Goal: Task Accomplishment & Management: Use online tool/utility

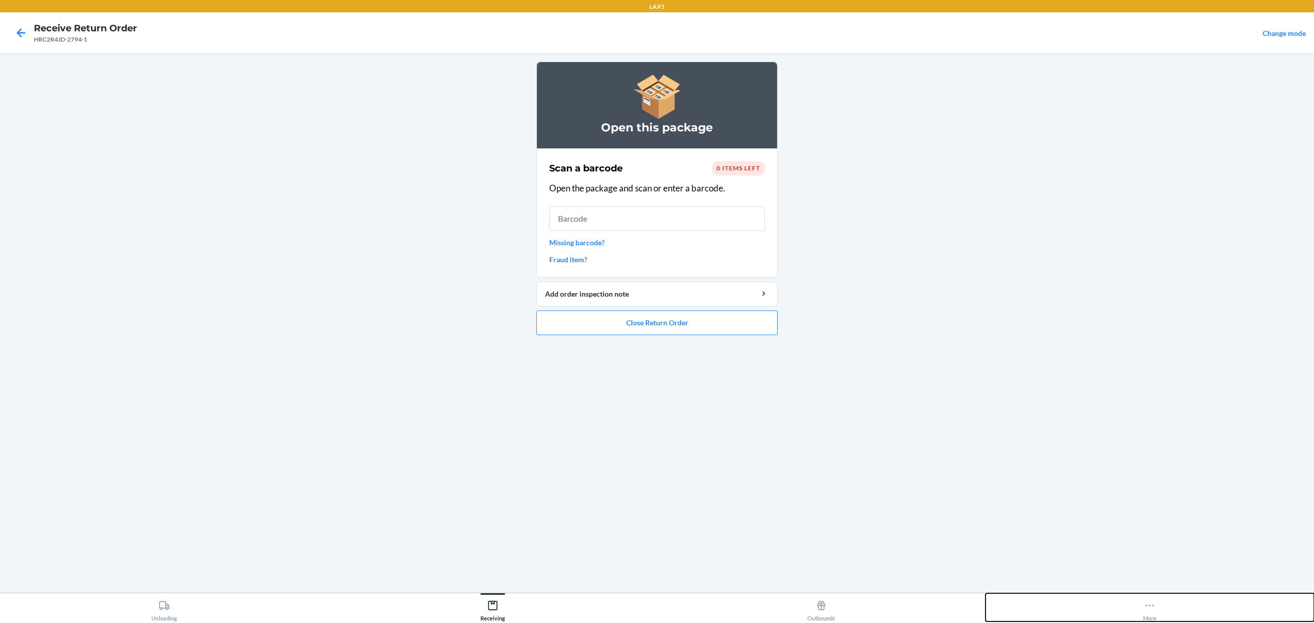
click at [1156, 604] on button "More" at bounding box center [1150, 607] width 329 height 28
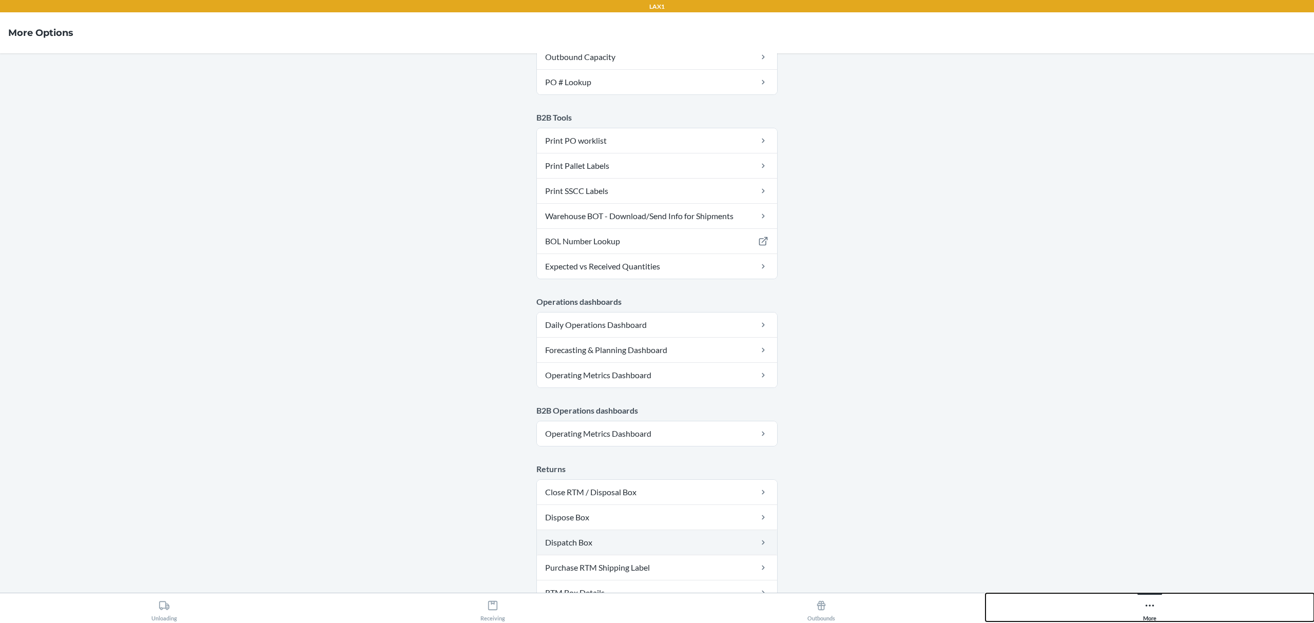
scroll to position [368, 0]
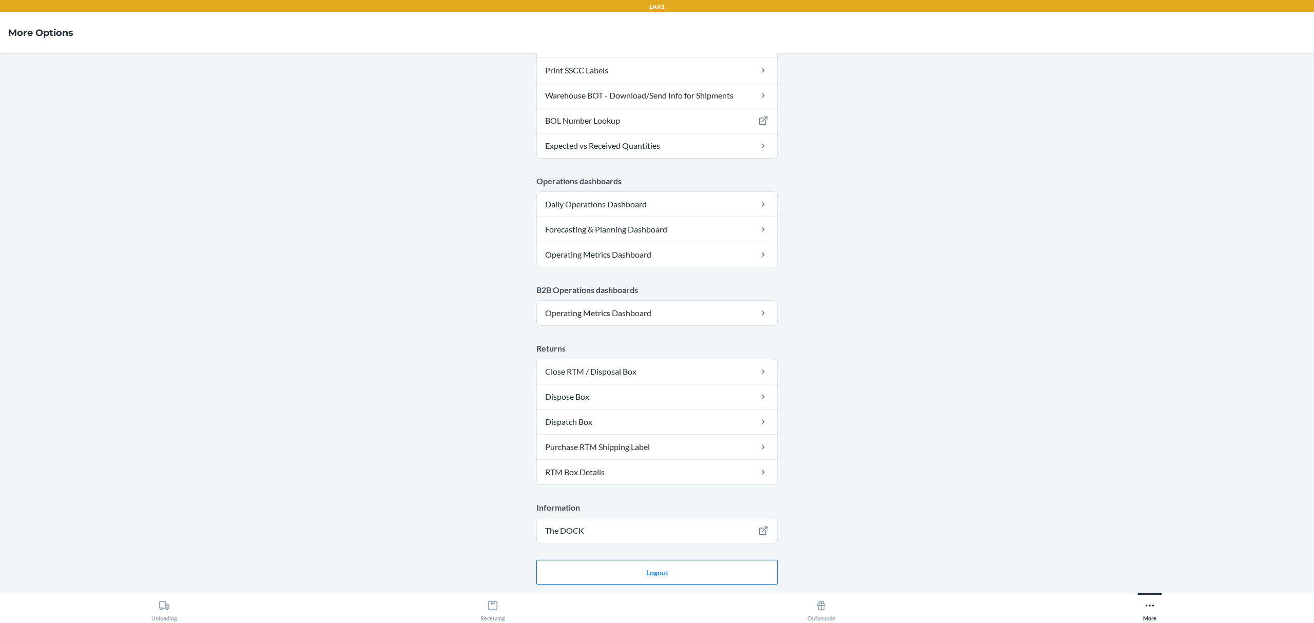
click at [651, 574] on button "Logout" at bounding box center [656, 572] width 241 height 25
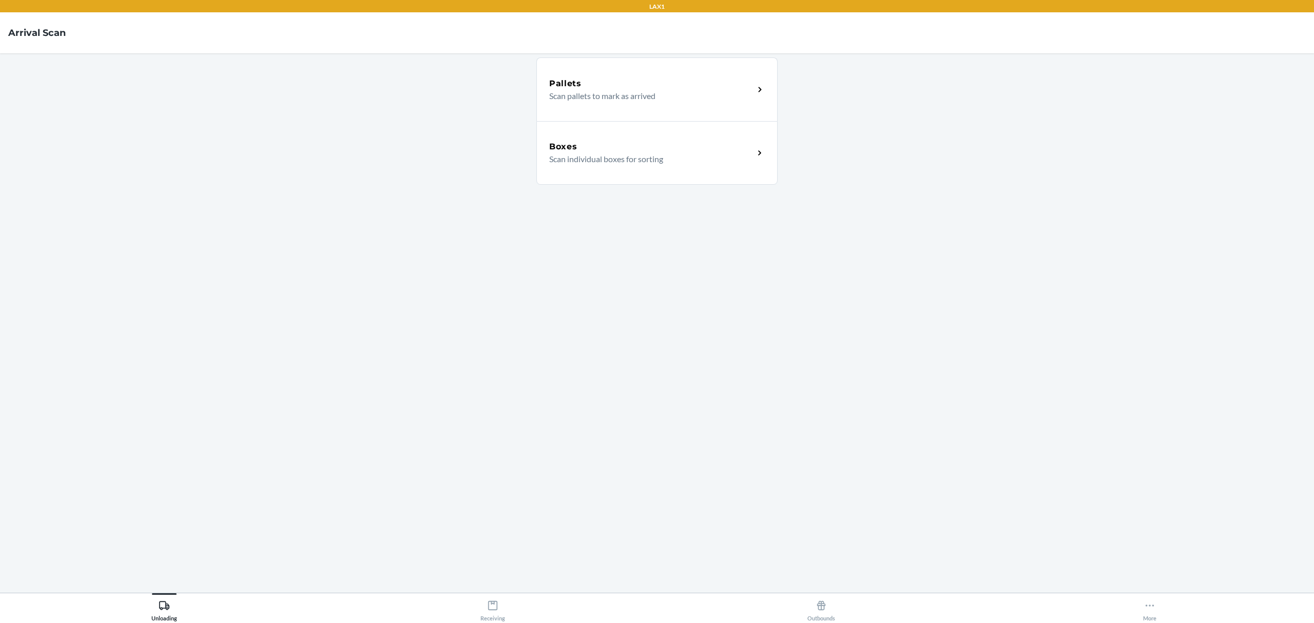
click at [602, 146] on div "Boxes" at bounding box center [651, 147] width 205 height 12
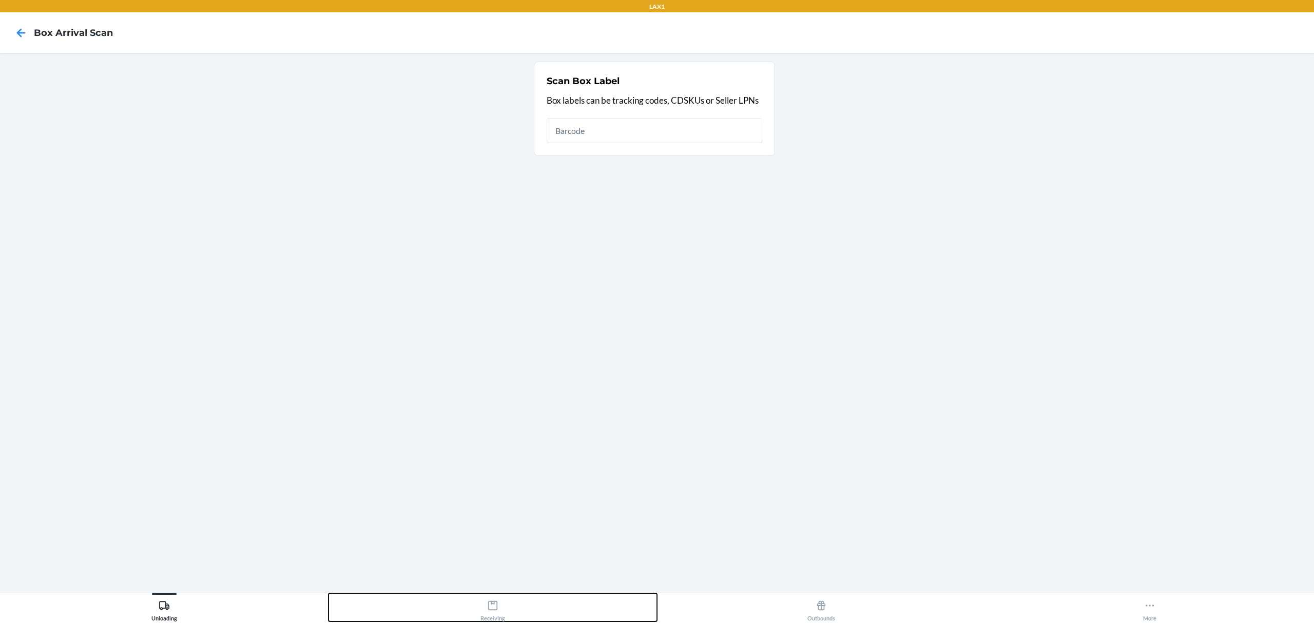
click at [499, 613] on div "Receiving" at bounding box center [492, 609] width 25 height 26
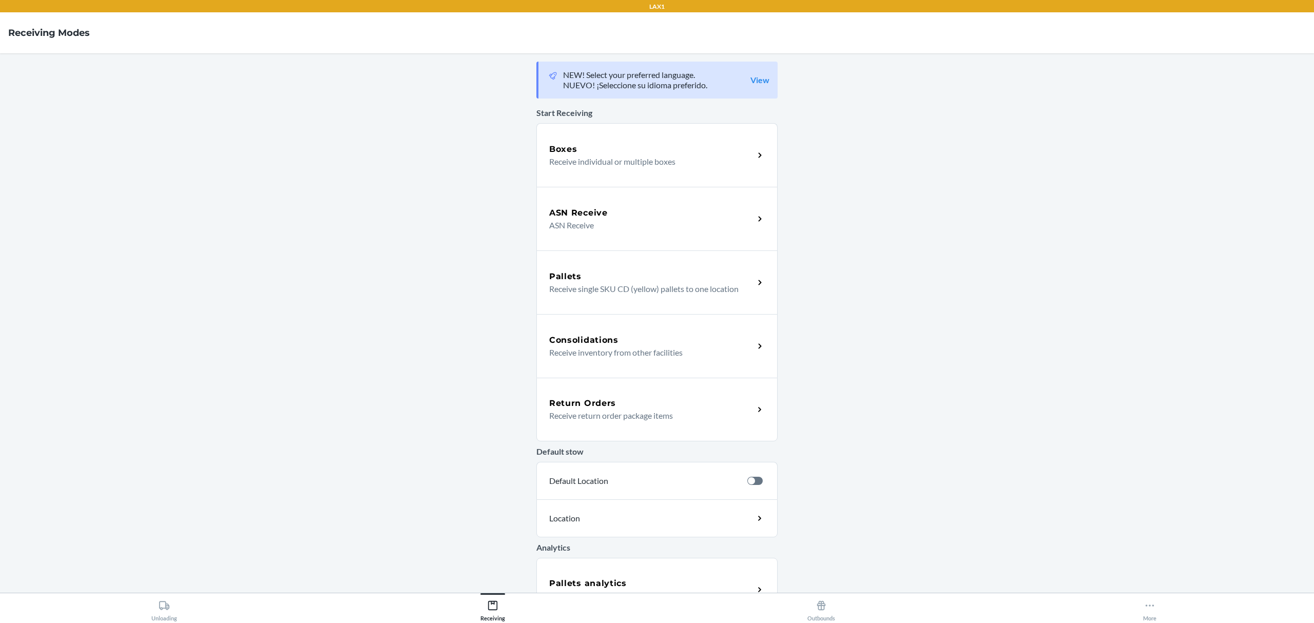
click at [650, 151] on div "Boxes" at bounding box center [651, 149] width 205 height 12
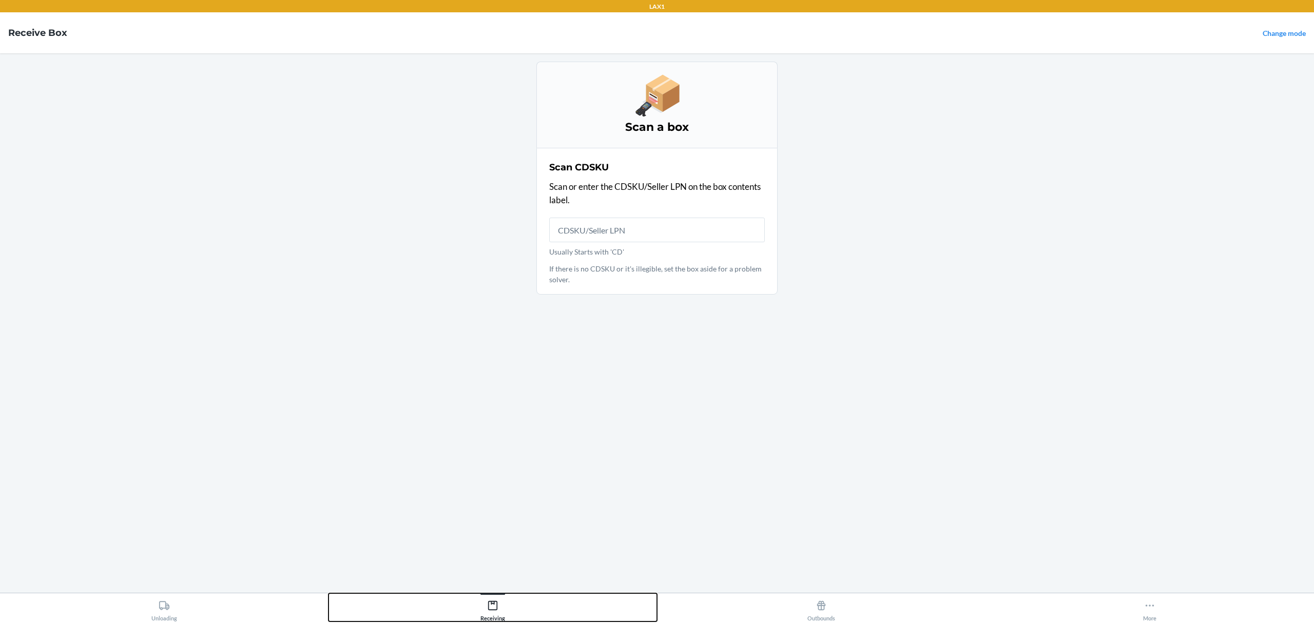
click at [490, 620] on div "Receiving" at bounding box center [492, 609] width 25 height 26
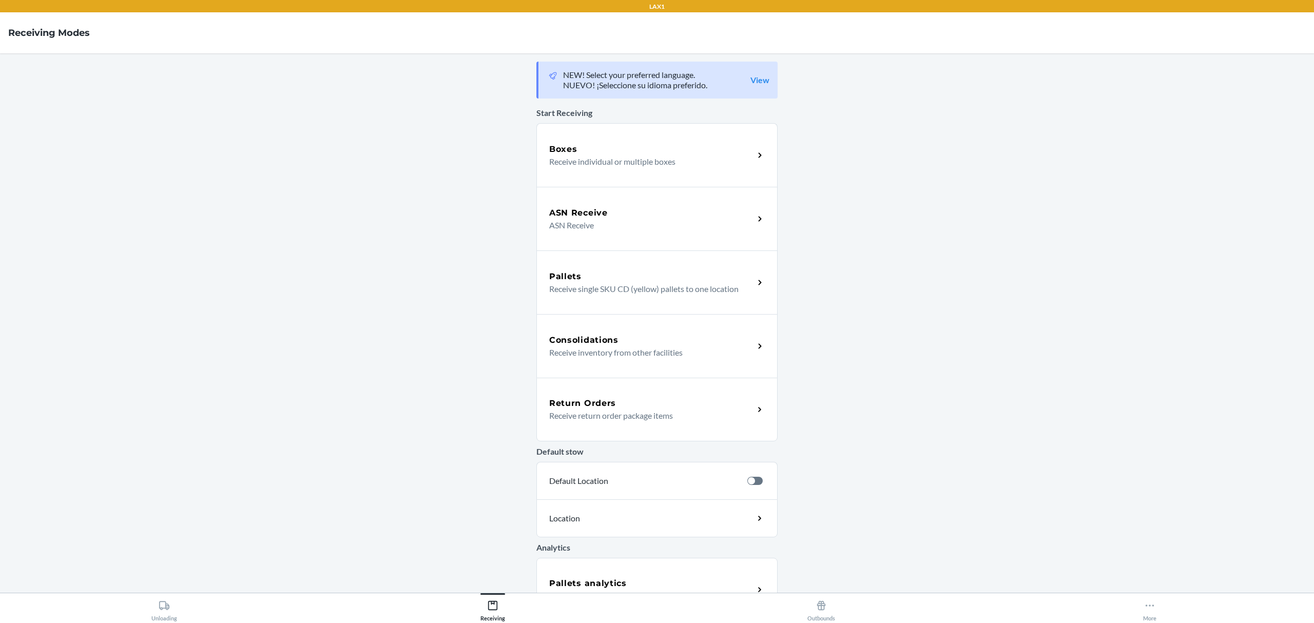
click at [707, 429] on div "Return Orders Receive return order package items" at bounding box center [656, 410] width 241 height 64
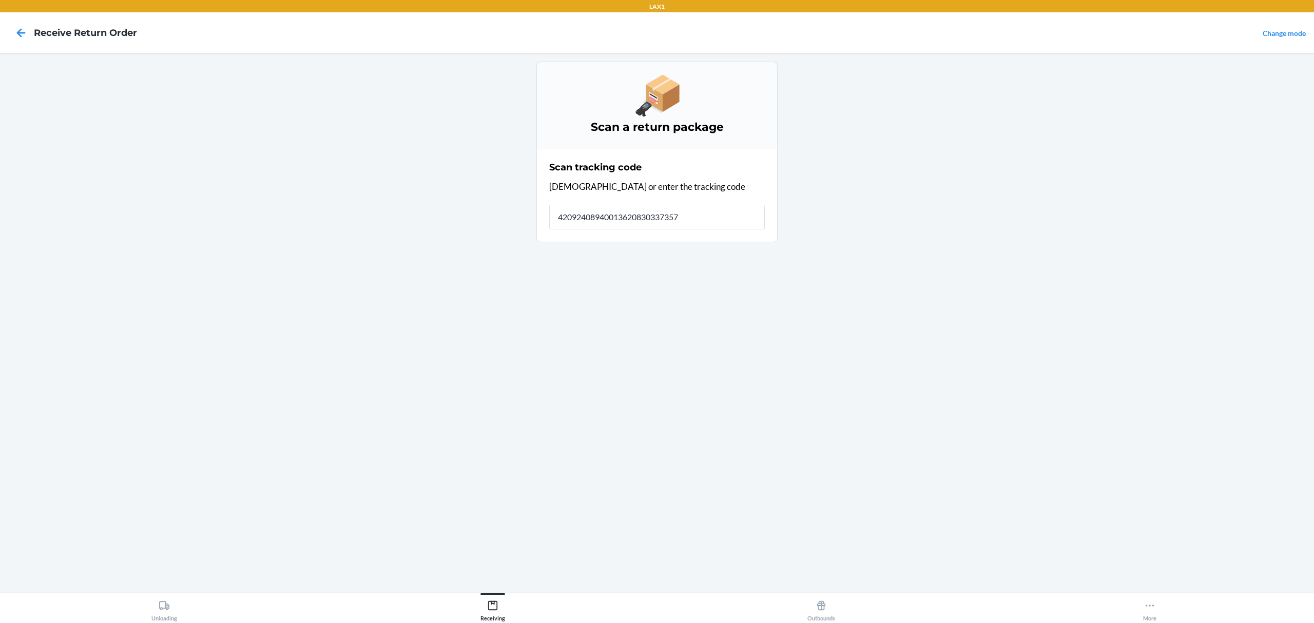
type input "420924089400136208303373576"
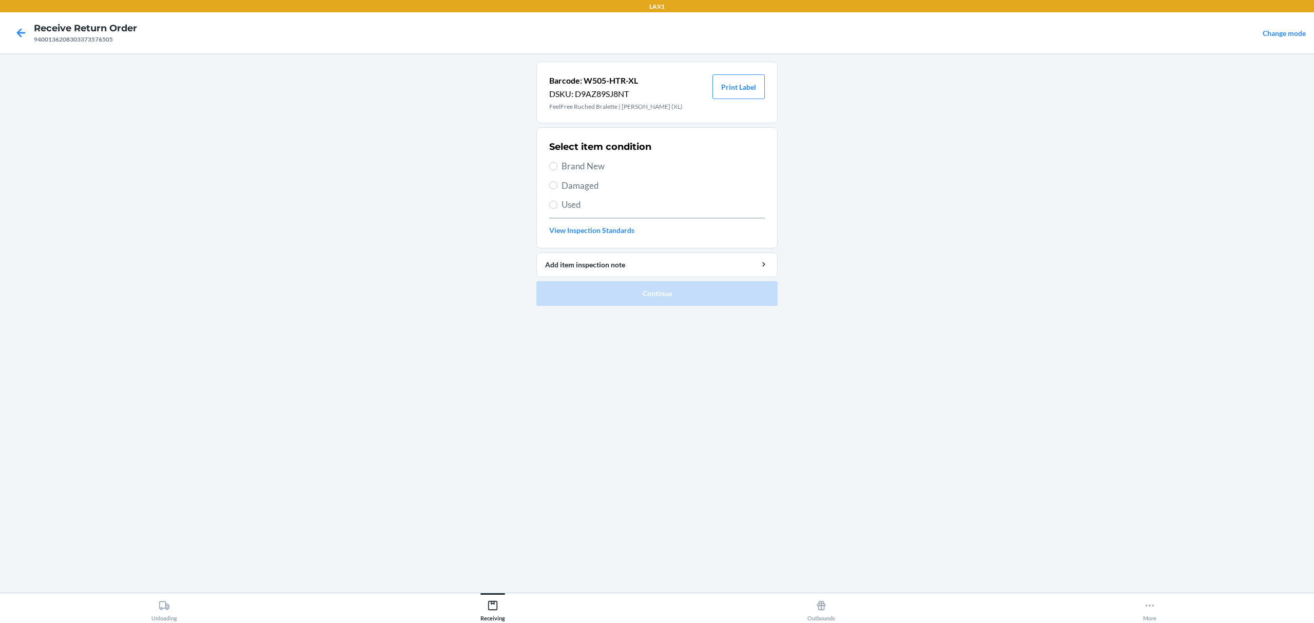
click at [577, 169] on span "Brand New" at bounding box center [663, 166] width 203 height 13
click at [557, 169] on input "Brand New" at bounding box center [553, 166] width 8 height 8
radio input "true"
click at [641, 284] on button "Continue" at bounding box center [656, 293] width 241 height 25
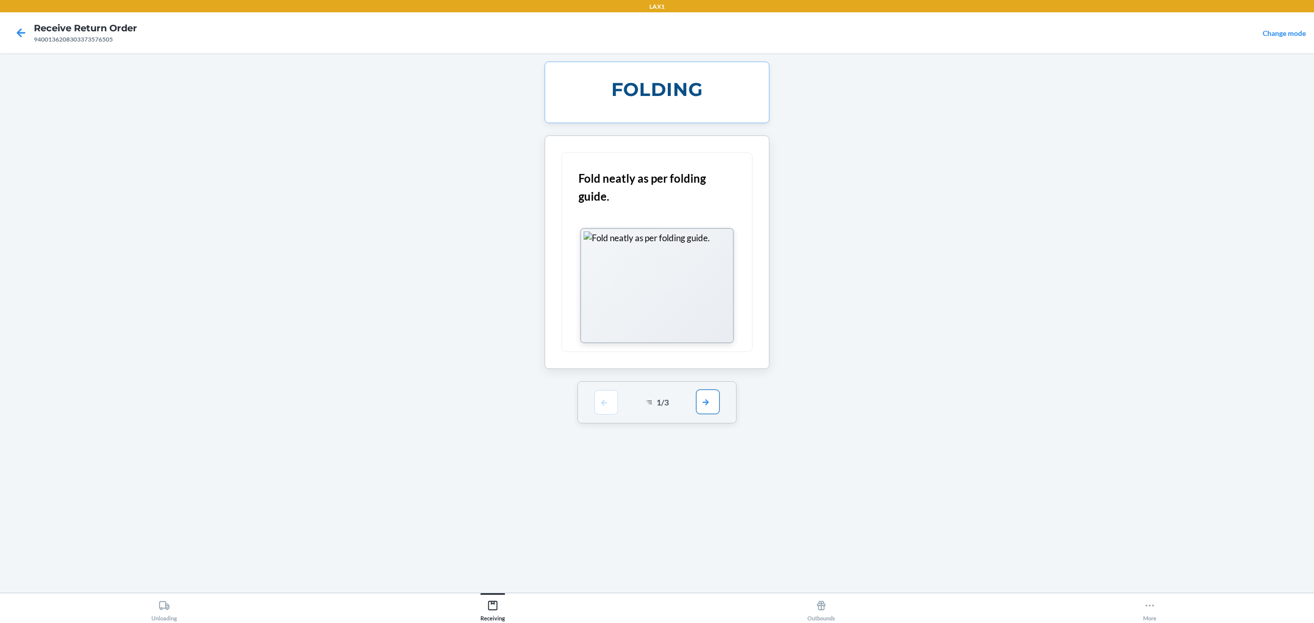
click at [711, 406] on button "button" at bounding box center [708, 402] width 24 height 25
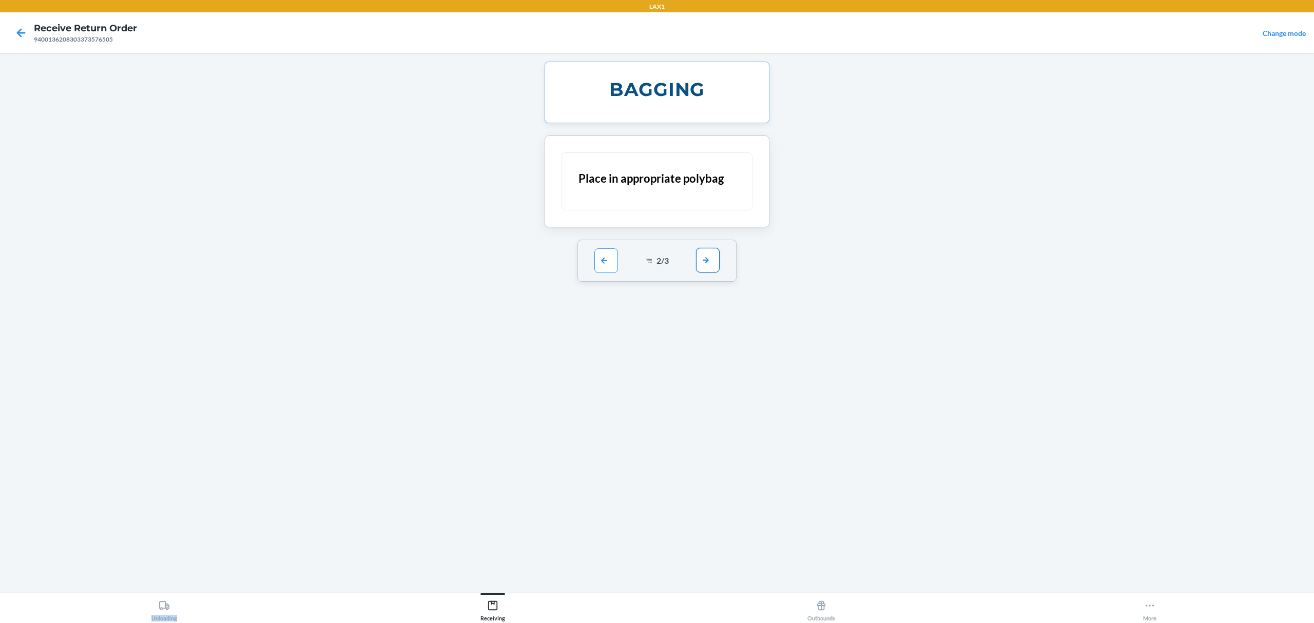
click at [711, 406] on div "BAGGING Place in appropriate polybag 2 / 3" at bounding box center [656, 323] width 241 height 523
click at [719, 264] on button "button" at bounding box center [708, 260] width 24 height 25
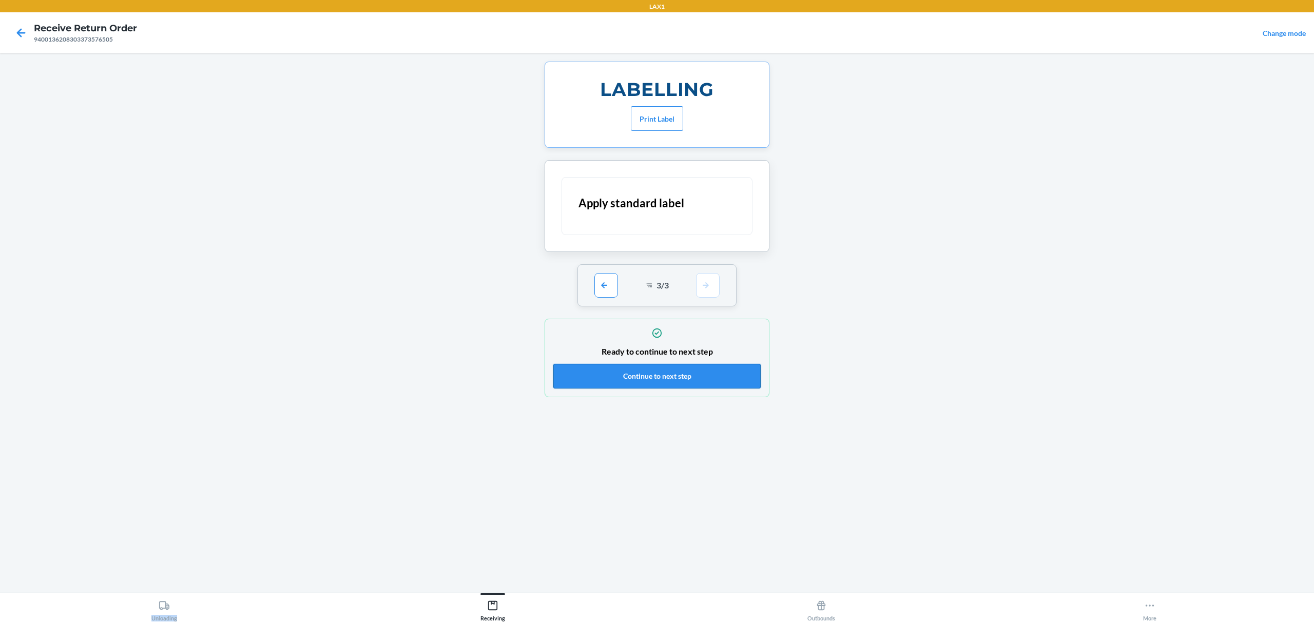
click at [710, 383] on button "Continue to next step" at bounding box center [656, 376] width 207 height 25
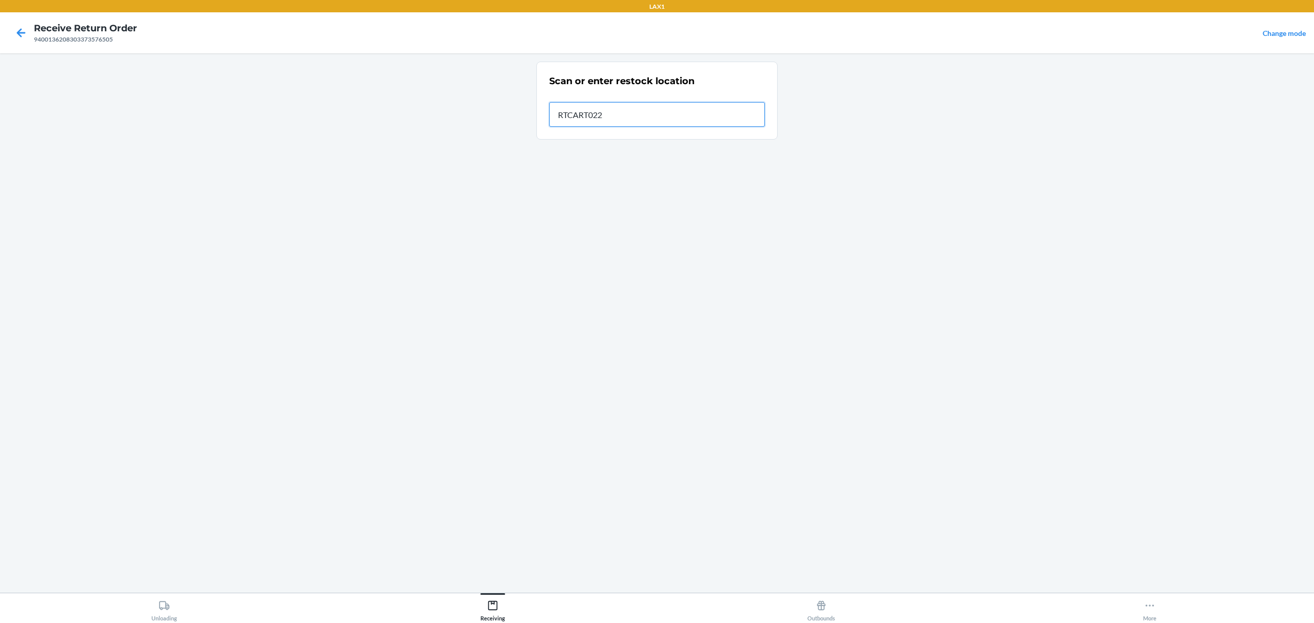
type input "RTCART022"
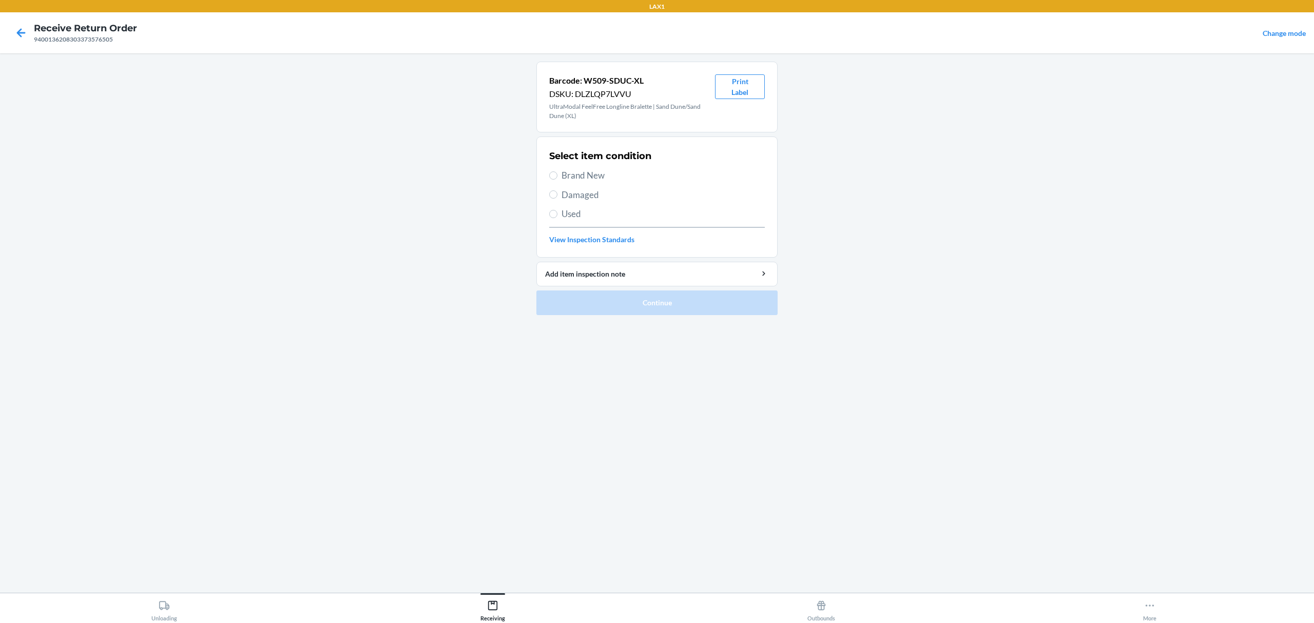
click at [600, 170] on span "Brand New" at bounding box center [663, 175] width 203 height 13
click at [557, 171] on input "Brand New" at bounding box center [553, 175] width 8 height 8
radio input "true"
click at [663, 303] on button "Continue" at bounding box center [656, 303] width 241 height 25
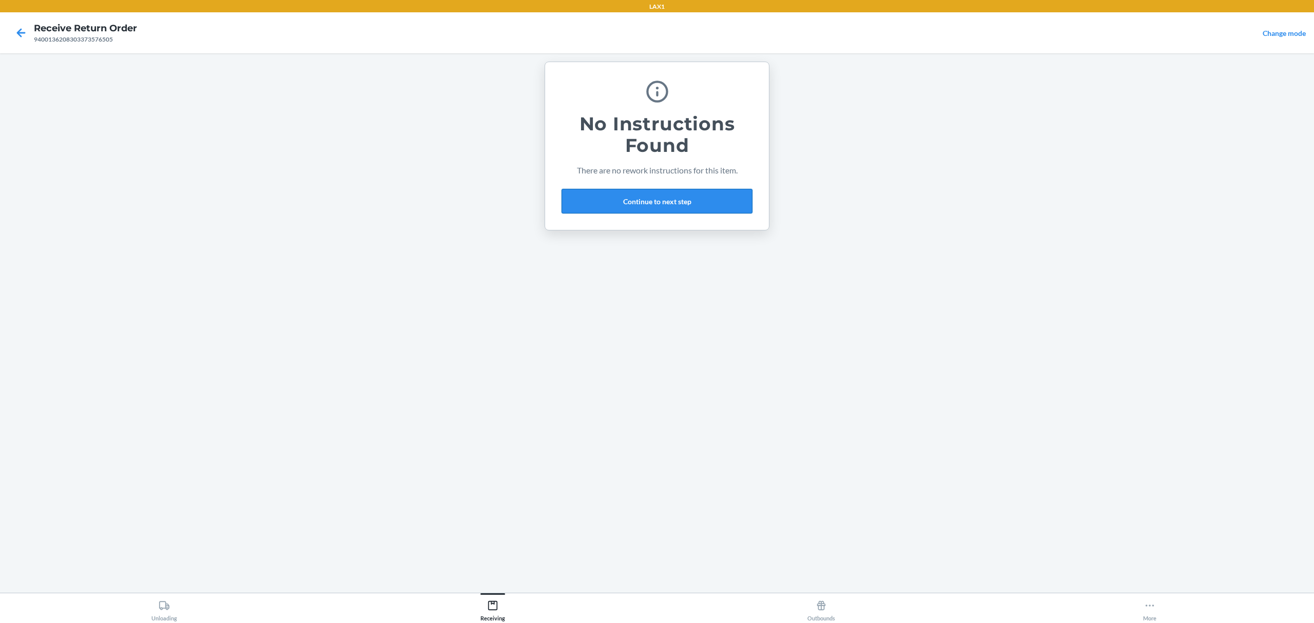
click at [670, 201] on button "Continue to next step" at bounding box center [657, 201] width 191 height 25
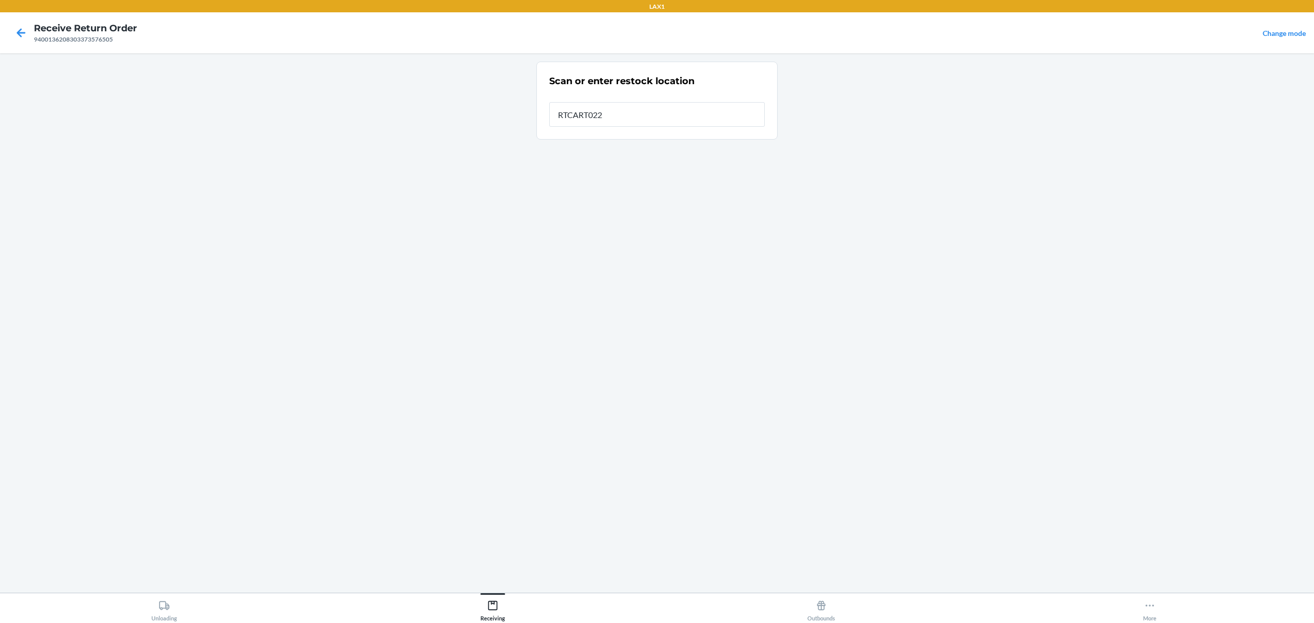
type input "RTCART022"
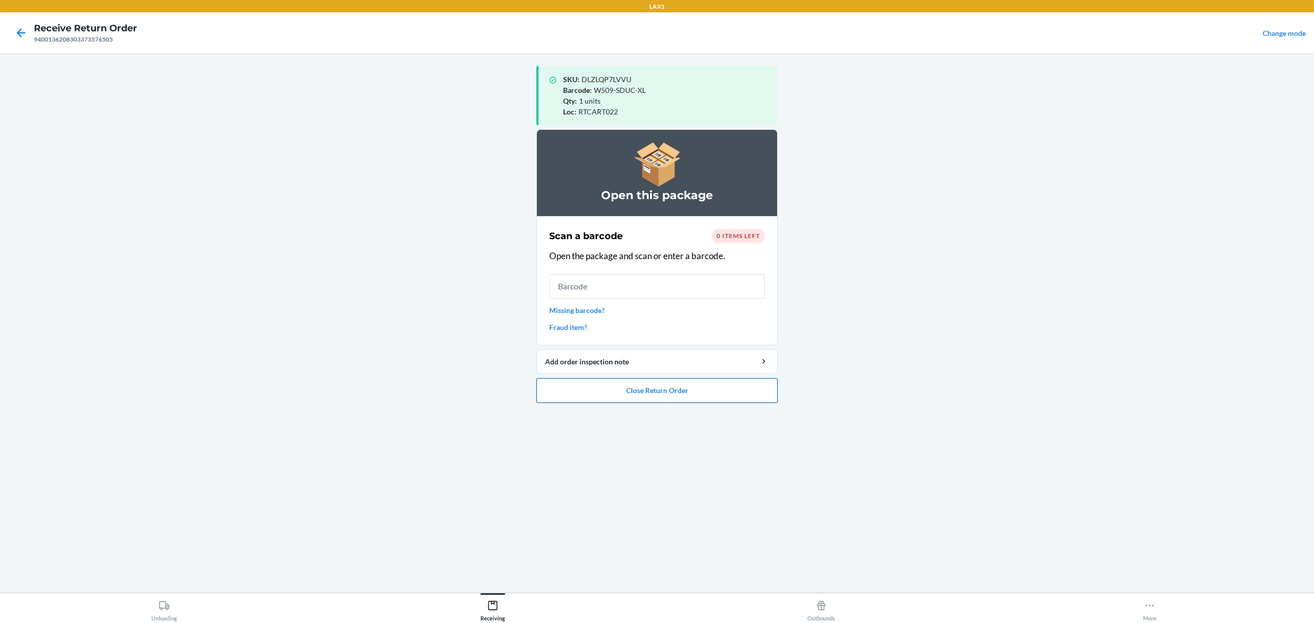
click at [682, 395] on button "Close Return Order" at bounding box center [656, 390] width 241 height 25
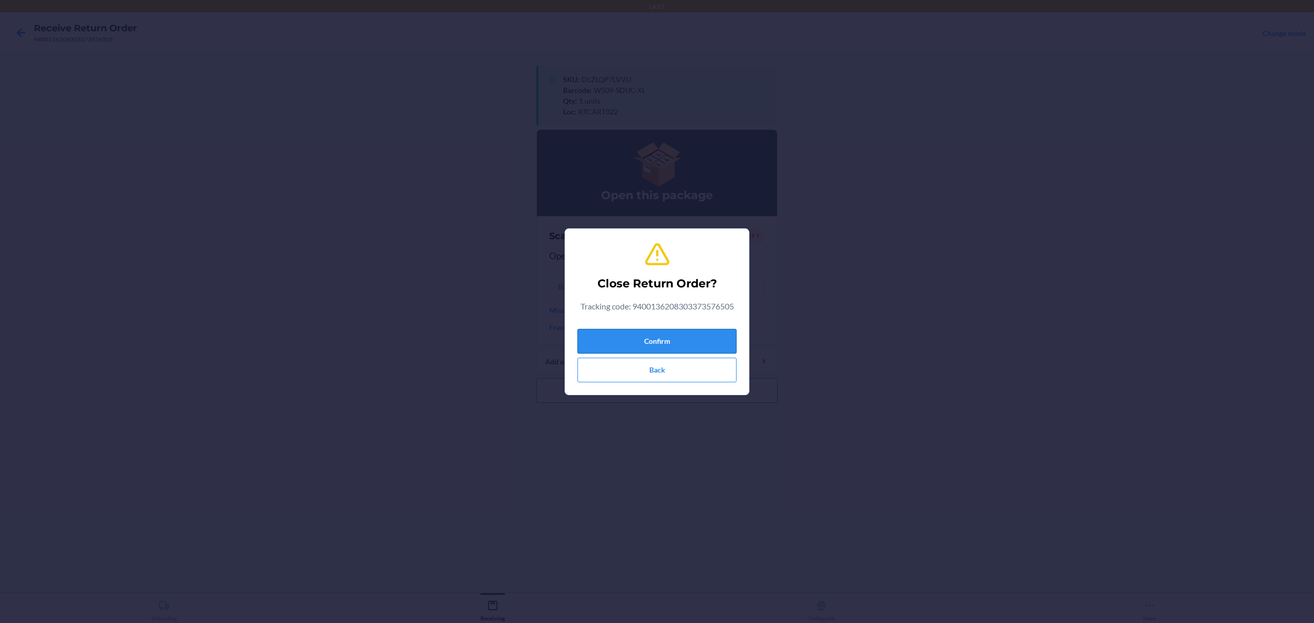
click at [689, 347] on button "Confirm" at bounding box center [656, 341] width 159 height 25
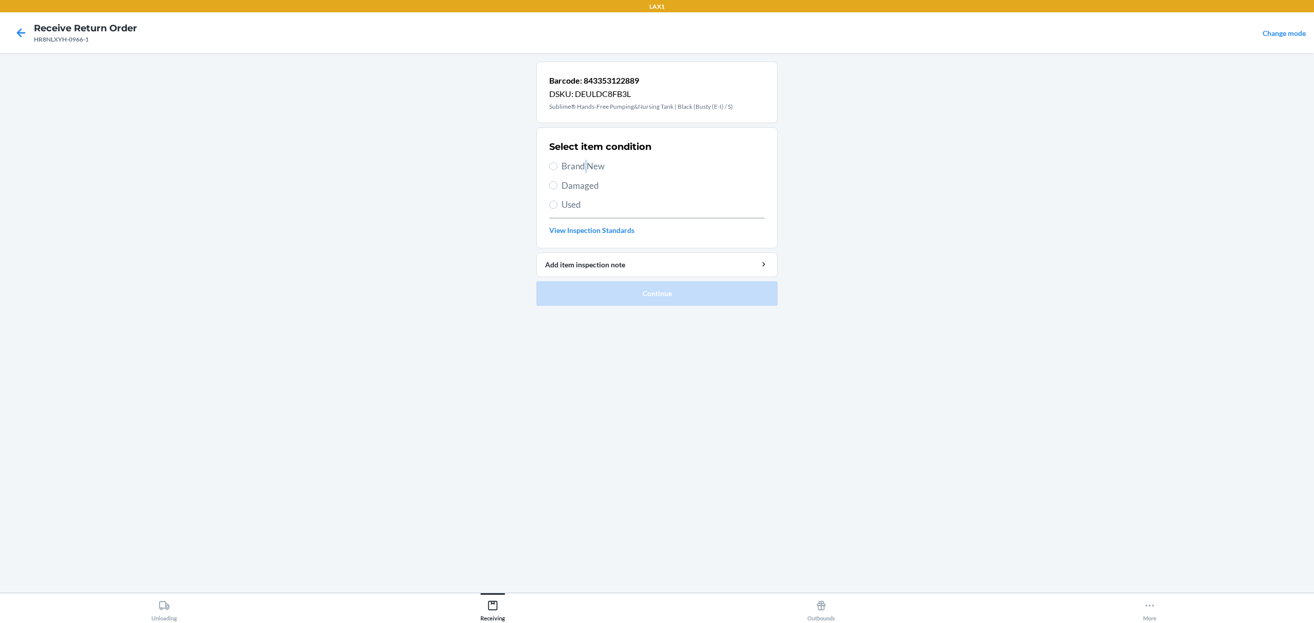
drag, startPoint x: 587, startPoint y: 173, endPoint x: 614, endPoint y: 255, distance: 86.0
click at [587, 175] on div "Select item condition Brand New Damaged Used View Inspection Standards" at bounding box center [657, 188] width 216 height 102
click at [574, 167] on span "Brand New" at bounding box center [663, 166] width 203 height 13
click at [557, 167] on input "Brand New" at bounding box center [553, 166] width 8 height 8
radio input "true"
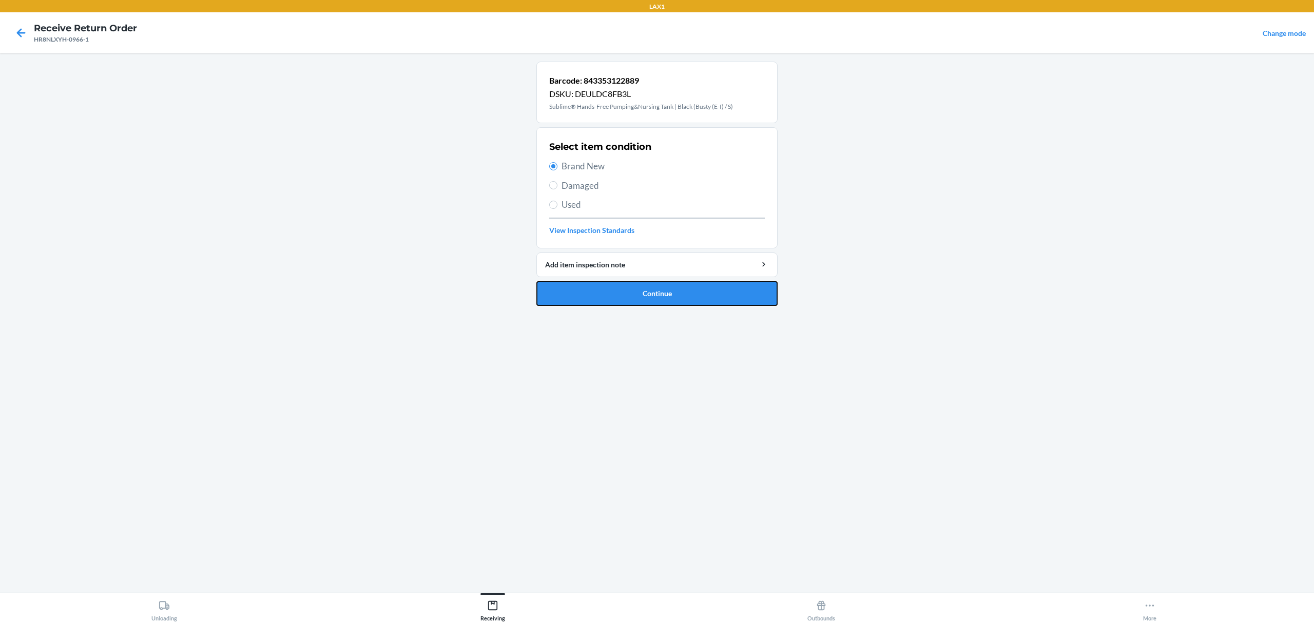
click at [620, 294] on button "Continue" at bounding box center [656, 293] width 241 height 25
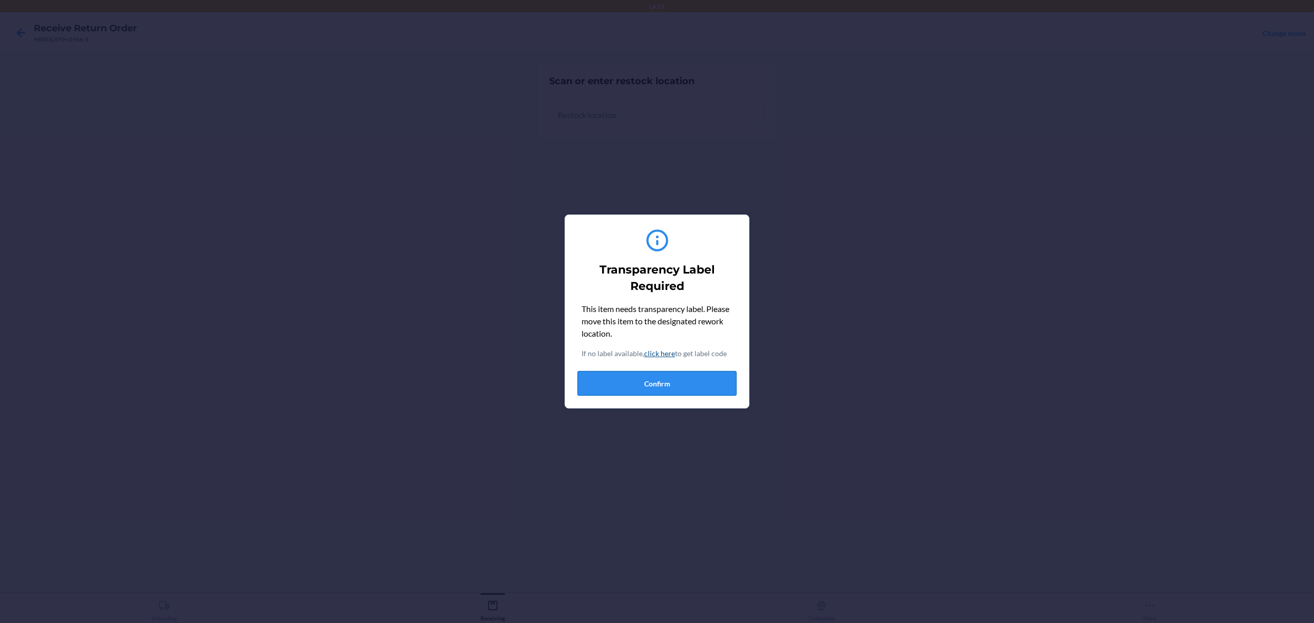
click at [608, 374] on button "Confirm" at bounding box center [656, 383] width 159 height 25
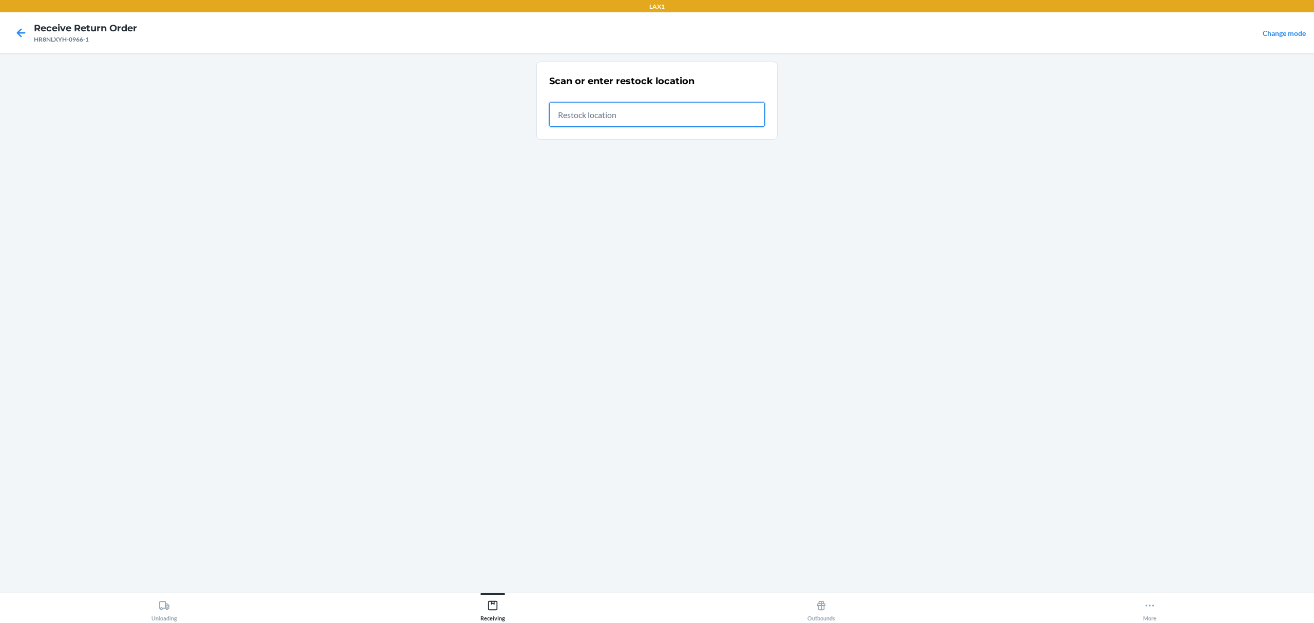
click at [605, 112] on input "text" at bounding box center [657, 114] width 216 height 25
type input "RTCART022"
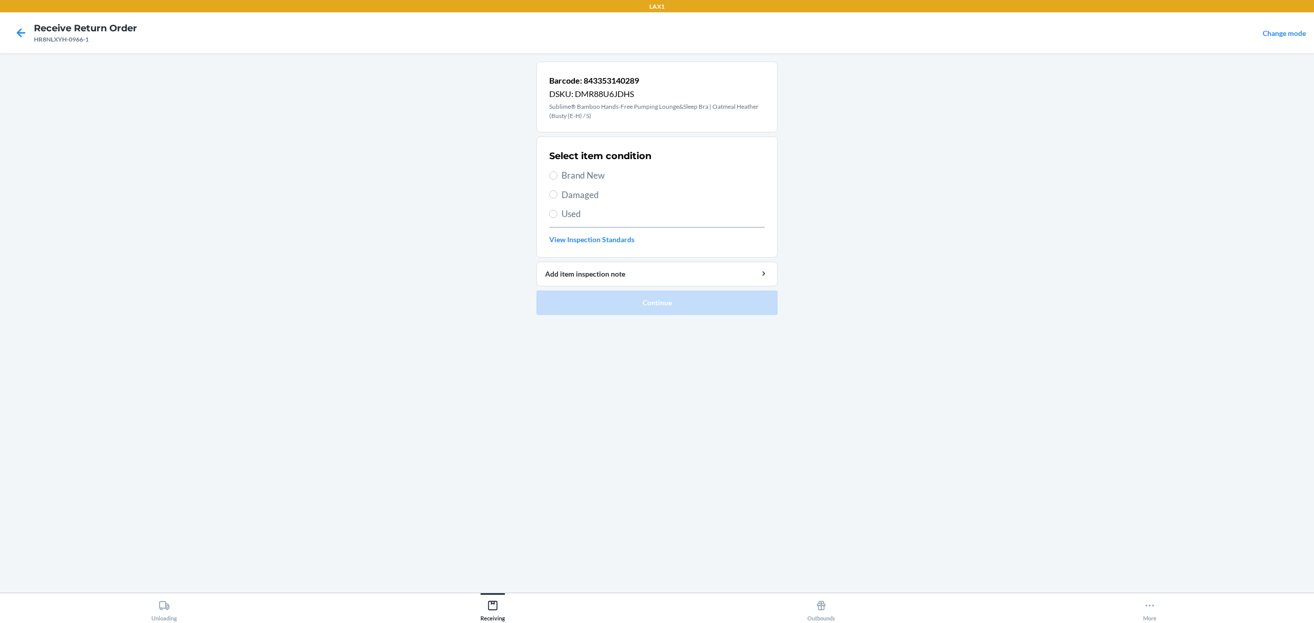
click at [594, 175] on span "Brand New" at bounding box center [663, 175] width 203 height 13
click at [557, 175] on input "Brand New" at bounding box center [553, 175] width 8 height 8
radio input "true"
click at [646, 306] on button "Continue" at bounding box center [656, 303] width 241 height 25
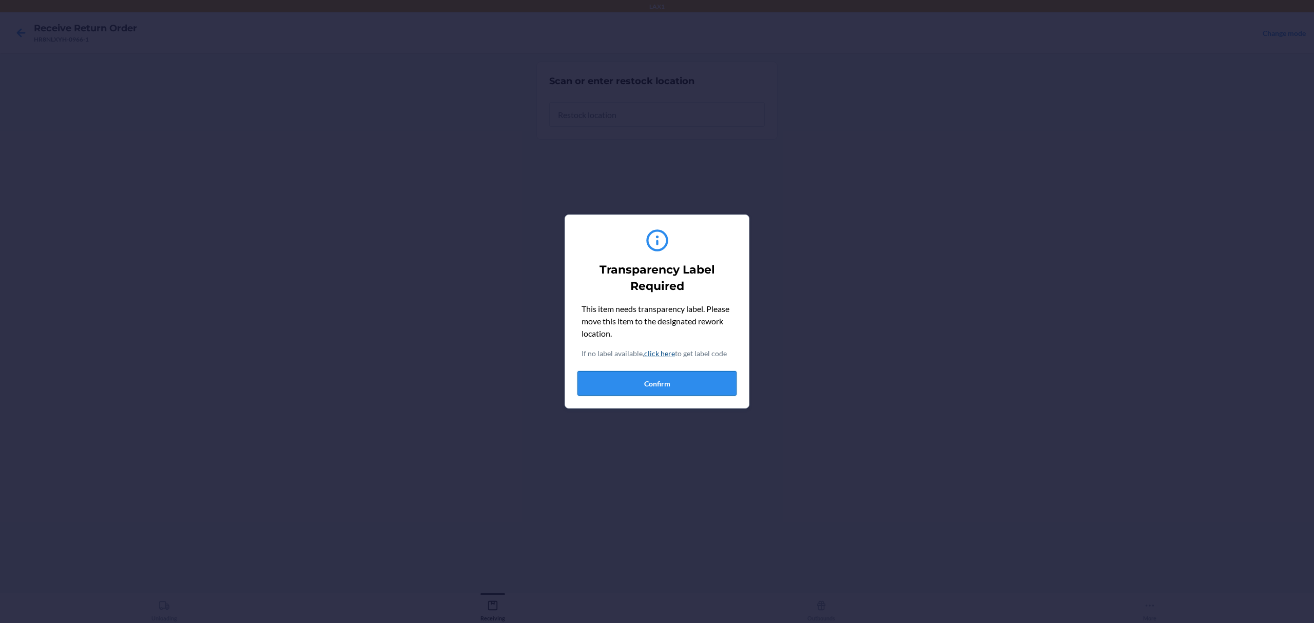
click at [623, 383] on button "Confirm" at bounding box center [656, 383] width 159 height 25
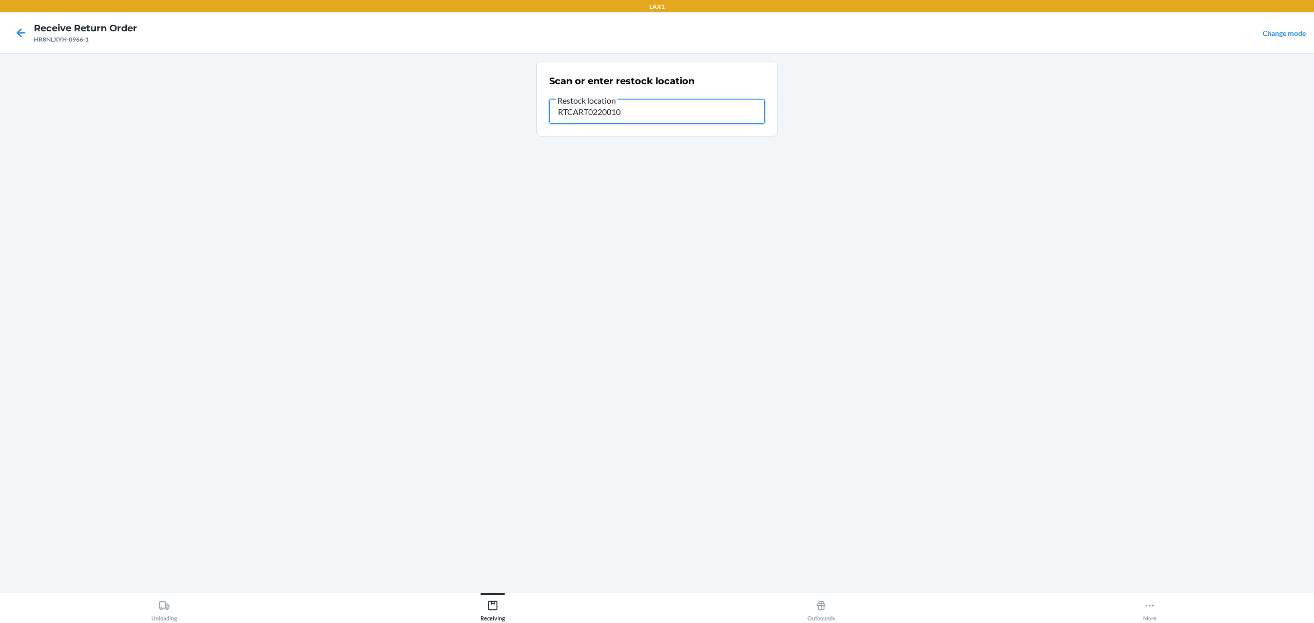
click at [629, 122] on input "RTCART0220010" at bounding box center [657, 111] width 216 height 25
type input "RTCART022"
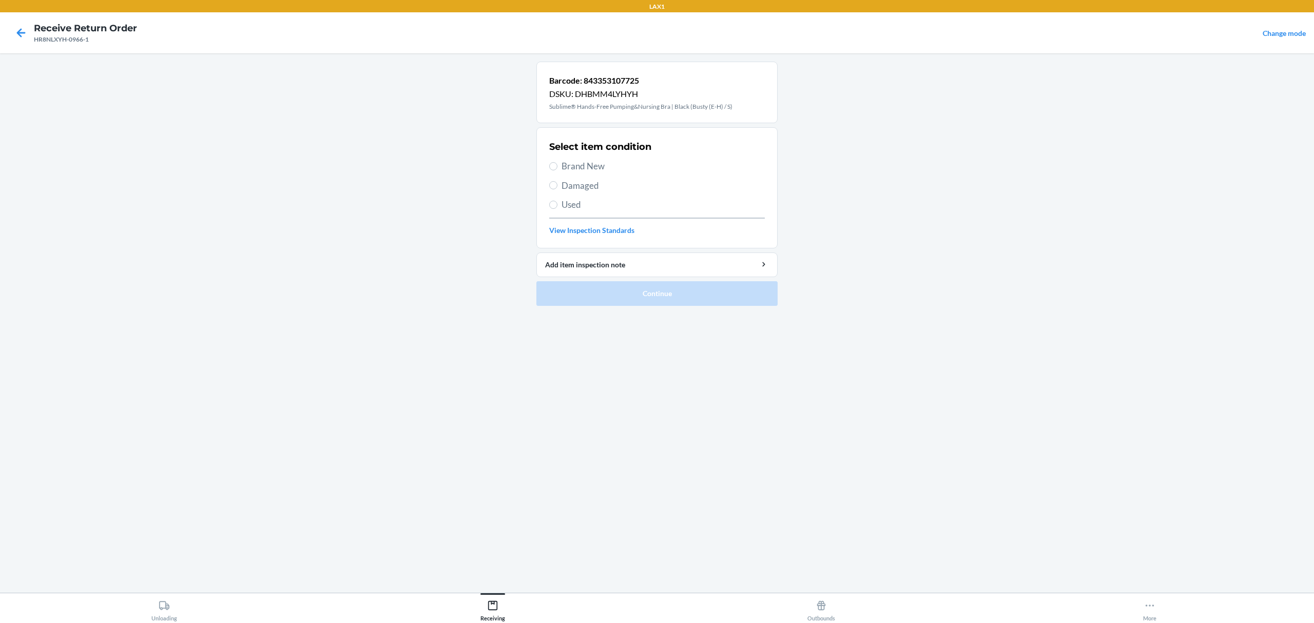
click at [588, 168] on span "Brand New" at bounding box center [663, 166] width 203 height 13
click at [557, 168] on input "Brand New" at bounding box center [553, 166] width 8 height 8
radio input "true"
click at [590, 285] on button "Continue" at bounding box center [656, 293] width 241 height 25
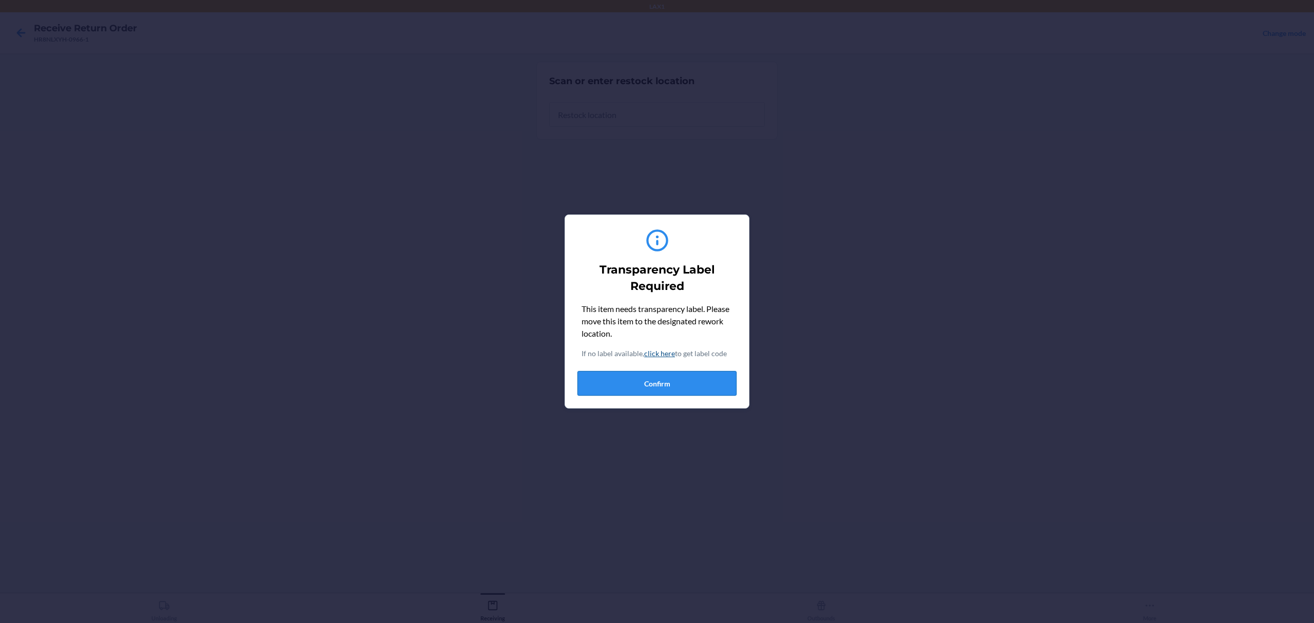
click at [639, 395] on button "Confirm" at bounding box center [656, 383] width 159 height 25
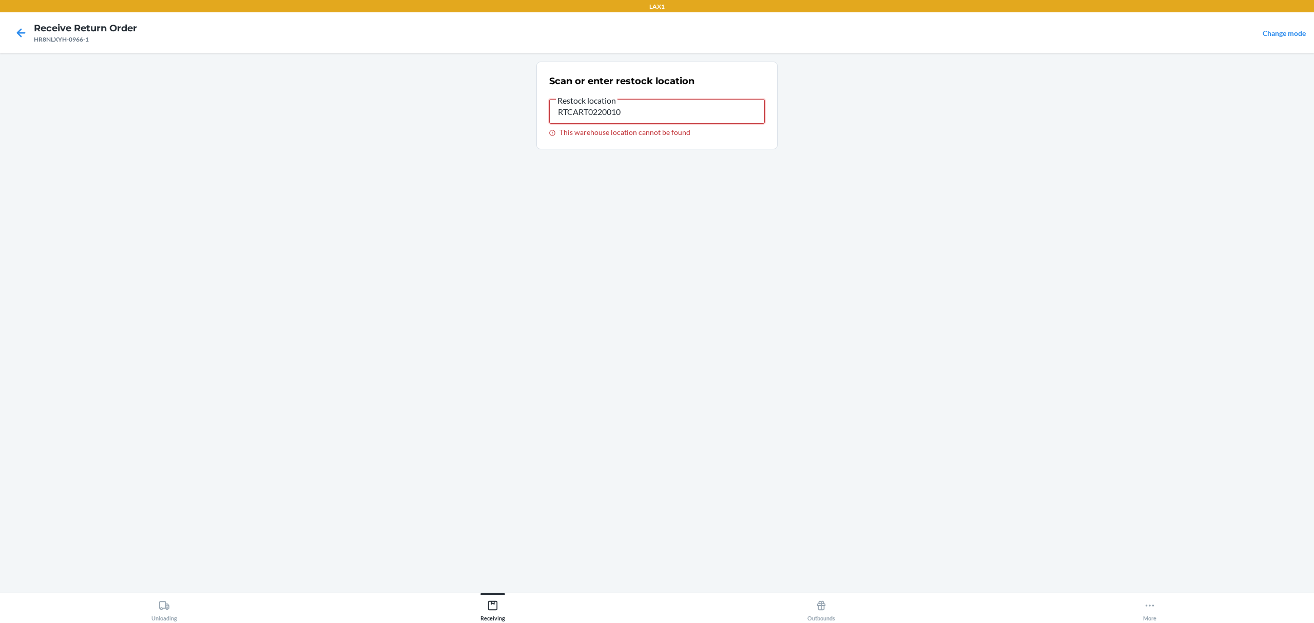
click at [637, 107] on input "RTCART0220010" at bounding box center [657, 111] width 216 height 25
type input "RTCART022"
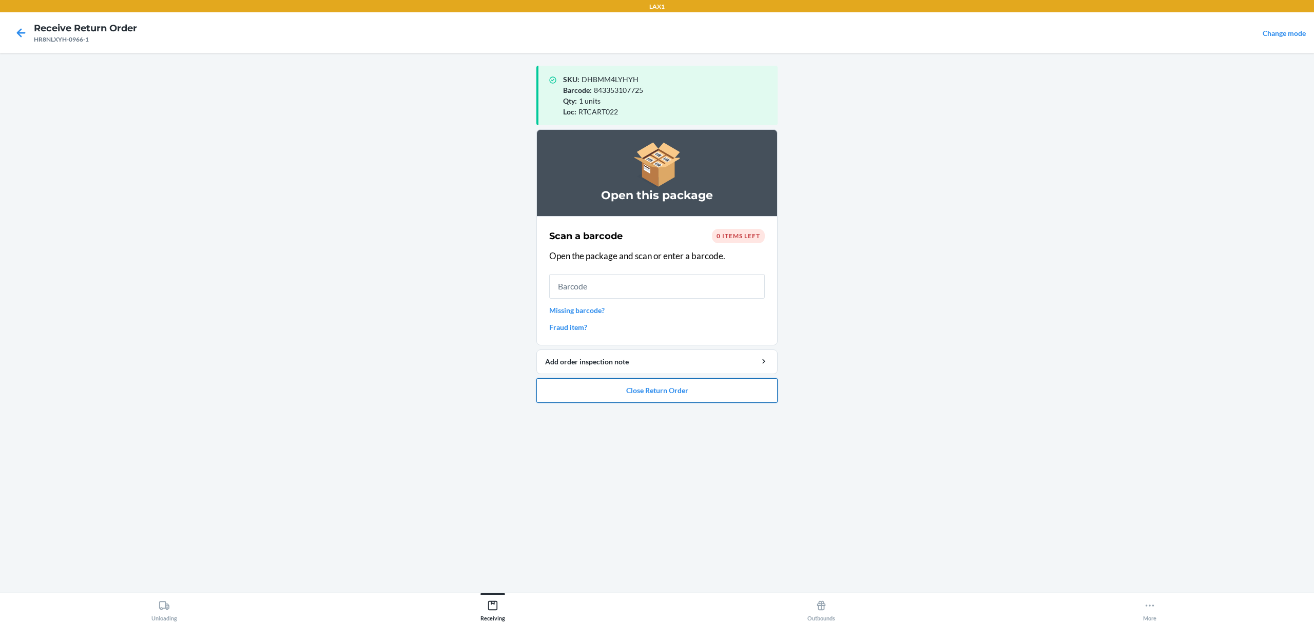
click at [695, 380] on button "Close Return Order" at bounding box center [656, 390] width 241 height 25
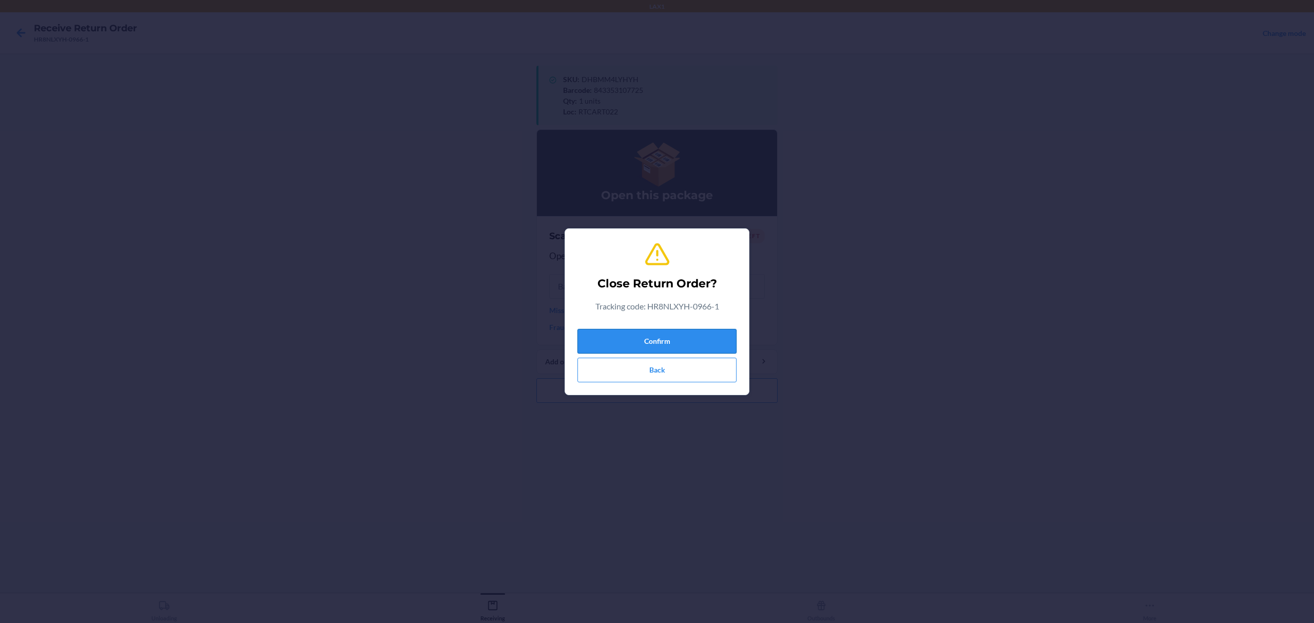
click at [694, 339] on button "Confirm" at bounding box center [656, 341] width 159 height 25
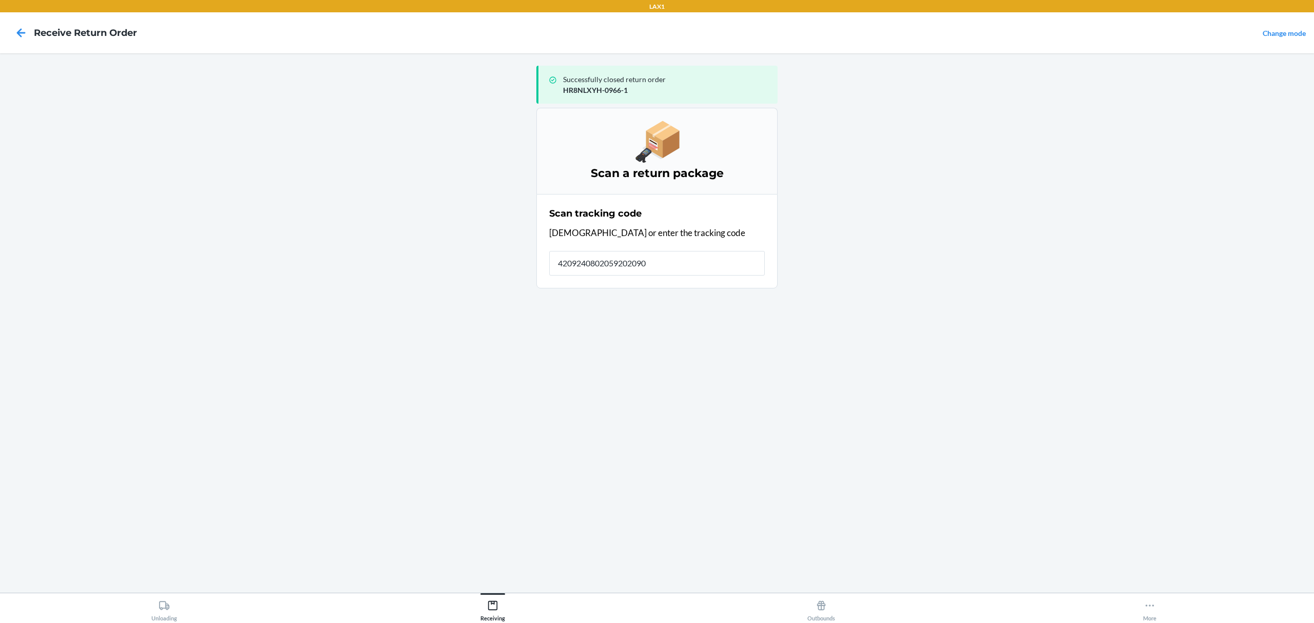
type input "42092408020592020903"
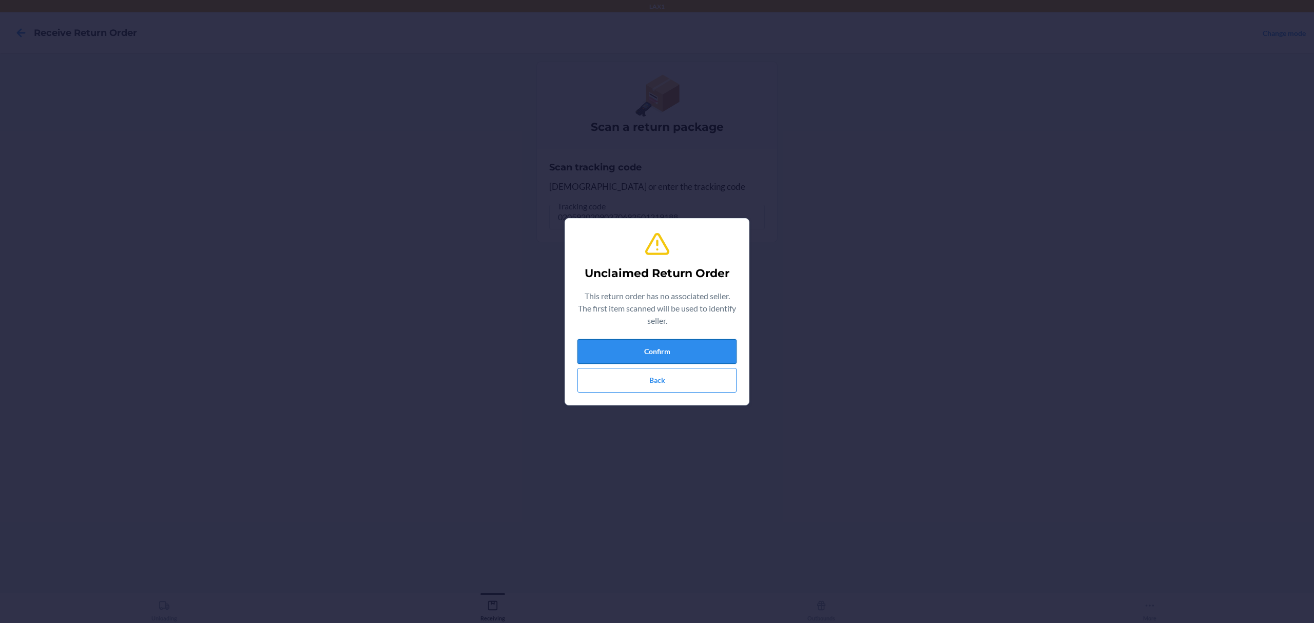
click at [682, 345] on button "Confirm" at bounding box center [656, 351] width 159 height 25
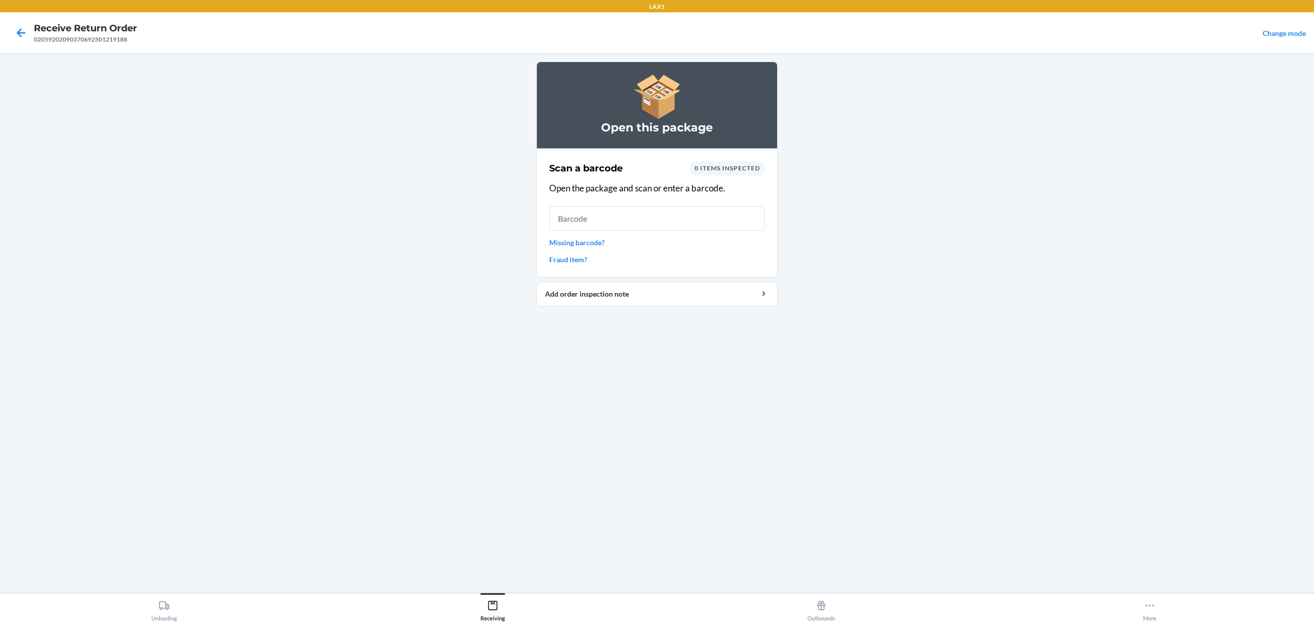
click at [580, 244] on link "Missing barcode?" at bounding box center [657, 242] width 216 height 11
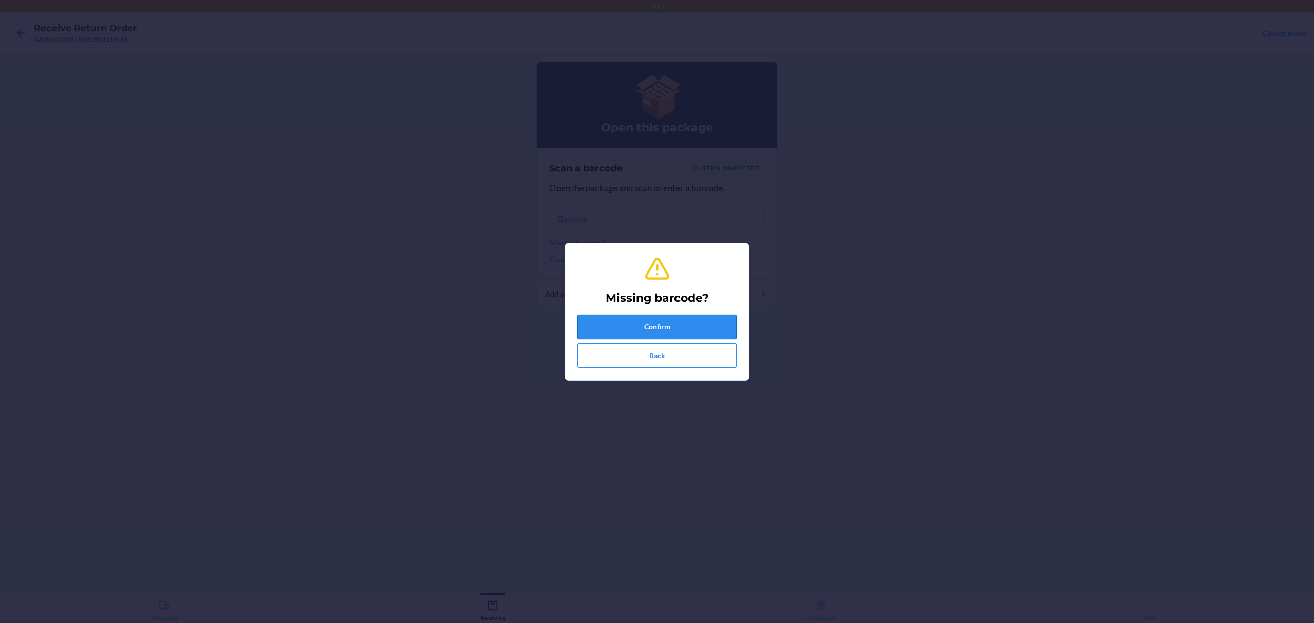
click at [704, 333] on button "Confirm" at bounding box center [656, 327] width 159 height 25
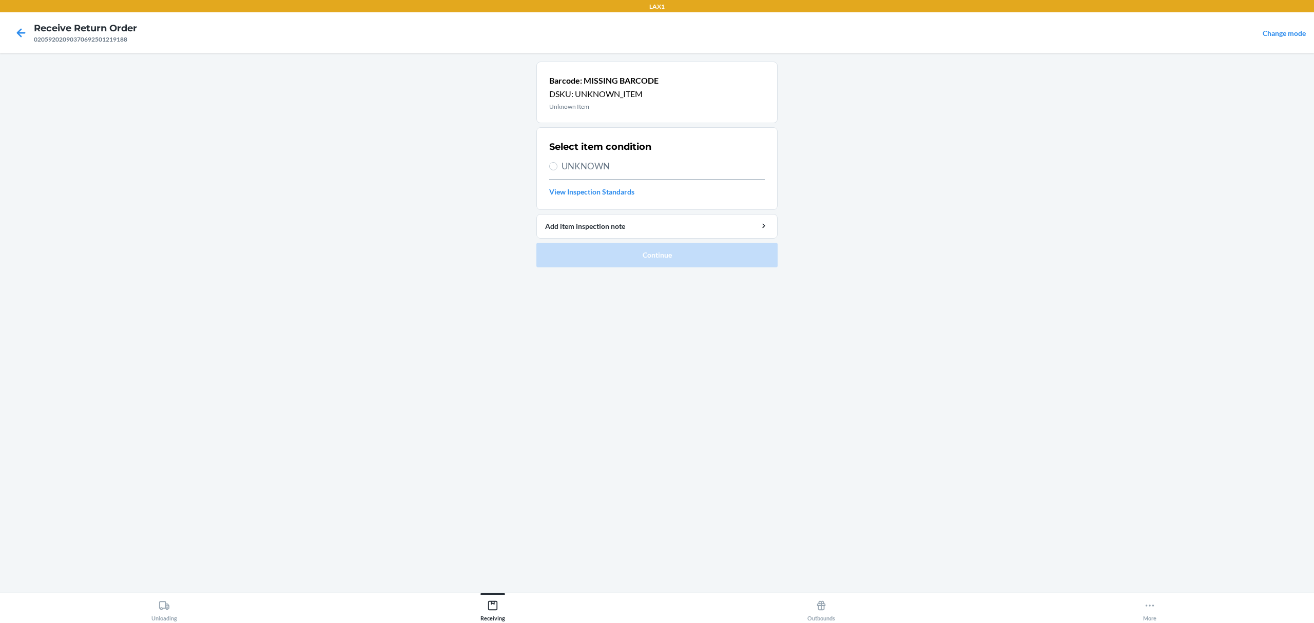
click at [608, 177] on div "Select item condition UNKNOWN View Inspection Standards" at bounding box center [657, 168] width 216 height 63
click at [605, 168] on span "UNKNOWN" at bounding box center [663, 166] width 203 height 13
click at [557, 168] on input "UNKNOWN" at bounding box center [553, 166] width 8 height 8
radio input "true"
click at [647, 249] on button "Continue" at bounding box center [656, 255] width 241 height 25
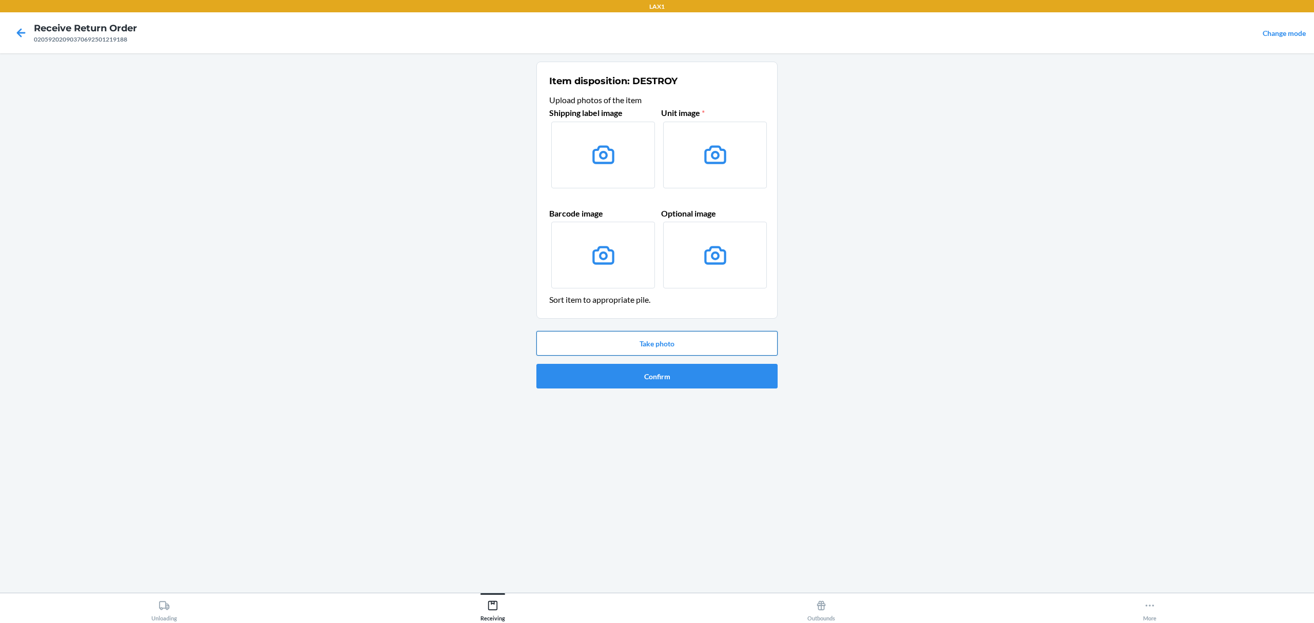
click at [674, 335] on button "Take photo" at bounding box center [656, 343] width 241 height 25
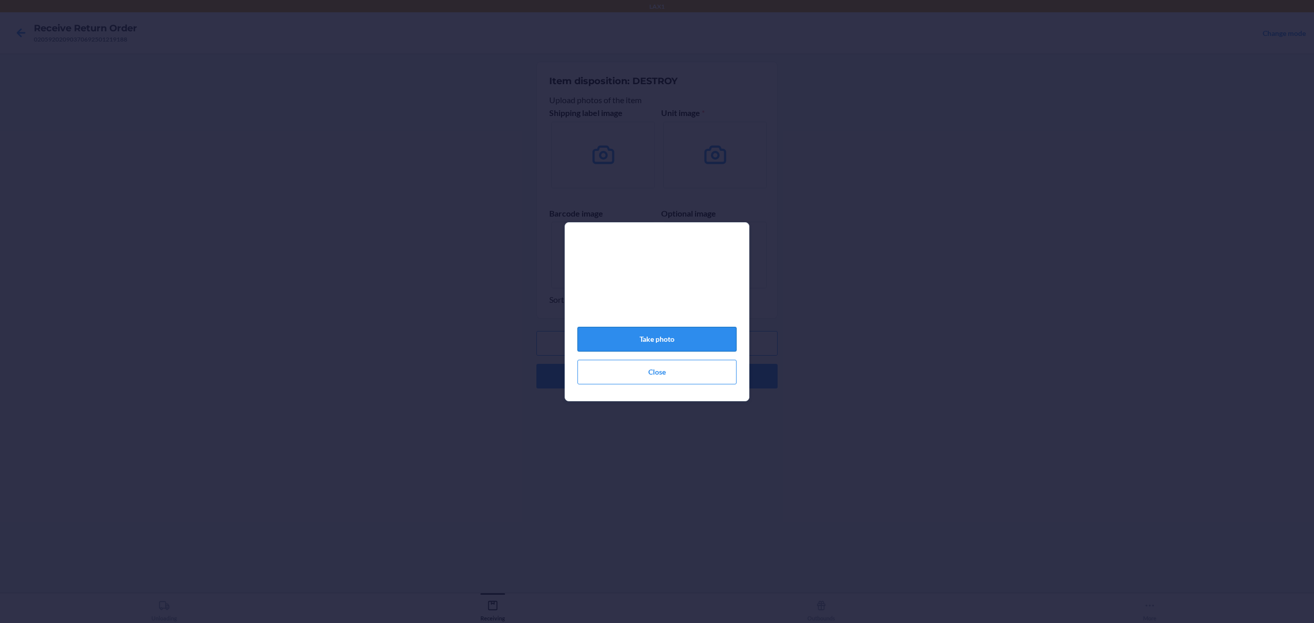
click at [686, 346] on button "Take photo" at bounding box center [656, 339] width 159 height 25
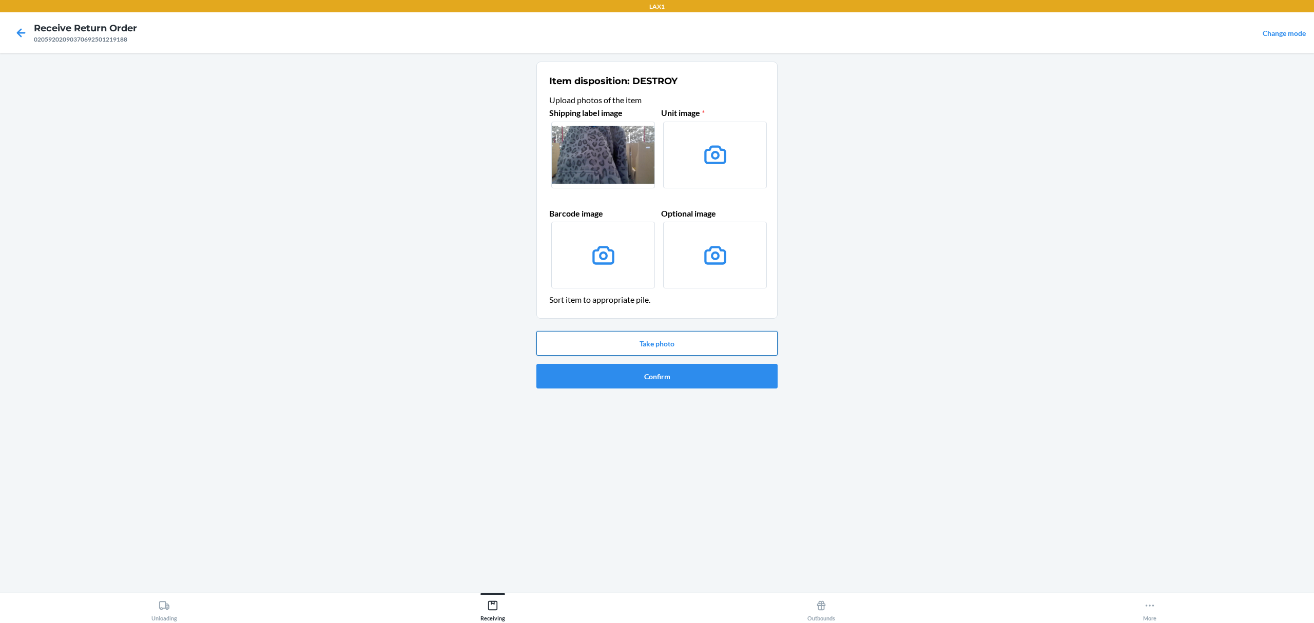
click at [671, 332] on button "Take photo" at bounding box center [656, 343] width 241 height 25
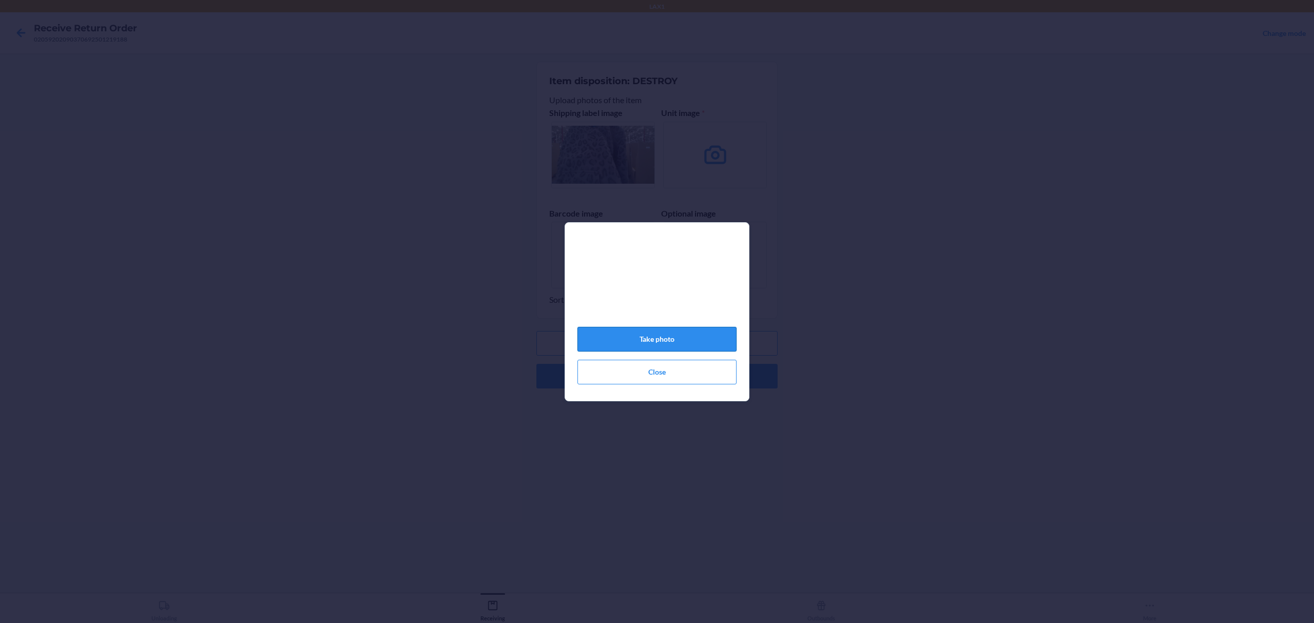
click at [674, 345] on button "Take photo" at bounding box center [656, 339] width 159 height 25
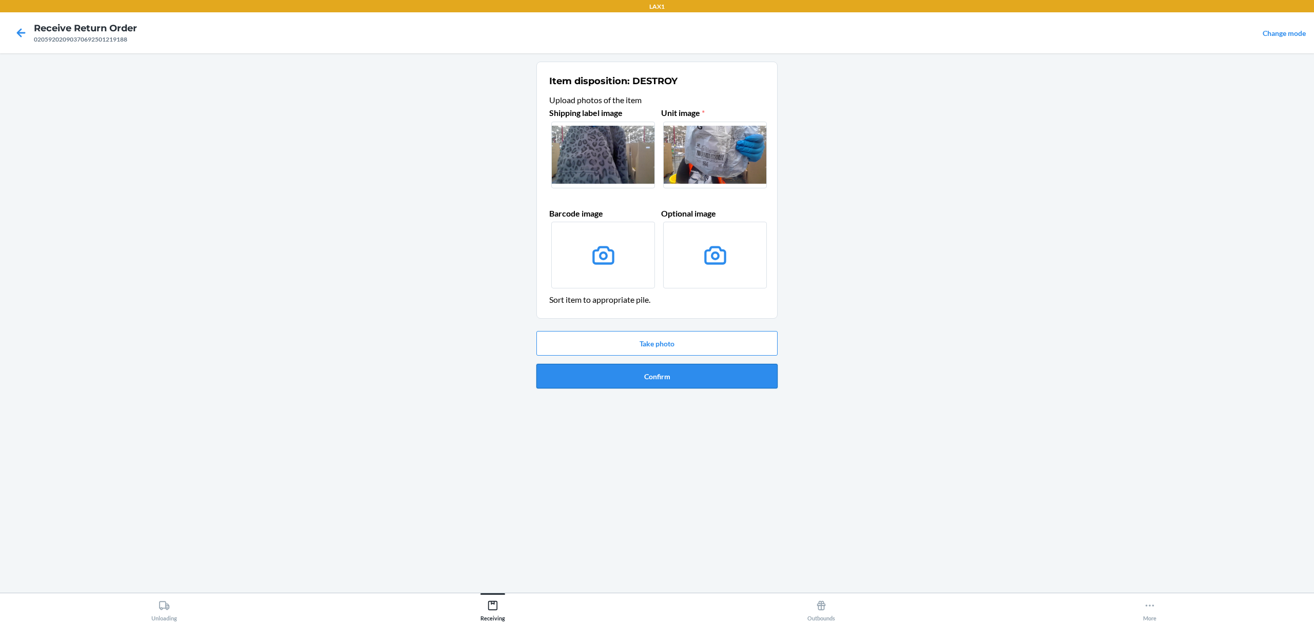
click at [672, 372] on button "Confirm" at bounding box center [656, 376] width 241 height 25
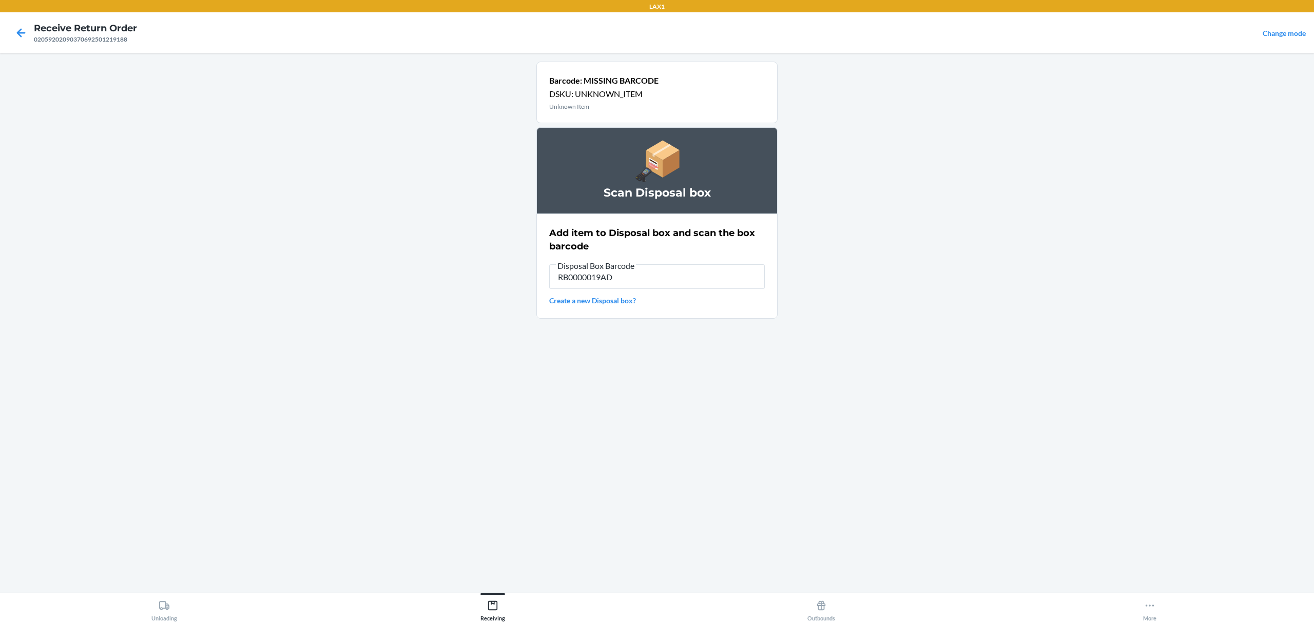
type input "RB0000019AD"
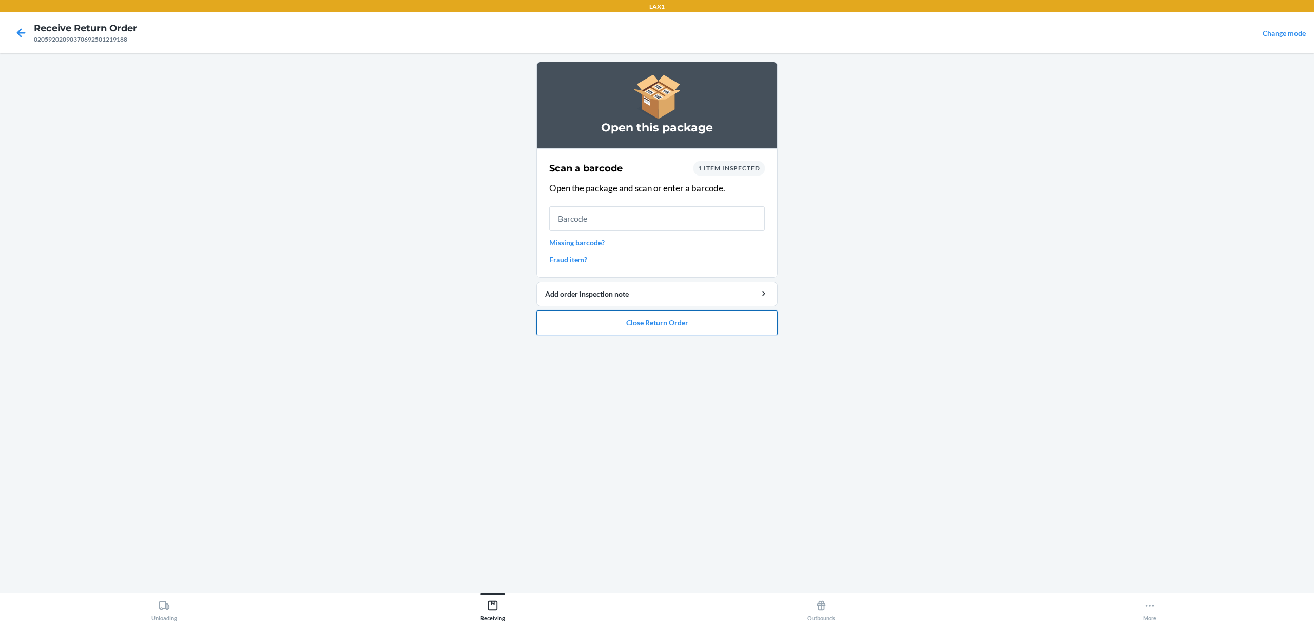
click at [745, 326] on button "Close Return Order" at bounding box center [656, 323] width 241 height 25
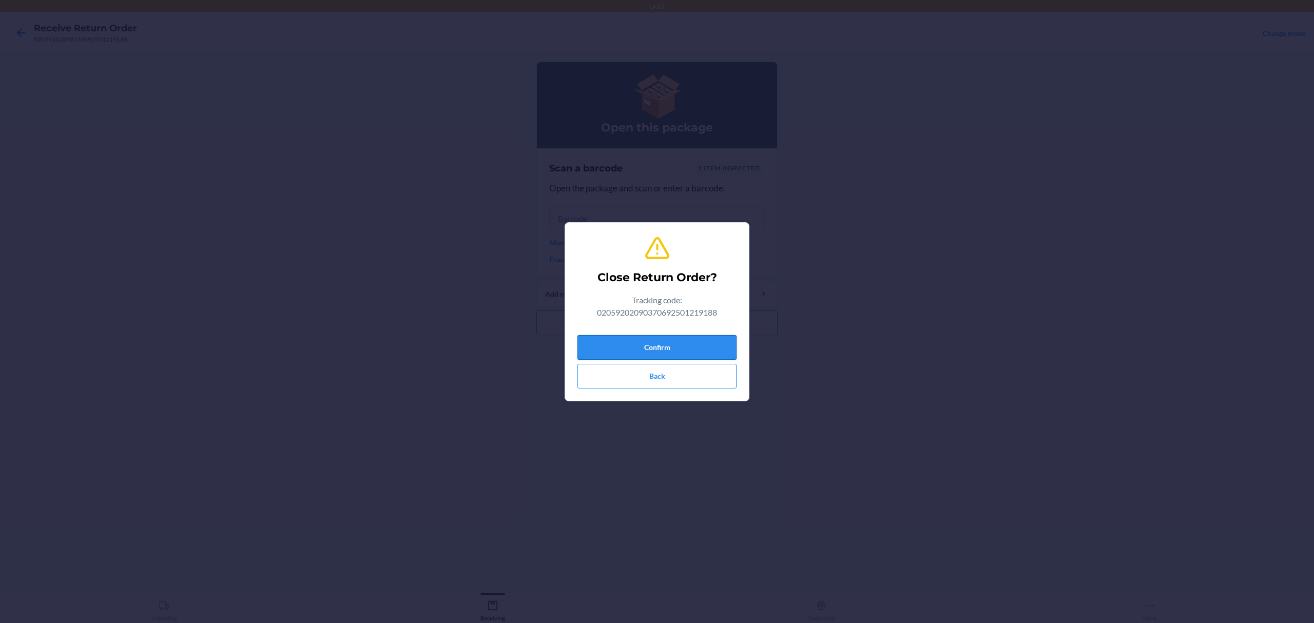
click at [691, 350] on button "Confirm" at bounding box center [656, 347] width 159 height 25
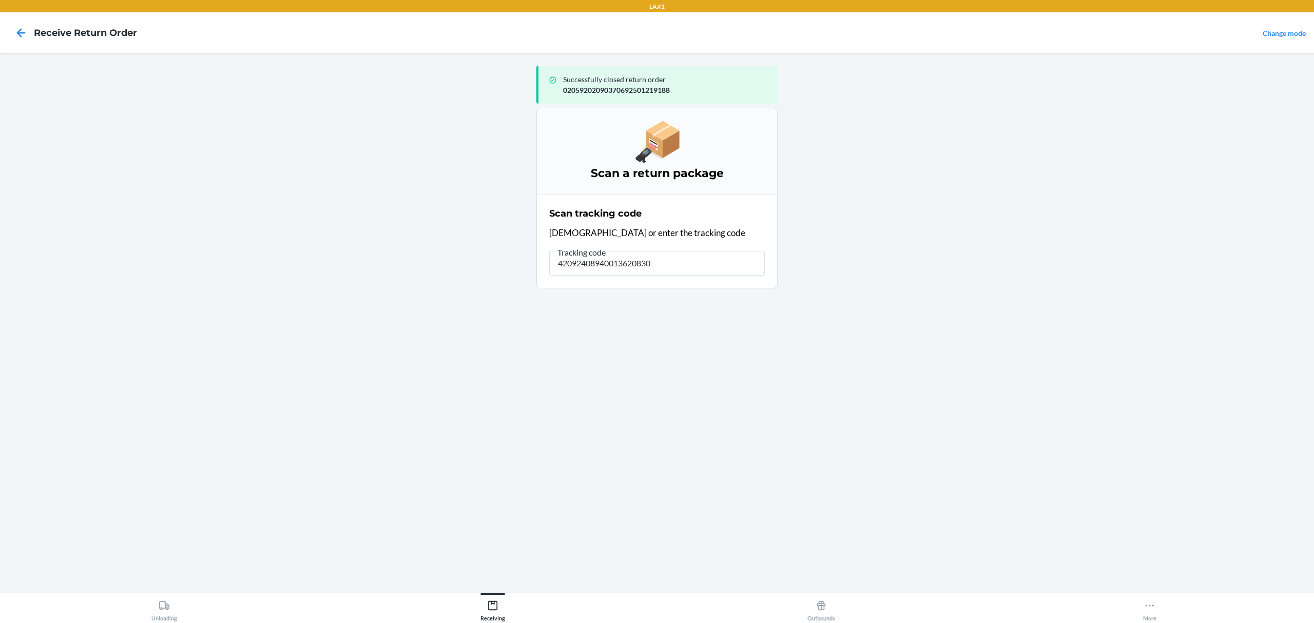
type input "420924089400136208303"
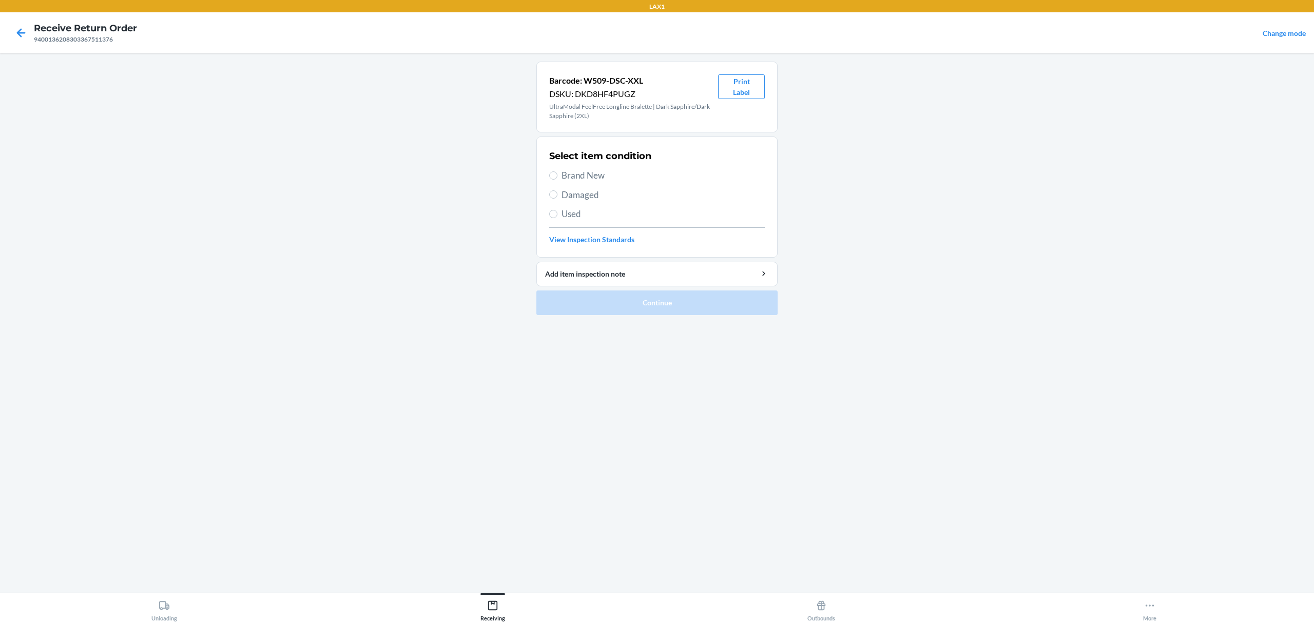
click at [587, 196] on span "Damaged" at bounding box center [663, 194] width 203 height 13
click at [557, 196] on input "Damaged" at bounding box center [553, 194] width 8 height 8
radio input "true"
click at [620, 292] on button "Continue" at bounding box center [656, 303] width 241 height 25
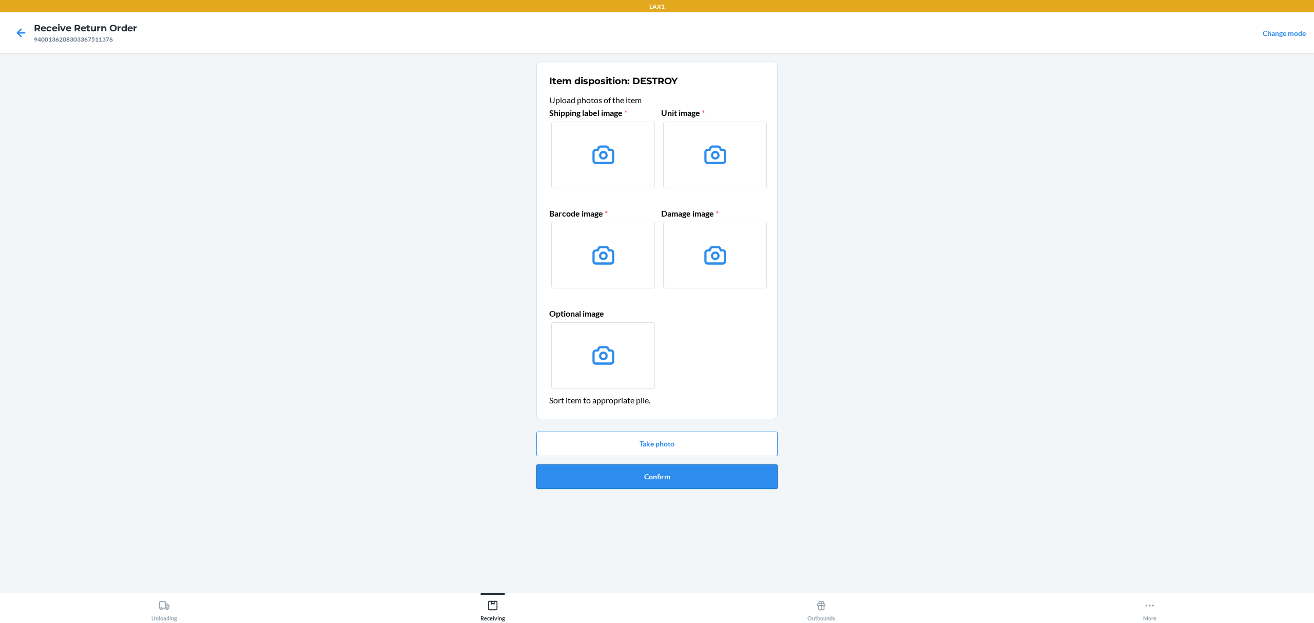
click at [644, 479] on button "Confirm" at bounding box center [656, 477] width 241 height 25
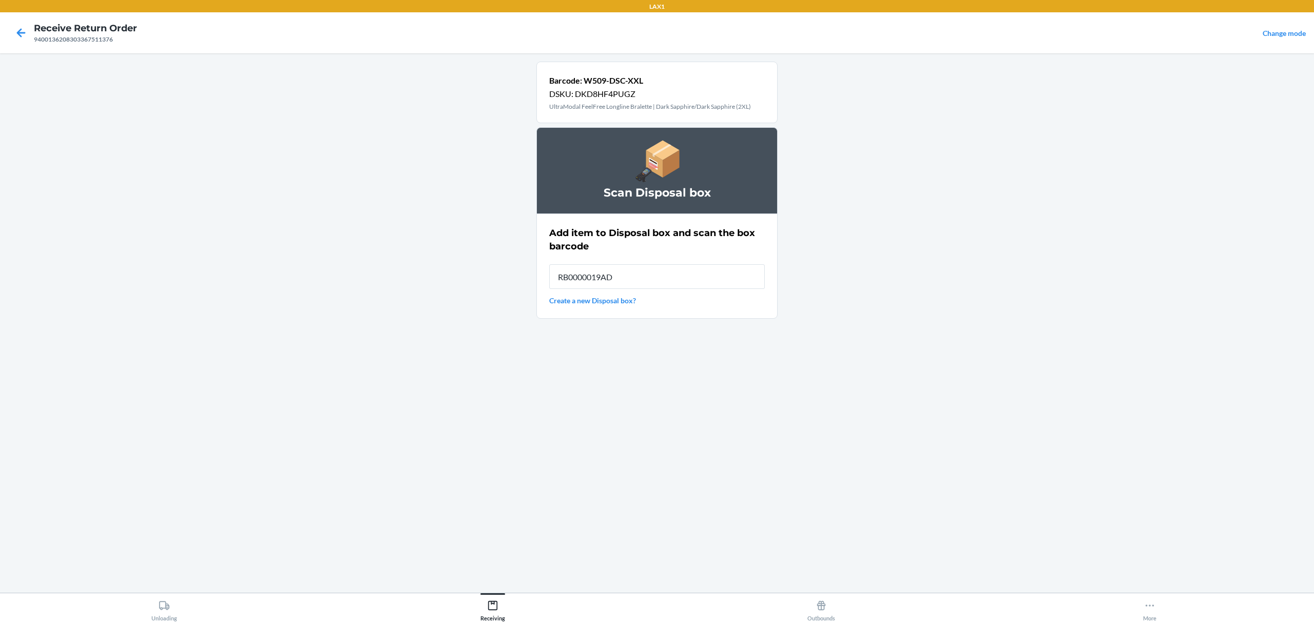
type input "RB0000019AD"
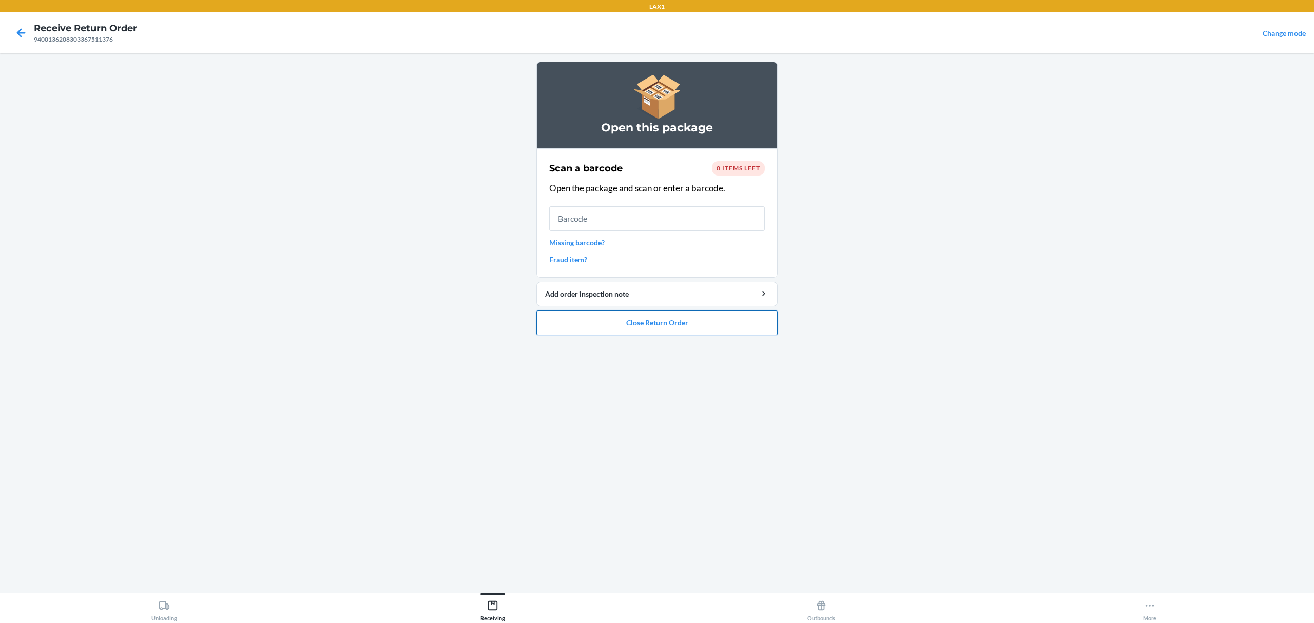
click at [663, 321] on button "Close Return Order" at bounding box center [656, 323] width 241 height 25
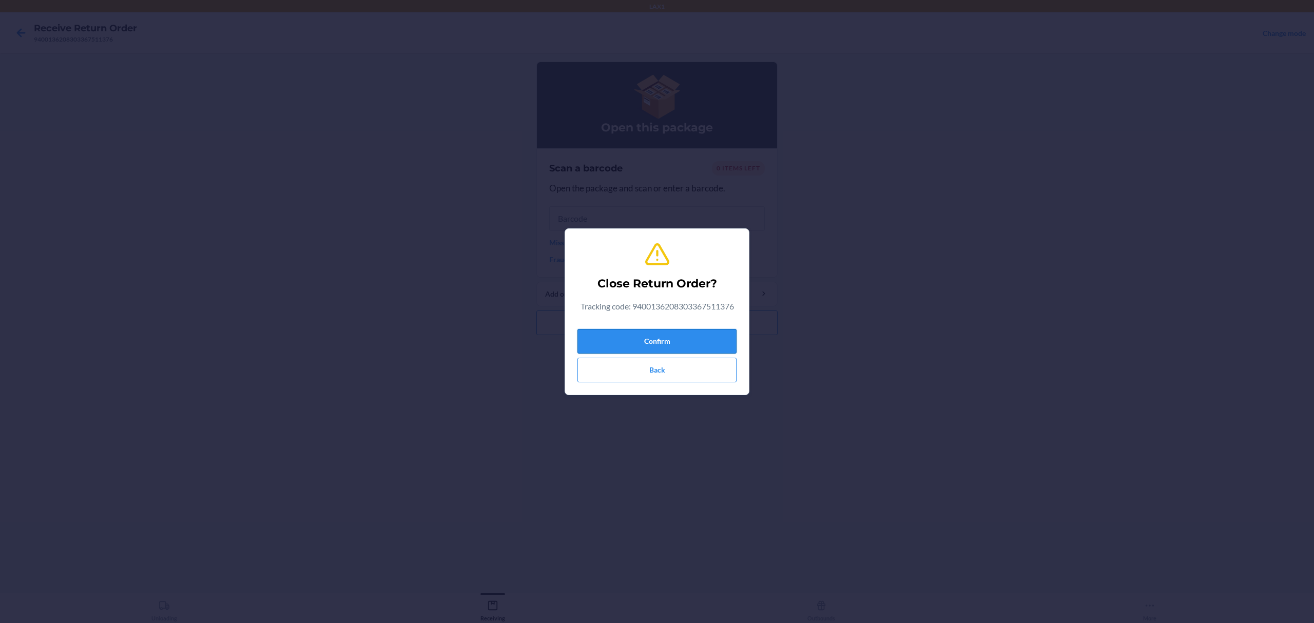
click at [659, 340] on button "Confirm" at bounding box center [656, 341] width 159 height 25
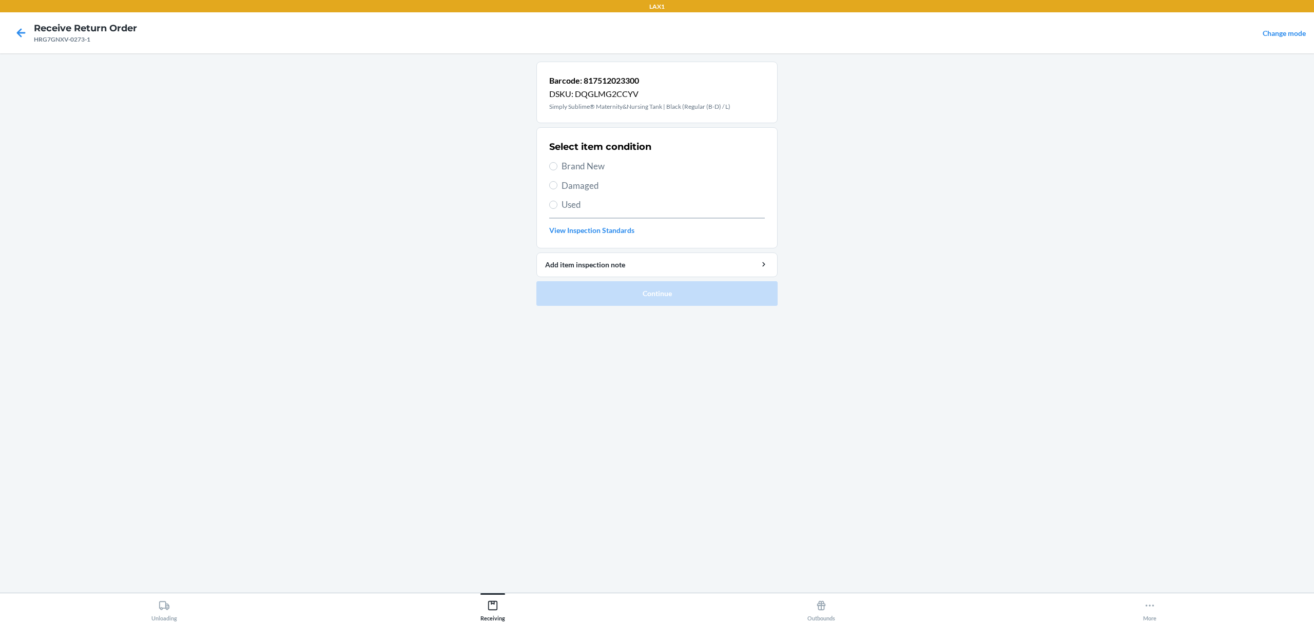
click at [556, 211] on label "Used" at bounding box center [657, 204] width 216 height 13
click at [556, 209] on input "Used" at bounding box center [553, 205] width 8 height 8
radio input "true"
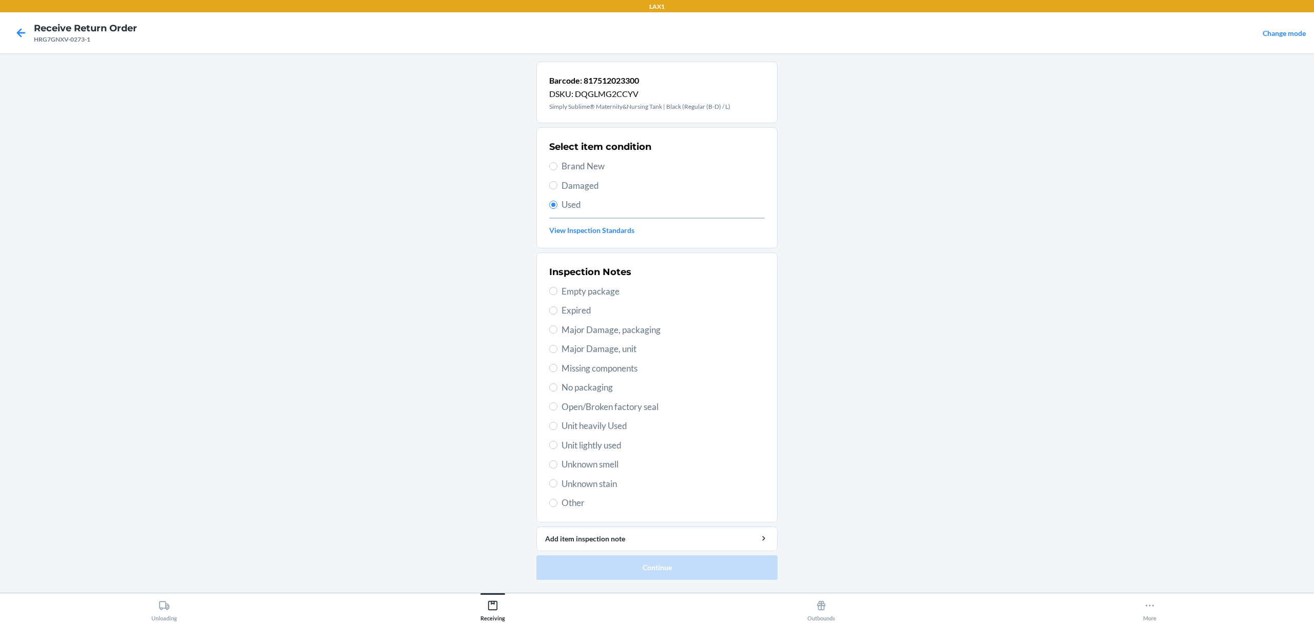
click at [598, 443] on span "Unit lightly used" at bounding box center [663, 445] width 203 height 13
click at [557, 443] on input "Unit lightly used" at bounding box center [553, 445] width 8 height 8
radio input "true"
click at [658, 588] on ol "Barcode: 817512023300 DSKU: DQGLMG2CCYV Simply Sublime® Maternity&Nursing Tank …" at bounding box center [656, 325] width 241 height 527
click at [669, 574] on button "Continue" at bounding box center [656, 567] width 241 height 25
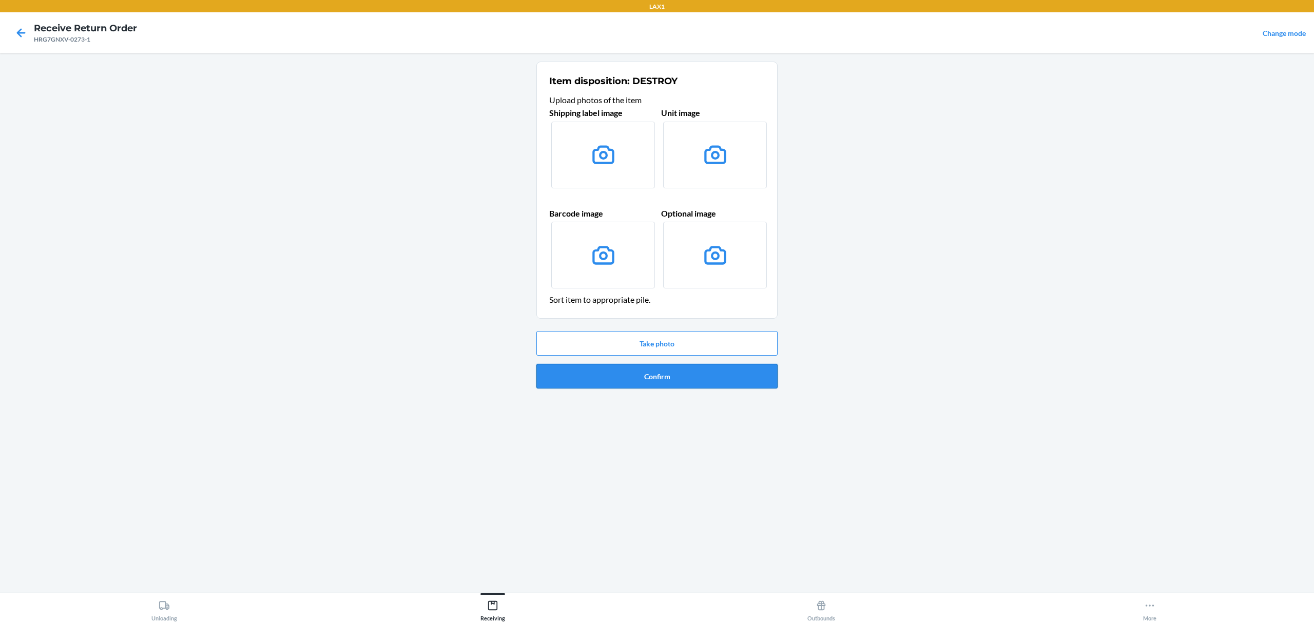
click at [680, 378] on button "Confirm" at bounding box center [656, 376] width 241 height 25
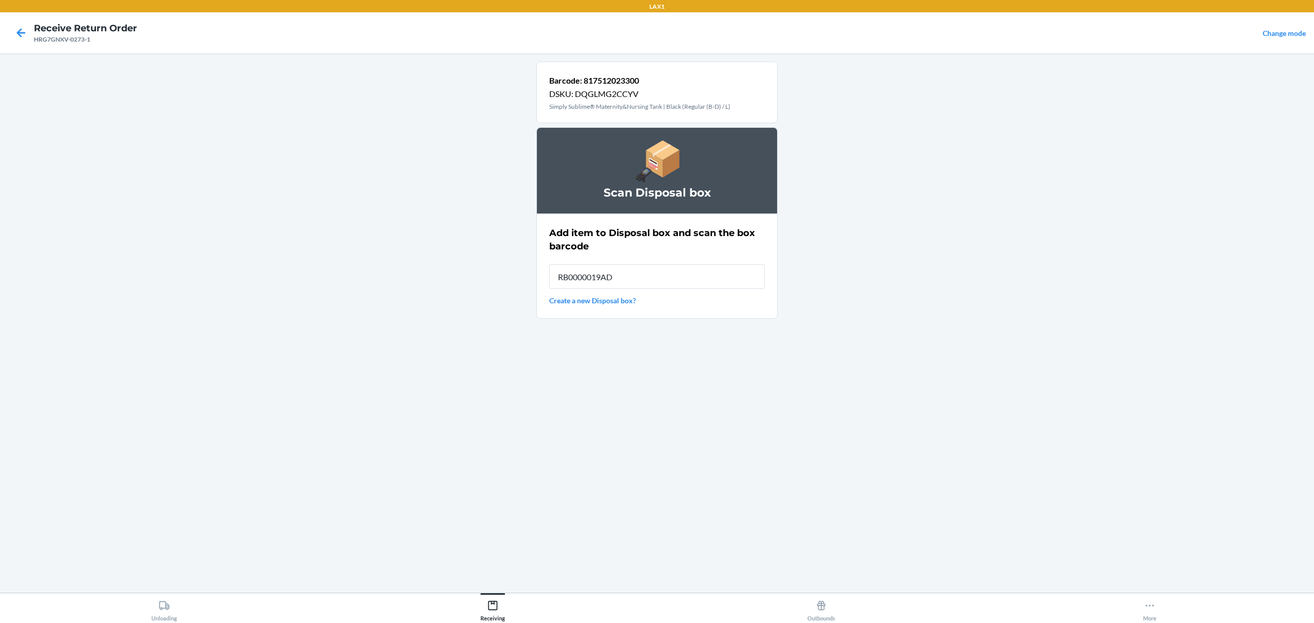
type input "RB0000019AD"
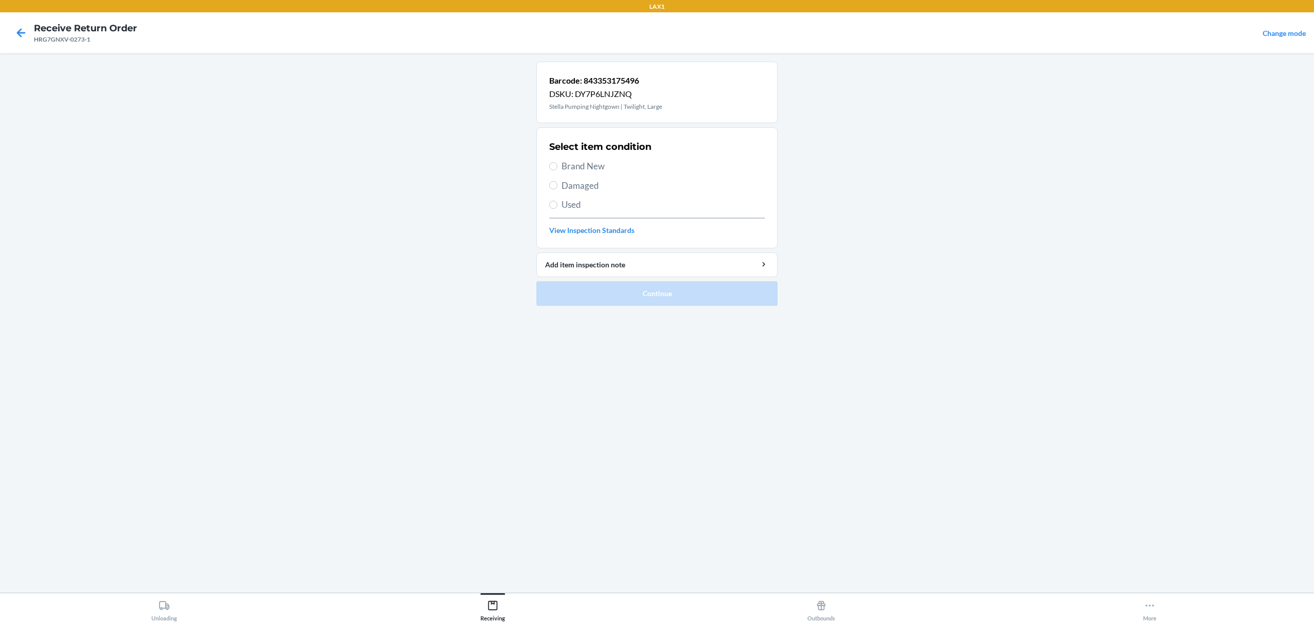
click at [592, 169] on span "Brand New" at bounding box center [663, 166] width 203 height 13
click at [557, 169] on input "Brand New" at bounding box center [553, 166] width 8 height 8
radio input "true"
click at [655, 298] on button "Continue" at bounding box center [656, 293] width 241 height 25
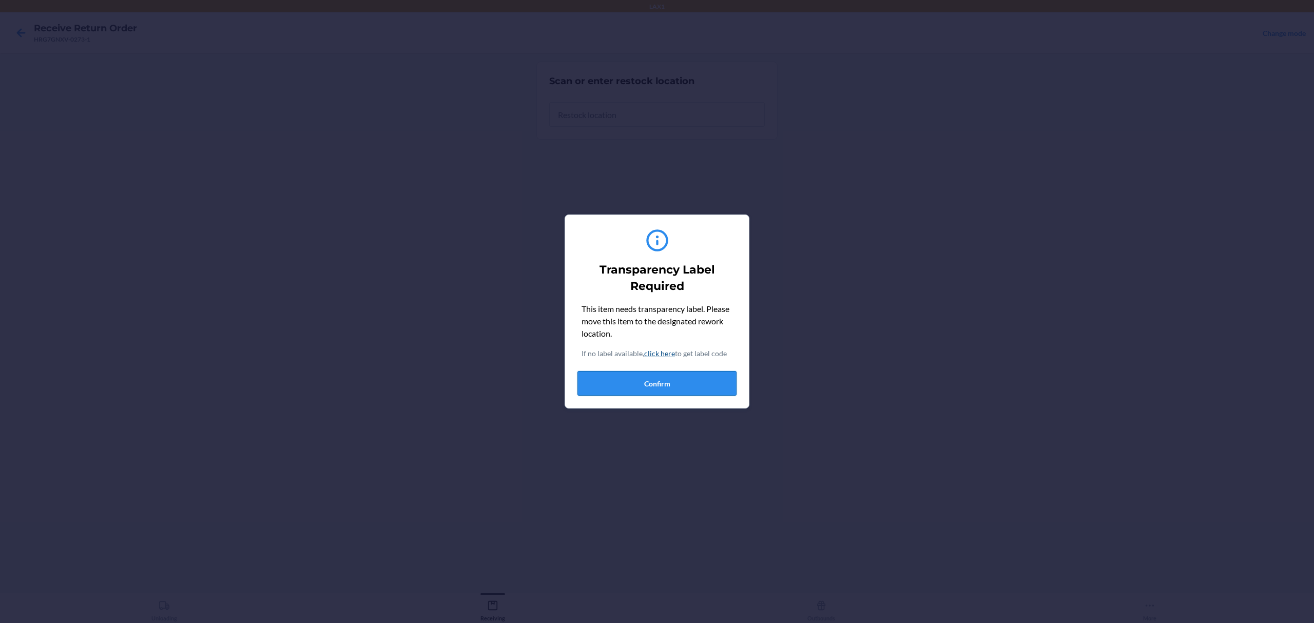
click at [666, 390] on button "Confirm" at bounding box center [656, 383] width 159 height 25
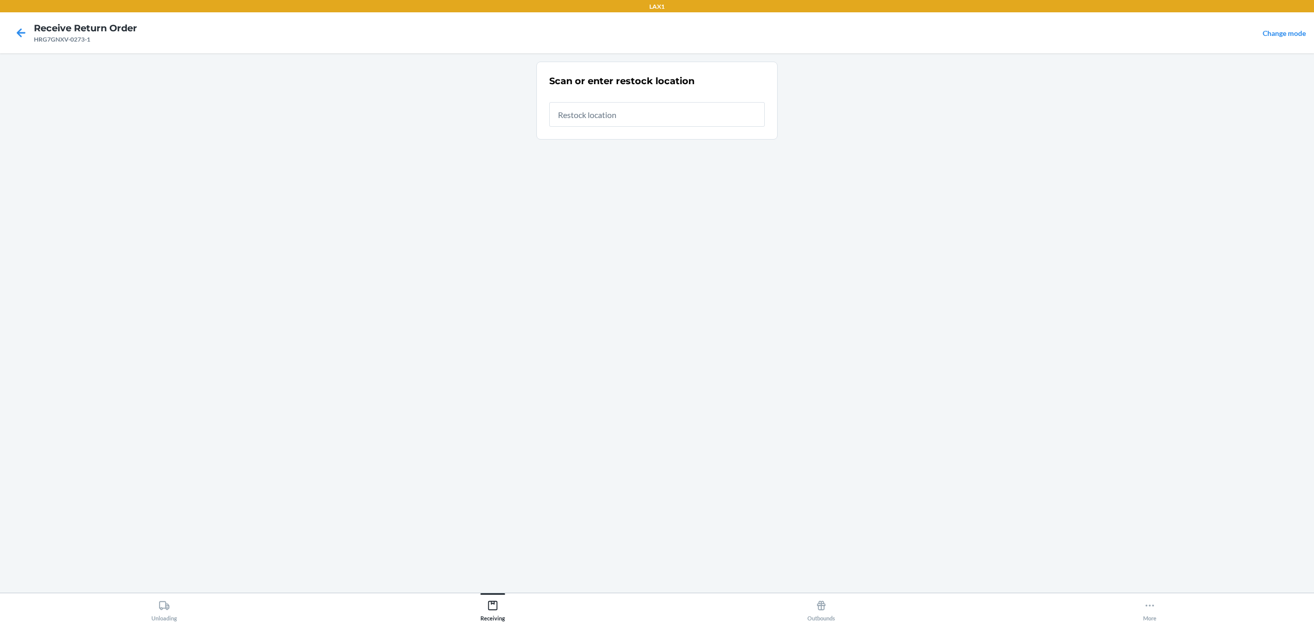
type input "RTCART0220010"
click at [667, 109] on input "RTCART0220010" at bounding box center [657, 111] width 216 height 25
type input "RTCART022"
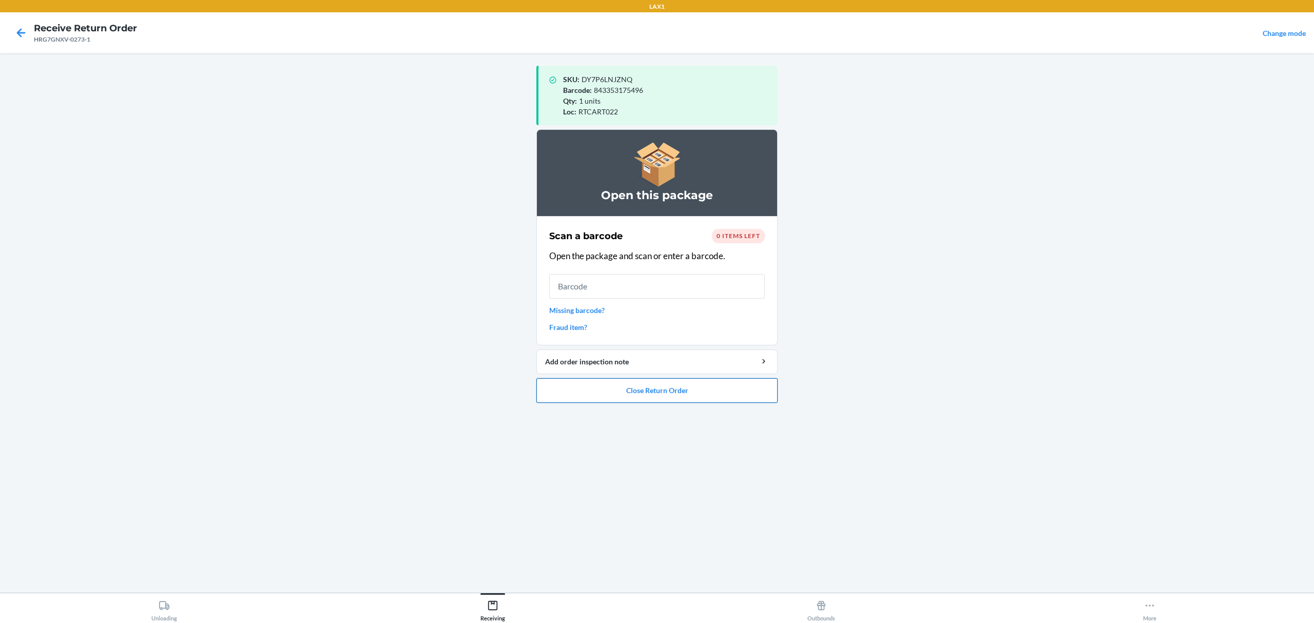
click at [723, 391] on button "Close Return Order" at bounding box center [656, 390] width 241 height 25
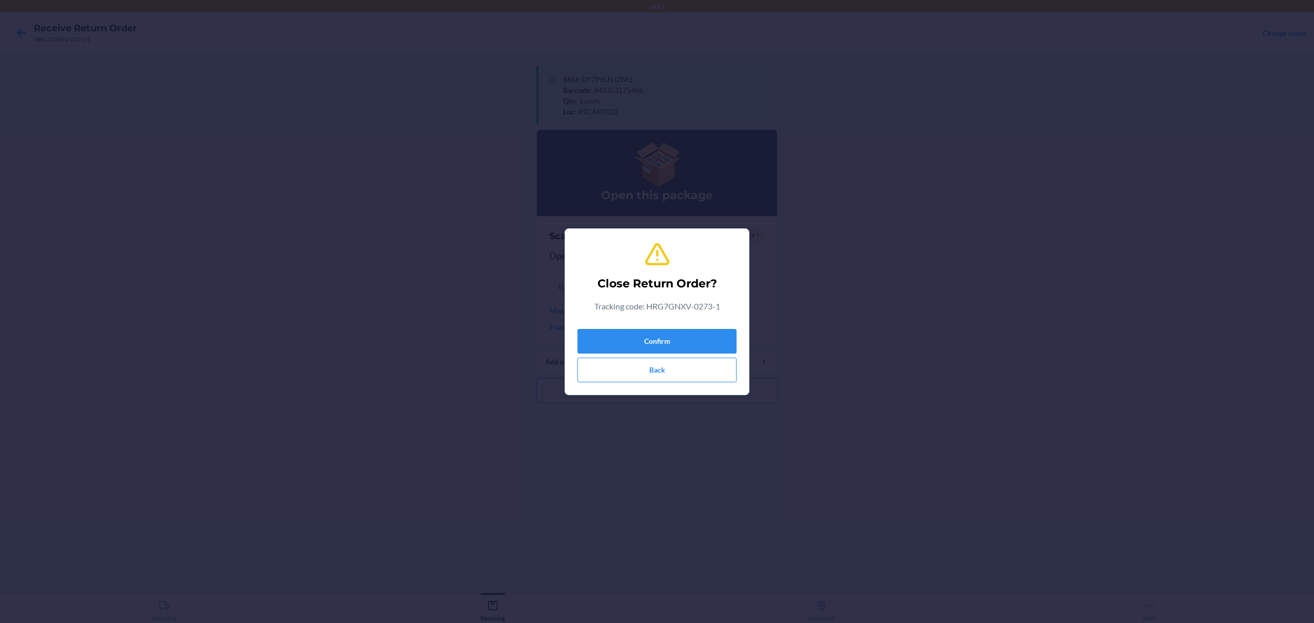
drag, startPoint x: 686, startPoint y: 317, endPoint x: 680, endPoint y: 331, distance: 15.0
click at [684, 317] on div "Close Return Order? Tracking code: HRG7GNXV-0273-1 Confirm Back" at bounding box center [656, 311] width 159 height 149
click at [681, 336] on button "Confirm" at bounding box center [656, 341] width 159 height 25
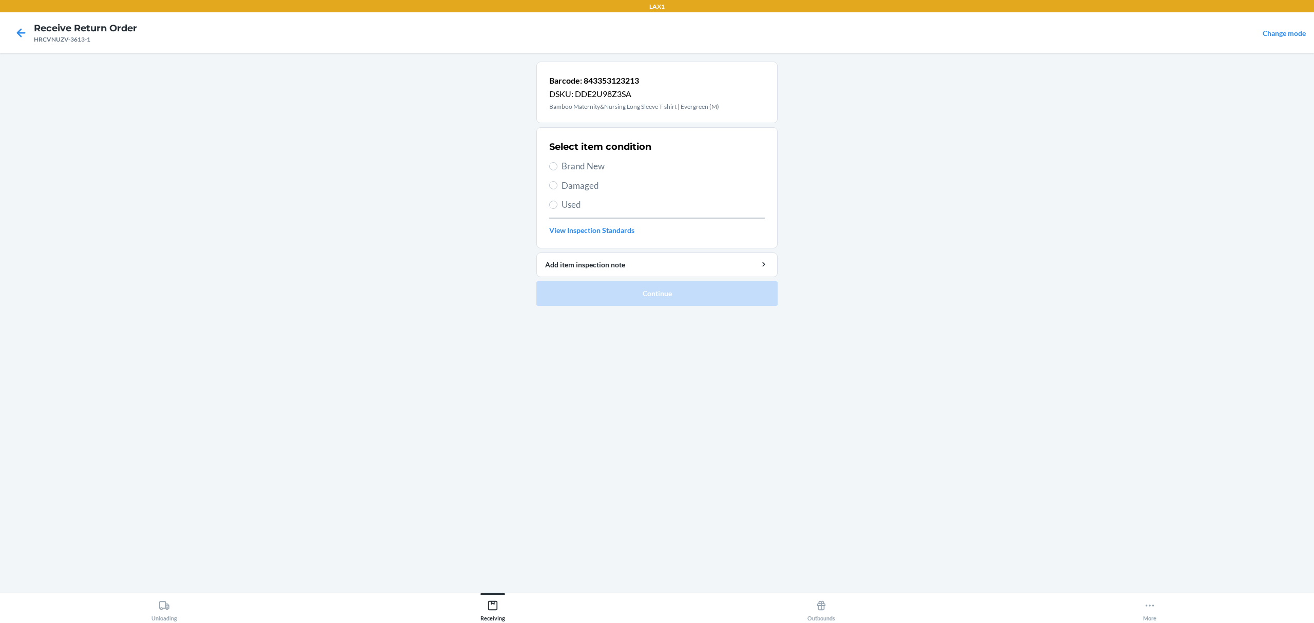
click at [591, 167] on span "Brand New" at bounding box center [663, 166] width 203 height 13
click at [557, 167] on input "Brand New" at bounding box center [553, 166] width 8 height 8
radio input "true"
click at [621, 291] on button "Continue" at bounding box center [656, 293] width 241 height 25
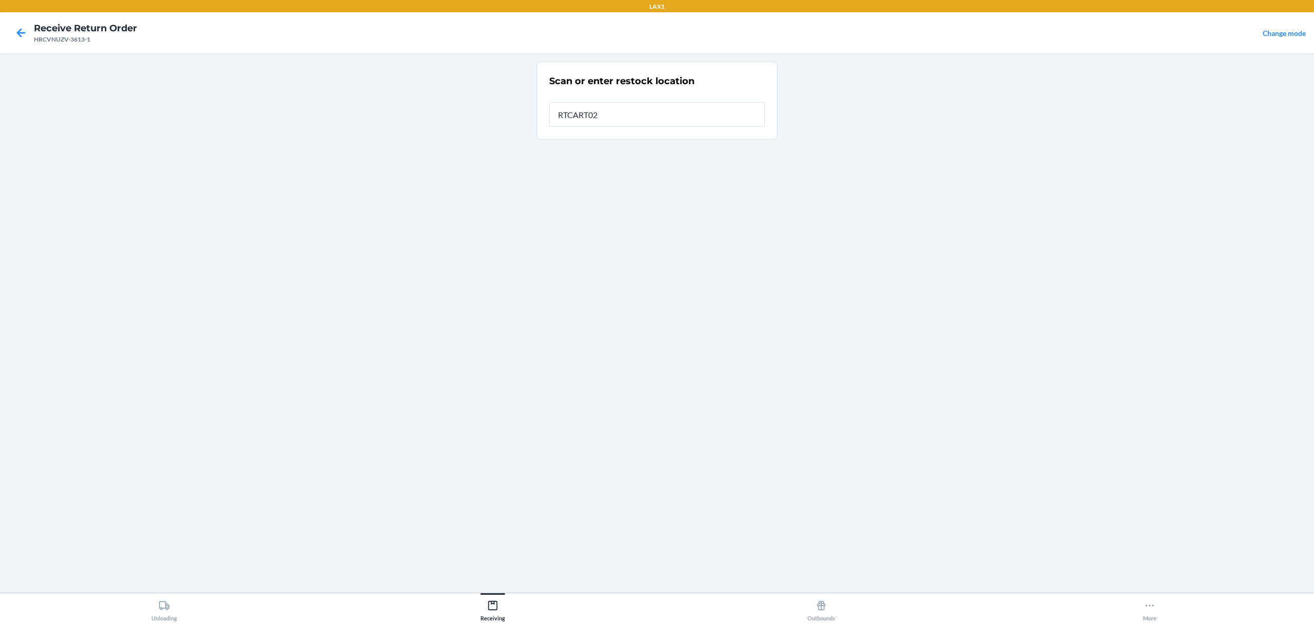
type input "RTCART022"
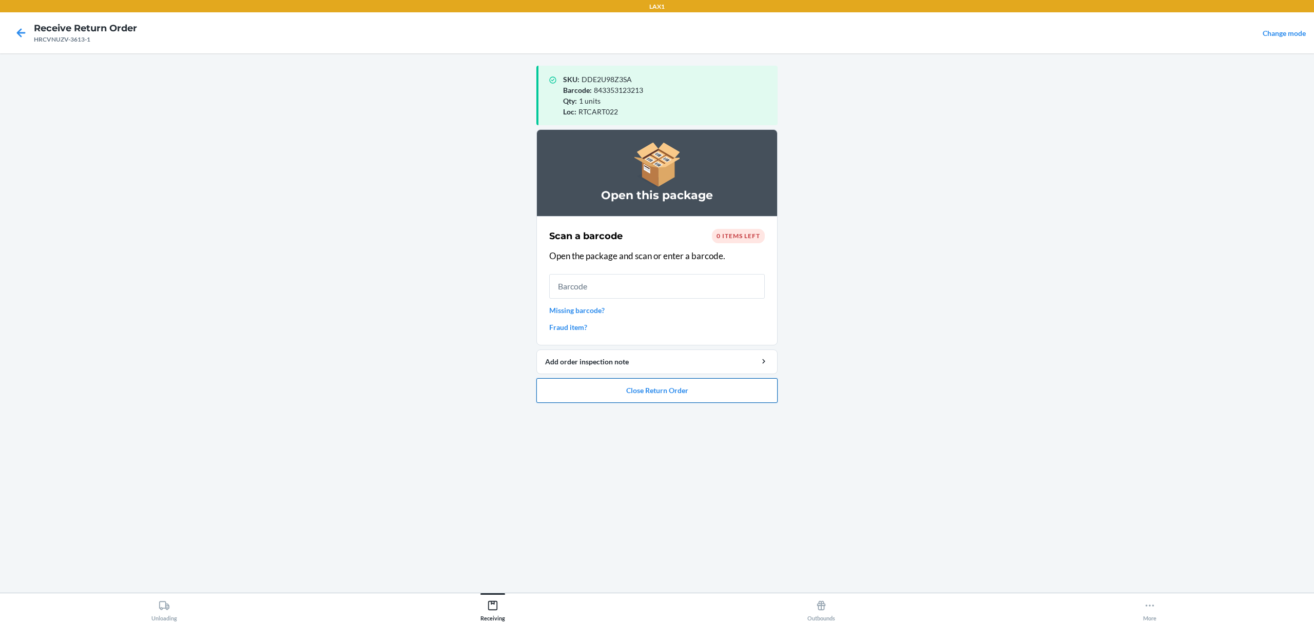
click at [643, 387] on button "Close Return Order" at bounding box center [656, 390] width 241 height 25
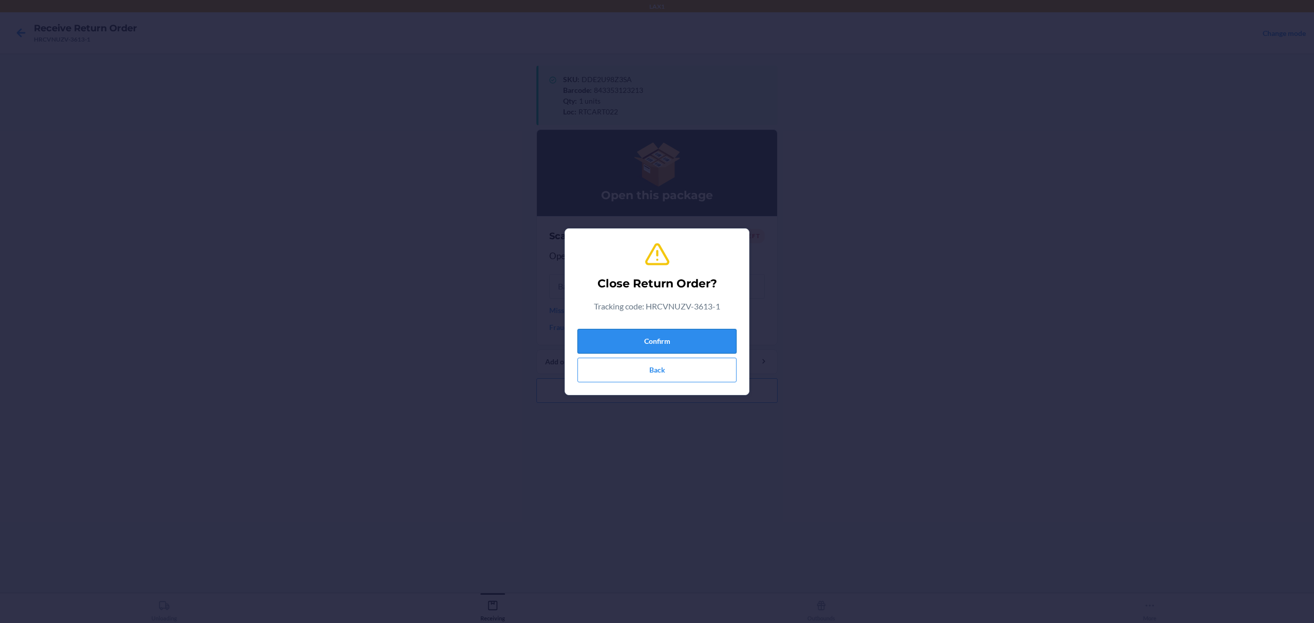
click at [623, 342] on button "Confirm" at bounding box center [656, 341] width 159 height 25
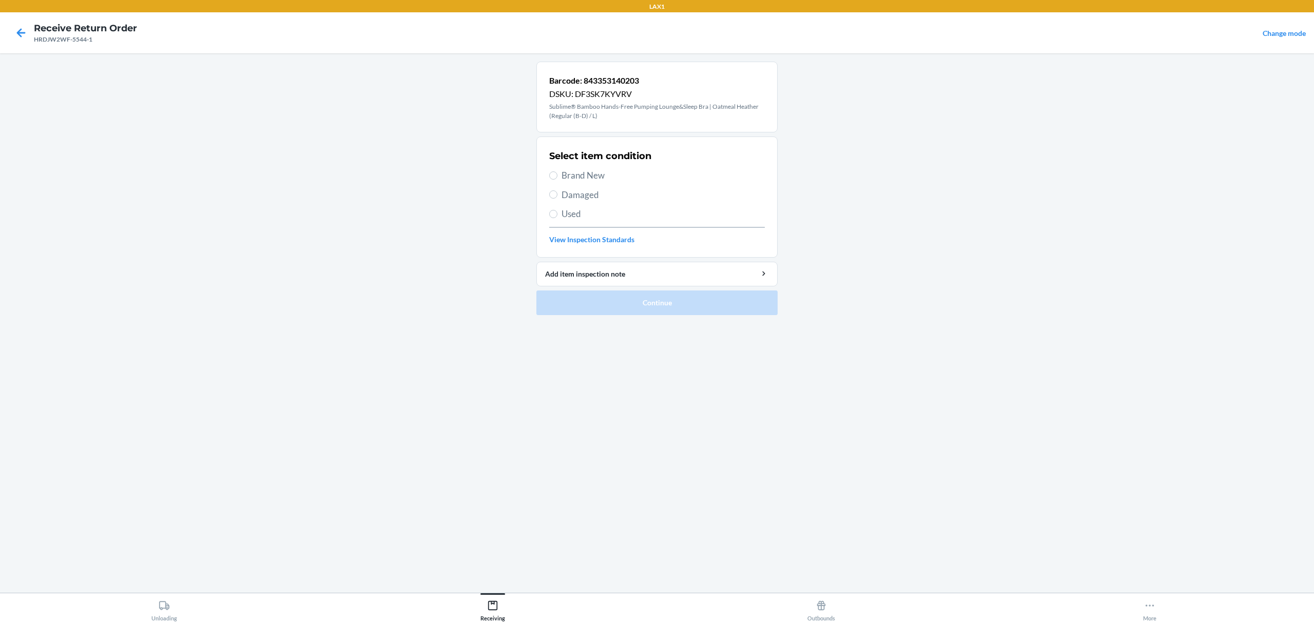
click at [591, 175] on span "Brand New" at bounding box center [663, 175] width 203 height 13
click at [557, 175] on input "Brand New" at bounding box center [553, 175] width 8 height 8
radio input "true"
click at [627, 313] on button "Continue" at bounding box center [656, 303] width 241 height 25
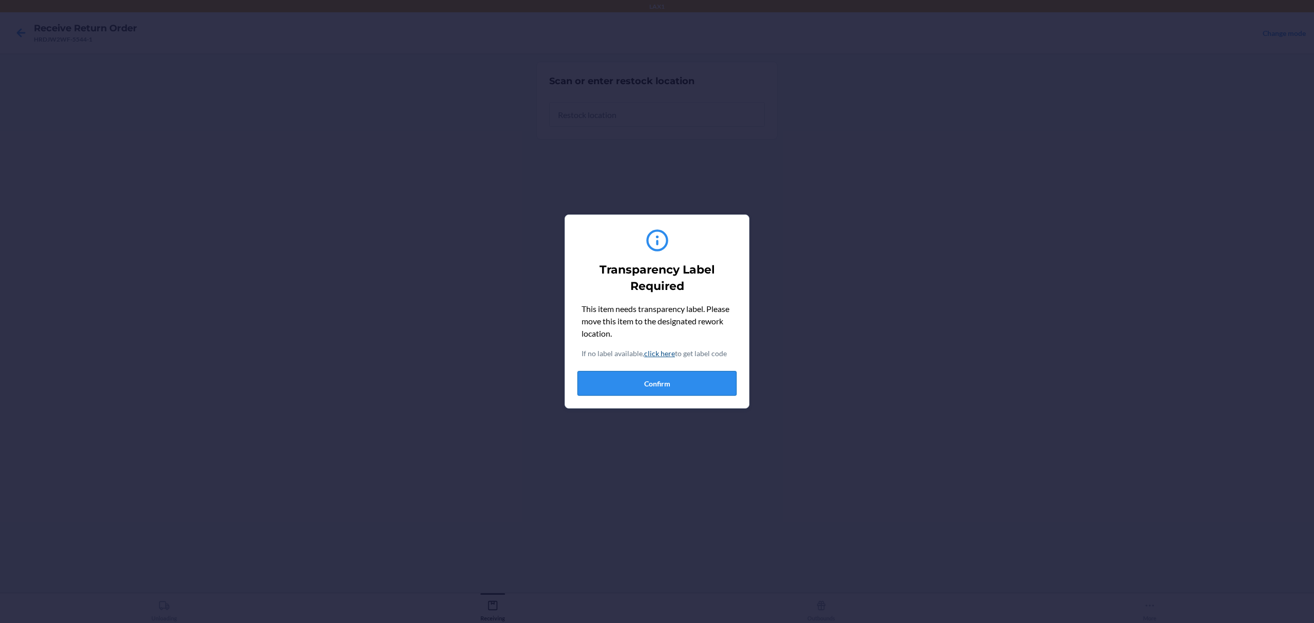
click at [624, 382] on button "Confirm" at bounding box center [656, 383] width 159 height 25
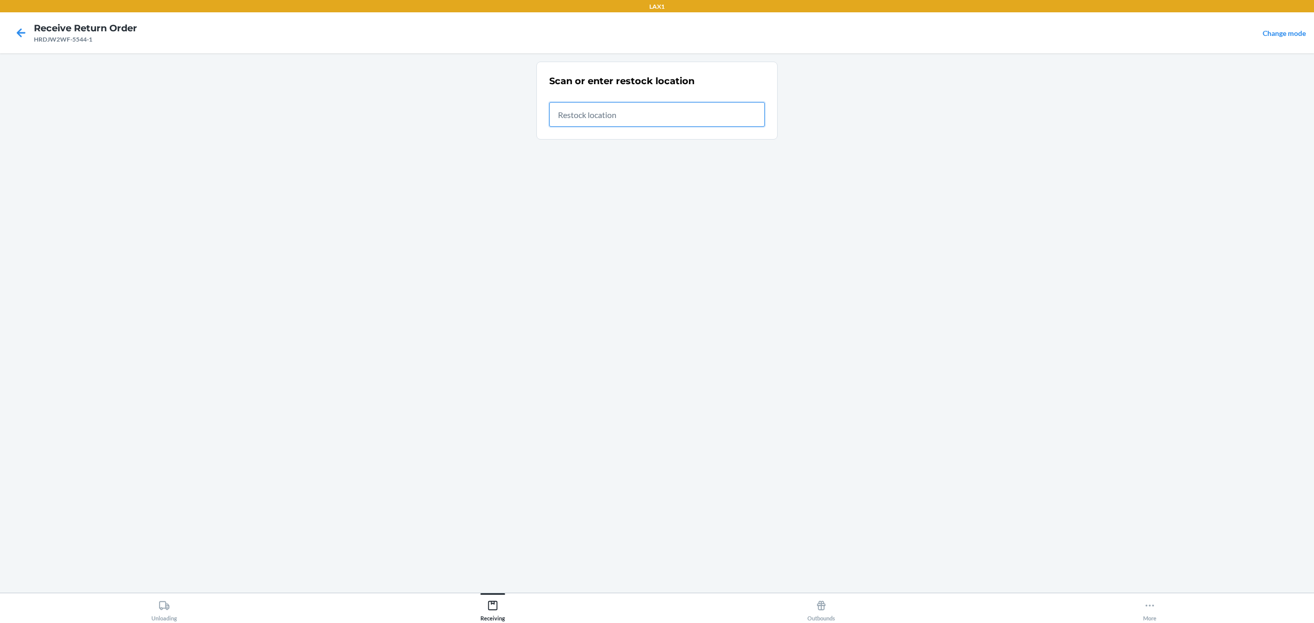
click at [703, 107] on input "text" at bounding box center [657, 114] width 216 height 25
type input "RTCART022"
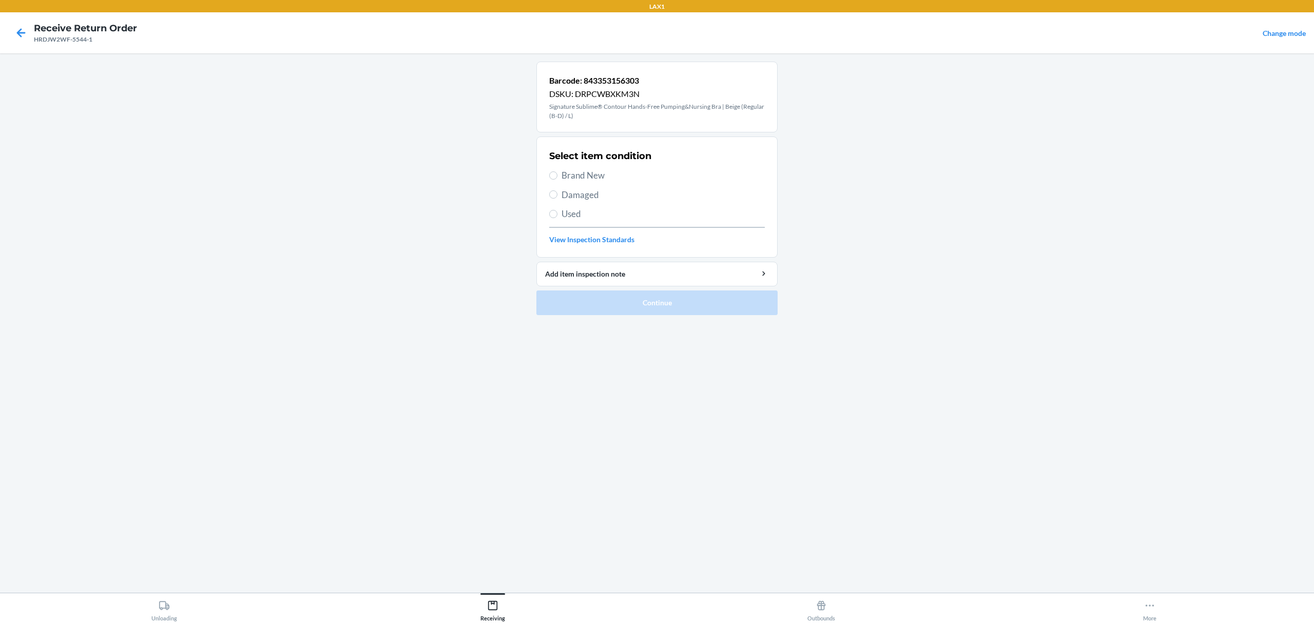
click at [589, 177] on span "Brand New" at bounding box center [663, 175] width 203 height 13
click at [557, 177] on input "Brand New" at bounding box center [553, 175] width 8 height 8
radio input "true"
click at [635, 313] on button "Continue" at bounding box center [656, 303] width 241 height 25
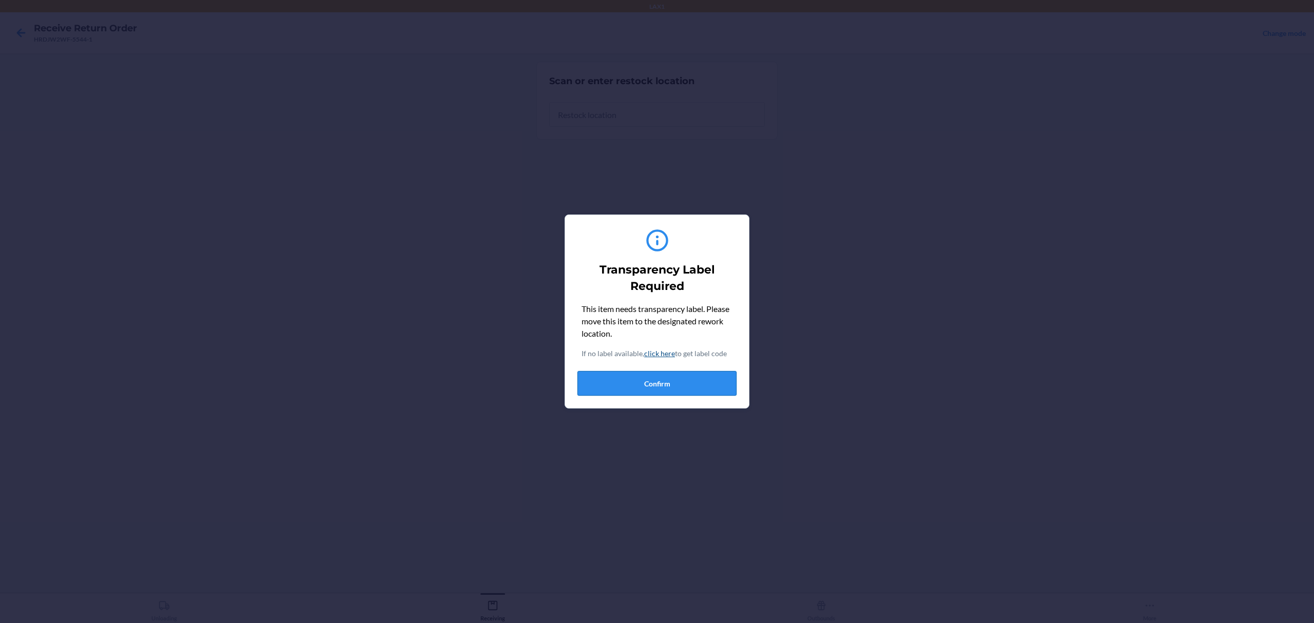
click at [680, 393] on button "Confirm" at bounding box center [656, 383] width 159 height 25
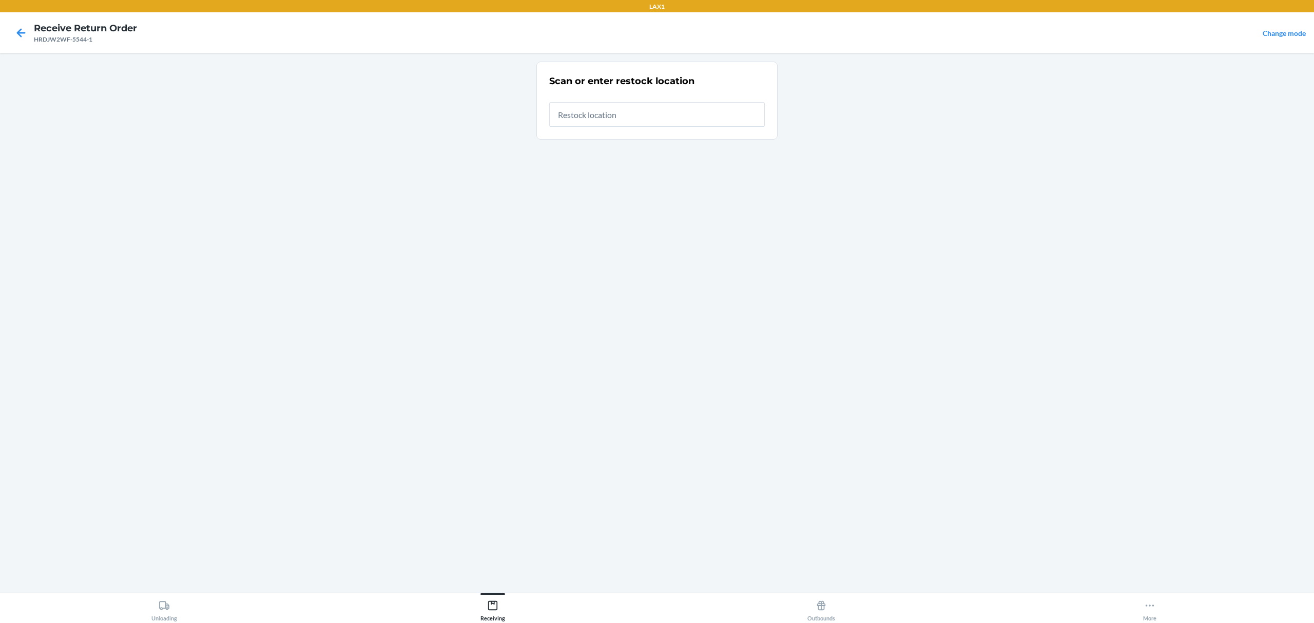
type input "RTCART022"
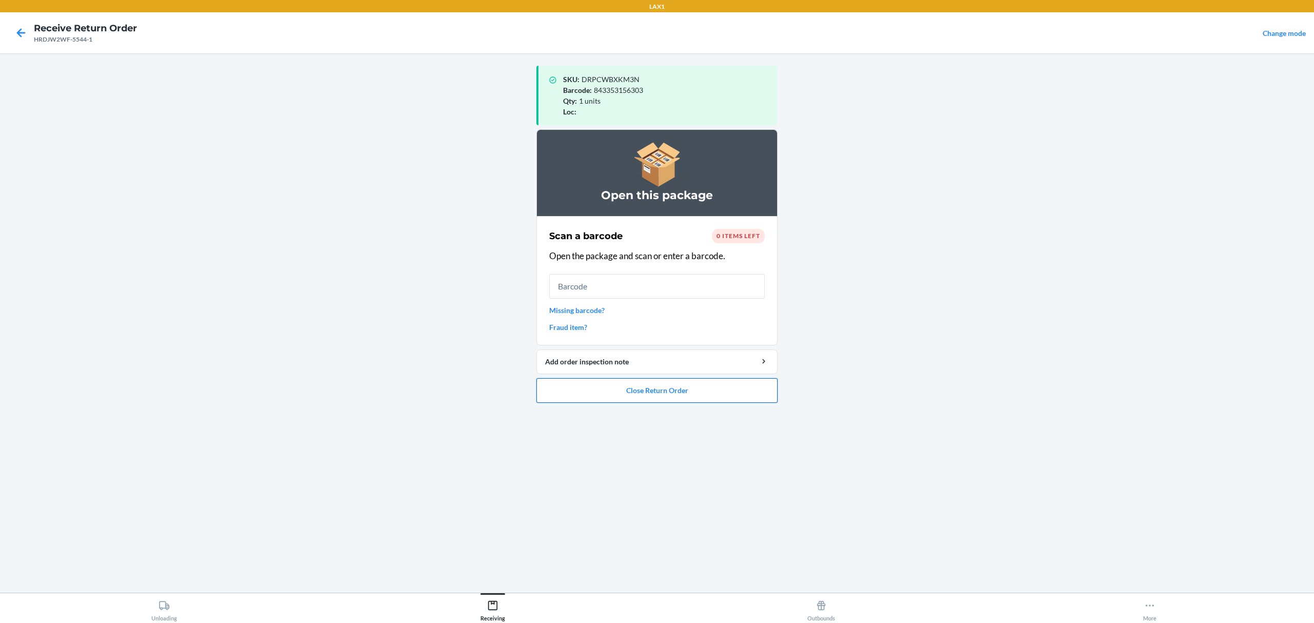
click at [632, 399] on button "Close Return Order" at bounding box center [656, 390] width 241 height 25
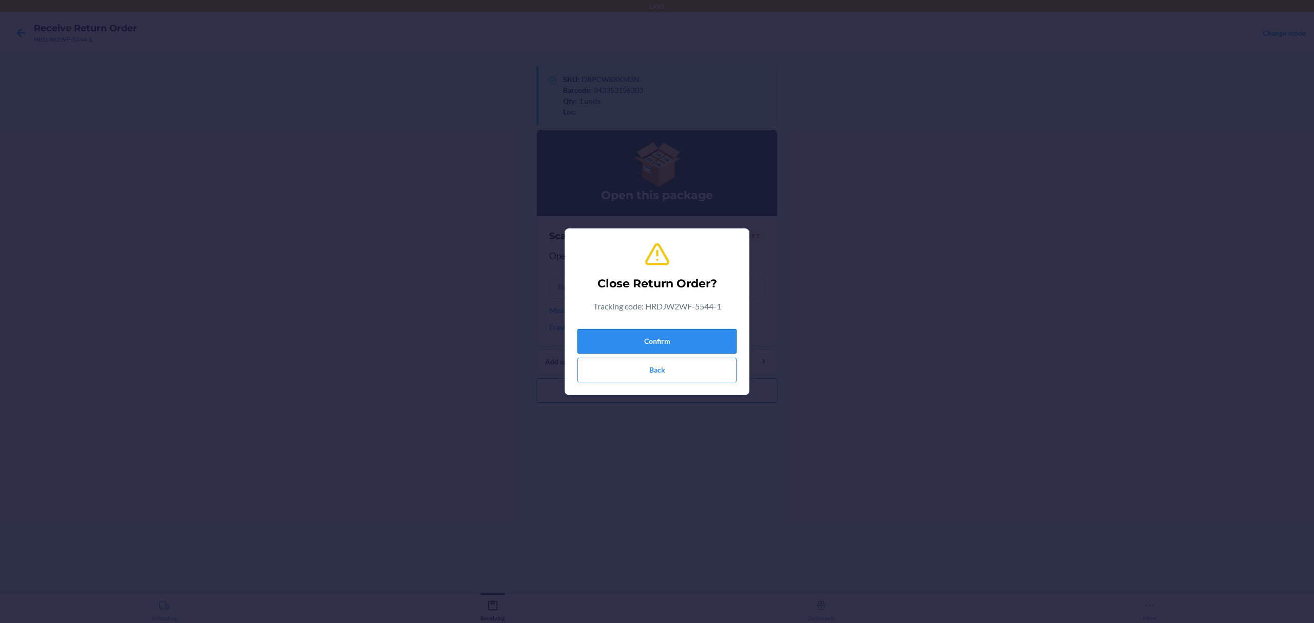
click at [639, 345] on button "Confirm" at bounding box center [656, 341] width 159 height 25
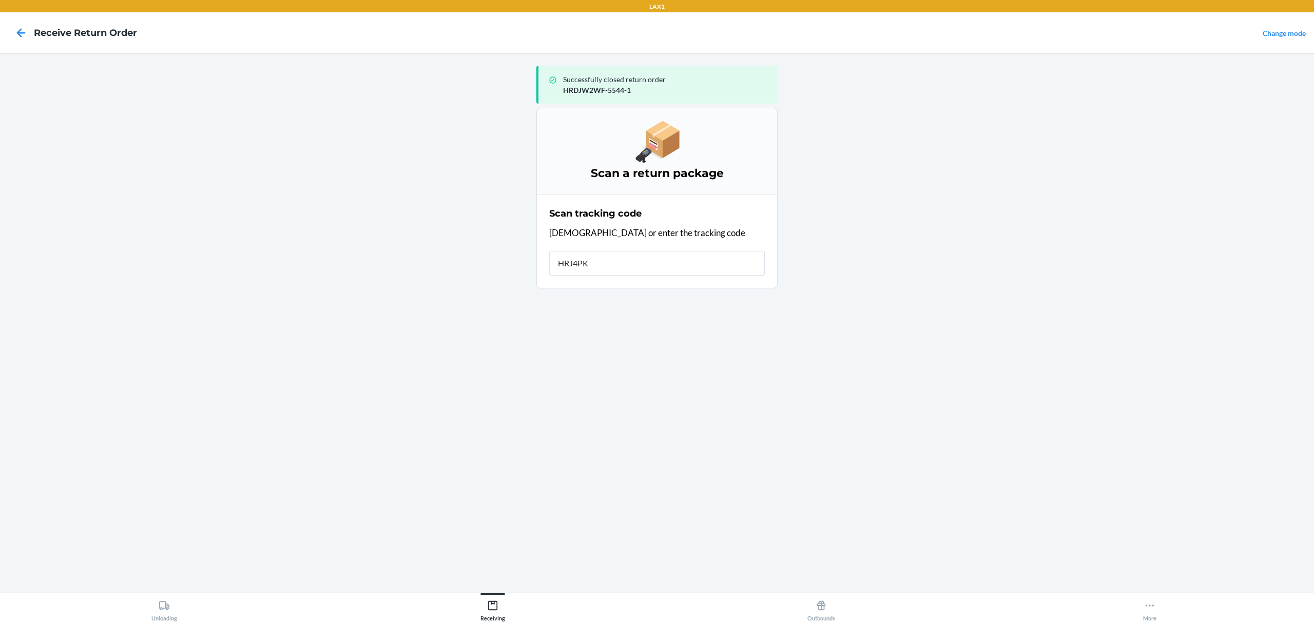
type input "HRJ4PKL"
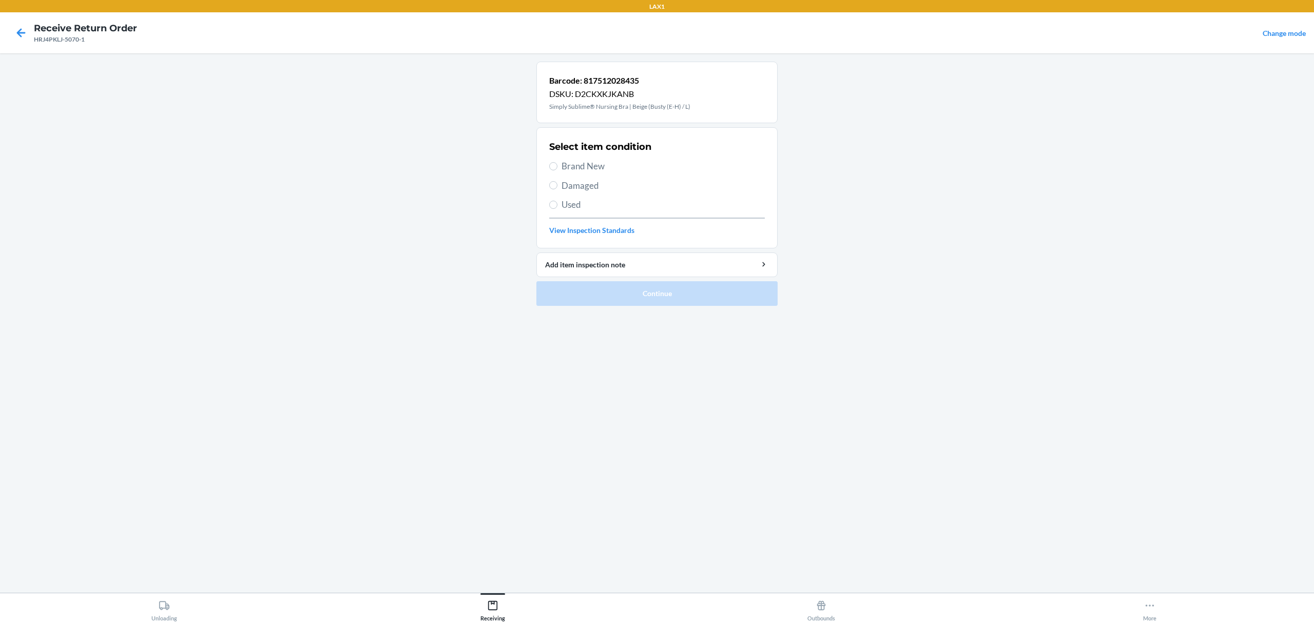
click at [582, 163] on span "Brand New" at bounding box center [663, 166] width 203 height 13
click at [557, 163] on input "Brand New" at bounding box center [553, 166] width 8 height 8
radio input "true"
click at [639, 308] on ol "Barcode: 817512028435 DSKU: D2CKXKJKANB Simply Sublime® Nursing Bra | Beige (Bu…" at bounding box center [656, 188] width 241 height 253
click at [639, 300] on button "Continue" at bounding box center [656, 293] width 241 height 25
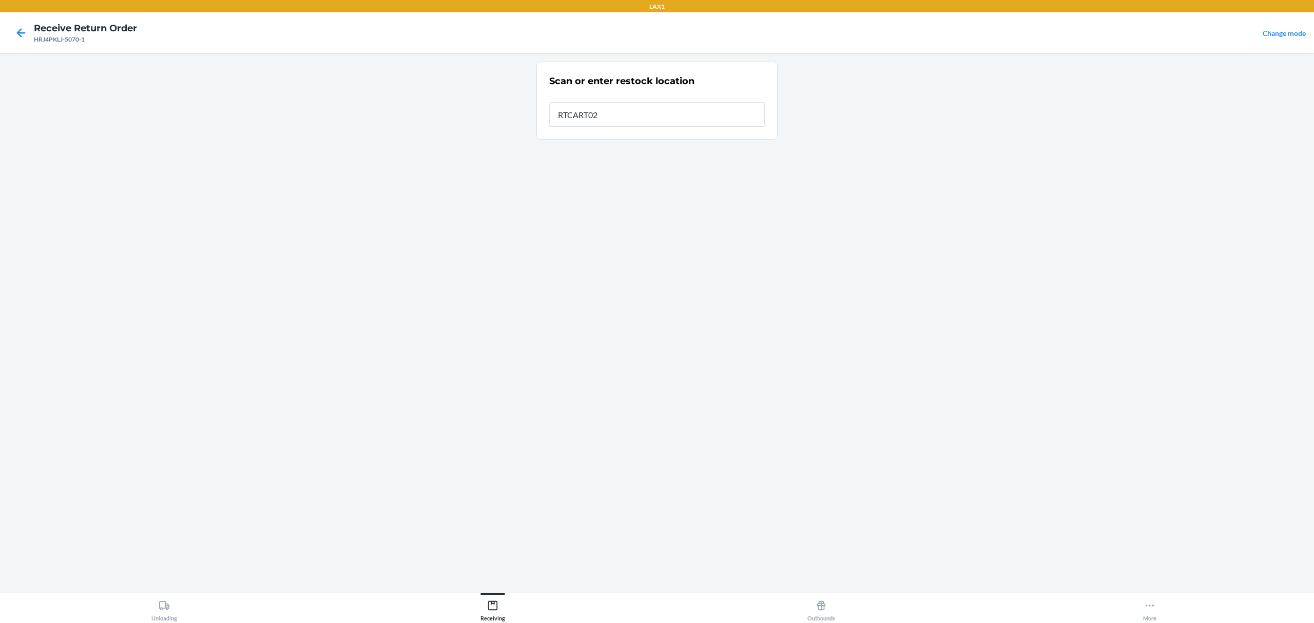
type input "RTCART022"
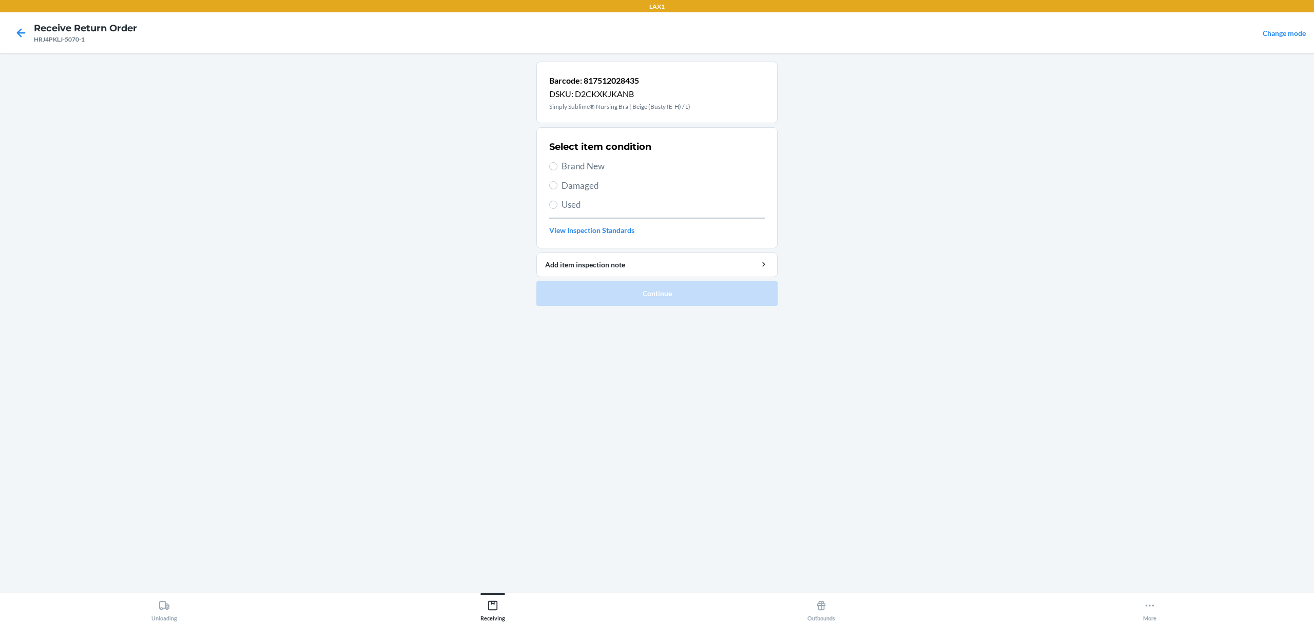
click at [584, 159] on div "Select item condition Brand New Damaged Used View Inspection Standards" at bounding box center [657, 188] width 216 height 102
click at [585, 172] on span "Brand New" at bounding box center [663, 166] width 203 height 13
click at [557, 170] on input "Brand New" at bounding box center [553, 166] width 8 height 8
radio input "true"
drag, startPoint x: 682, startPoint y: 315, endPoint x: 682, endPoint y: 296, distance: 19.0
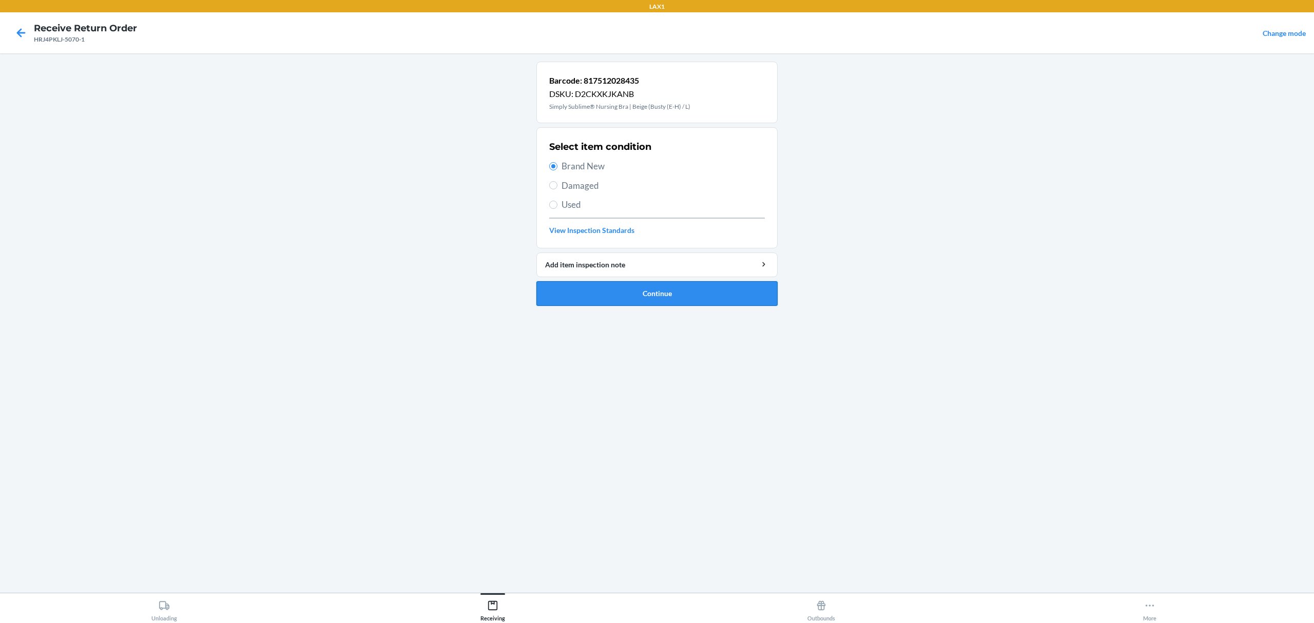
click at [683, 314] on ol "Barcode: 817512028435 DSKU: D2CKXKJKANB Simply Sublime® Nursing Bra | Beige (Bu…" at bounding box center [656, 188] width 241 height 253
click at [682, 296] on button "Continue" at bounding box center [656, 293] width 241 height 25
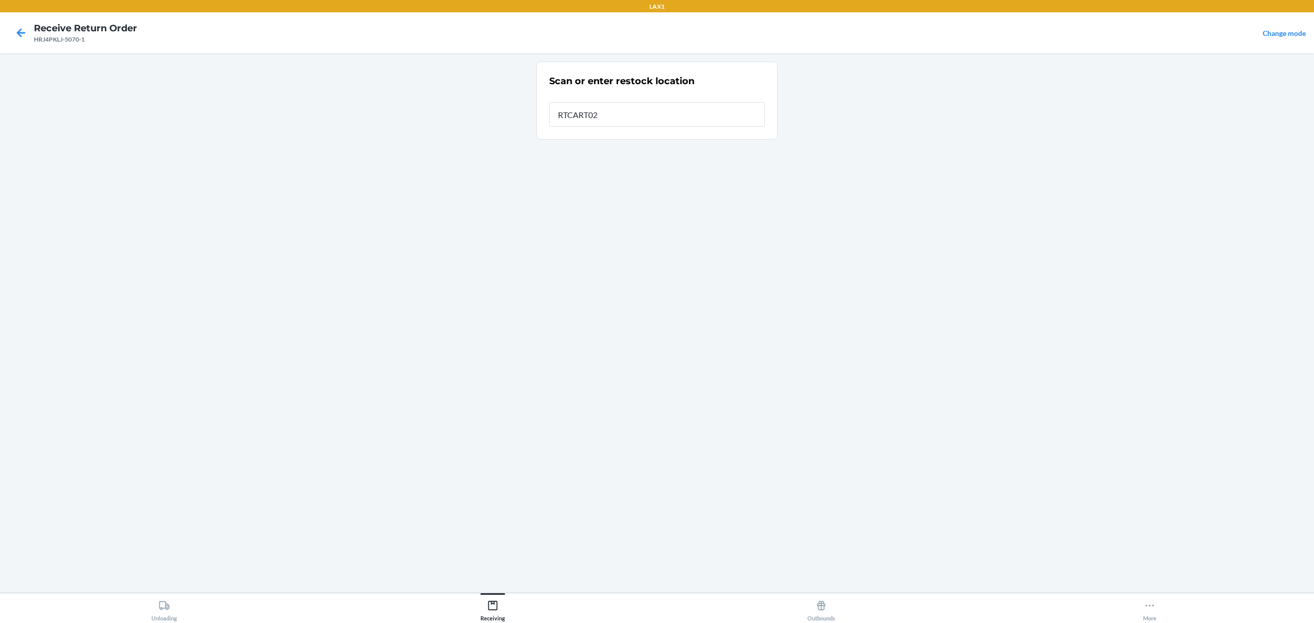
type input "RTCART022"
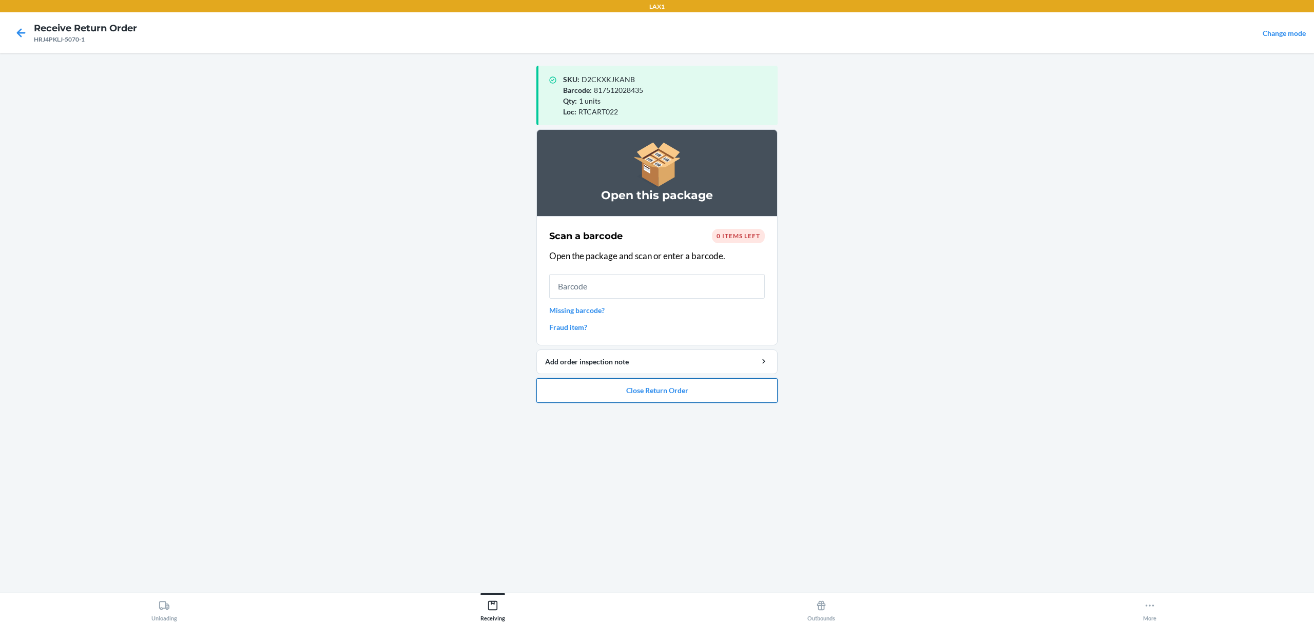
click at [634, 391] on button "Close Return Order" at bounding box center [656, 390] width 241 height 25
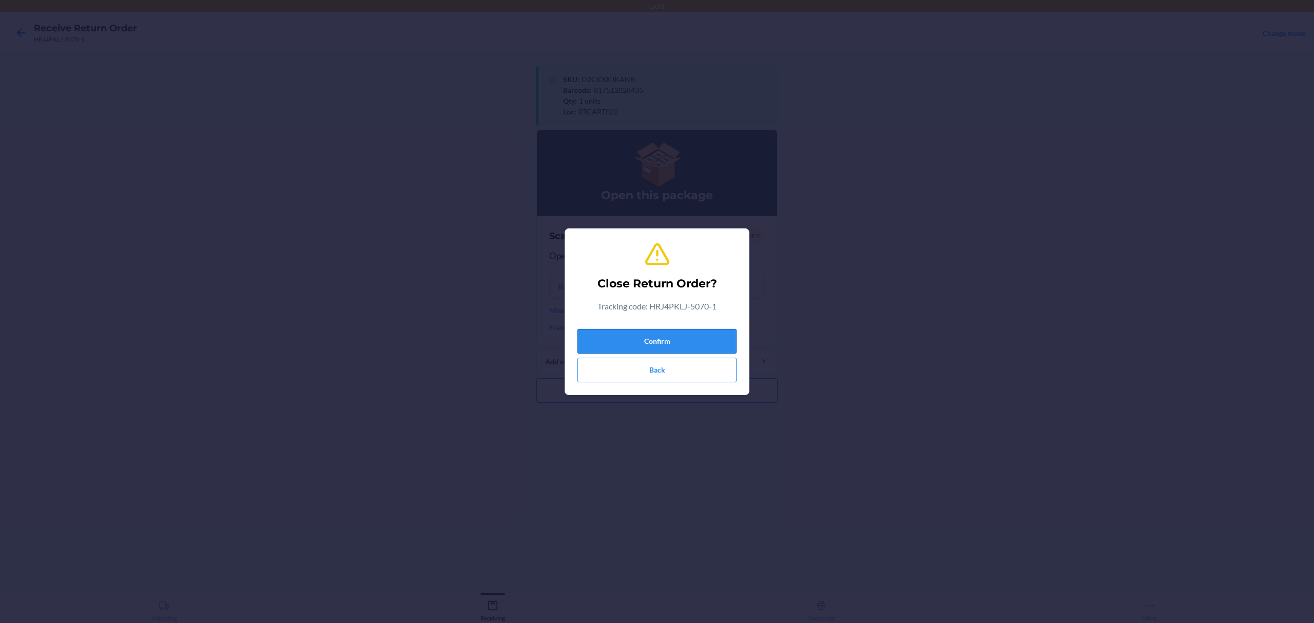
click at [654, 339] on button "Confirm" at bounding box center [656, 341] width 159 height 25
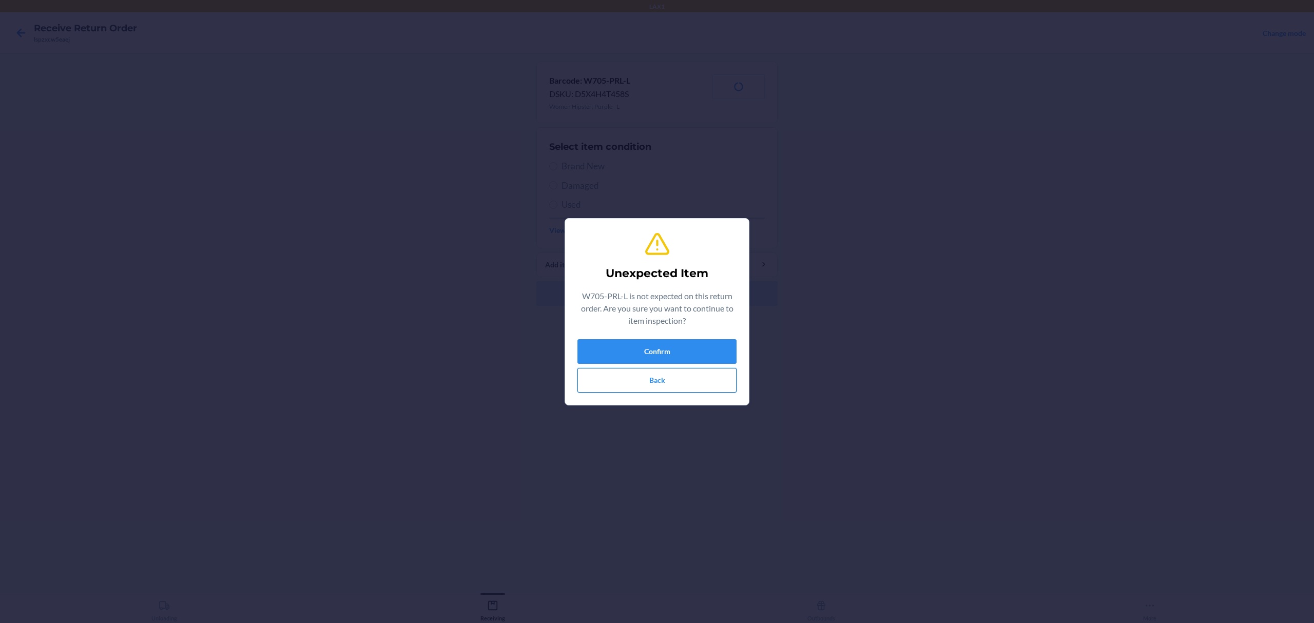
click at [688, 376] on button "Back" at bounding box center [656, 380] width 159 height 25
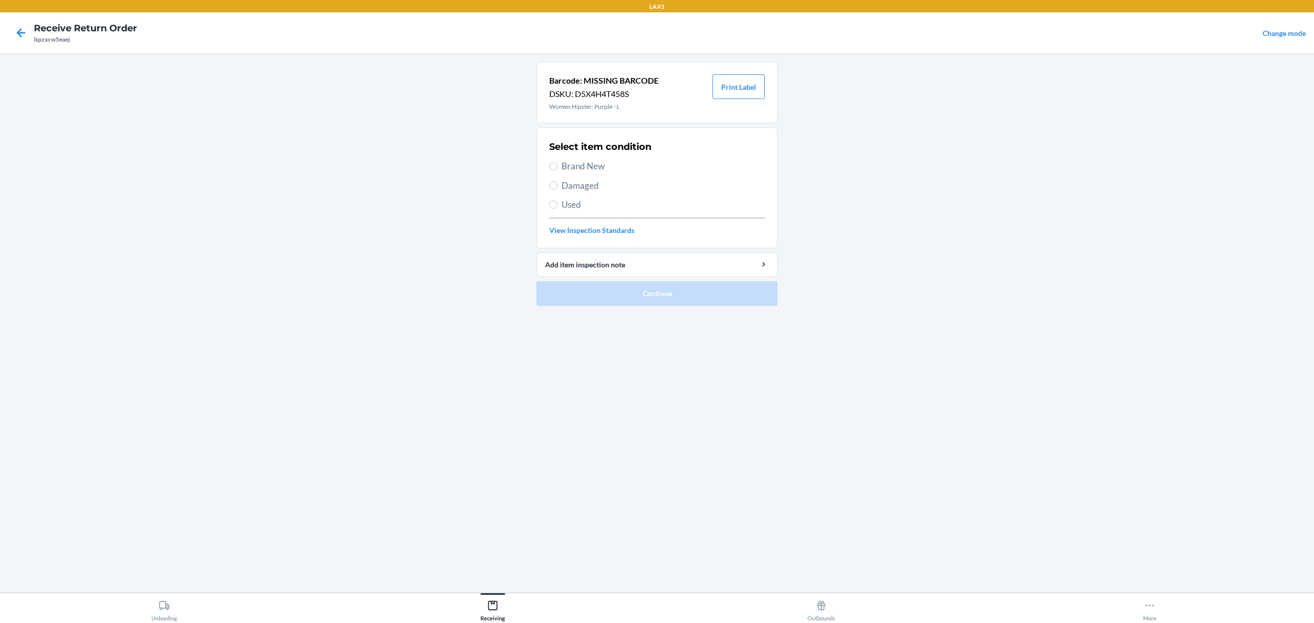
click at [573, 199] on span "Used" at bounding box center [663, 204] width 203 height 13
click at [557, 201] on input "Used" at bounding box center [553, 205] width 8 height 8
radio input "true"
click at [621, 295] on button "Continue" at bounding box center [656, 293] width 241 height 25
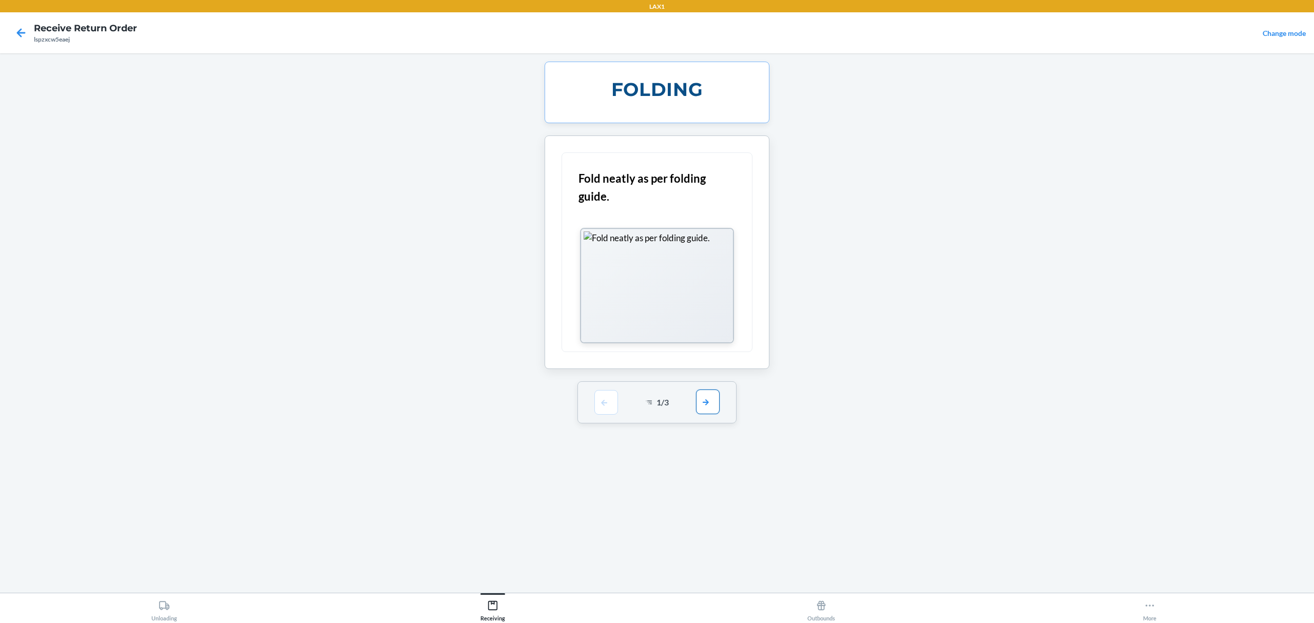
click at [715, 393] on button "button" at bounding box center [708, 402] width 24 height 25
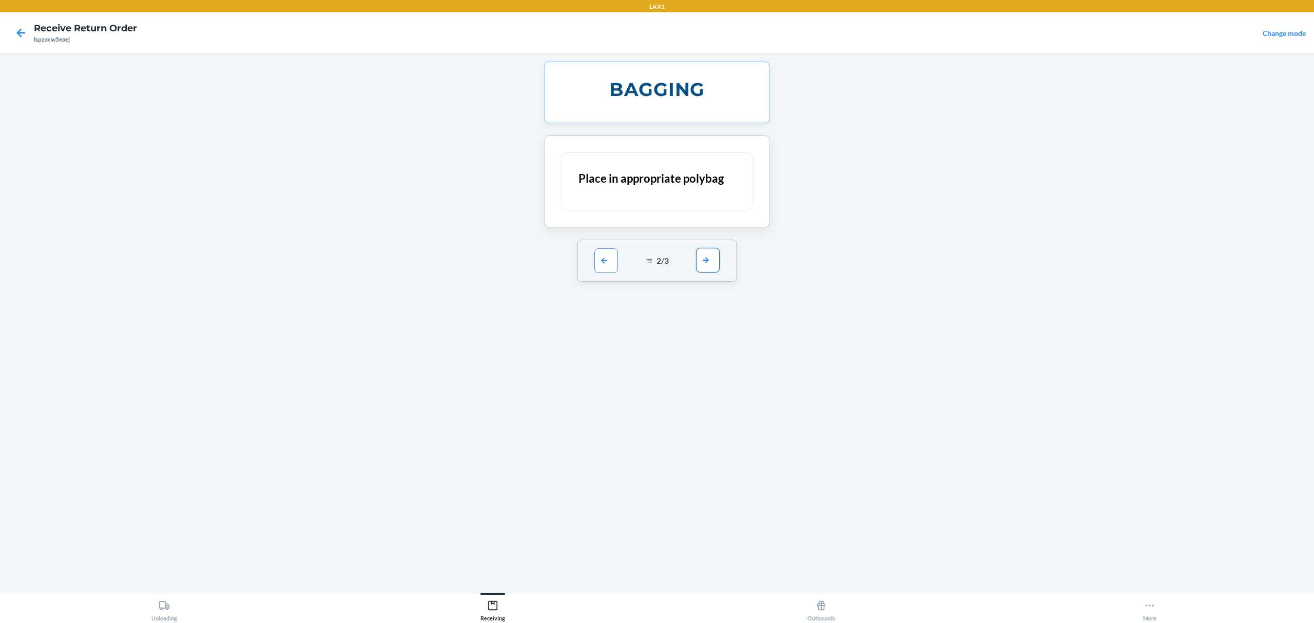
click at [713, 254] on button "button" at bounding box center [708, 260] width 24 height 25
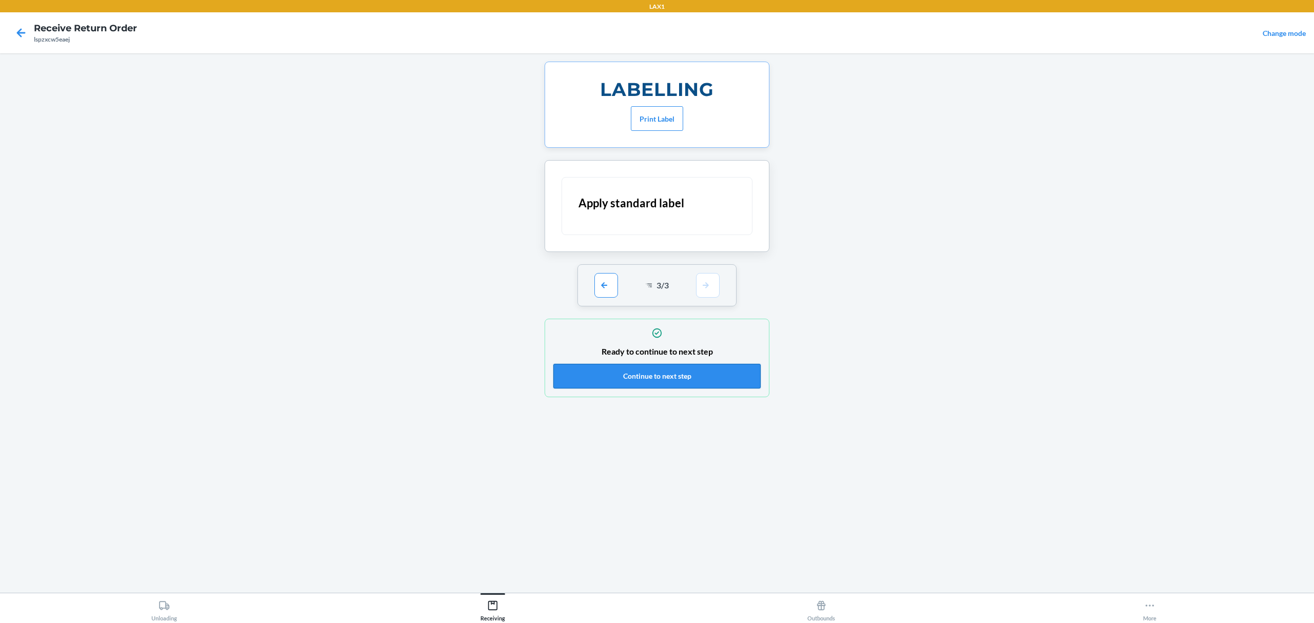
click at [691, 371] on button "Continue to next step" at bounding box center [656, 376] width 207 height 25
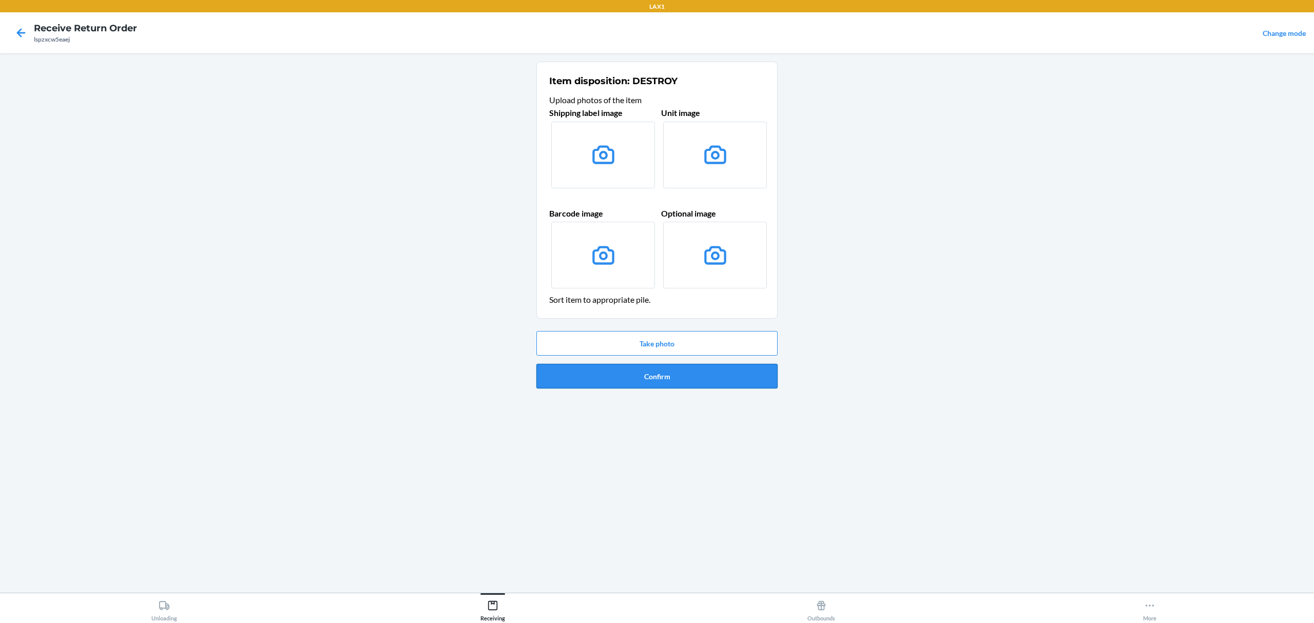
click at [697, 374] on button "Confirm" at bounding box center [656, 376] width 241 height 25
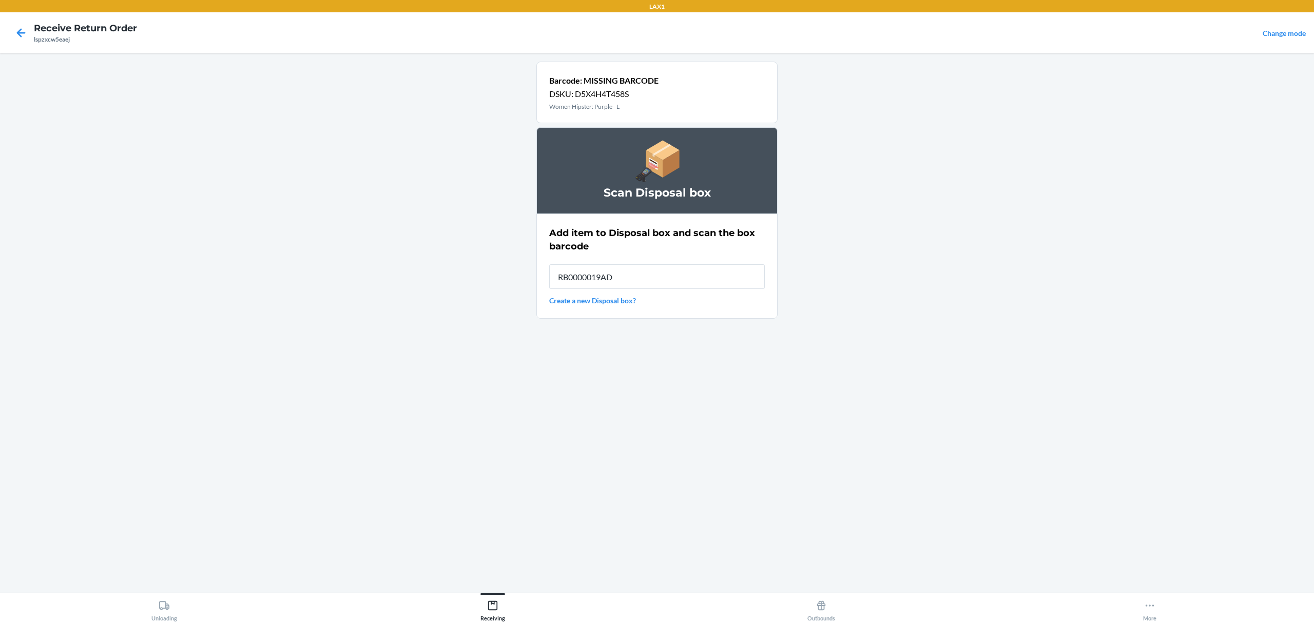
type input "RB0000019AD"
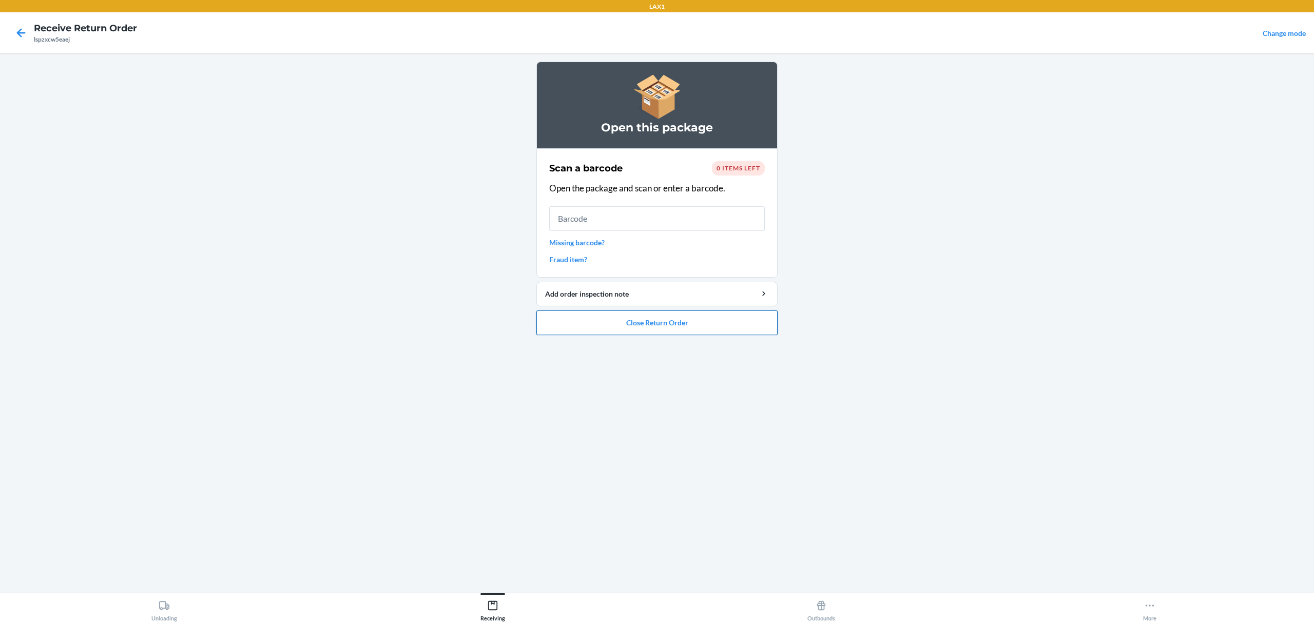
click at [682, 321] on button "Close Return Order" at bounding box center [656, 323] width 241 height 25
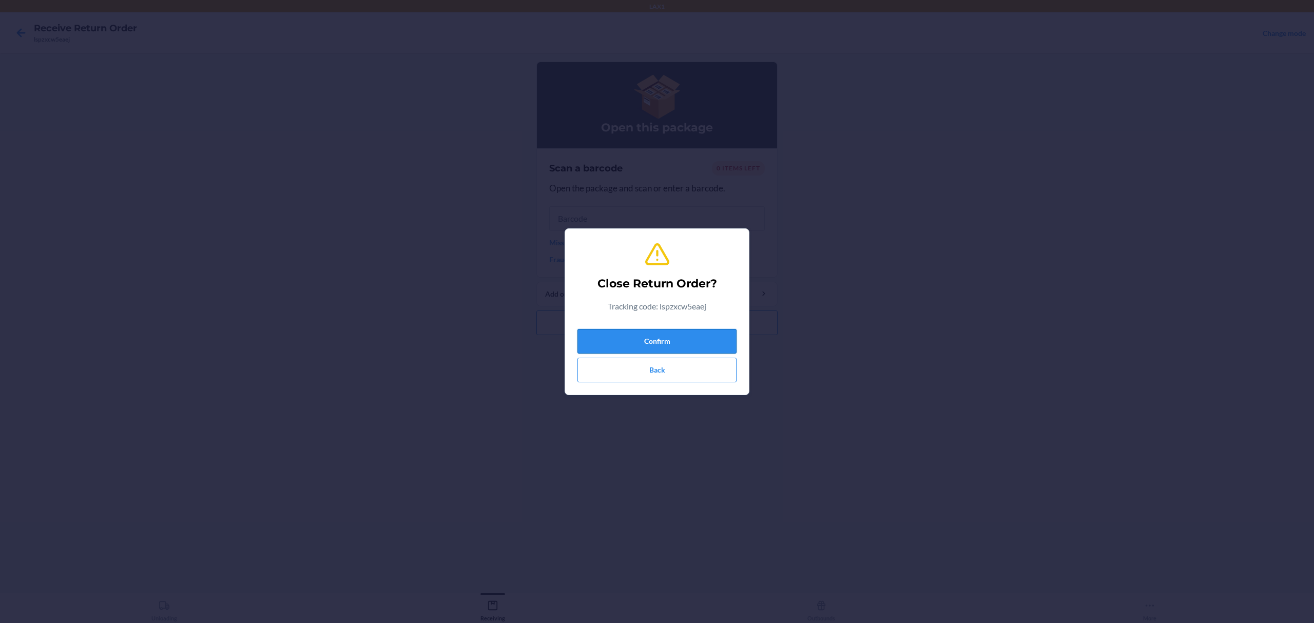
click at [672, 341] on button "Confirm" at bounding box center [656, 341] width 159 height 25
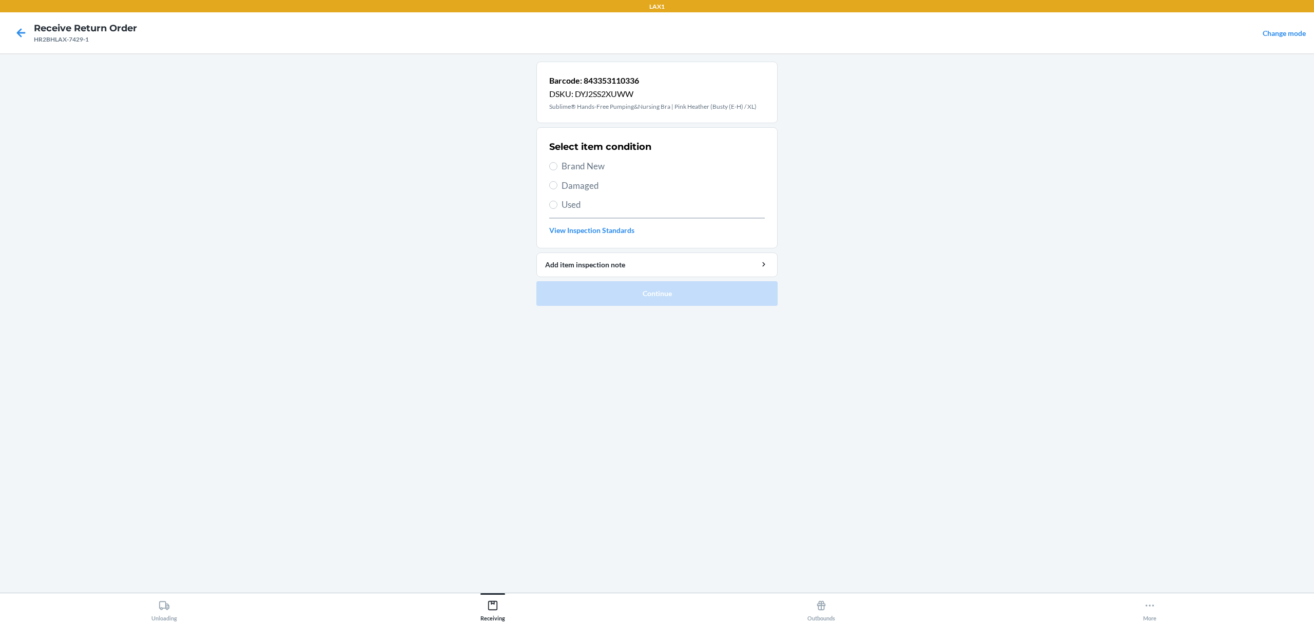
click at [588, 163] on span "Brand New" at bounding box center [663, 166] width 203 height 13
click at [557, 163] on input "Brand New" at bounding box center [553, 166] width 8 height 8
radio input "true"
click at [641, 305] on button "Continue" at bounding box center [656, 293] width 241 height 25
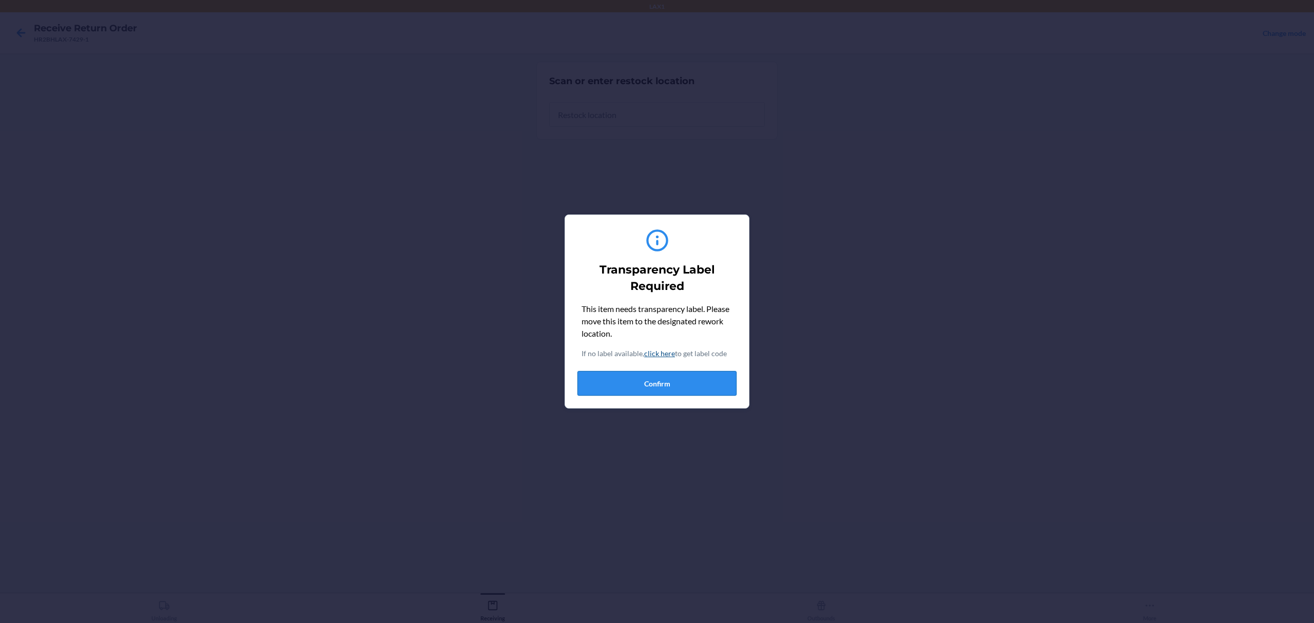
click at [671, 389] on button "Confirm" at bounding box center [656, 383] width 159 height 25
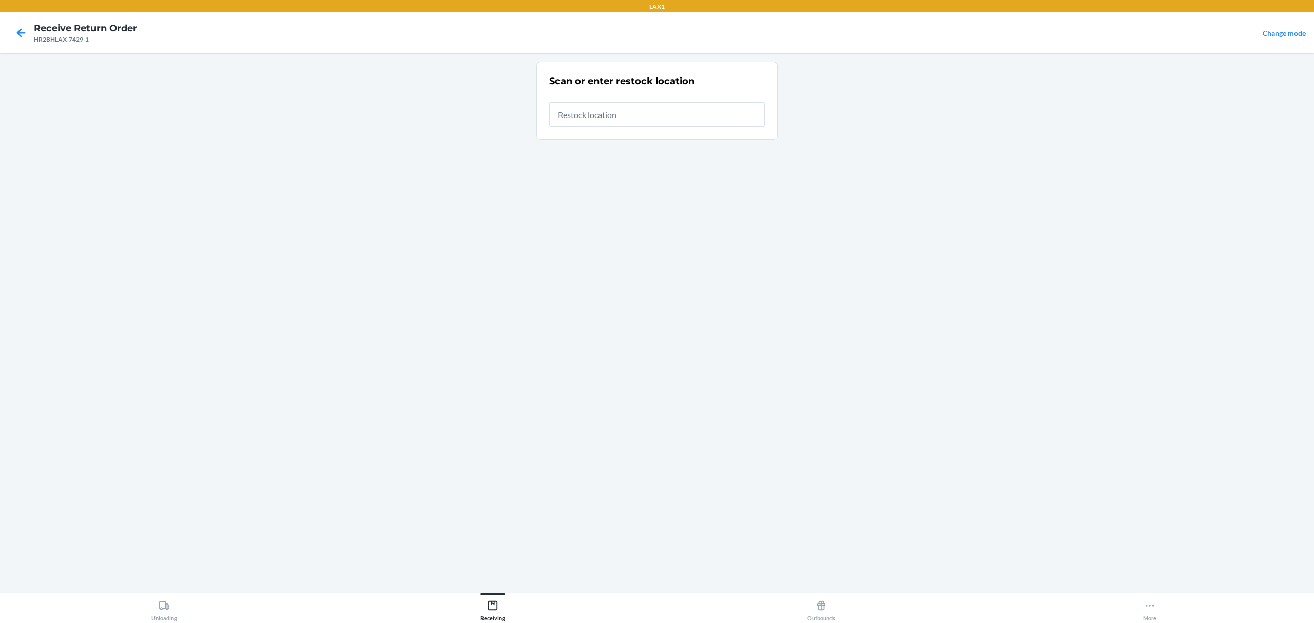
type input "RTCART022"
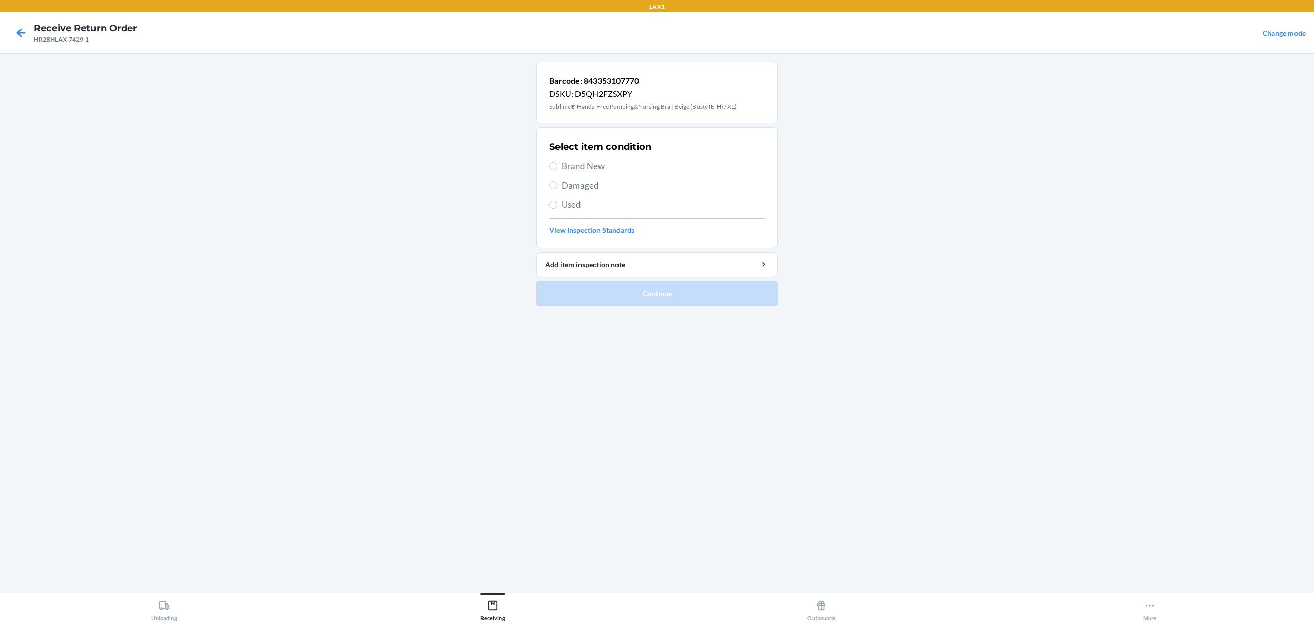
click at [582, 171] on span "Brand New" at bounding box center [663, 166] width 203 height 13
click at [557, 170] on input "Brand New" at bounding box center [553, 166] width 8 height 8
radio input "true"
click at [673, 291] on button "Continue" at bounding box center [656, 293] width 241 height 25
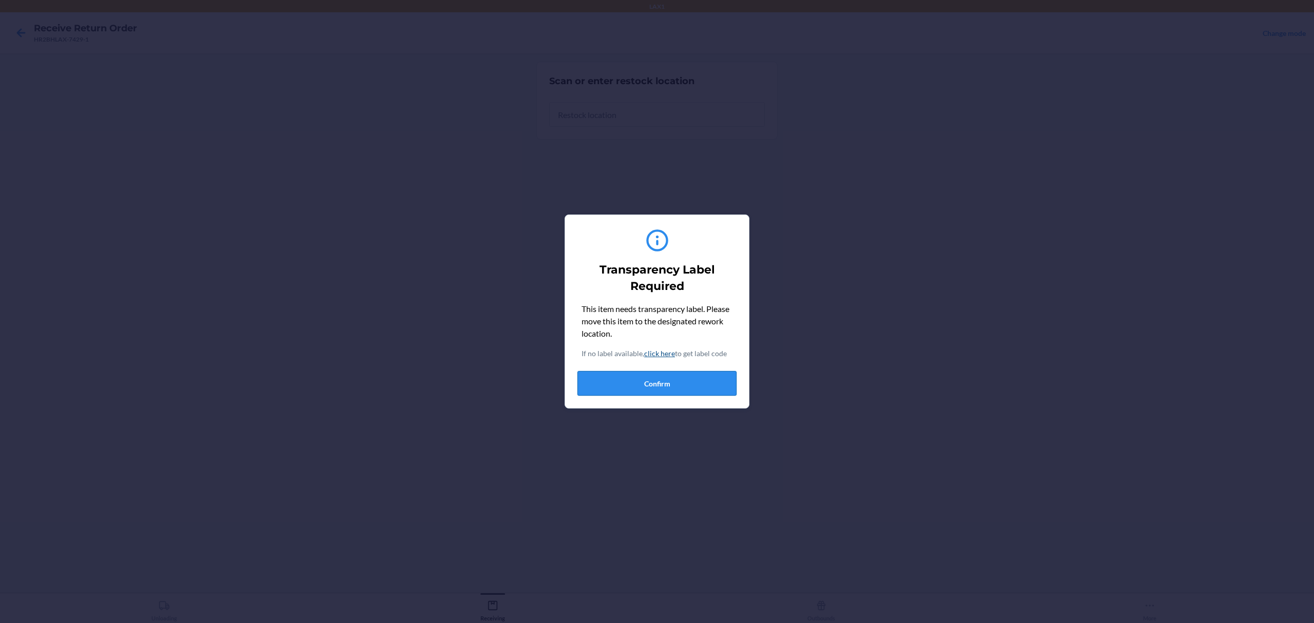
click at [668, 374] on button "Confirm" at bounding box center [656, 383] width 159 height 25
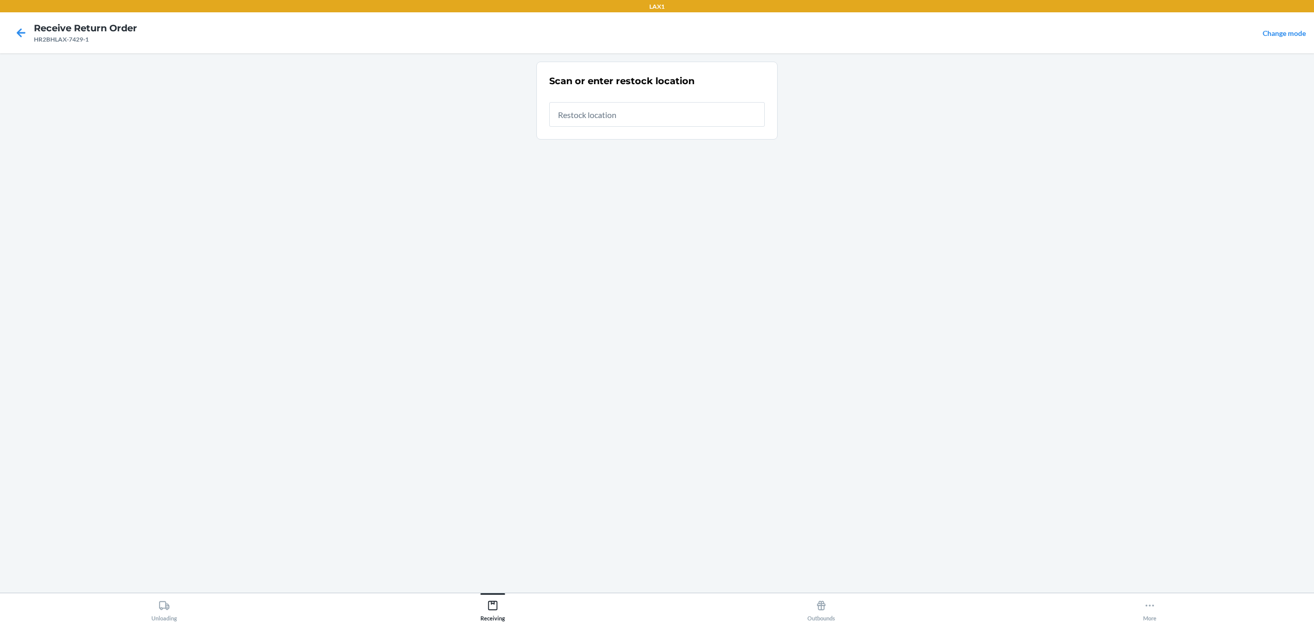
drag, startPoint x: 672, startPoint y: 136, endPoint x: 674, endPoint y: 126, distance: 9.5
click at [673, 136] on section "Scan or enter restock location" at bounding box center [656, 101] width 241 height 78
click at [678, 122] on input "text" at bounding box center [657, 114] width 216 height 25
type input "RTCART022"
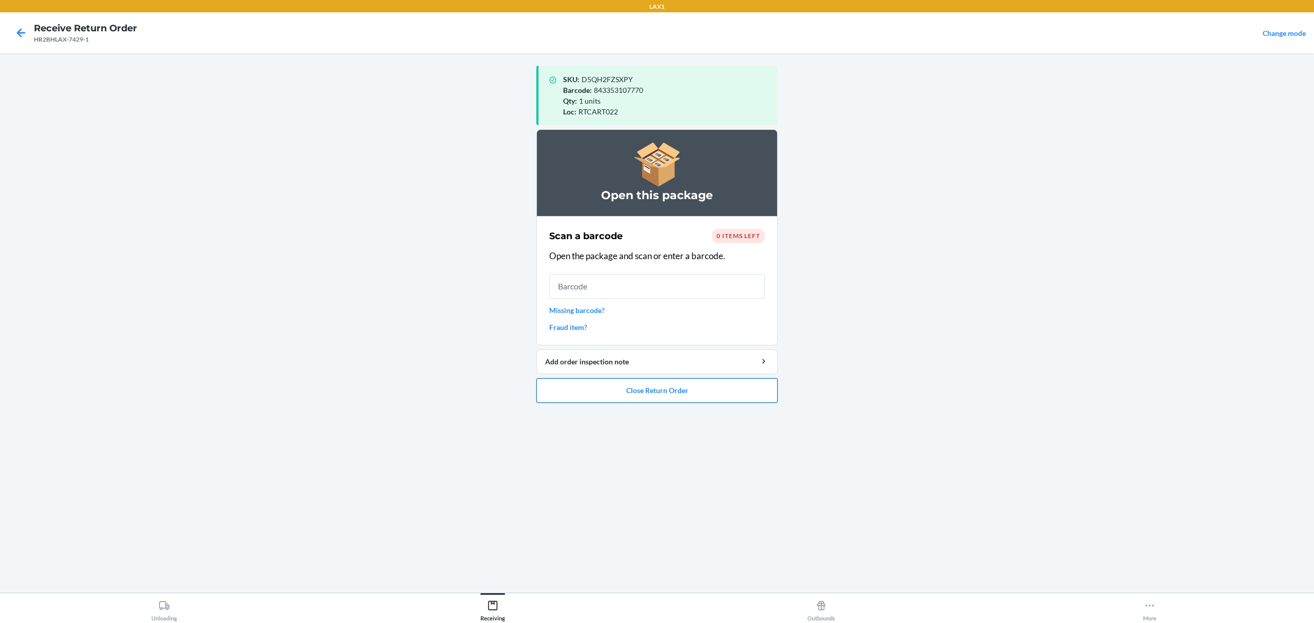
click at [642, 382] on button "Close Return Order" at bounding box center [656, 390] width 241 height 25
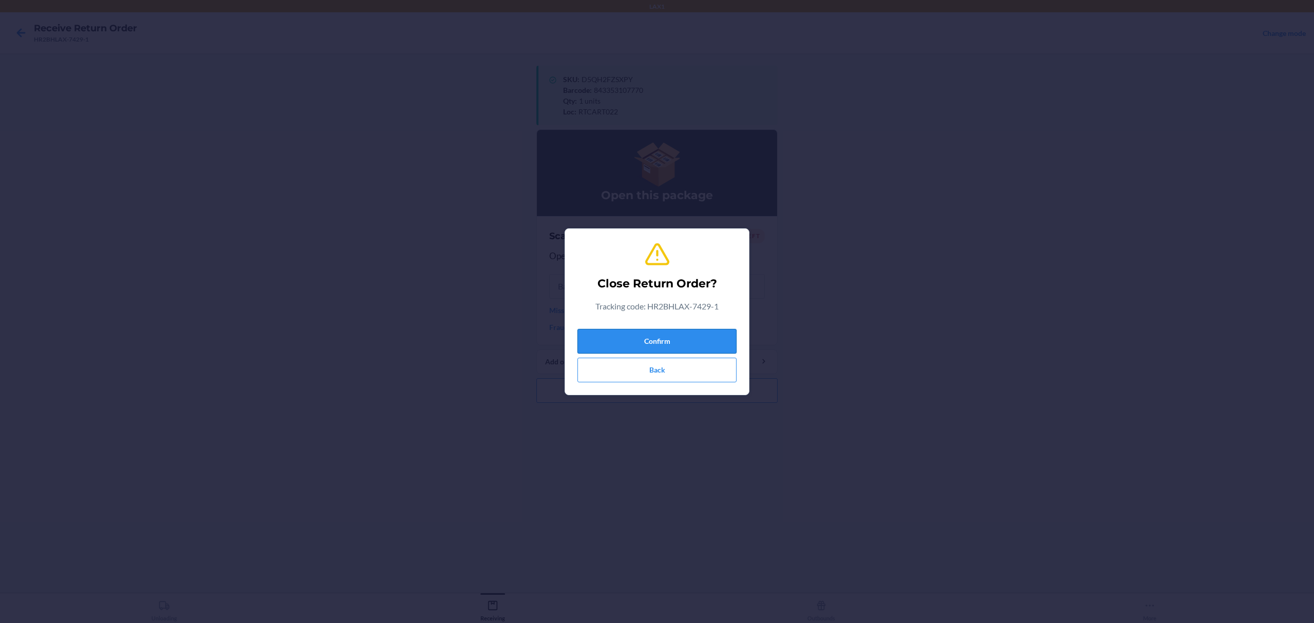
click at [667, 344] on button "Confirm" at bounding box center [656, 341] width 159 height 25
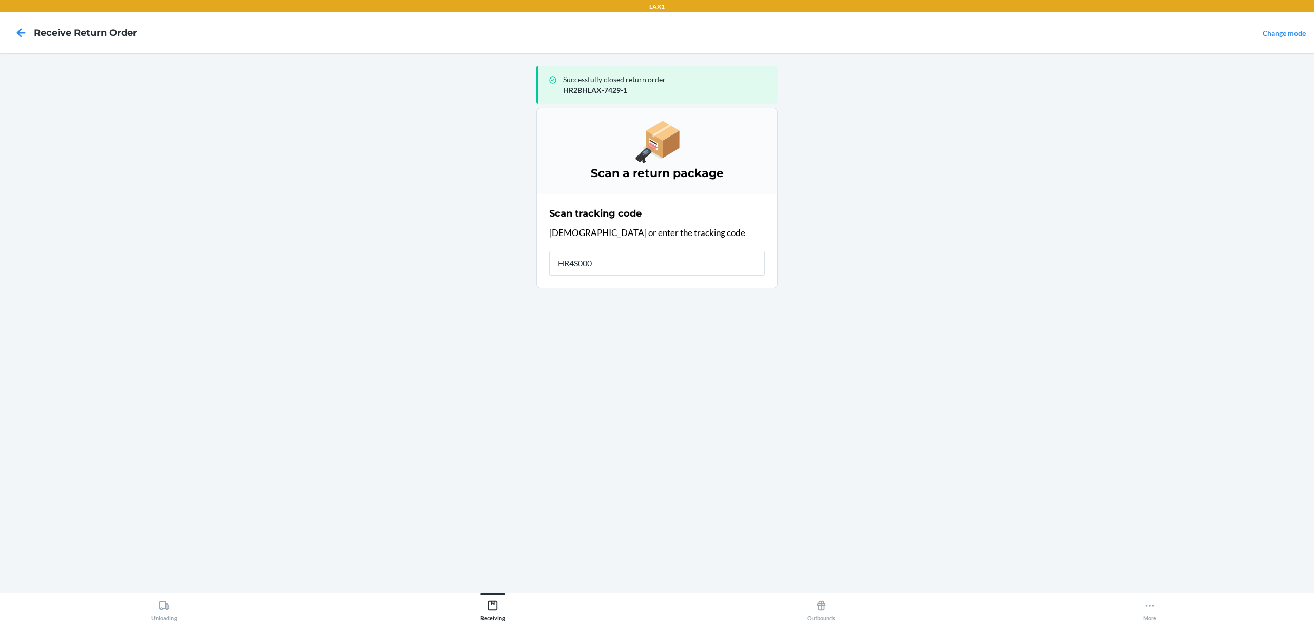
type input "HR4S0001"
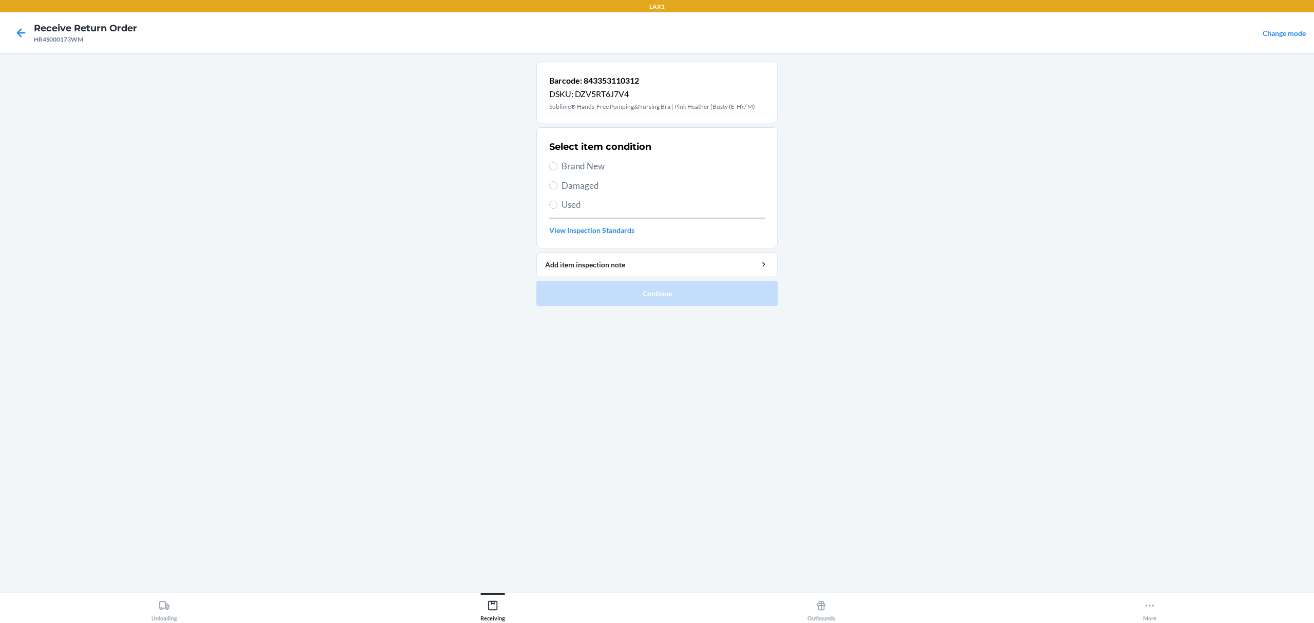
click at [571, 202] on span "Used" at bounding box center [663, 204] width 203 height 13
click at [557, 202] on input "Used" at bounding box center [553, 205] width 8 height 8
radio input "true"
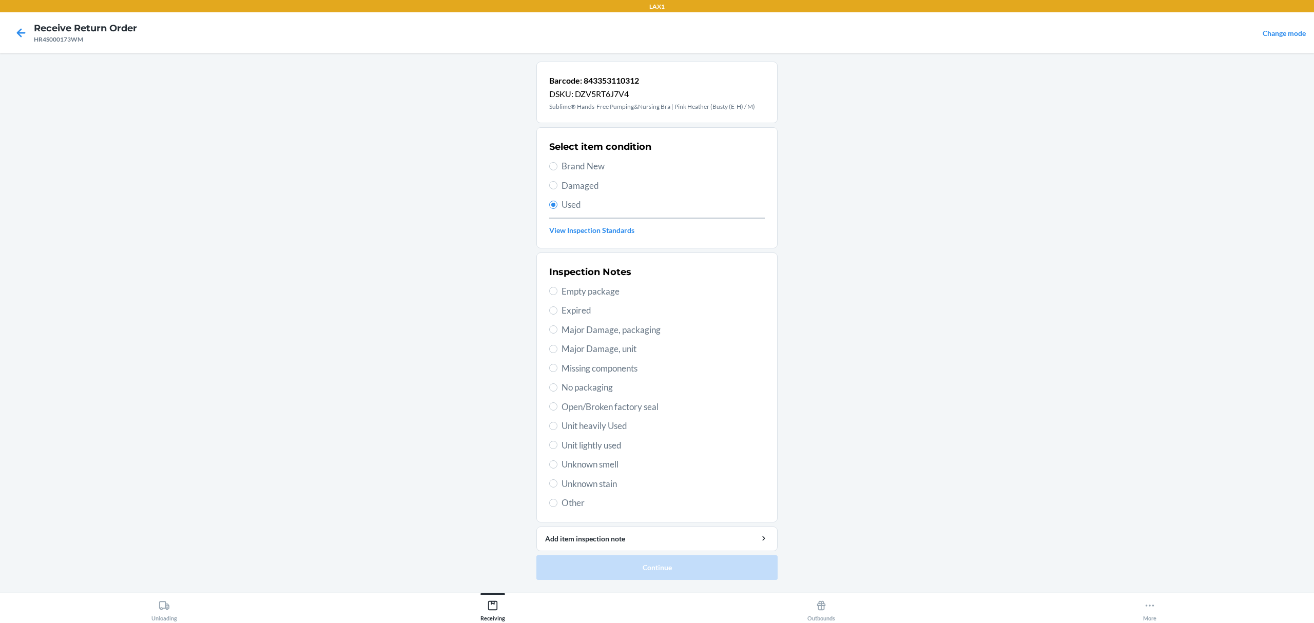
click at [600, 448] on span "Unit lightly used" at bounding box center [663, 445] width 203 height 13
click at [557, 448] on input "Unit lightly used" at bounding box center [553, 445] width 8 height 8
radio input "true"
click at [641, 566] on button "Continue" at bounding box center [656, 567] width 241 height 25
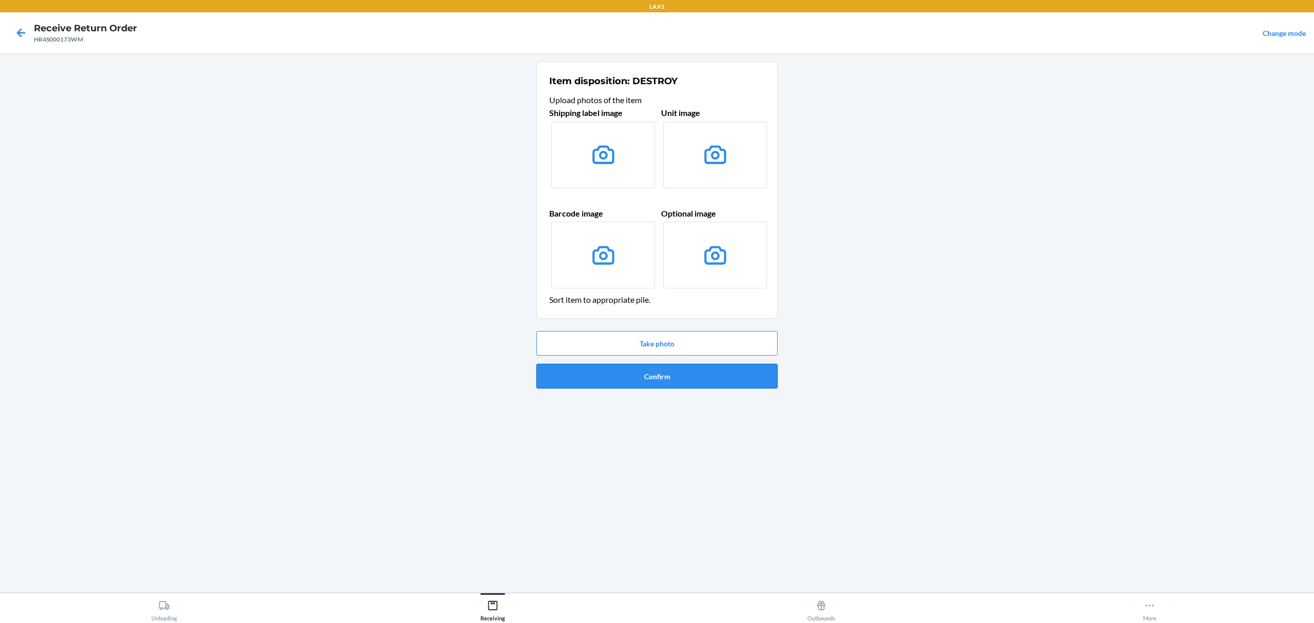
click at [661, 384] on button "Confirm" at bounding box center [656, 376] width 241 height 25
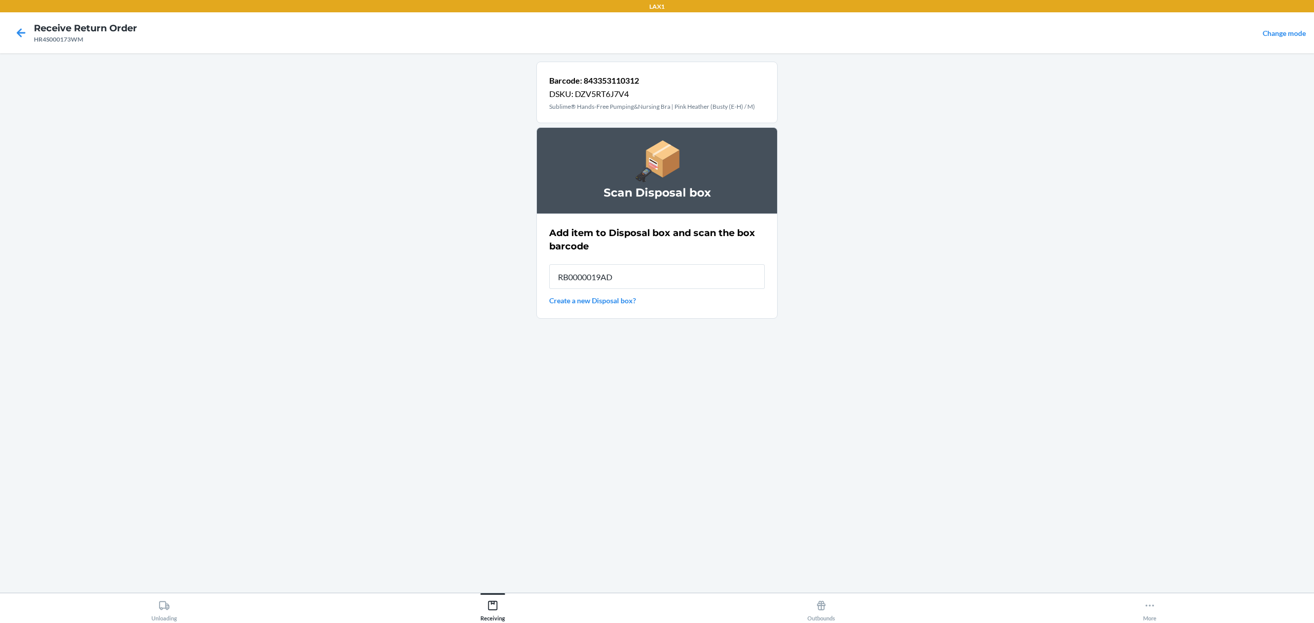
type input "RB0000019AD"
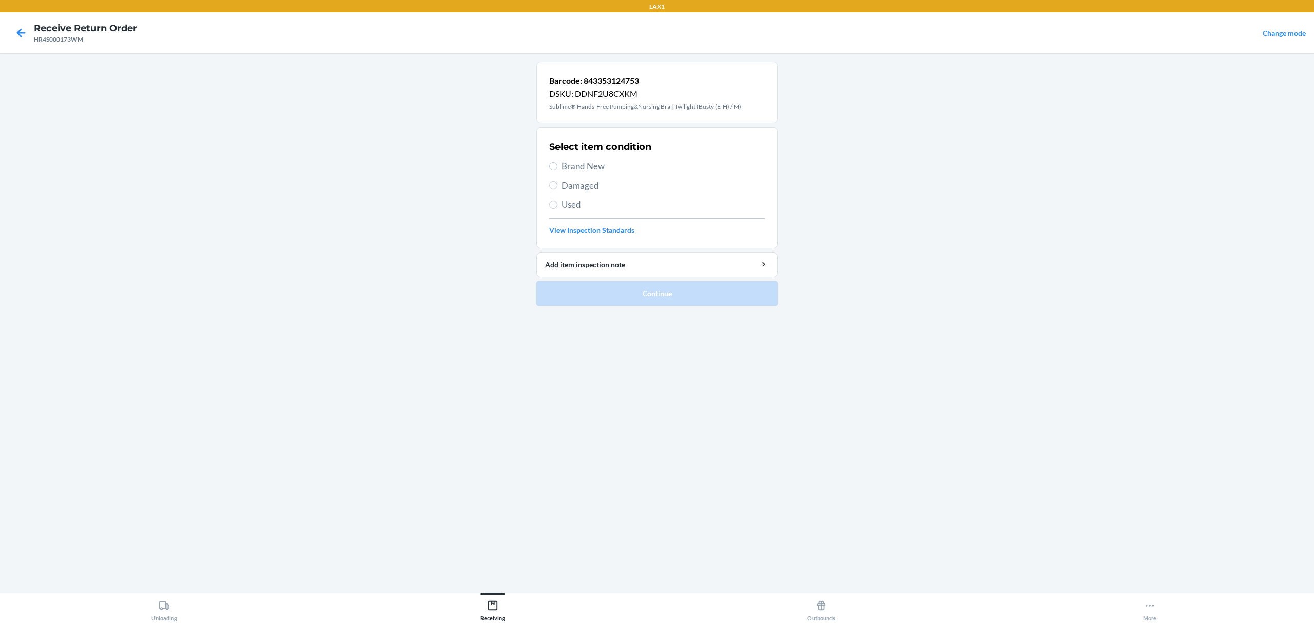
click at [569, 167] on span "Brand New" at bounding box center [663, 166] width 203 height 13
click at [557, 167] on input "Brand New" at bounding box center [553, 166] width 8 height 8
radio input "true"
click at [684, 302] on button "Continue" at bounding box center [656, 293] width 241 height 25
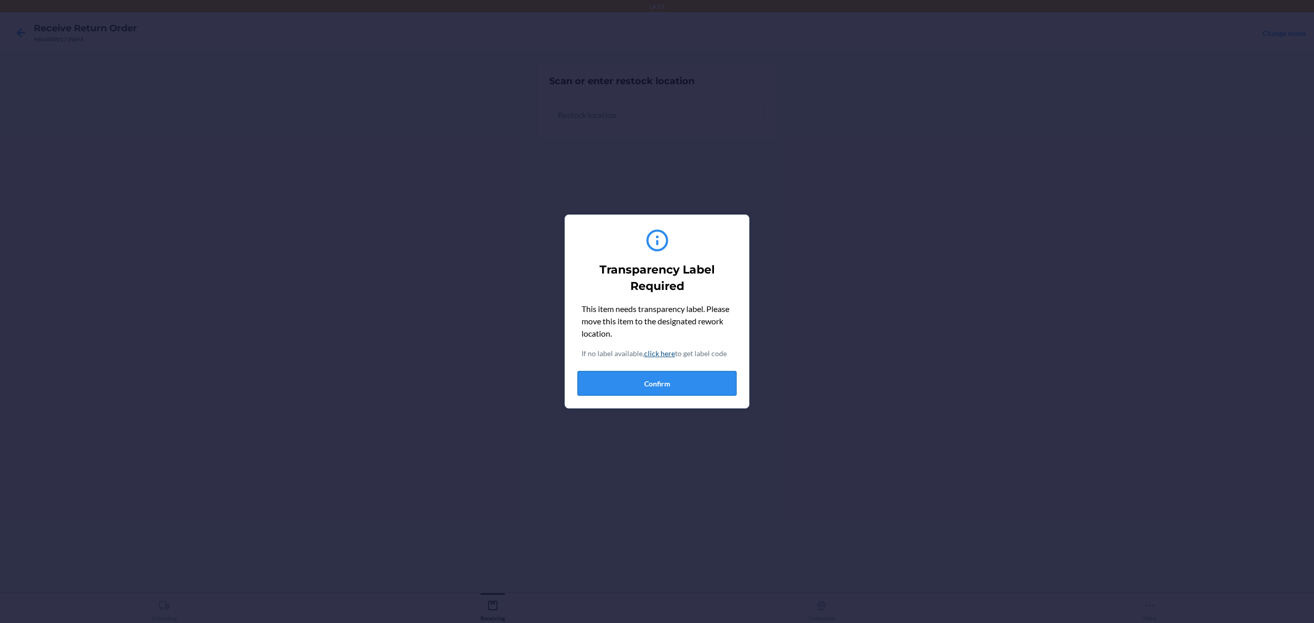
click at [664, 391] on button "Confirm" at bounding box center [656, 383] width 159 height 25
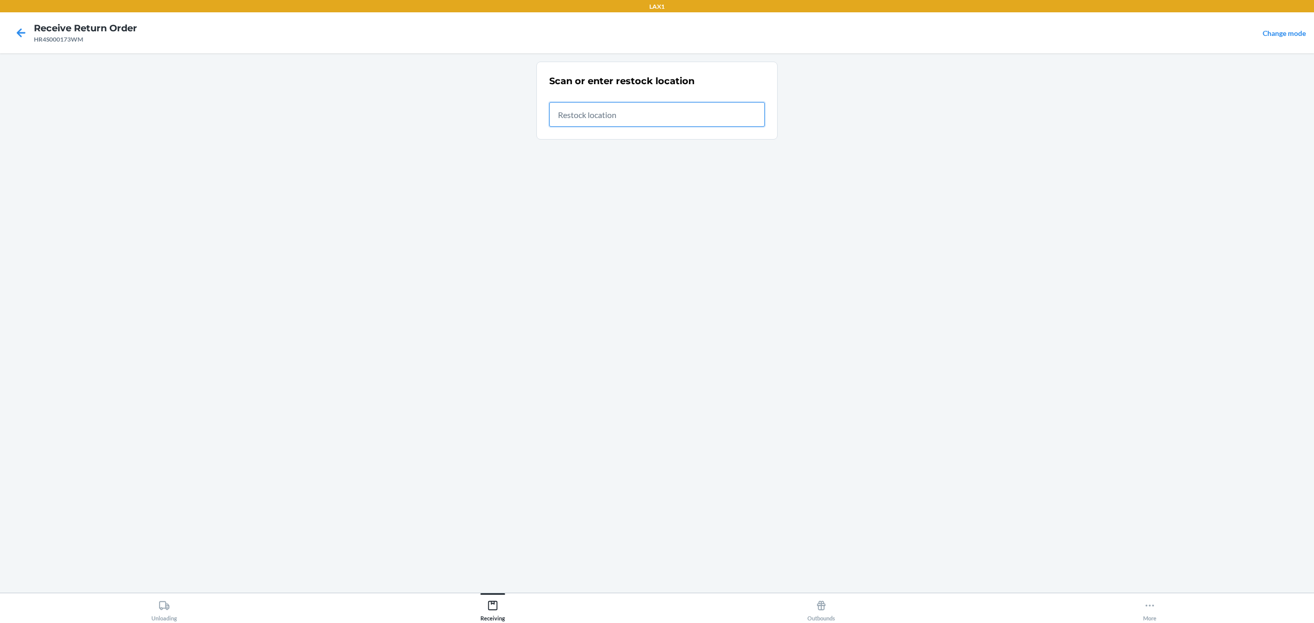
click at [668, 120] on input "text" at bounding box center [657, 114] width 216 height 25
type input "RTCART022"
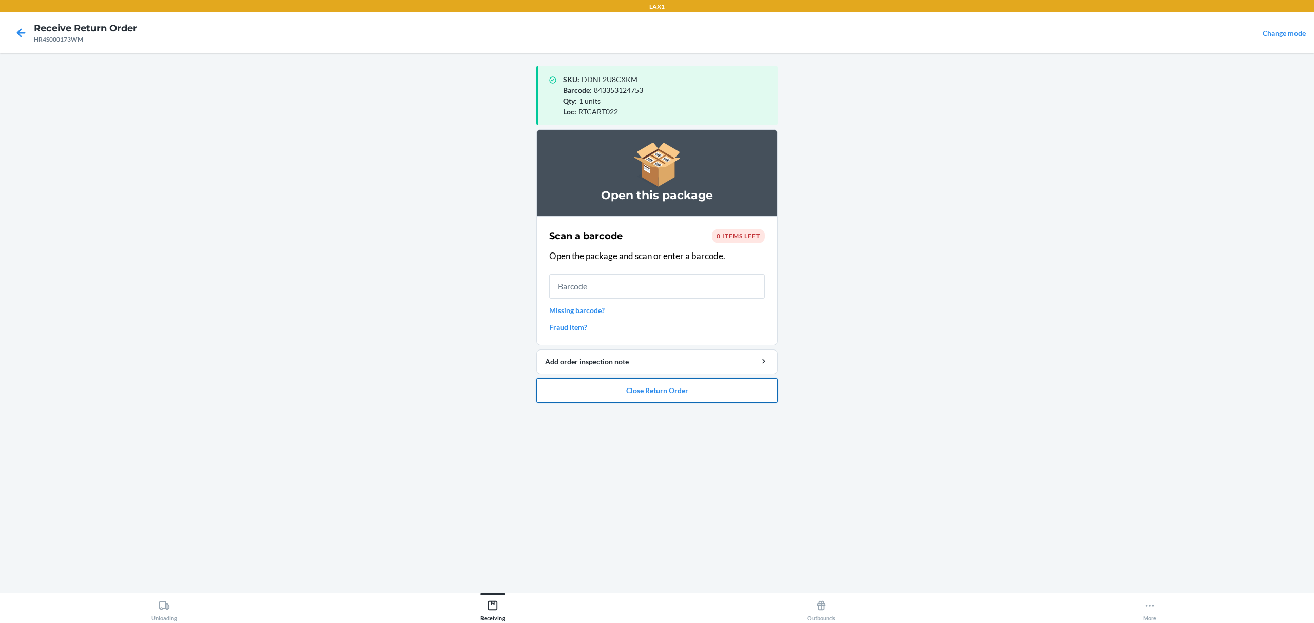
click at [653, 399] on button "Close Return Order" at bounding box center [656, 390] width 241 height 25
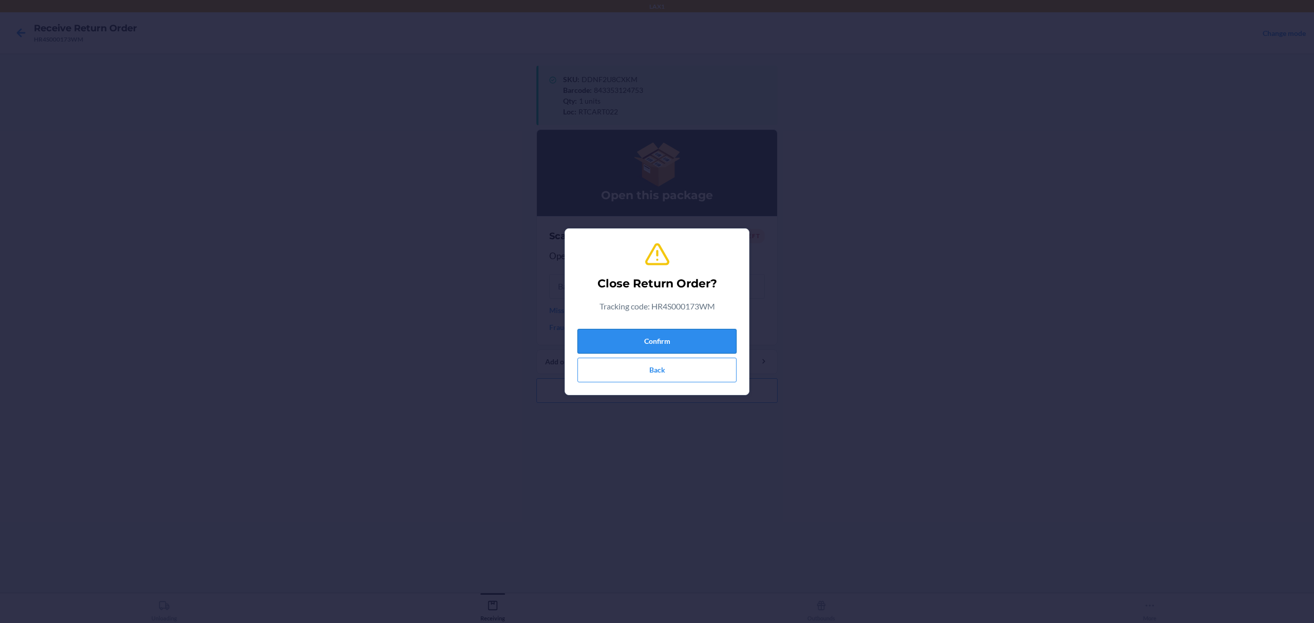
click at [639, 347] on button "Confirm" at bounding box center [656, 341] width 159 height 25
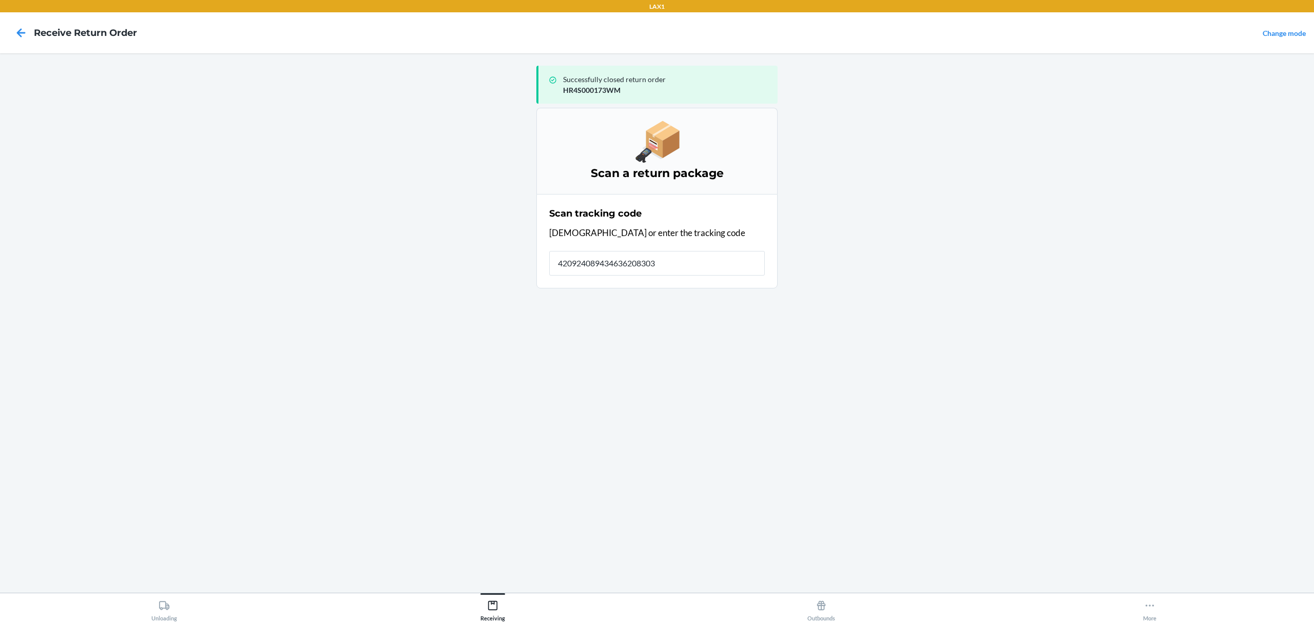
type input "4209240894346362083033"
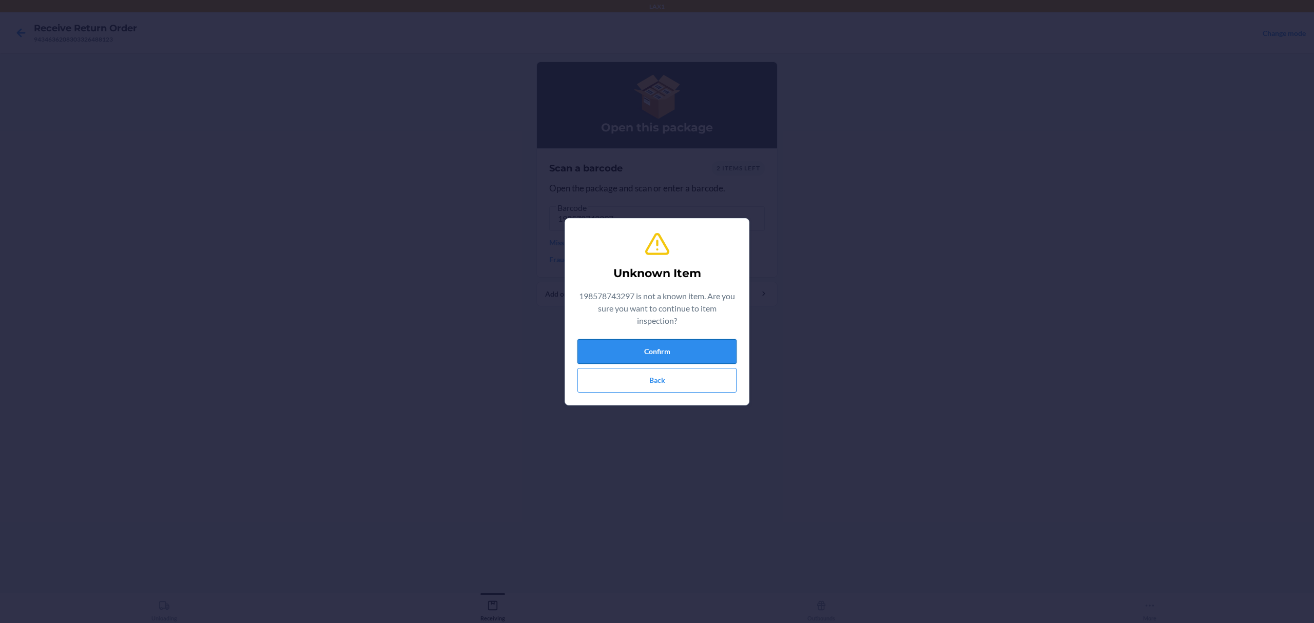
click at [676, 346] on button "Confirm" at bounding box center [656, 351] width 159 height 25
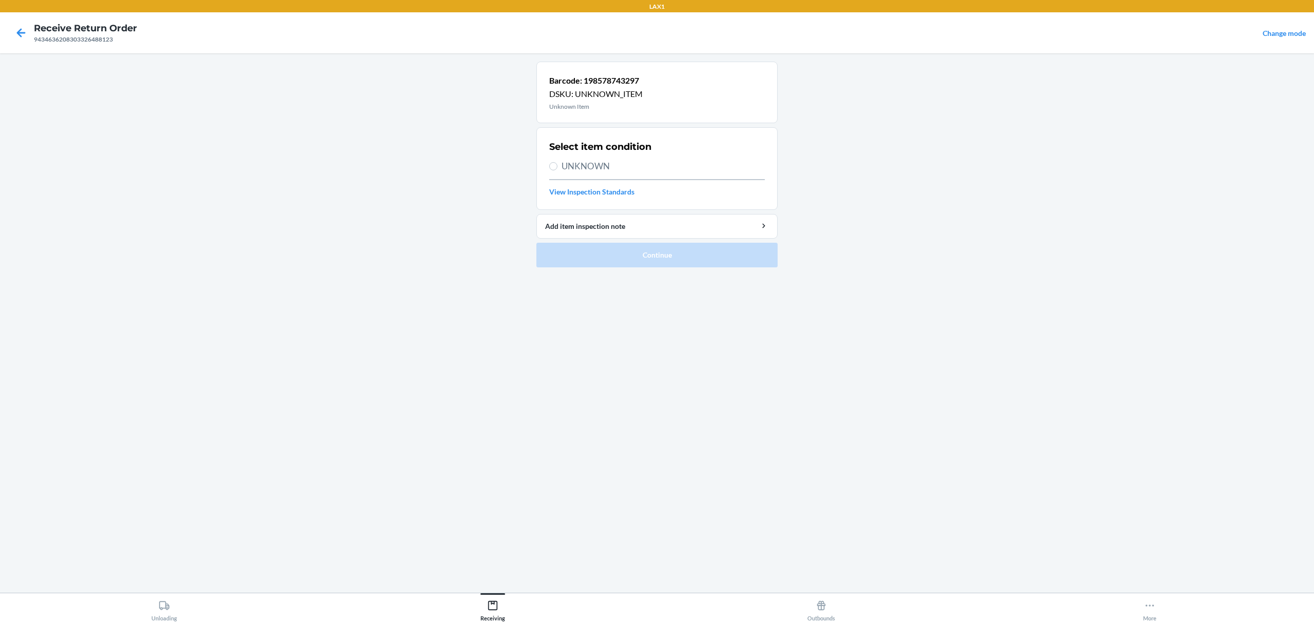
click at [600, 169] on span "UNKNOWN" at bounding box center [663, 166] width 203 height 13
click at [557, 169] on input "UNKNOWN" at bounding box center [553, 166] width 8 height 8
radio input "true"
click at [660, 260] on button "Continue" at bounding box center [656, 255] width 241 height 25
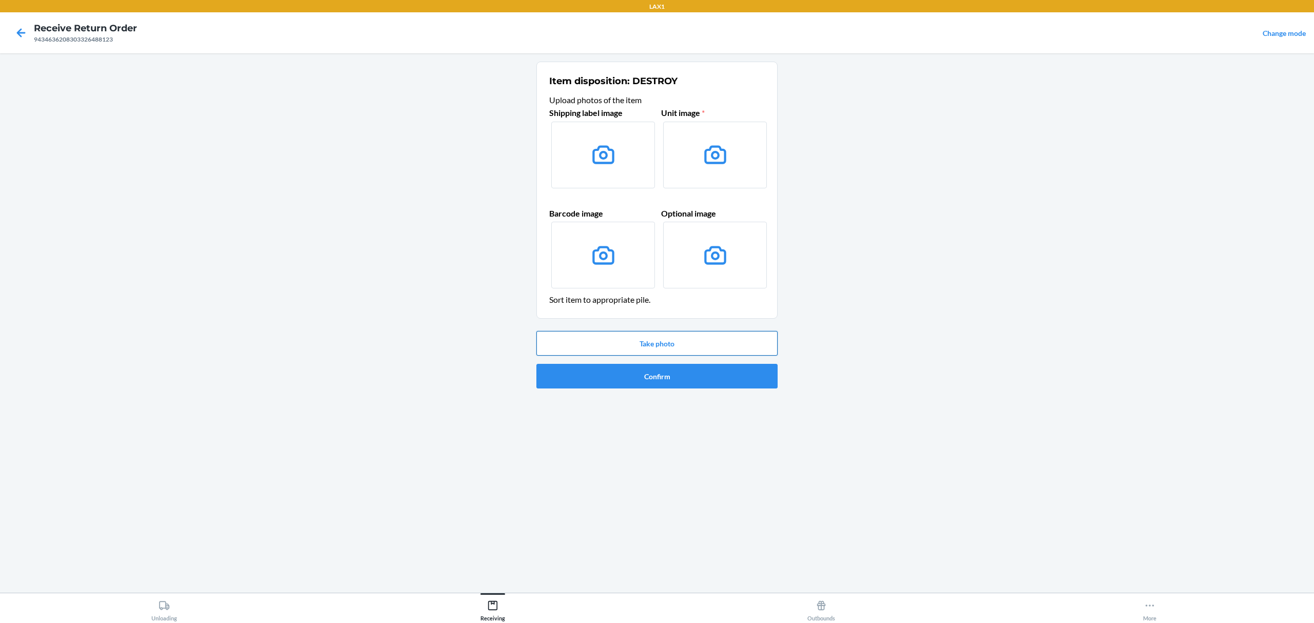
click at [677, 348] on button "Take photo" at bounding box center [656, 343] width 241 height 25
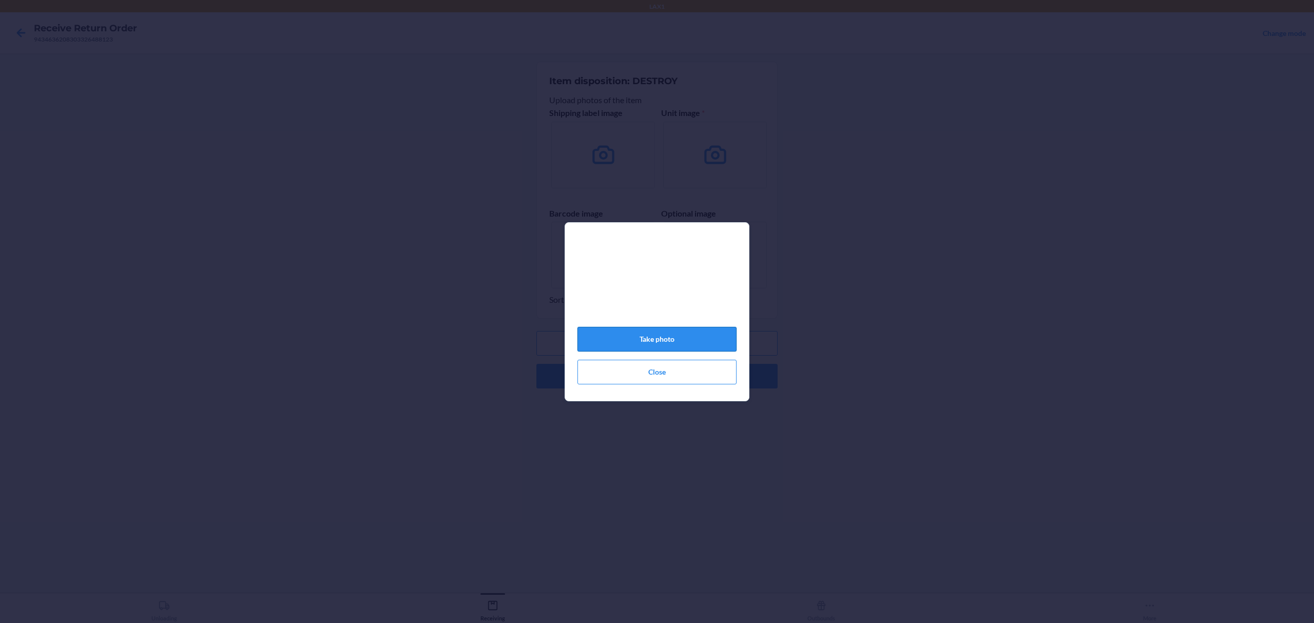
click at [684, 348] on button "Take photo" at bounding box center [656, 339] width 159 height 25
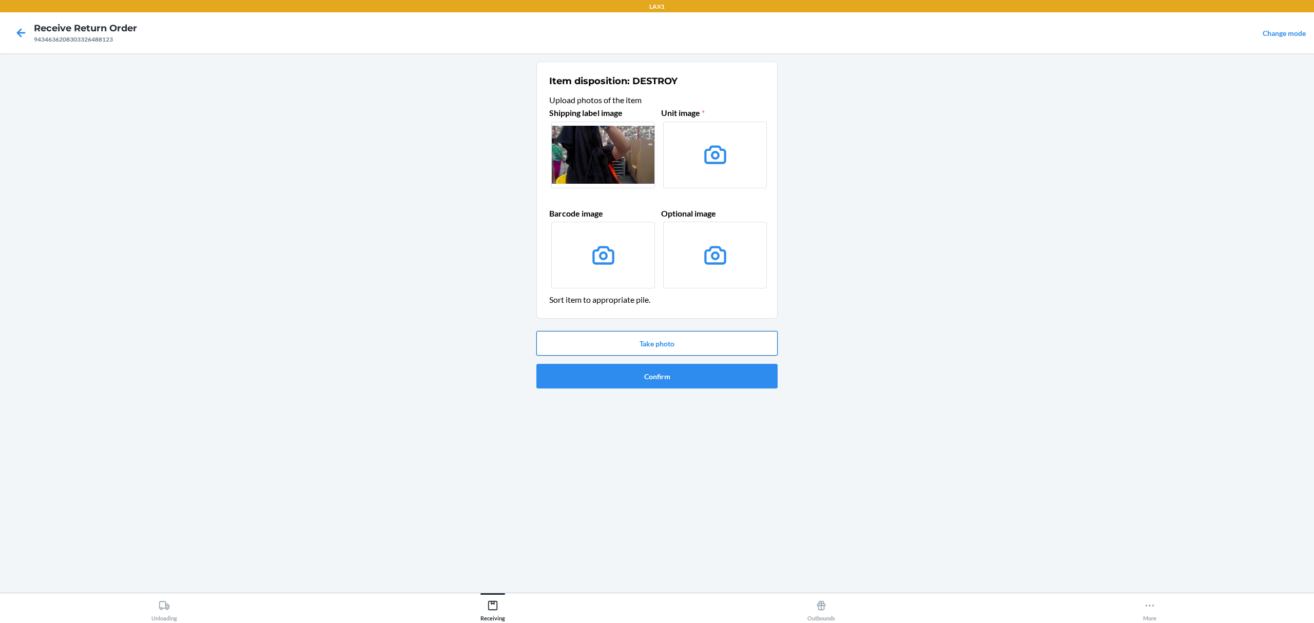
click at [703, 343] on button "Take photo" at bounding box center [656, 343] width 241 height 25
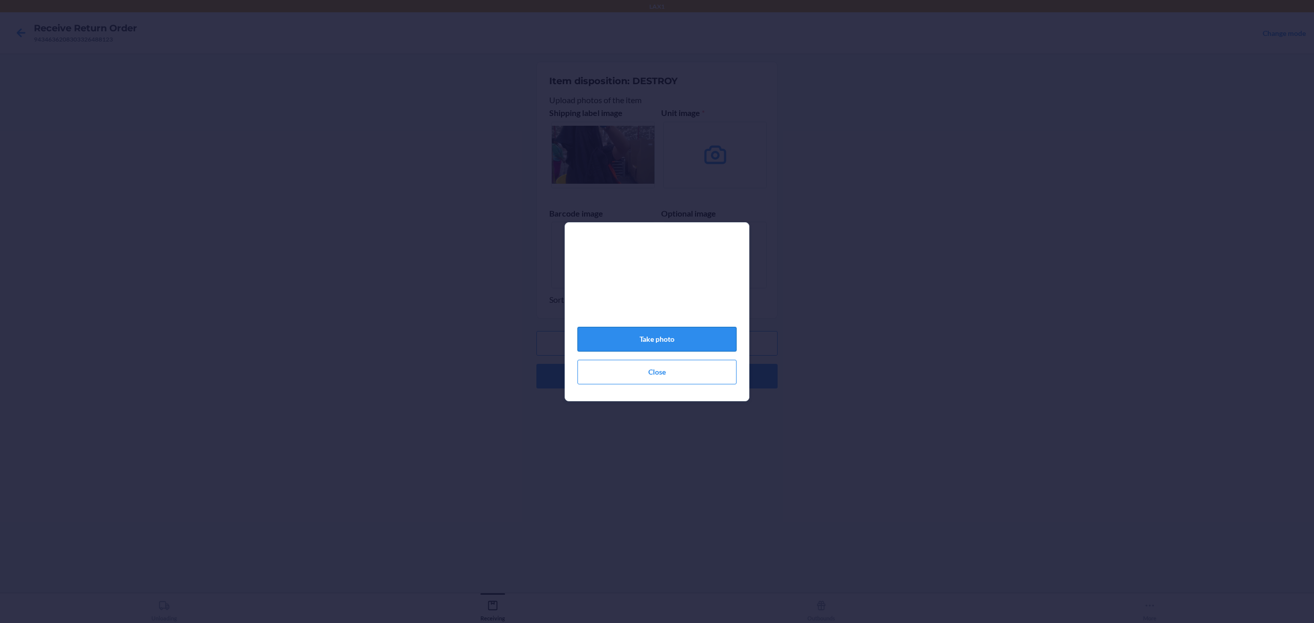
click at [690, 349] on button "Take photo" at bounding box center [656, 339] width 159 height 25
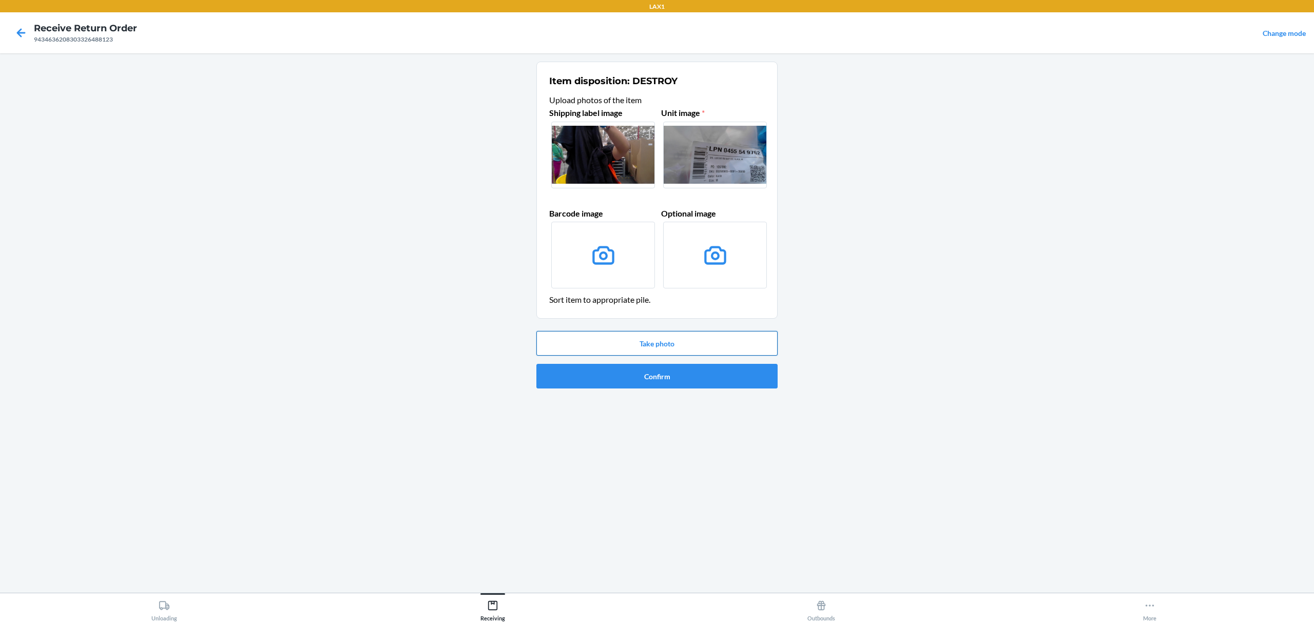
click at [645, 334] on button "Take photo" at bounding box center [656, 343] width 241 height 25
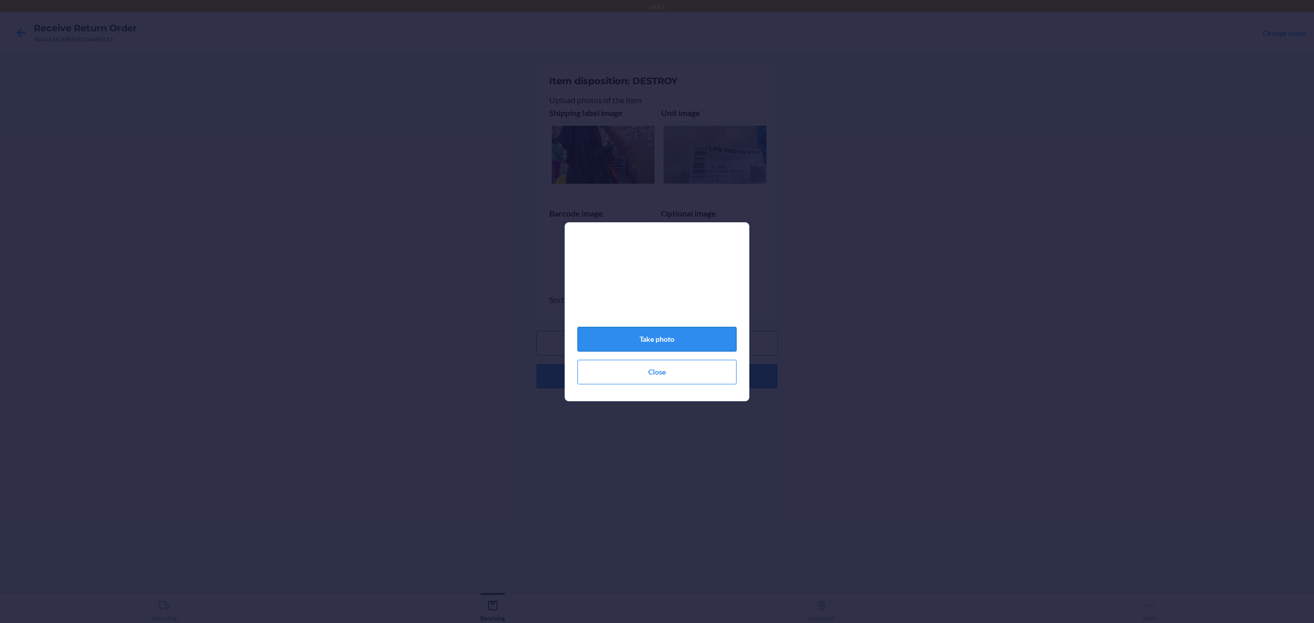
click at [709, 345] on button "Take photo" at bounding box center [656, 339] width 159 height 25
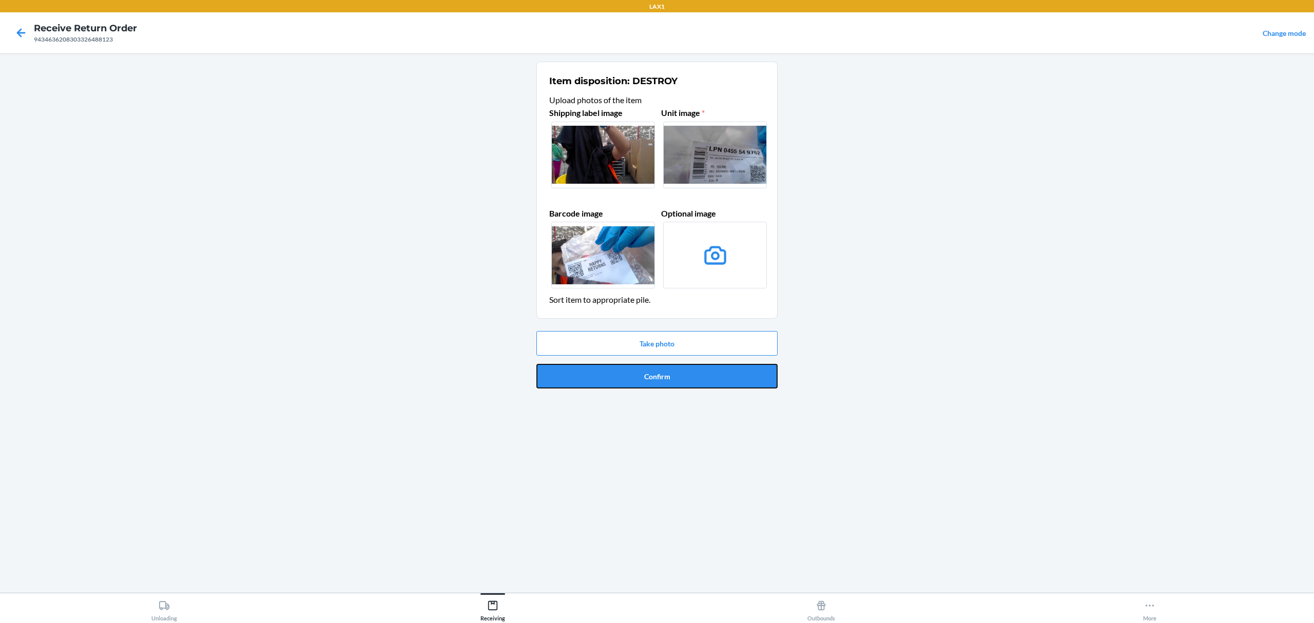
click at [692, 376] on button "Confirm" at bounding box center [656, 376] width 241 height 25
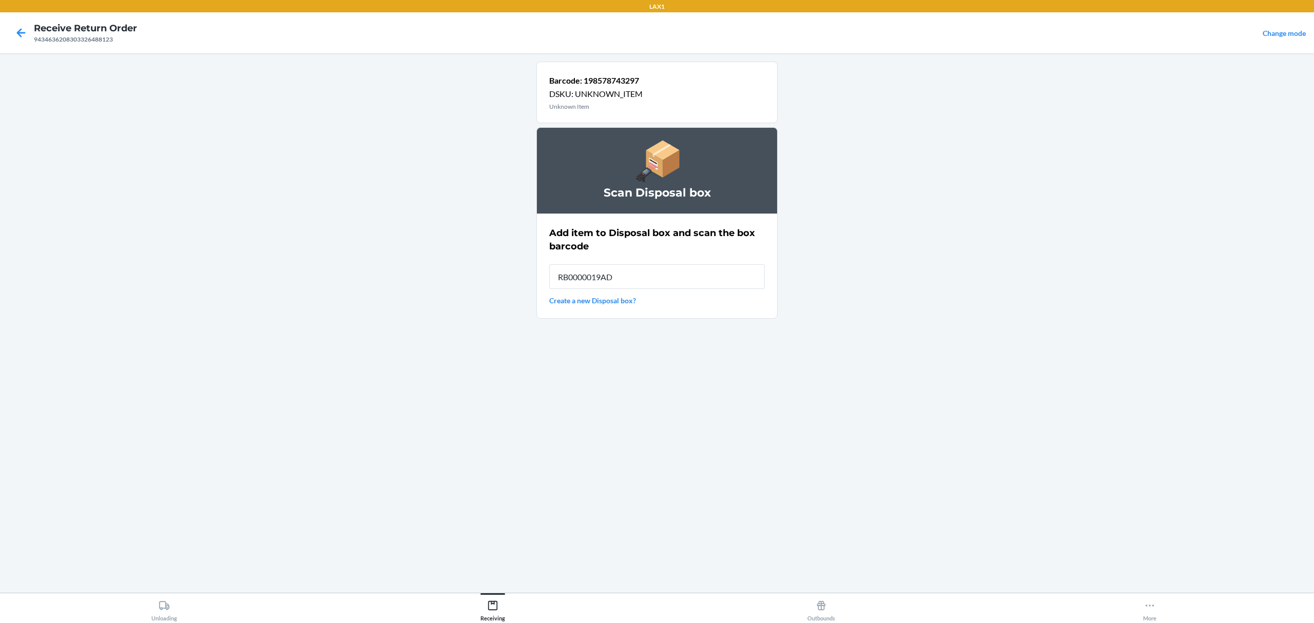
type input "RB0000019AD"
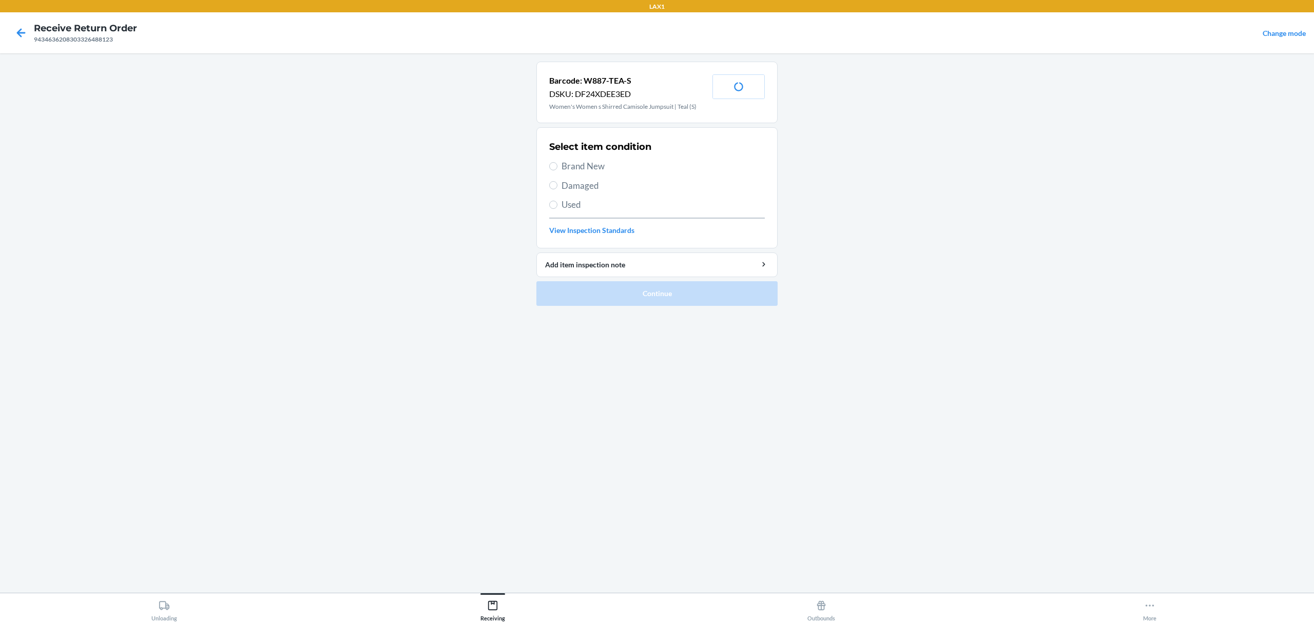
click at [569, 194] on div "Select item condition Brand New Damaged Used View Inspection Standards" at bounding box center [657, 188] width 216 height 102
click at [571, 209] on span "Used" at bounding box center [663, 204] width 203 height 13
click at [557, 209] on input "Used" at bounding box center [553, 205] width 8 height 8
radio input "true"
click at [648, 296] on button "Continue" at bounding box center [656, 293] width 241 height 25
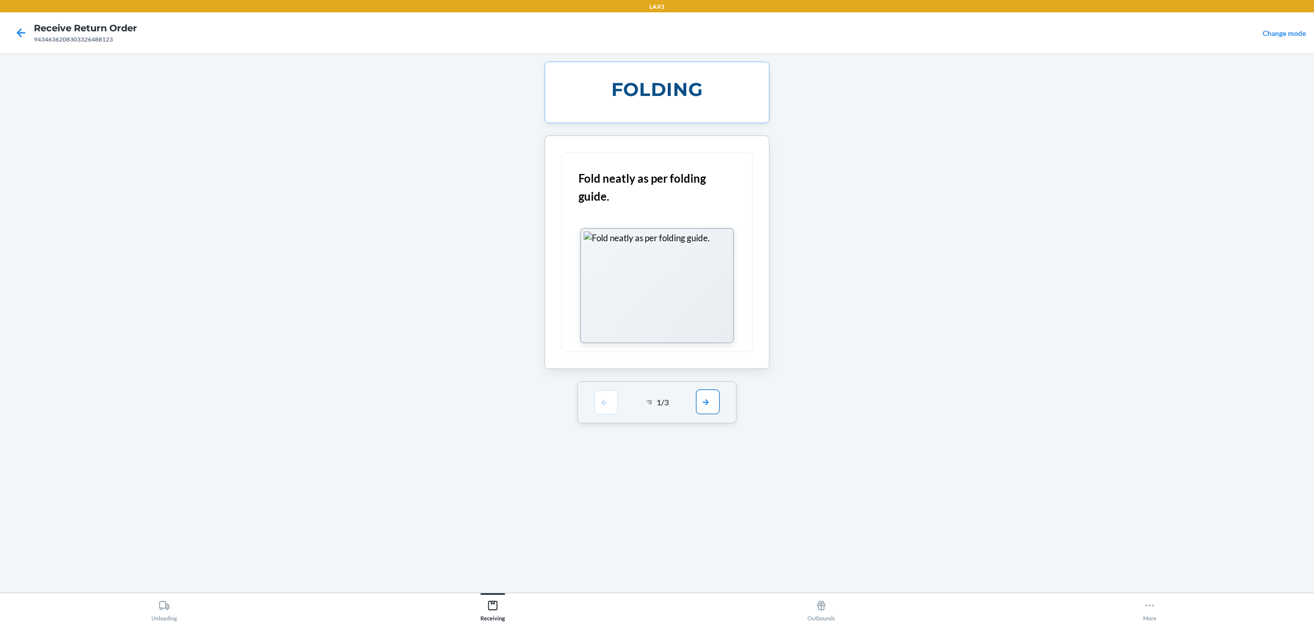
click at [718, 411] on button "button" at bounding box center [708, 402] width 24 height 25
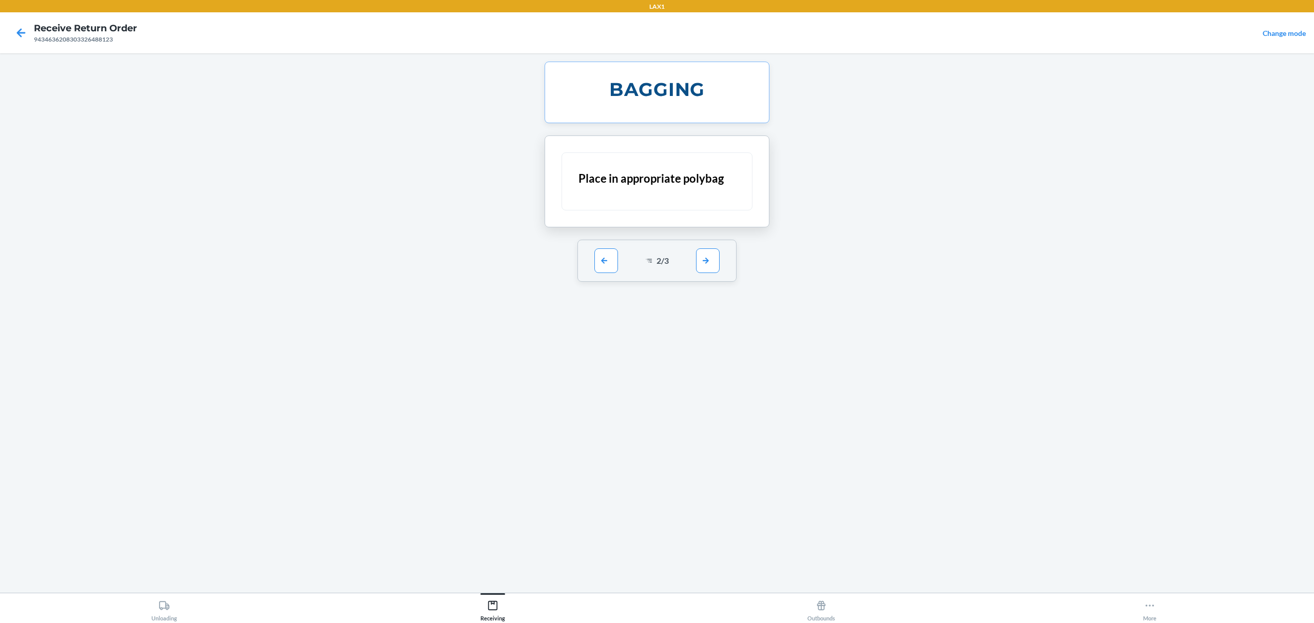
click at [699, 227] on div "Place in appropriate polybag" at bounding box center [657, 182] width 225 height 92
click at [705, 261] on button "button" at bounding box center [708, 260] width 24 height 25
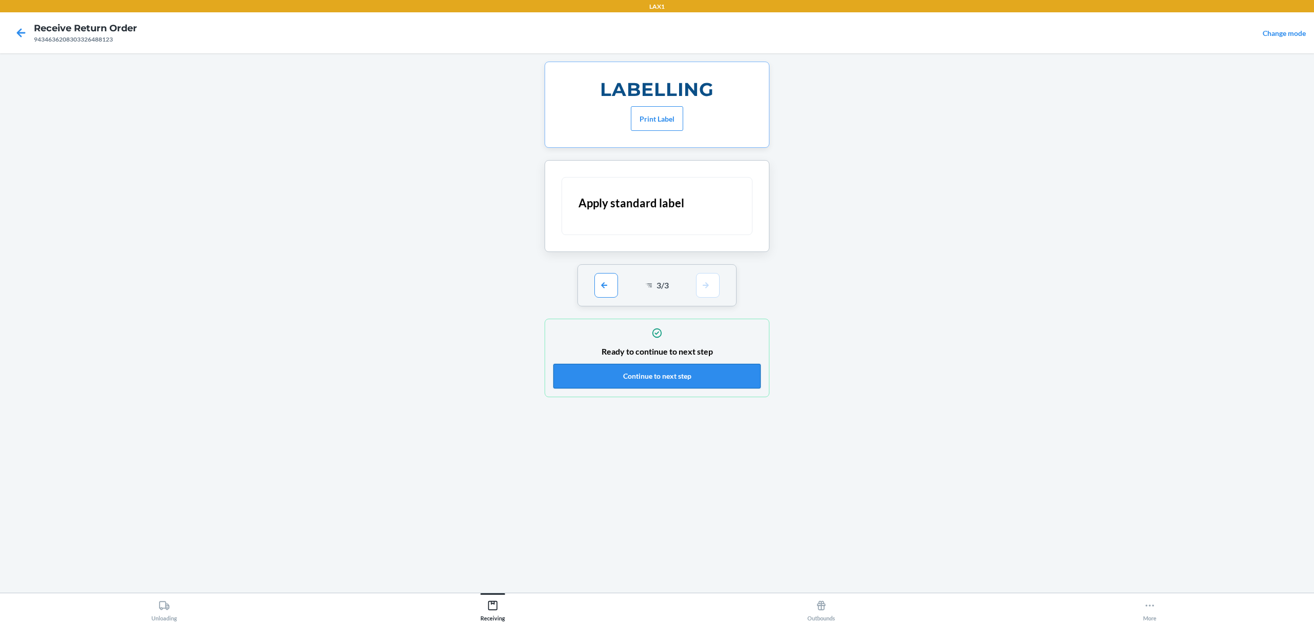
drag, startPoint x: 709, startPoint y: 400, endPoint x: 711, endPoint y: 382, distance: 18.1
click at [710, 389] on ol "LABELLING Print Label Apply standard label 3 / 3 Ready to continue to next step…" at bounding box center [656, 234] width 241 height 344
click at [713, 382] on button "Continue to next step" at bounding box center [656, 376] width 207 height 25
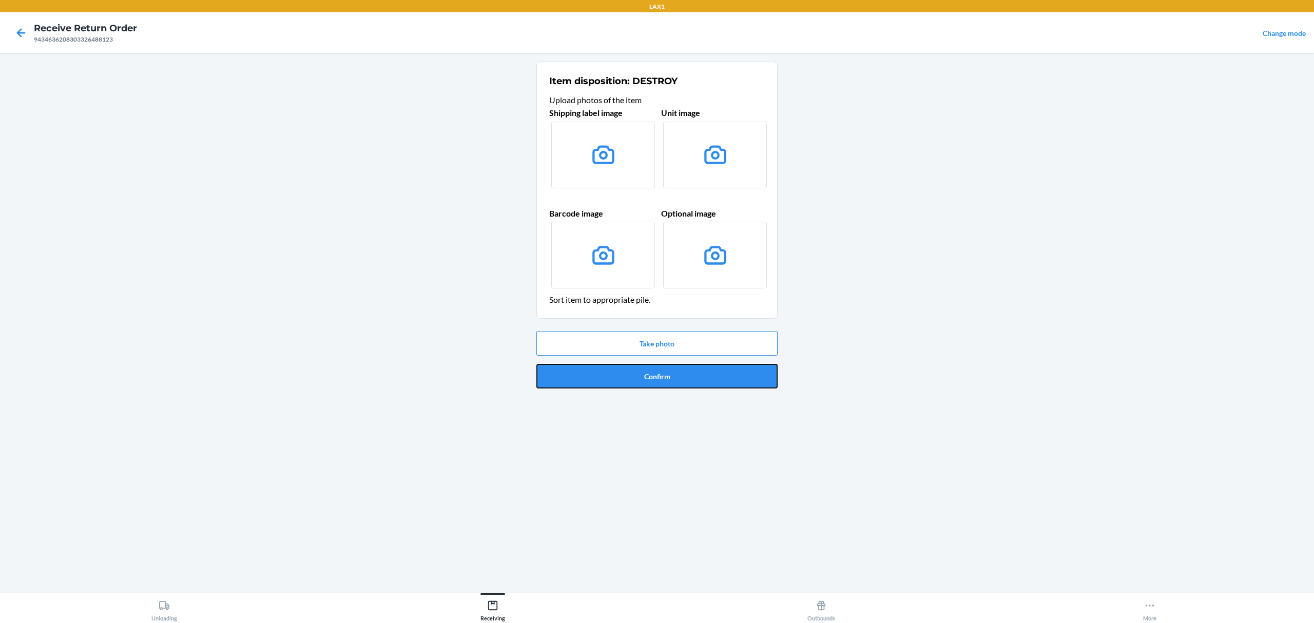
click at [713, 372] on button "Confirm" at bounding box center [656, 376] width 241 height 25
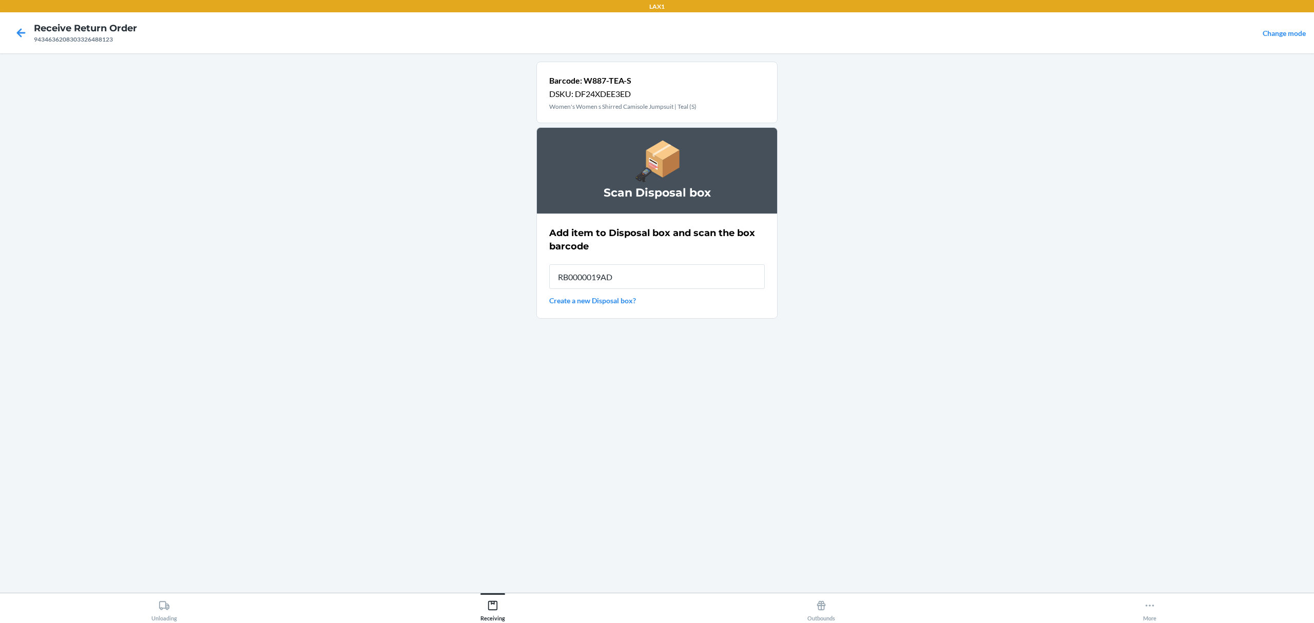
type input "RB0000019AD"
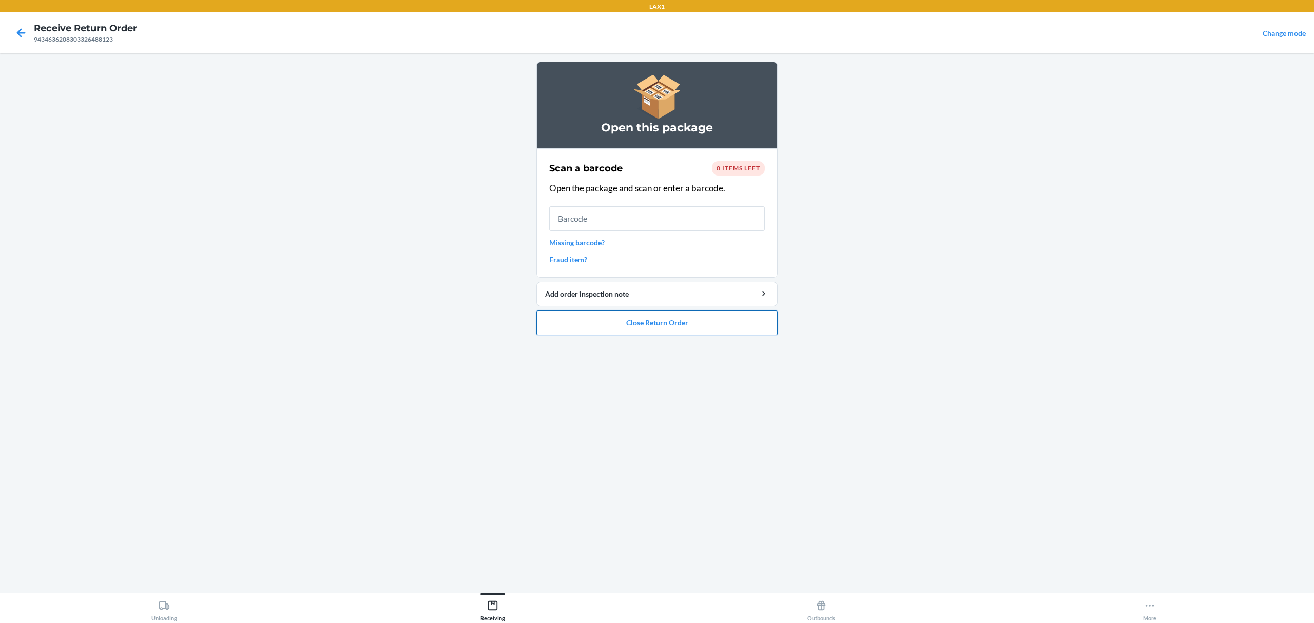
click at [723, 319] on button "Close Return Order" at bounding box center [656, 323] width 241 height 25
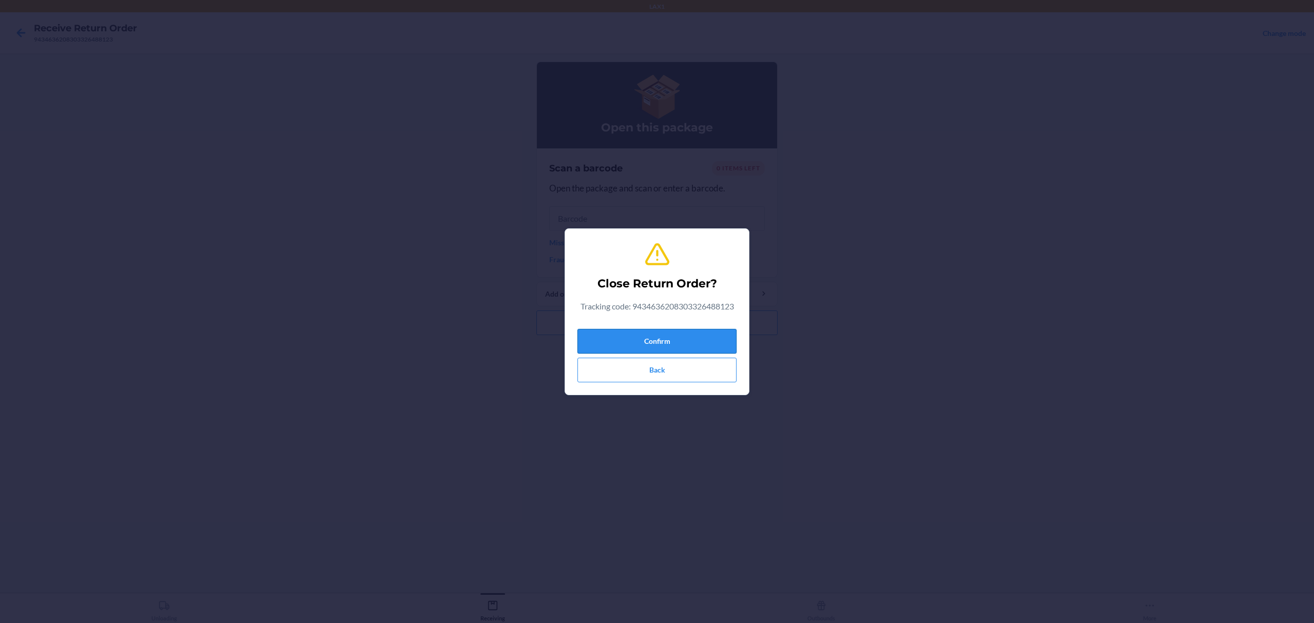
click at [686, 349] on button "Confirm" at bounding box center [656, 341] width 159 height 25
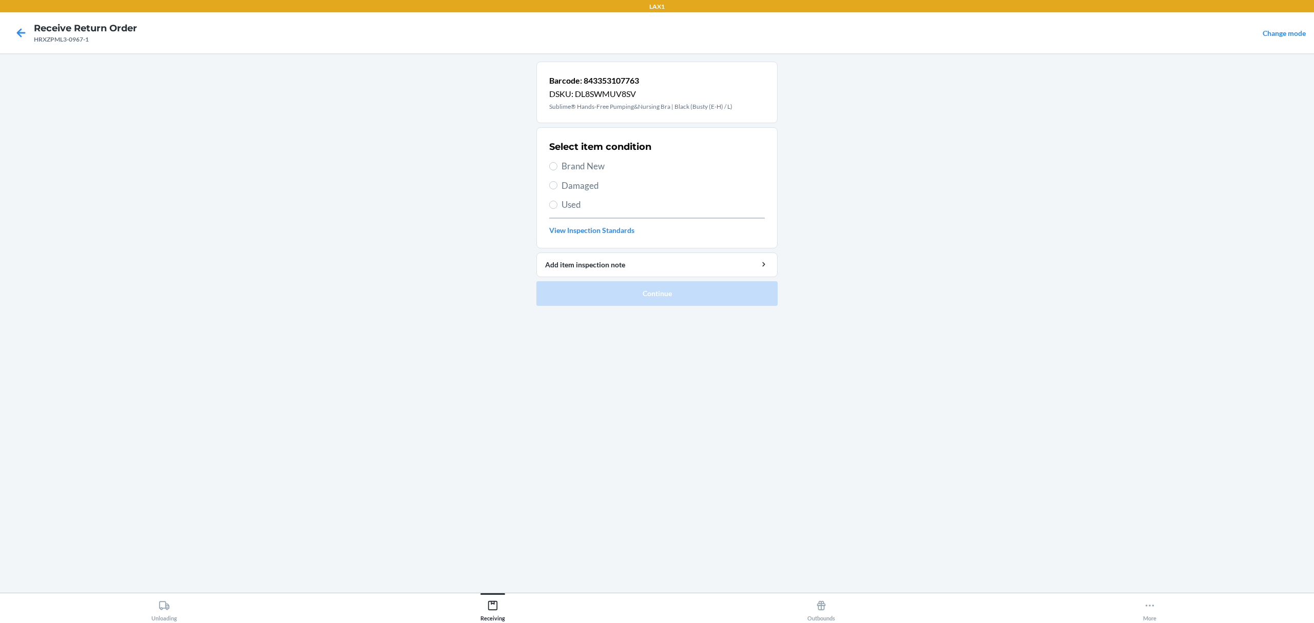
click at [572, 206] on span "Used" at bounding box center [663, 204] width 203 height 13
click at [557, 206] on input "Used" at bounding box center [553, 205] width 8 height 8
radio input "true"
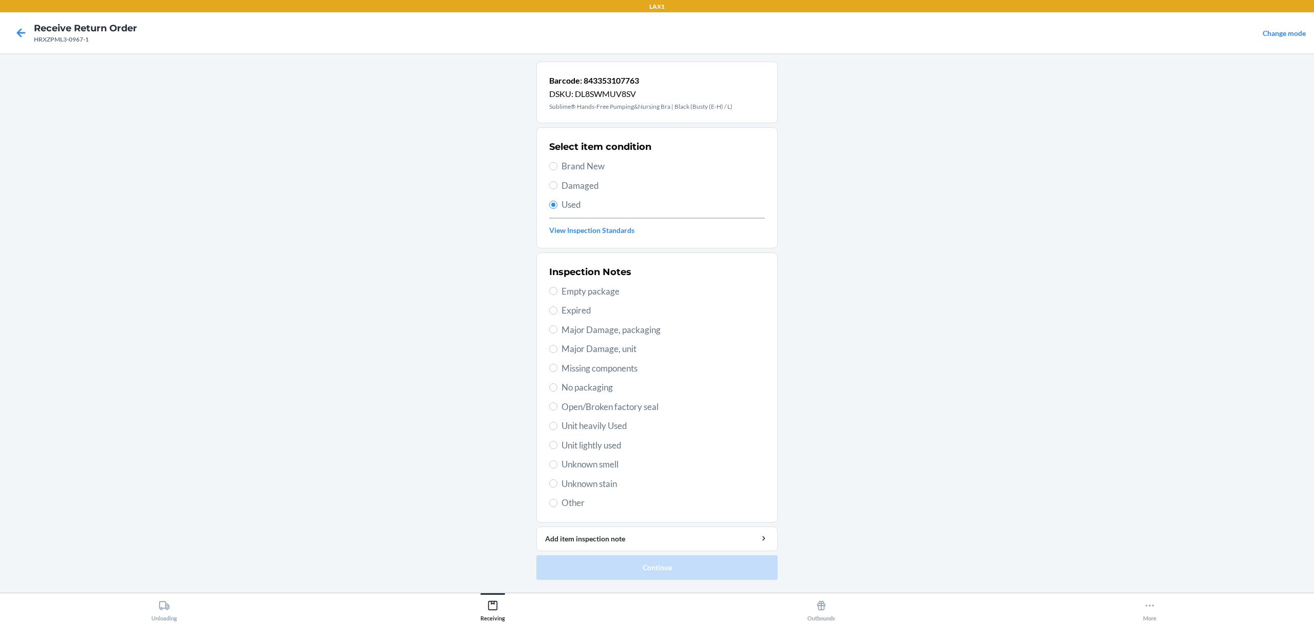
click at [603, 452] on span "Unit lightly used" at bounding box center [663, 445] width 203 height 13
click at [557, 449] on input "Unit lightly used" at bounding box center [553, 445] width 8 height 8
radio input "true"
click at [639, 568] on button "Continue" at bounding box center [656, 567] width 241 height 25
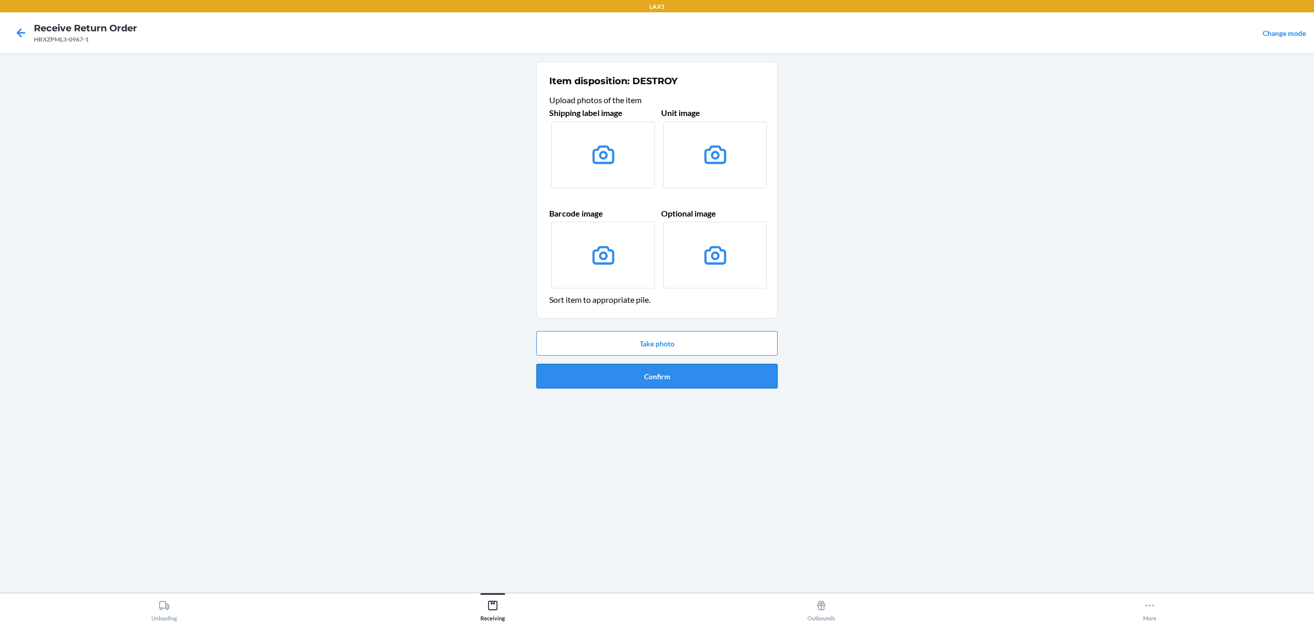
drag, startPoint x: 664, startPoint y: 395, endPoint x: 666, endPoint y: 389, distance: 6.8
click at [665, 393] on ol "Item disposition: DESTROY Upload photos of the item Shipping label image Unit i…" at bounding box center [656, 229] width 241 height 335
click at [668, 378] on button "Confirm" at bounding box center [656, 376] width 241 height 25
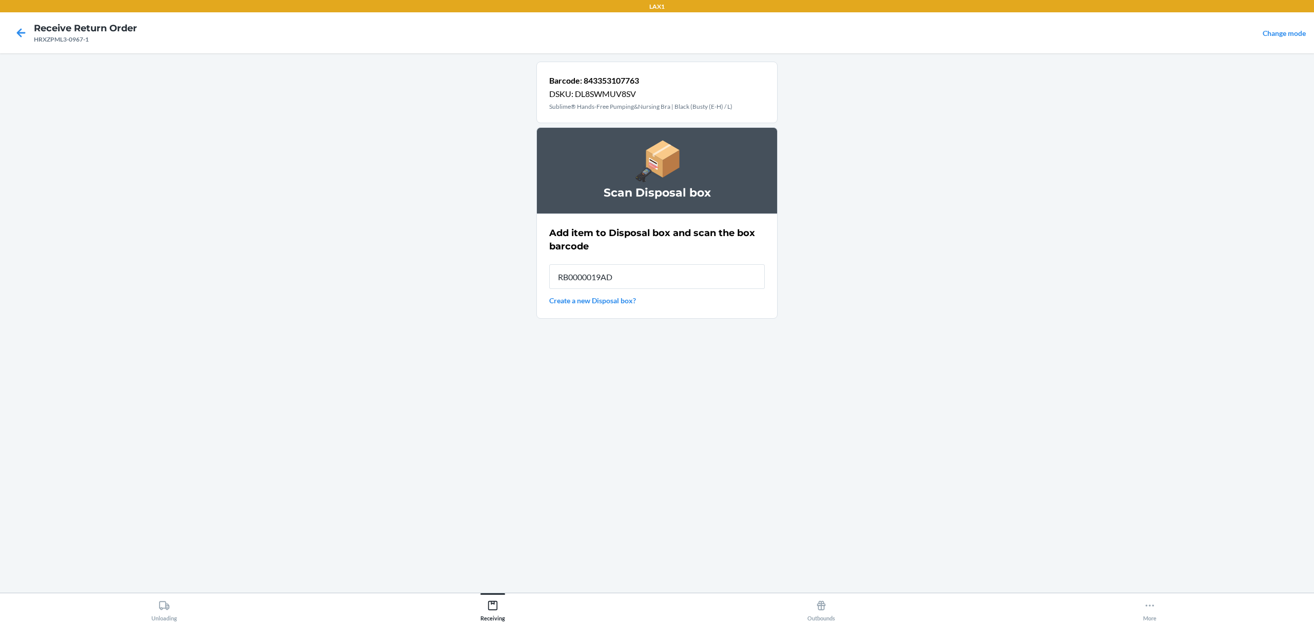
type input "RB0000019AD"
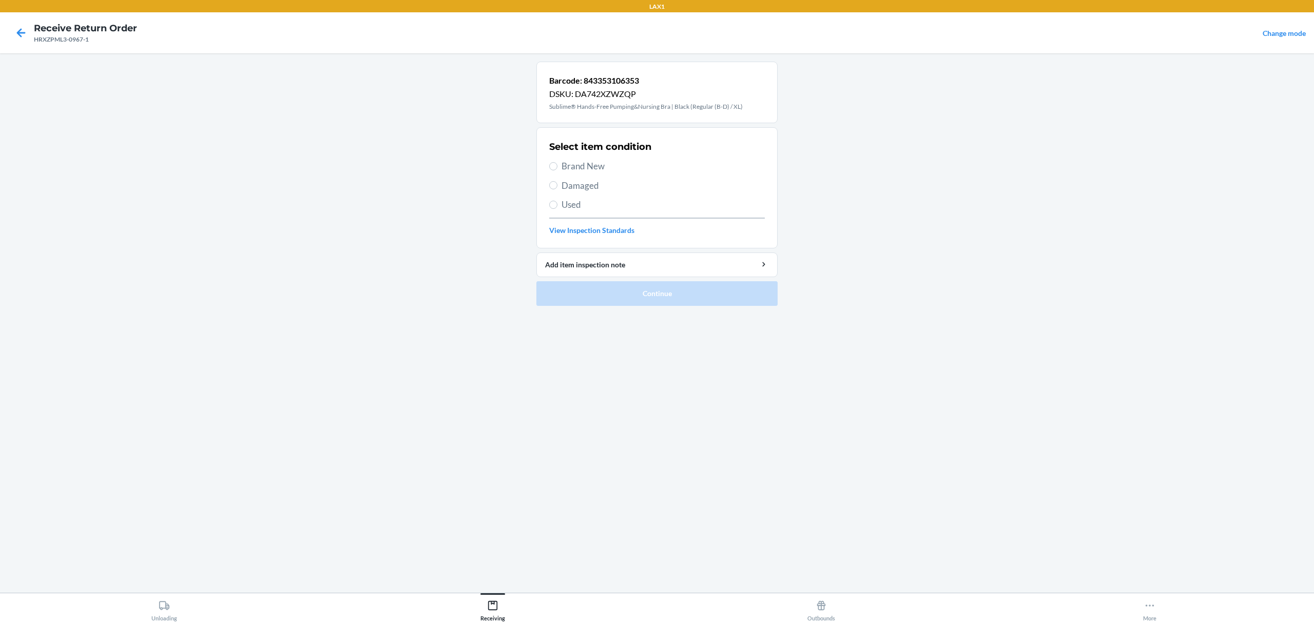
click at [572, 202] on span "Used" at bounding box center [663, 204] width 203 height 13
click at [557, 202] on input "Used" at bounding box center [553, 205] width 8 height 8
radio input "true"
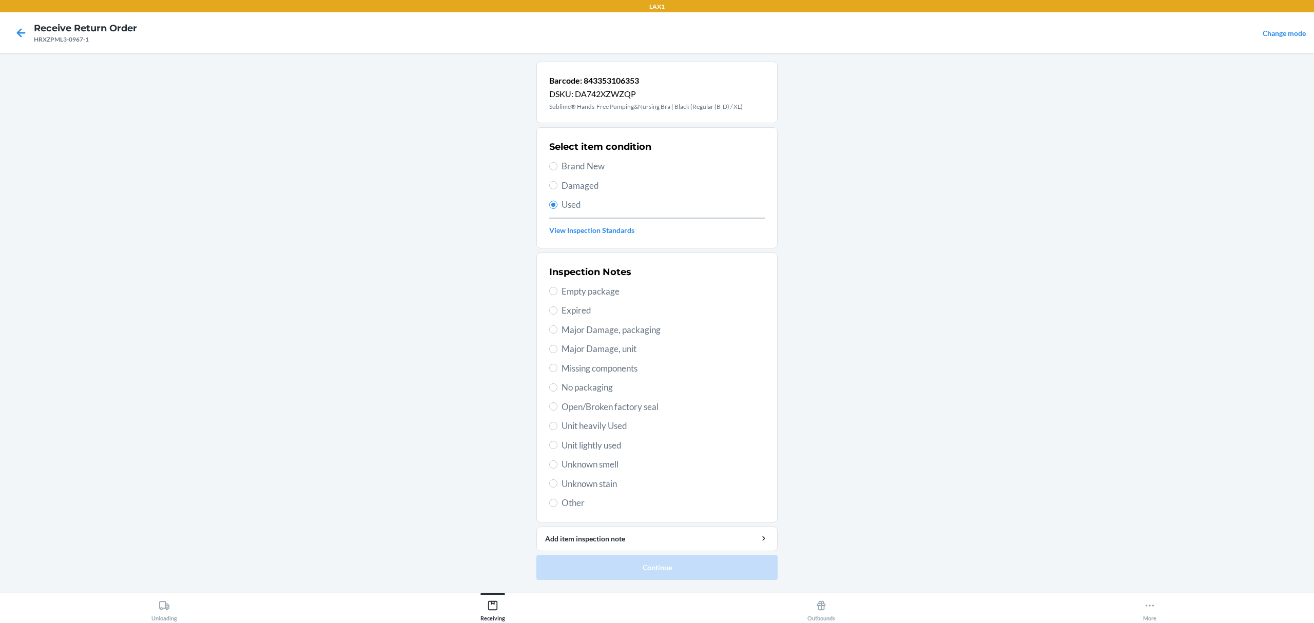
click at [602, 450] on span "Unit lightly used" at bounding box center [663, 445] width 203 height 13
click at [557, 449] on input "Unit lightly used" at bounding box center [553, 445] width 8 height 8
radio input "true"
click at [620, 569] on button "Continue" at bounding box center [656, 567] width 241 height 25
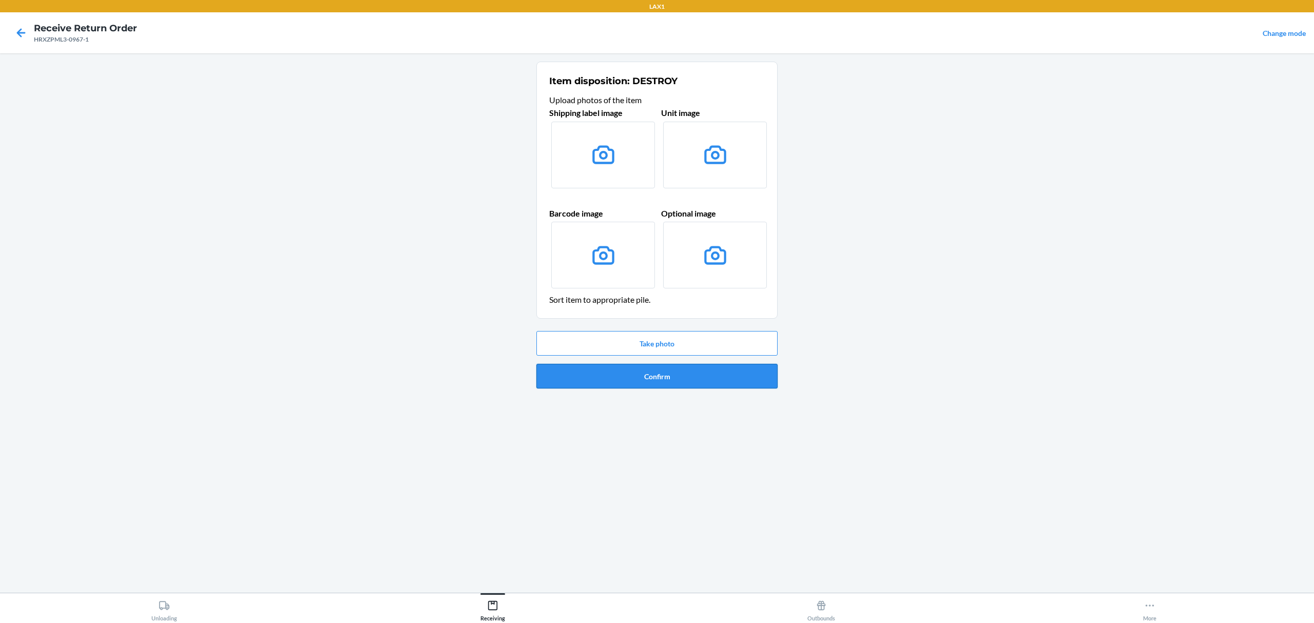
click at [713, 387] on button "Confirm" at bounding box center [656, 376] width 241 height 25
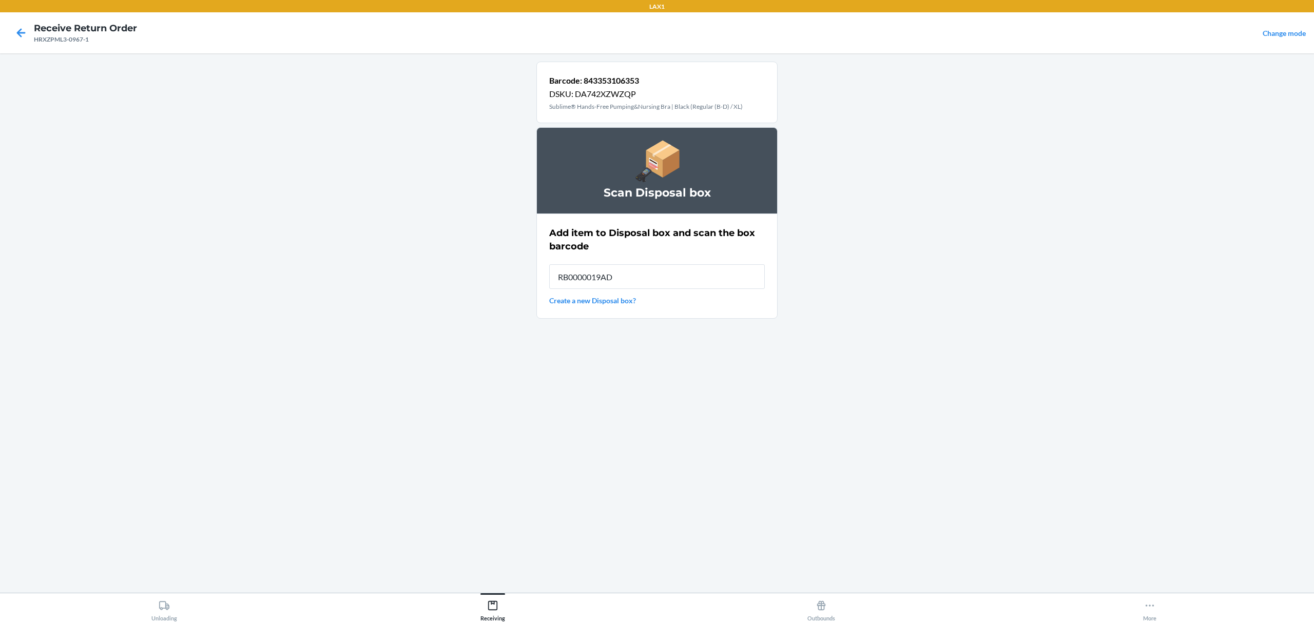
type input "RB0000019AD"
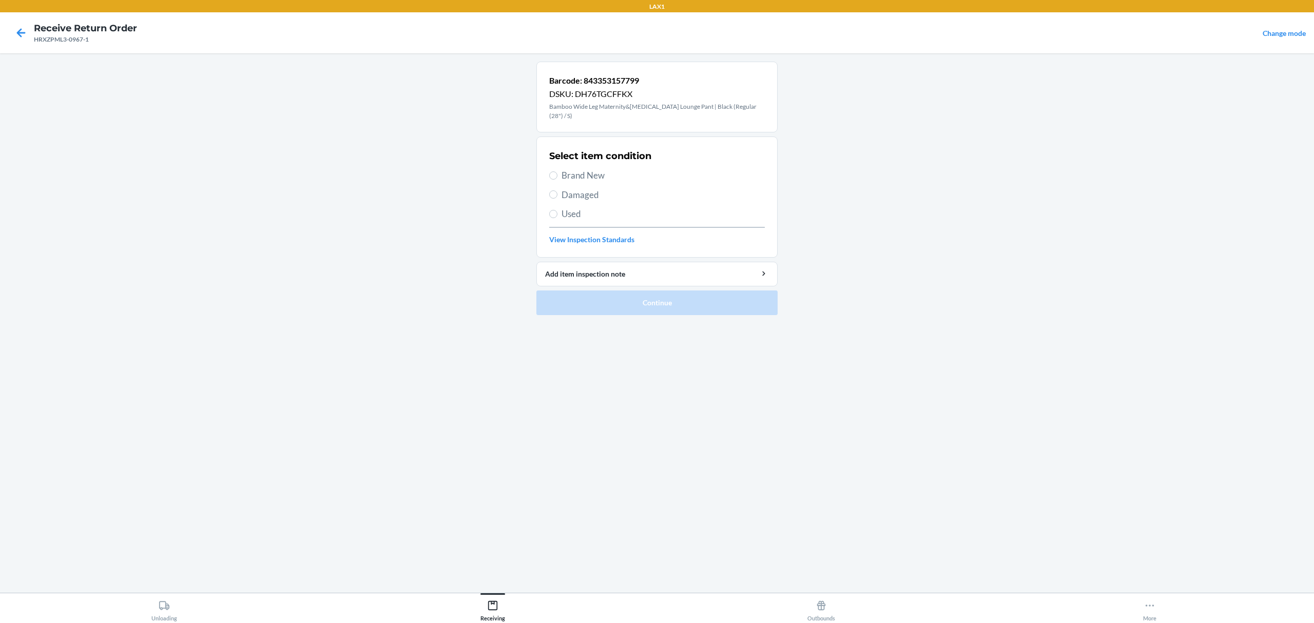
drag, startPoint x: 567, startPoint y: 208, endPoint x: 567, endPoint y: 218, distance: 9.8
click at [567, 218] on div "Select item condition Brand New Damaged Used View Inspection Standards" at bounding box center [657, 197] width 216 height 102
click at [559, 208] on label "Used" at bounding box center [657, 213] width 216 height 13
click at [557, 210] on input "Used" at bounding box center [553, 214] width 8 height 8
radio input "true"
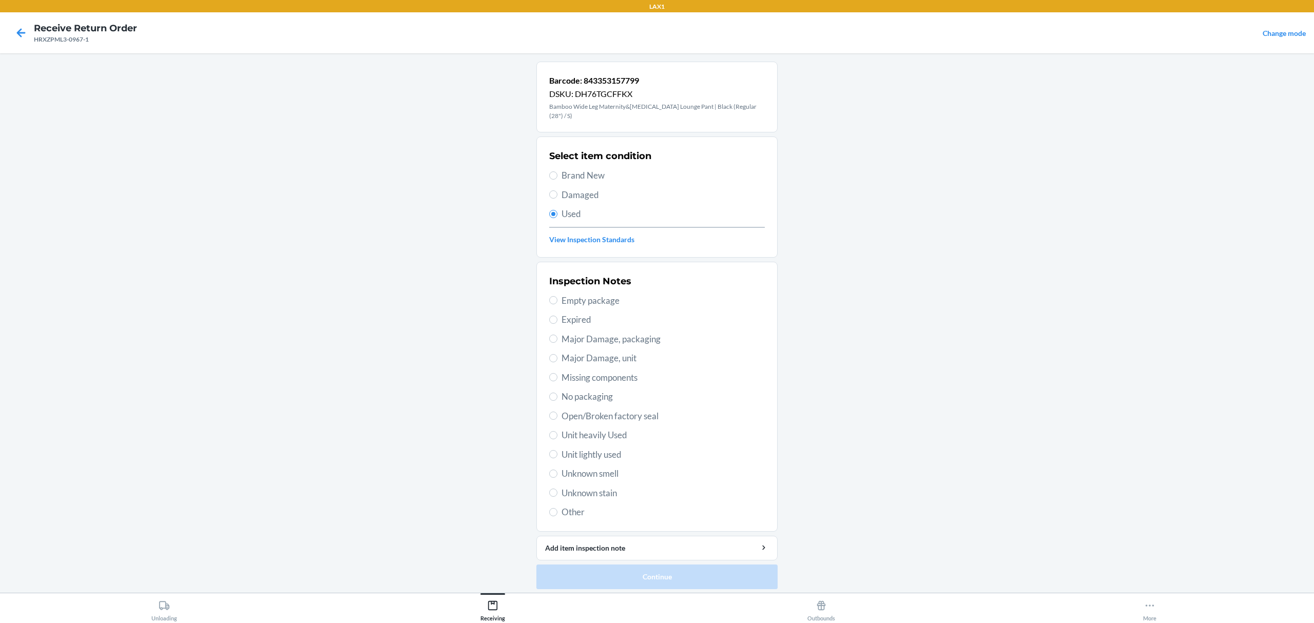
click at [598, 448] on span "Unit lightly used" at bounding box center [663, 454] width 203 height 13
click at [557, 450] on input "Unit lightly used" at bounding box center [553, 454] width 8 height 8
radio input "true"
click at [617, 569] on button "Continue" at bounding box center [656, 577] width 241 height 25
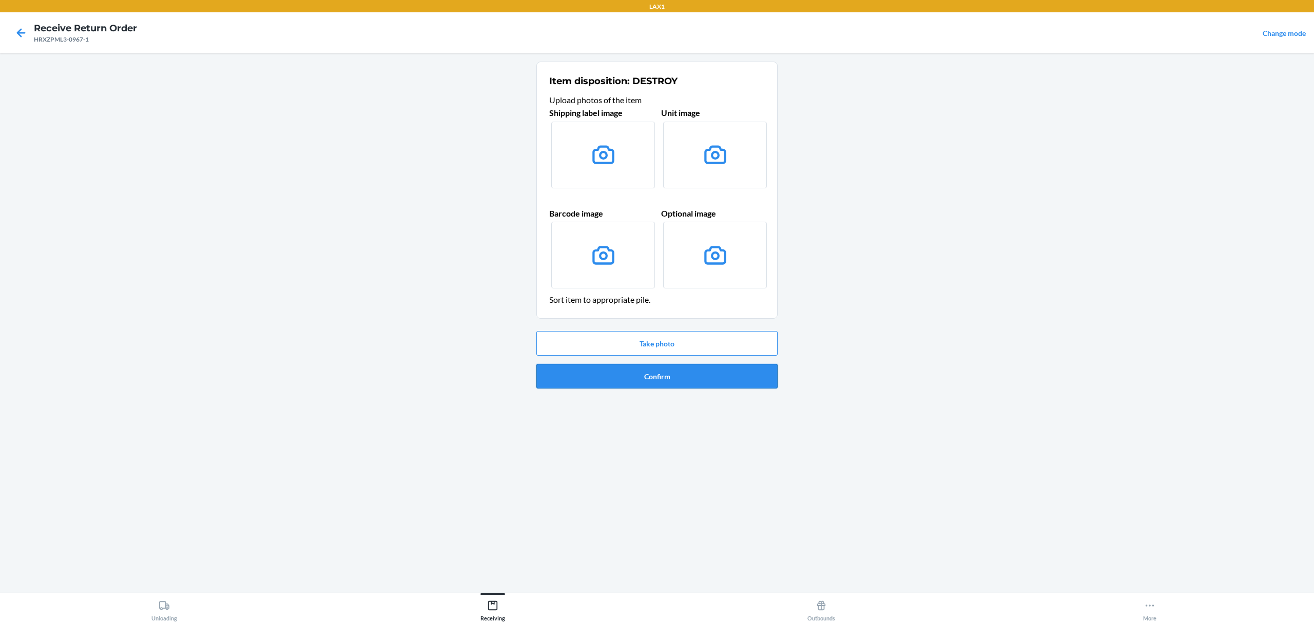
click at [670, 368] on button "Confirm" at bounding box center [656, 376] width 241 height 25
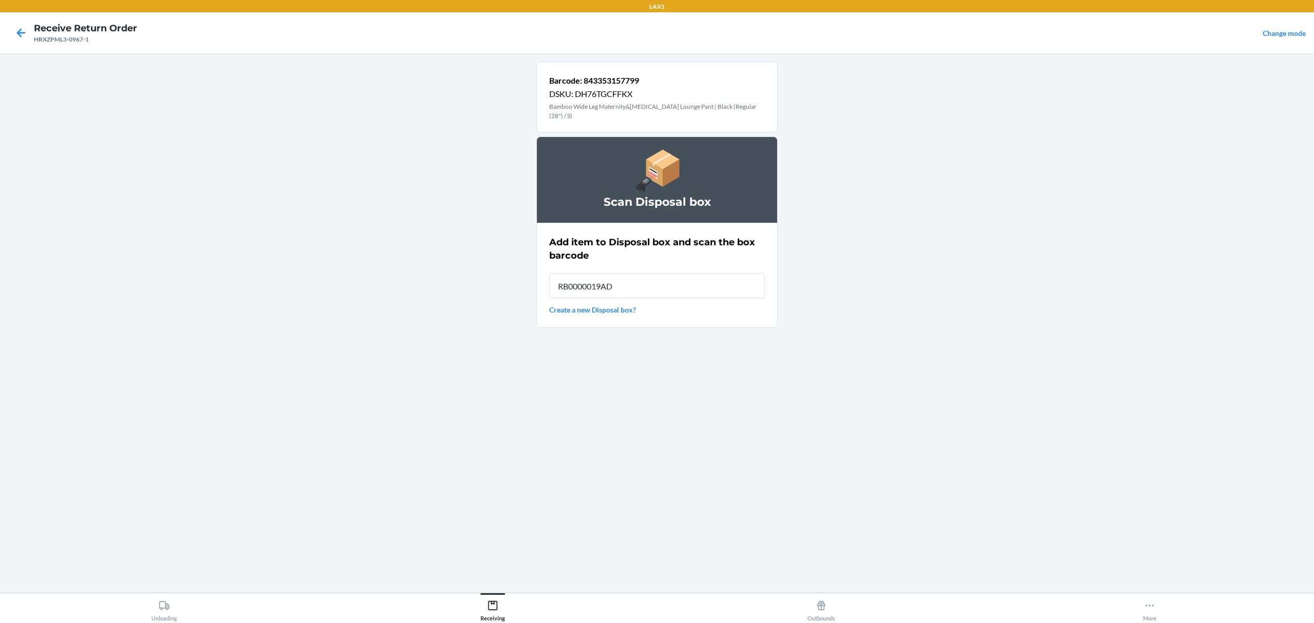
type input "RB0000019AD"
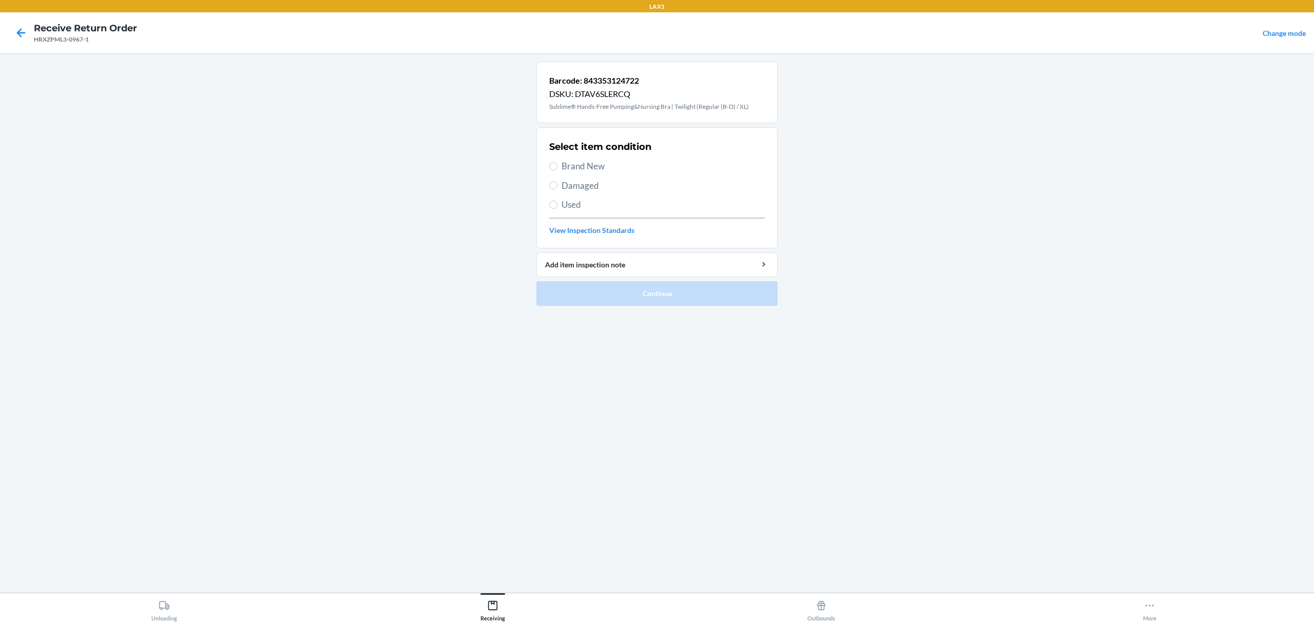
click at [557, 172] on label "Brand New" at bounding box center [657, 166] width 216 height 13
click at [557, 170] on input "Brand New" at bounding box center [553, 166] width 8 height 8
radio input "true"
click at [639, 305] on button "Continue" at bounding box center [656, 293] width 241 height 25
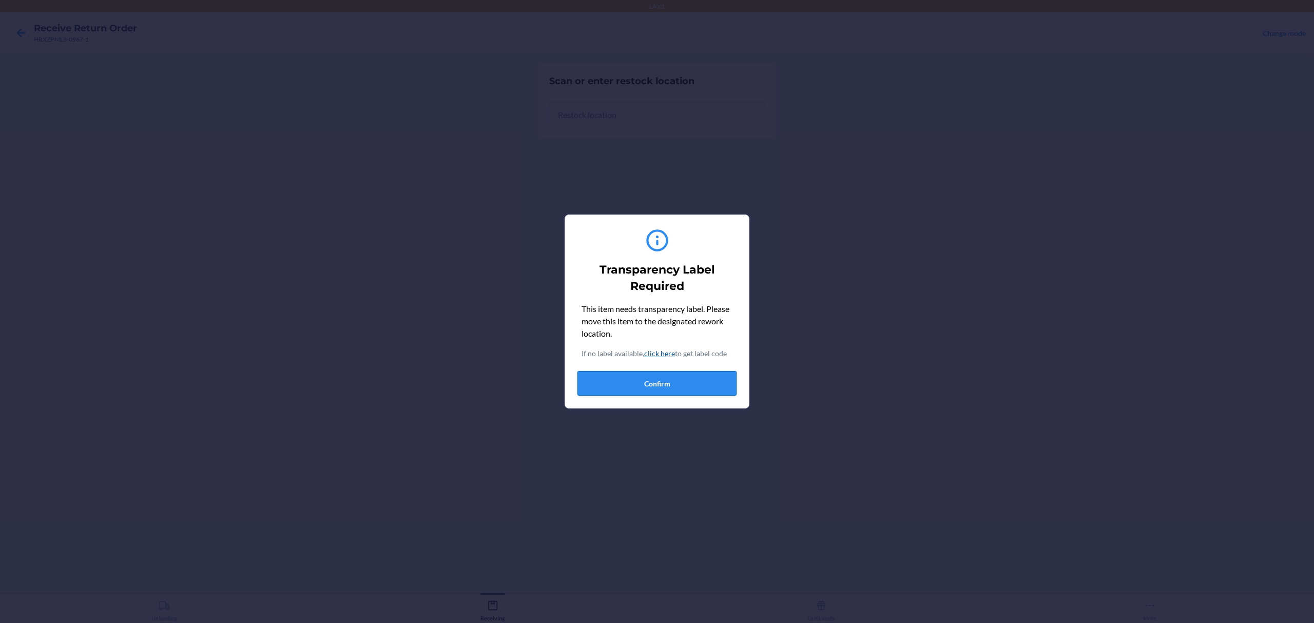
click at [646, 380] on button "Confirm" at bounding box center [656, 383] width 159 height 25
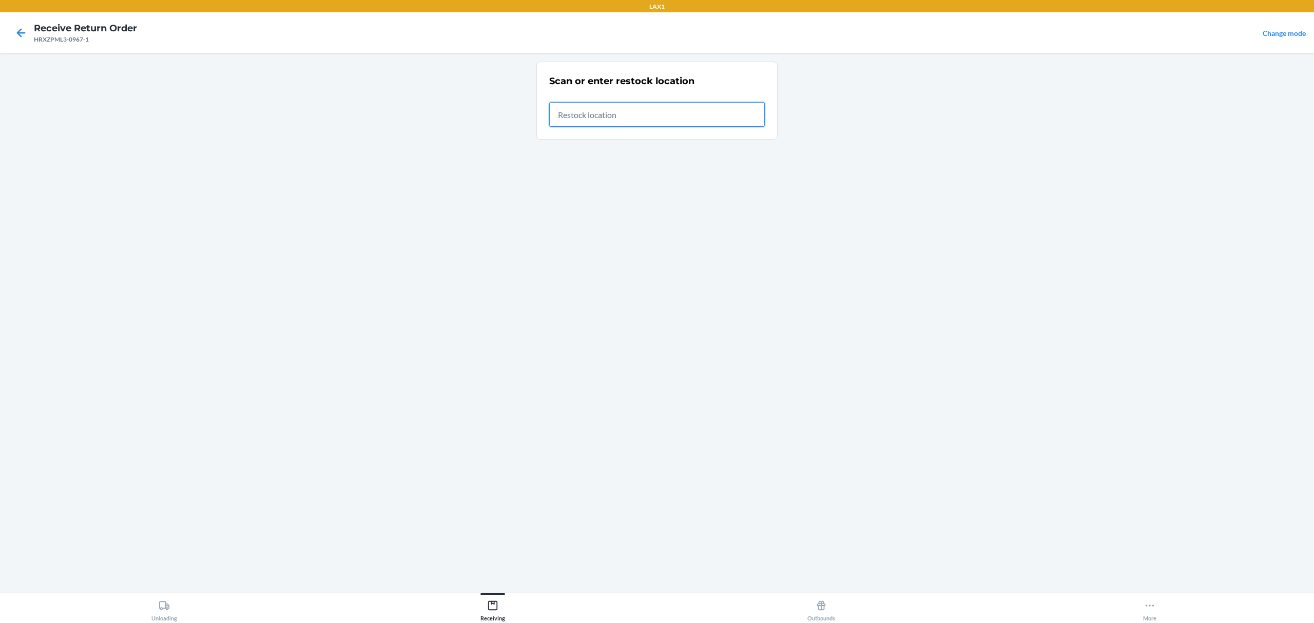
click at [679, 118] on input "text" at bounding box center [657, 114] width 216 height 25
type input "RTCART022"
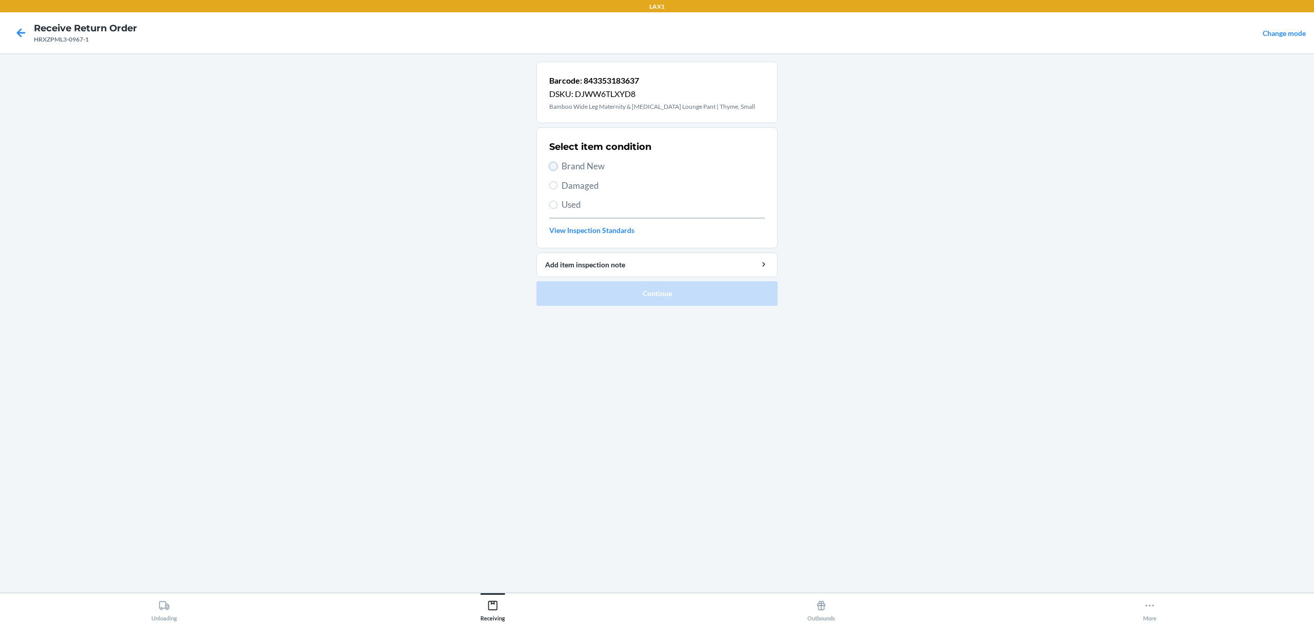
click at [557, 168] on input "Brand New" at bounding box center [553, 166] width 8 height 8
radio input "true"
click at [606, 294] on button "Continue" at bounding box center [656, 293] width 241 height 25
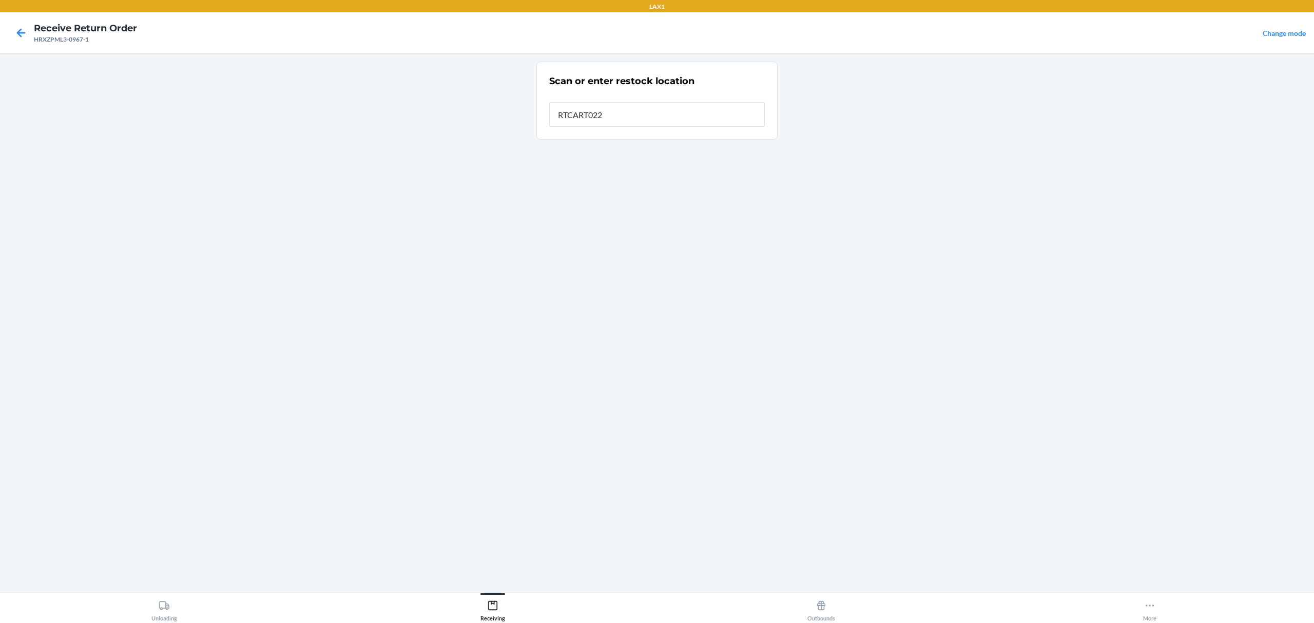
type input "RTCART022"
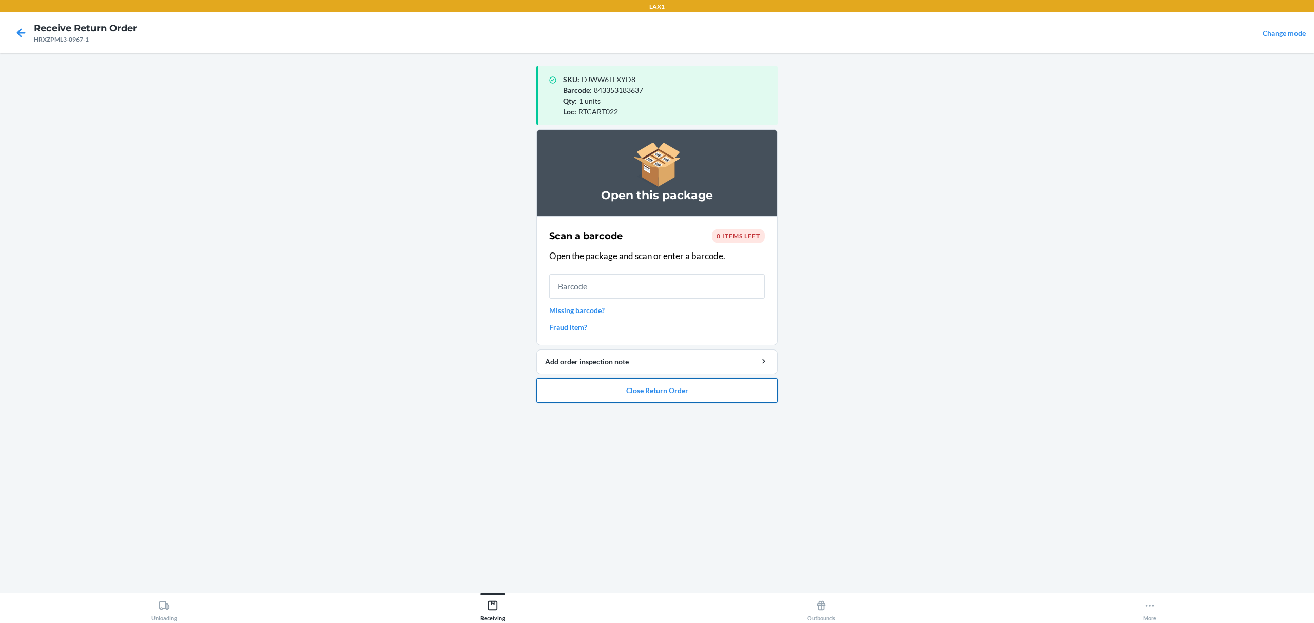
click at [580, 387] on button "Close Return Order" at bounding box center [656, 390] width 241 height 25
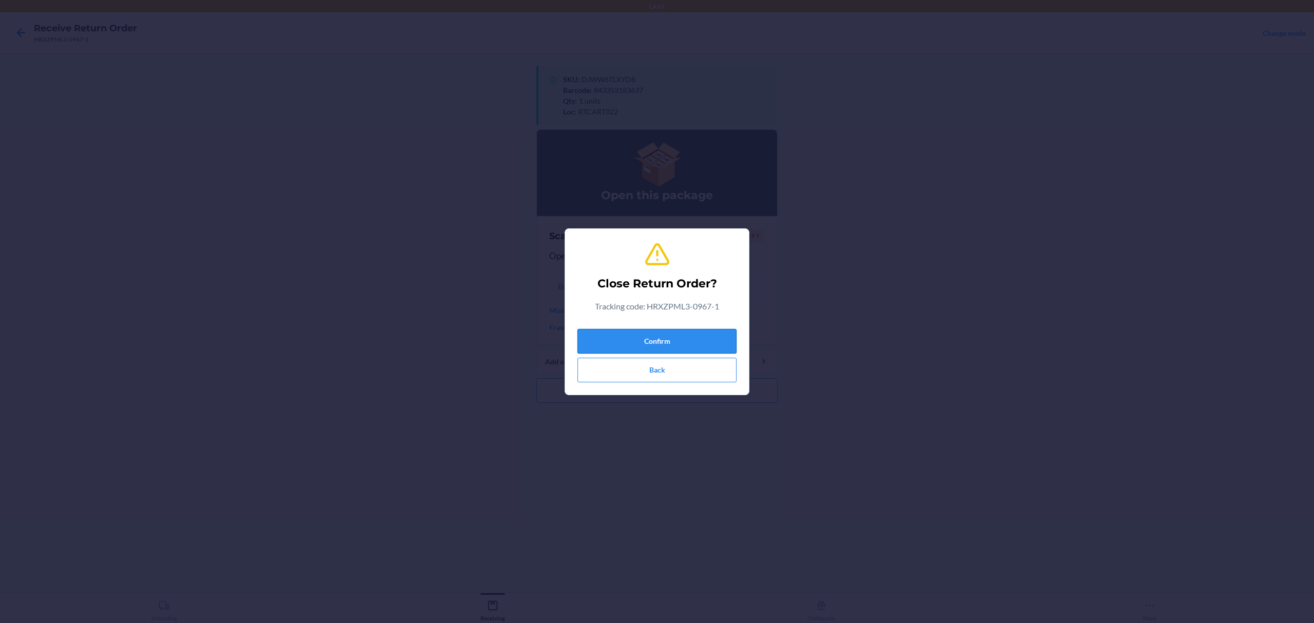
click at [633, 340] on button "Confirm" at bounding box center [656, 341] width 159 height 25
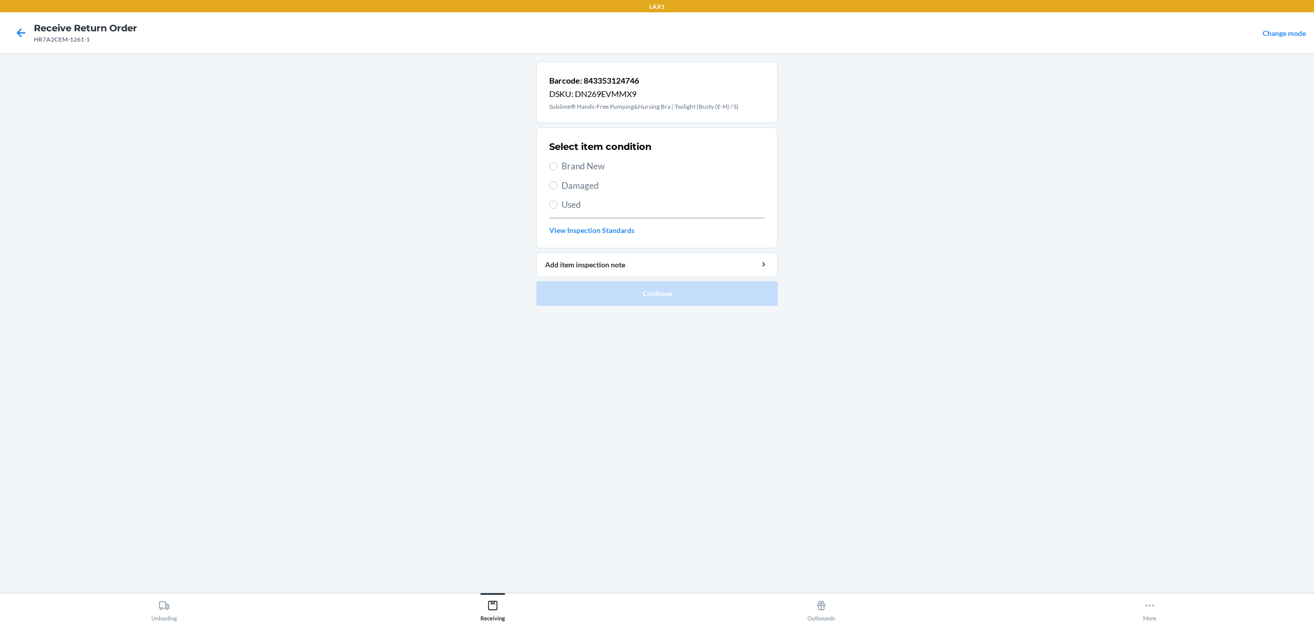
click at [596, 167] on span "Brand New" at bounding box center [663, 166] width 203 height 13
click at [557, 167] on input "Brand New" at bounding box center [553, 166] width 8 height 8
radio input "true"
click at [718, 305] on button "Continue" at bounding box center [656, 293] width 241 height 25
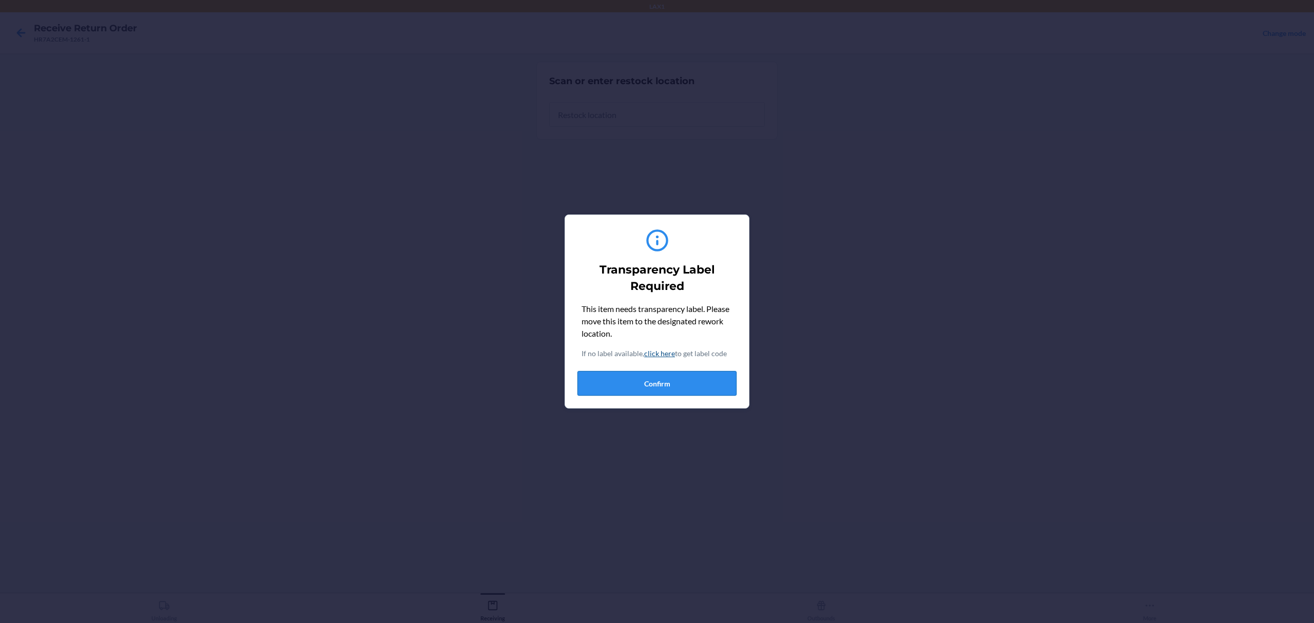
click at [591, 381] on button "Confirm" at bounding box center [656, 383] width 159 height 25
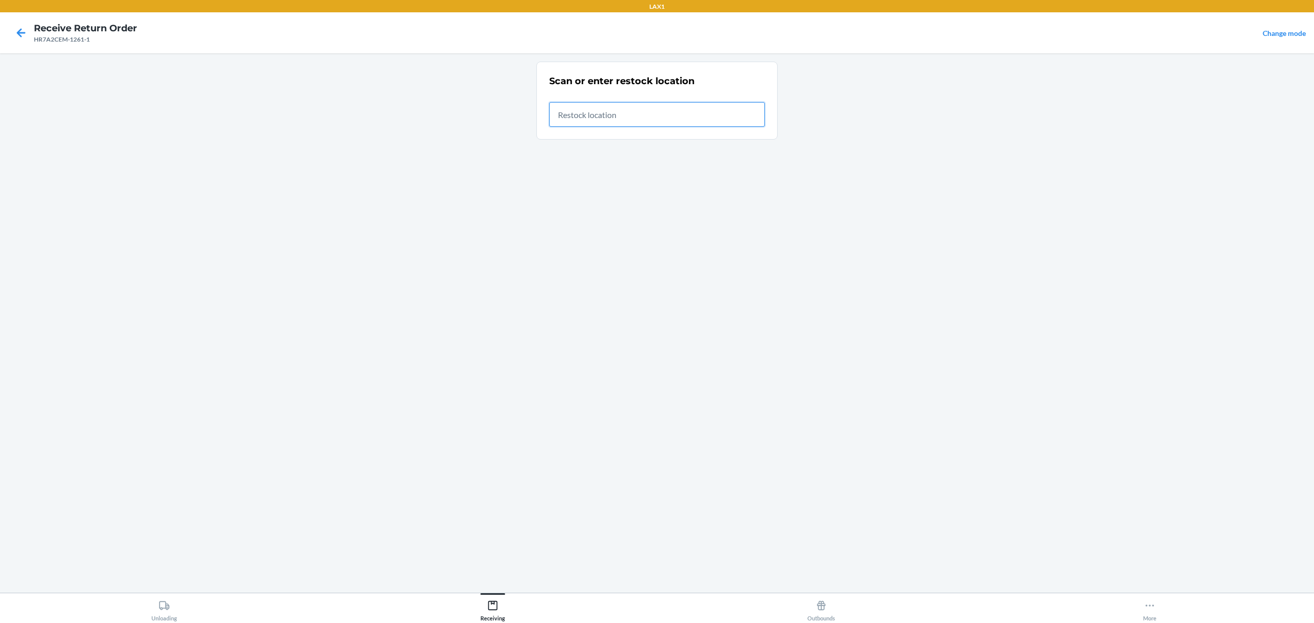
click at [695, 122] on input "text" at bounding box center [657, 114] width 216 height 25
type input "RTCART022"
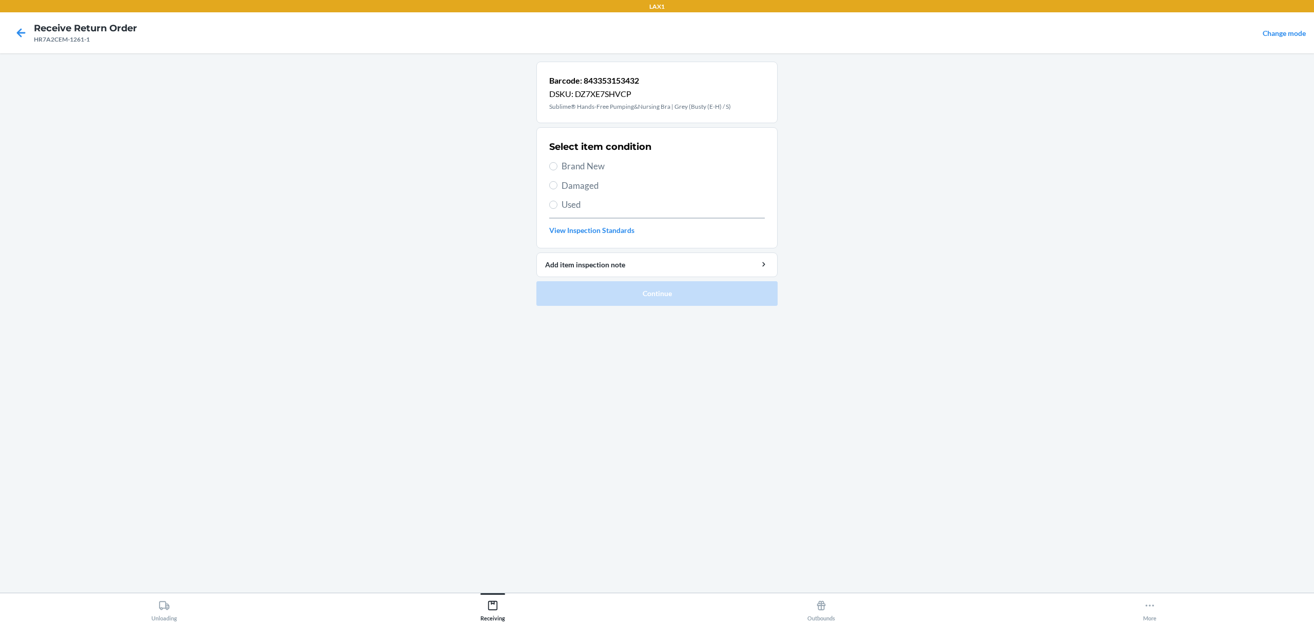
click at [592, 163] on span "Brand New" at bounding box center [663, 166] width 203 height 13
click at [557, 163] on input "Brand New" at bounding box center [553, 166] width 8 height 8
radio input "true"
click at [645, 290] on button "Continue" at bounding box center [656, 293] width 241 height 25
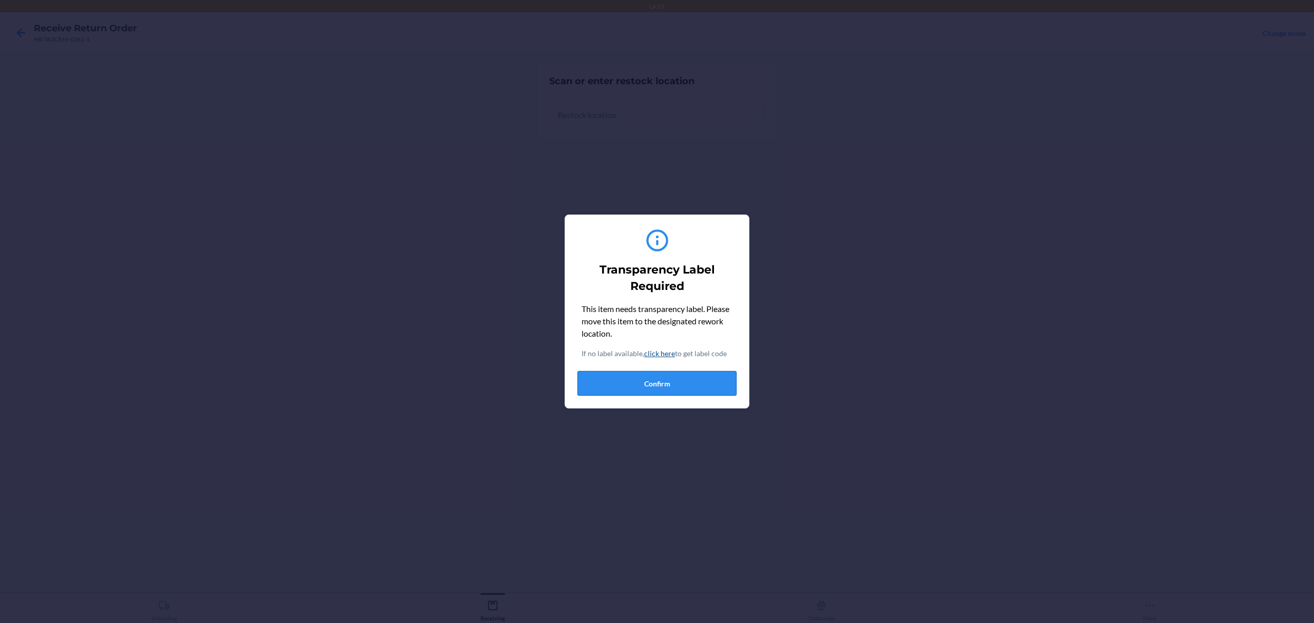
click at [678, 384] on button "Confirm" at bounding box center [656, 383] width 159 height 25
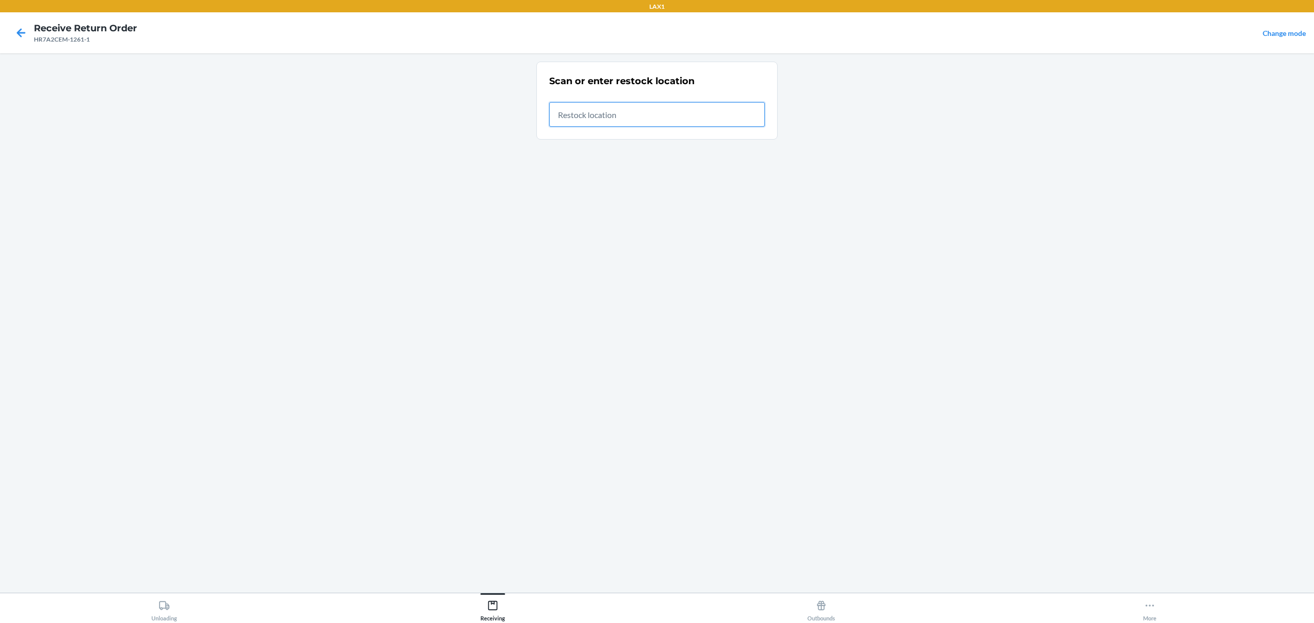
click at [682, 112] on input "text" at bounding box center [657, 114] width 216 height 25
type input "RTCART022"
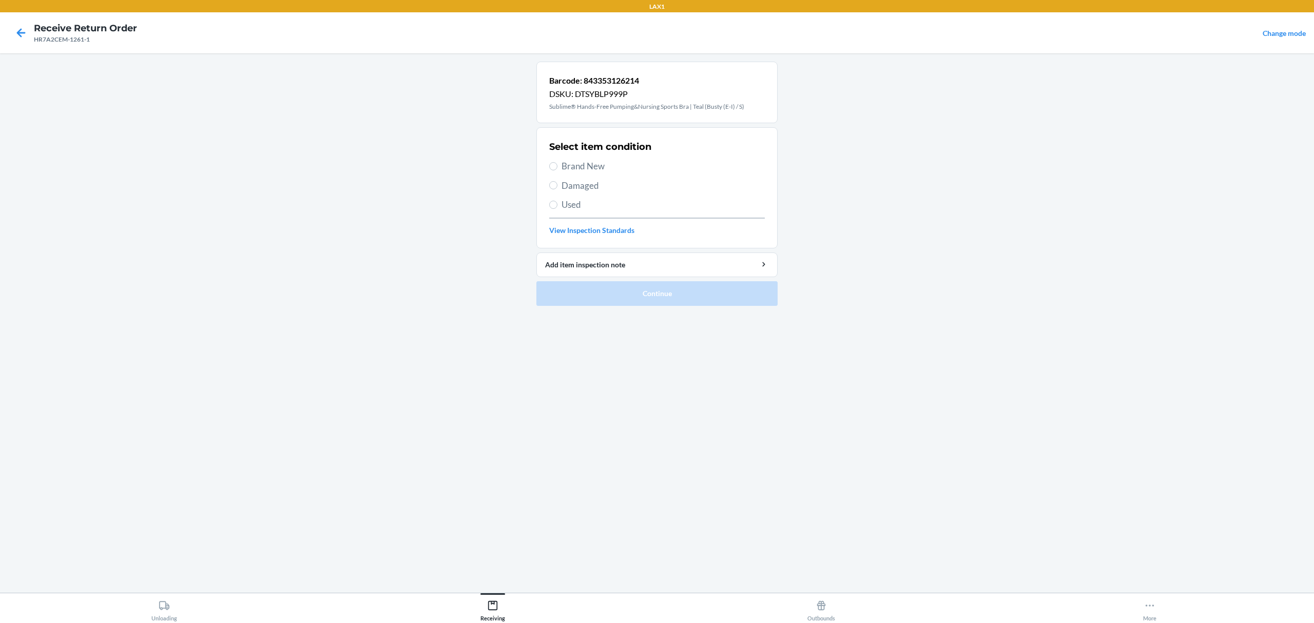
click at [568, 188] on span "Damaged" at bounding box center [663, 185] width 203 height 13
click at [557, 188] on input "Damaged" at bounding box center [553, 185] width 8 height 8
radio input "true"
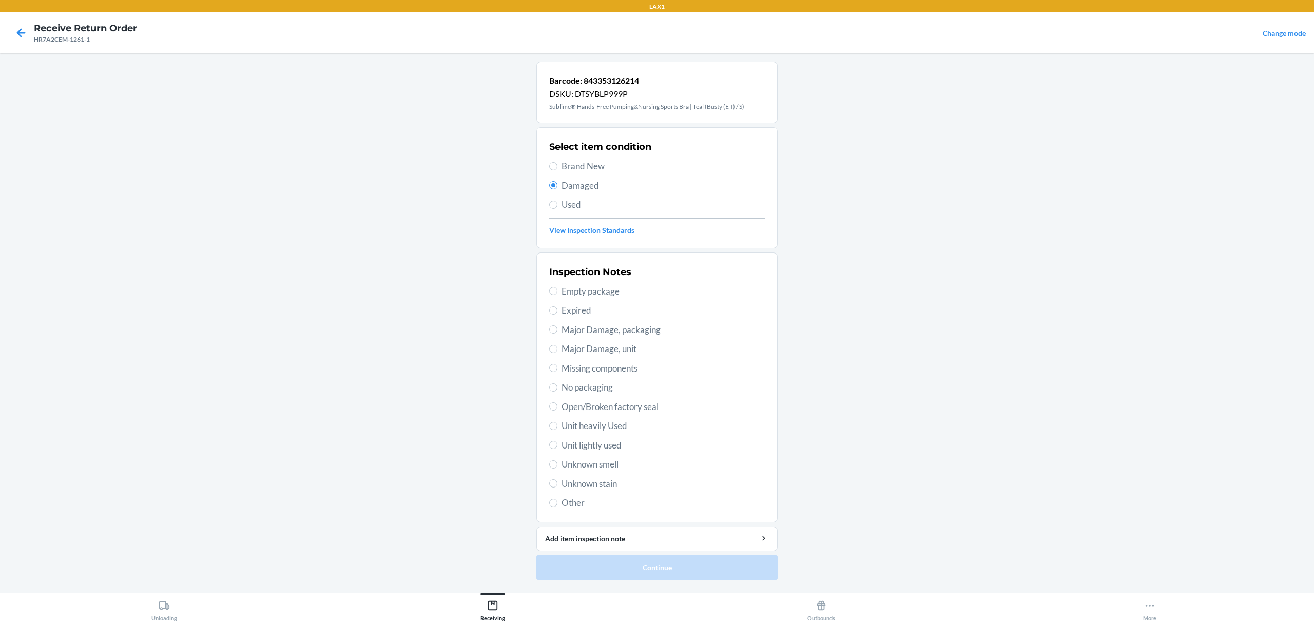
click at [617, 333] on span "Major Damage, packaging" at bounding box center [663, 329] width 203 height 13
click at [557, 333] on input "Major Damage, packaging" at bounding box center [553, 329] width 8 height 8
radio input "true"
click at [641, 561] on button "Continue" at bounding box center [656, 567] width 241 height 25
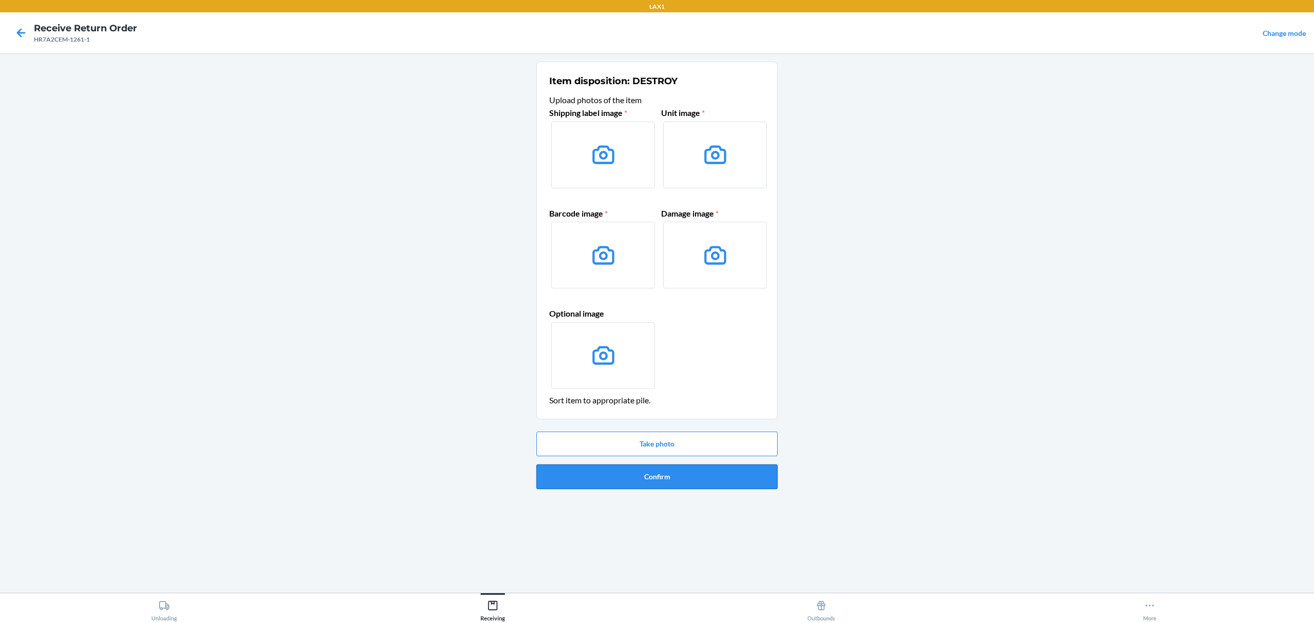
click at [680, 482] on button "Confirm" at bounding box center [656, 477] width 241 height 25
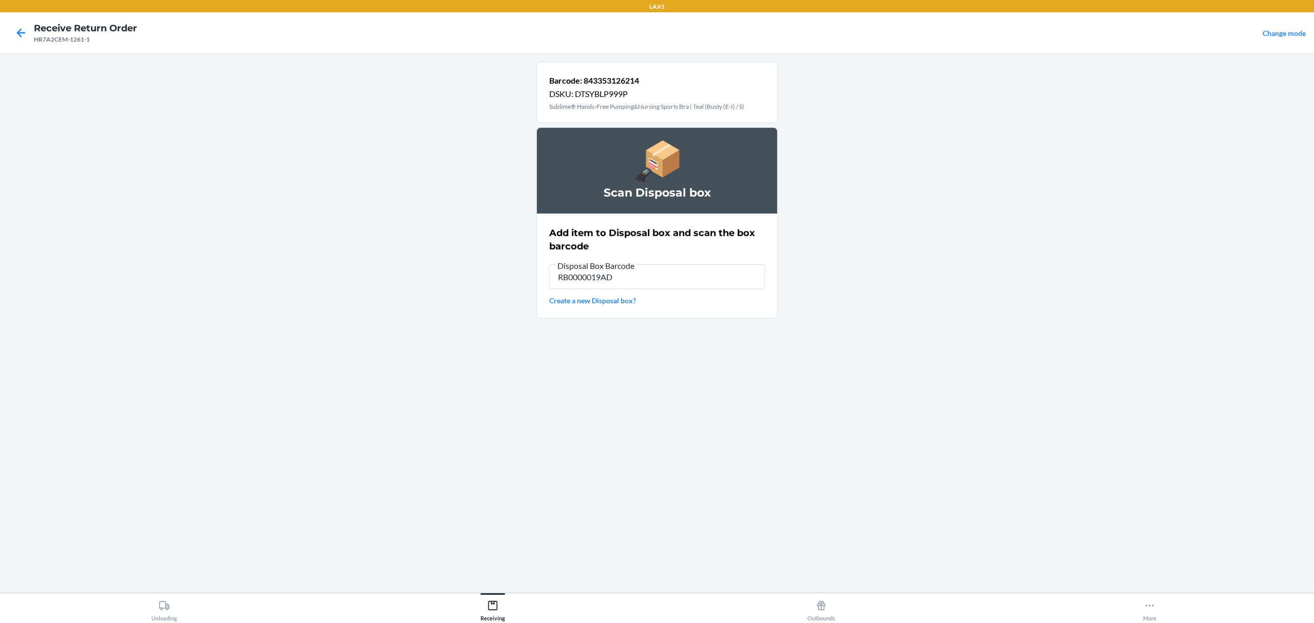
type input "RB0000019AD"
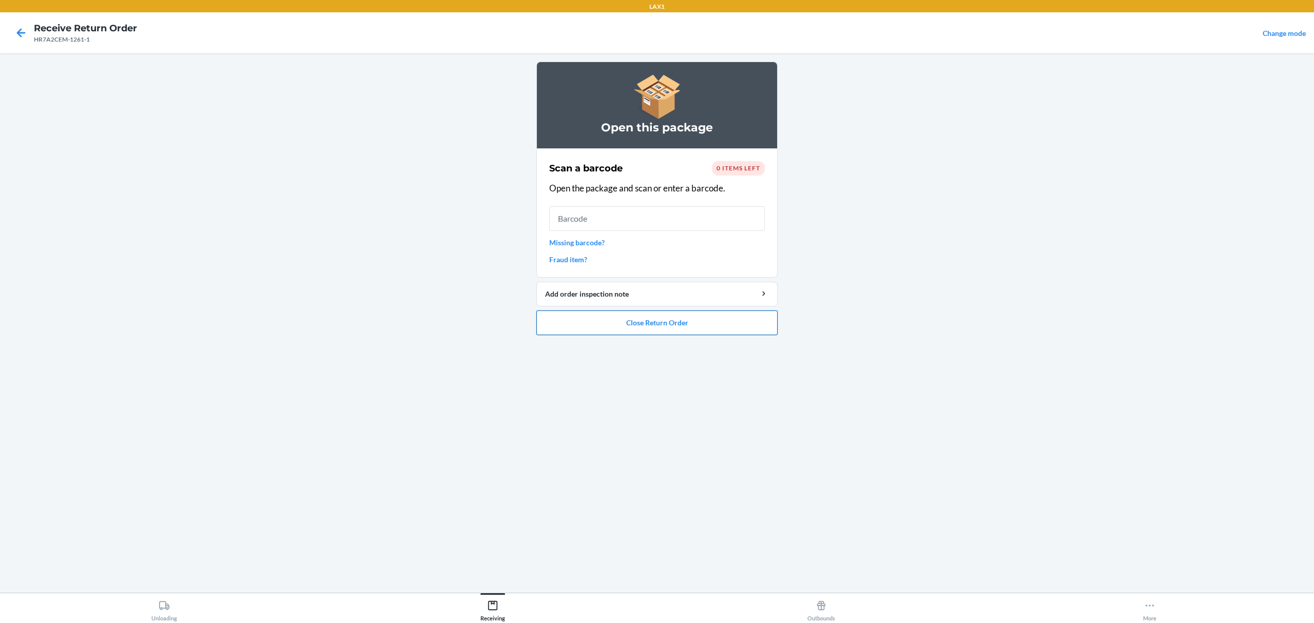
click at [680, 323] on button "Close Return Order" at bounding box center [656, 323] width 241 height 25
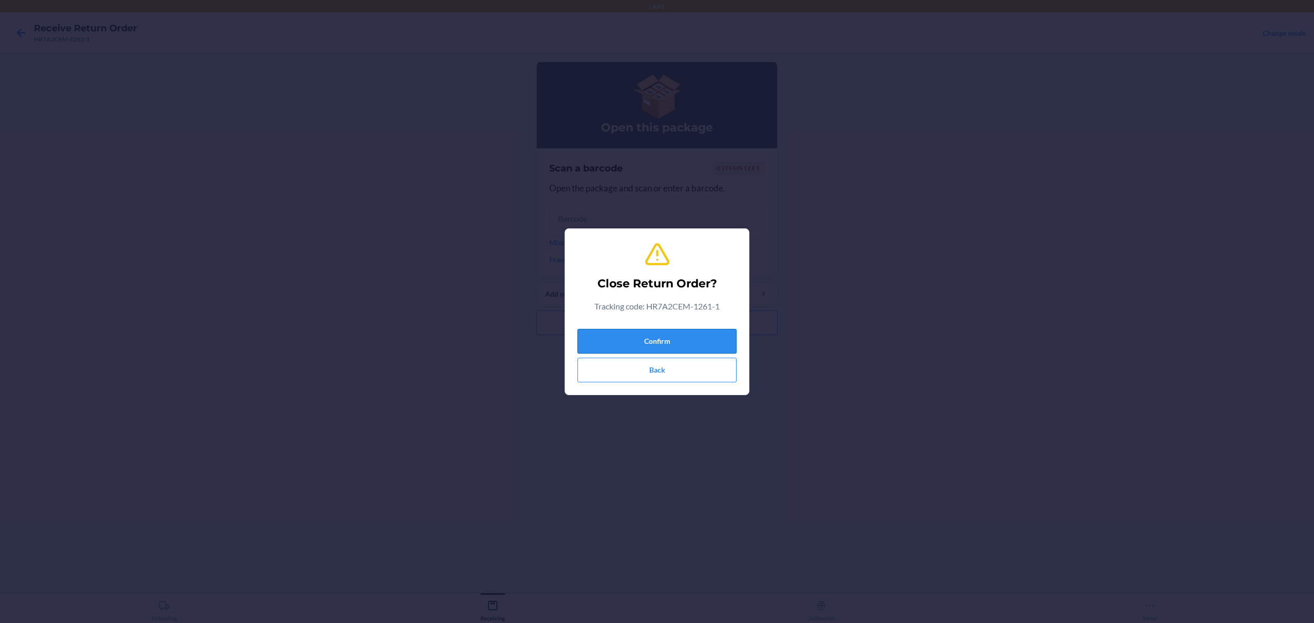
click at [681, 341] on button "Confirm" at bounding box center [656, 341] width 159 height 25
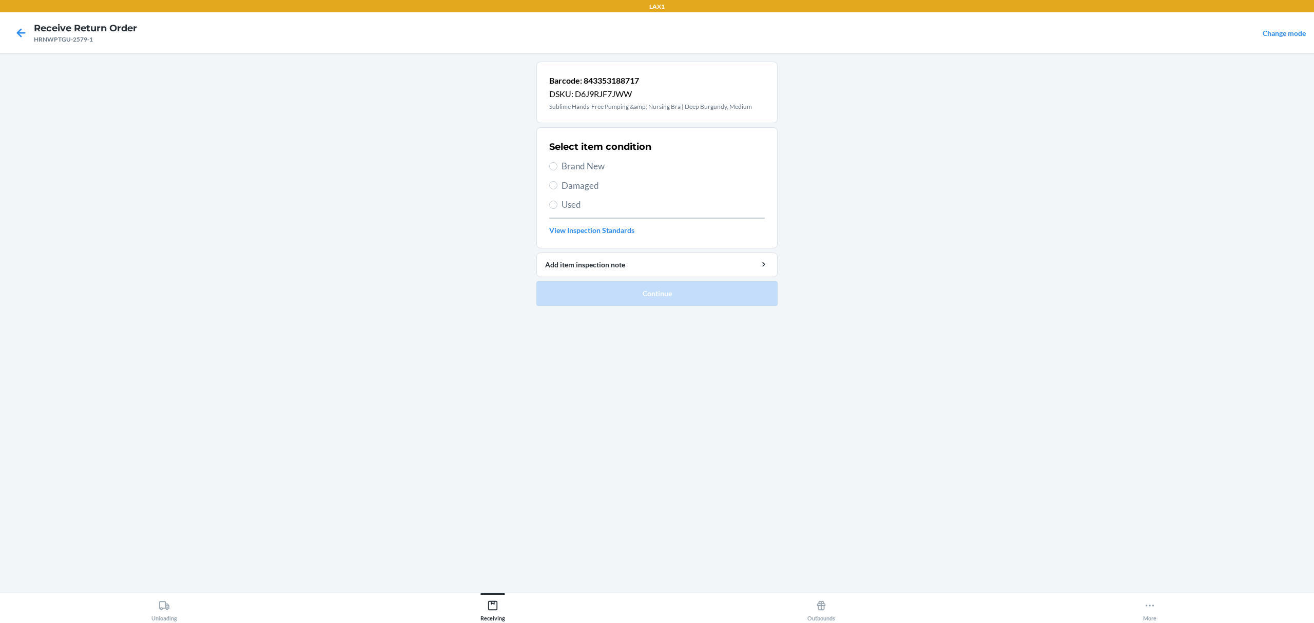
click at [592, 170] on span "Brand New" at bounding box center [663, 166] width 203 height 13
click at [557, 170] on input "Brand New" at bounding box center [553, 166] width 8 height 8
radio input "true"
click at [650, 294] on button "Continue" at bounding box center [656, 293] width 241 height 25
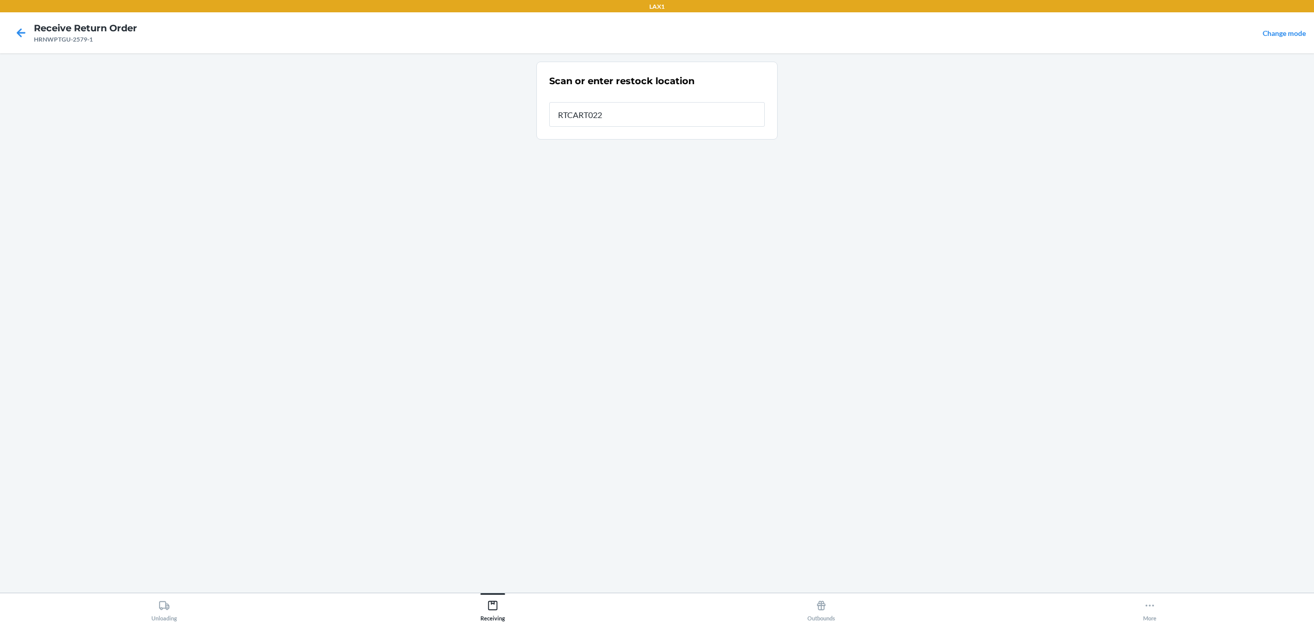
type input "RTCART022"
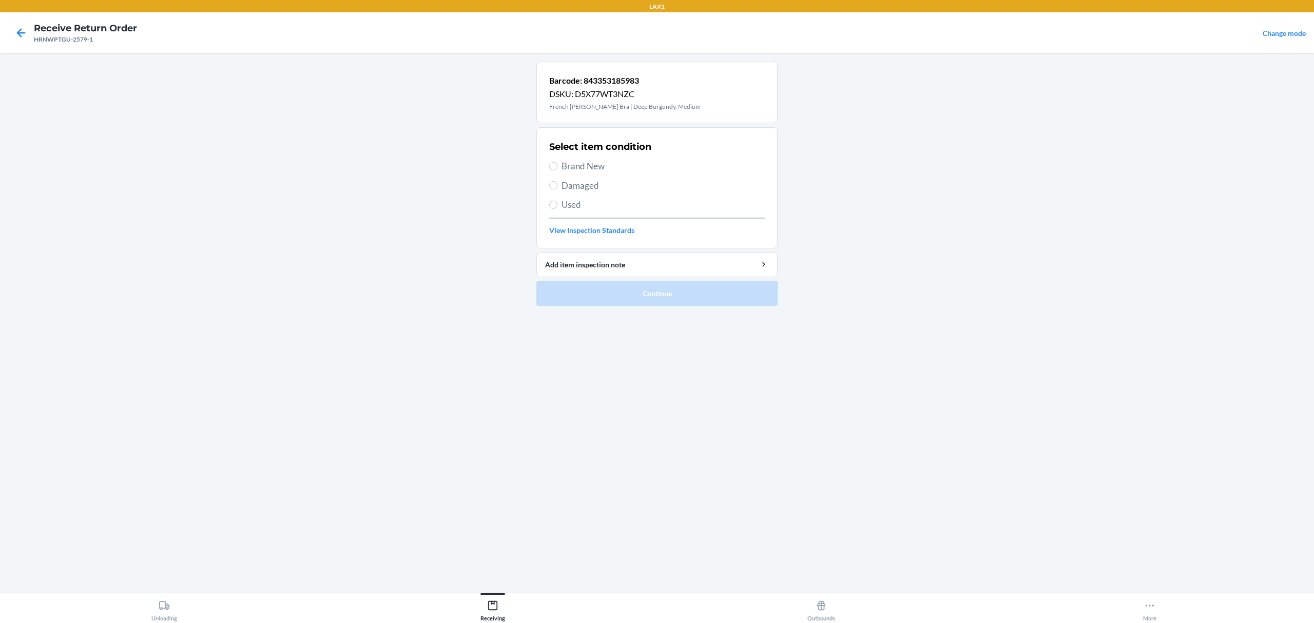
click at [602, 170] on span "Brand New" at bounding box center [663, 166] width 203 height 13
click at [557, 170] on input "Brand New" at bounding box center [553, 166] width 8 height 8
radio input "true"
click at [664, 294] on button "Continue" at bounding box center [656, 293] width 241 height 25
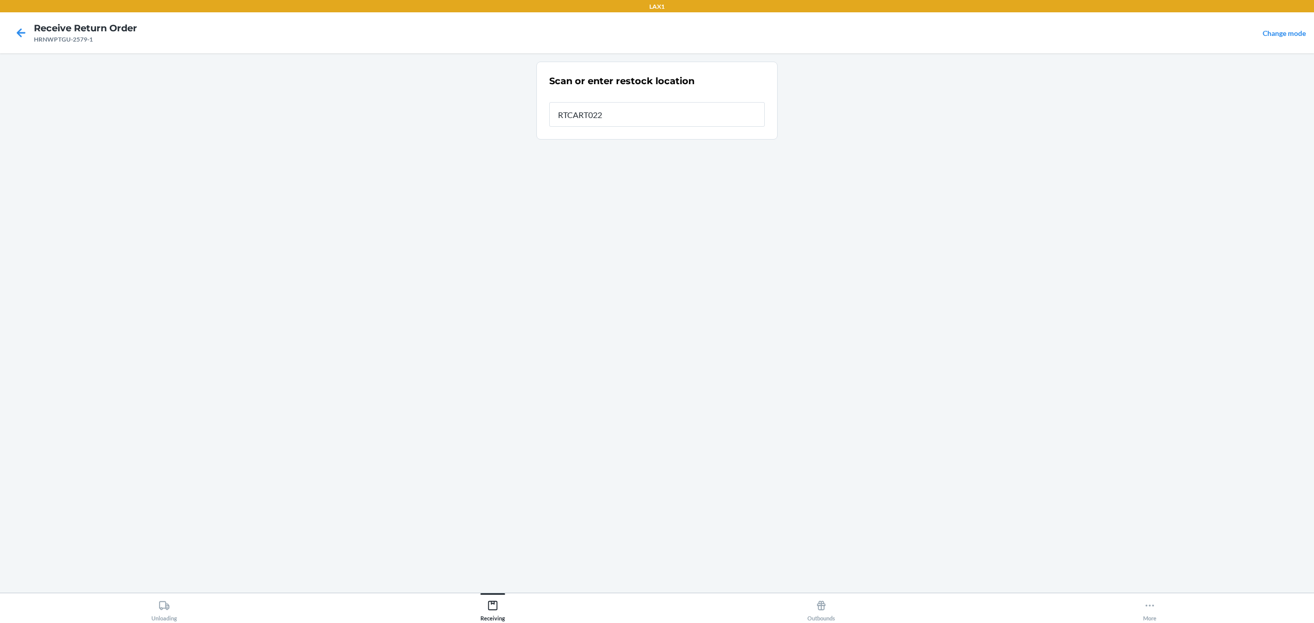
type input "RTCART022"
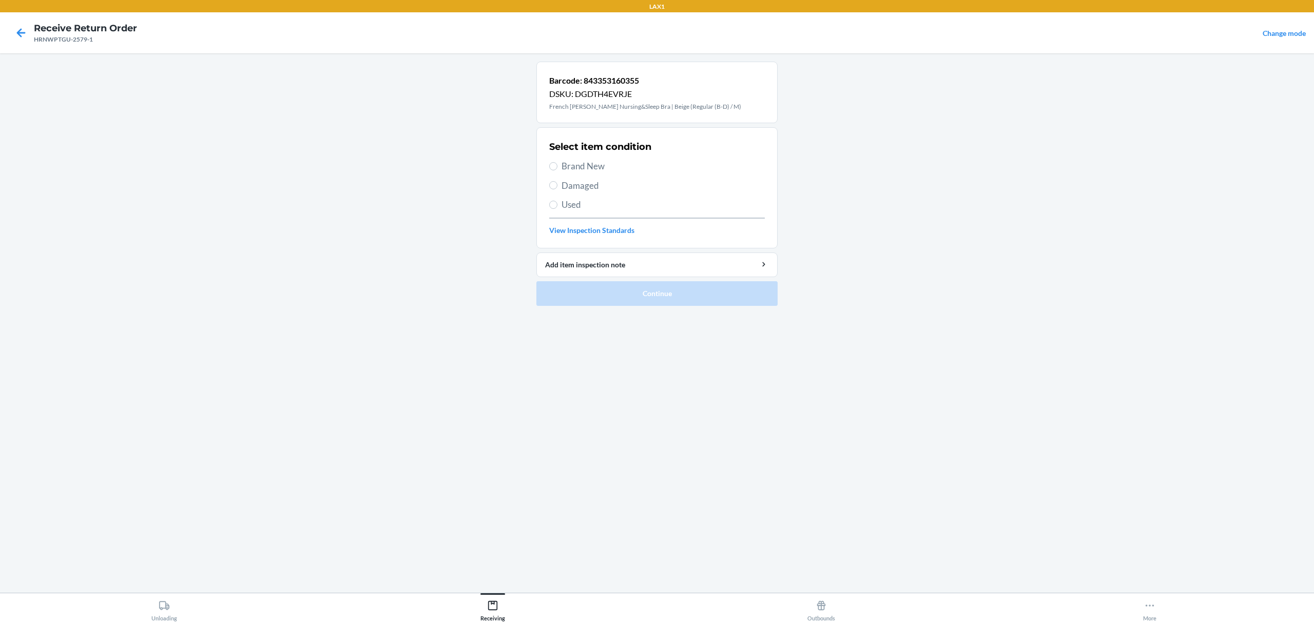
click at [590, 171] on span "Brand New" at bounding box center [663, 166] width 203 height 13
click at [557, 170] on input "Brand New" at bounding box center [553, 166] width 8 height 8
radio input "true"
click at [602, 295] on button "Continue" at bounding box center [656, 293] width 241 height 25
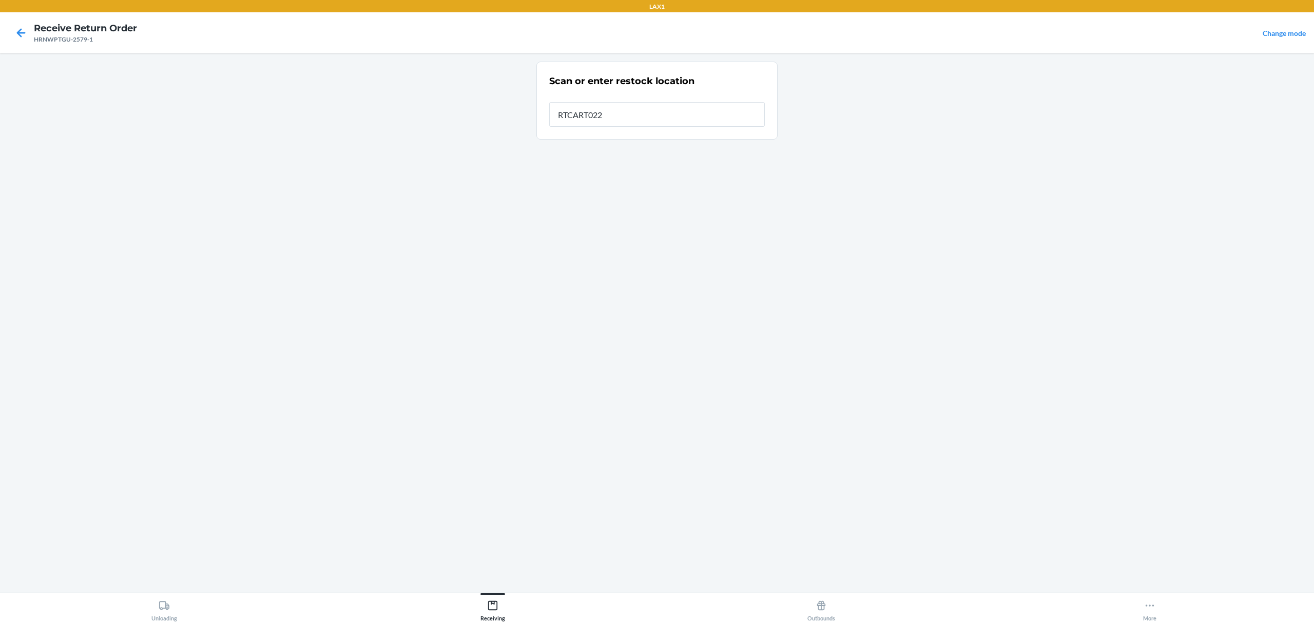
type input "RTCART022"
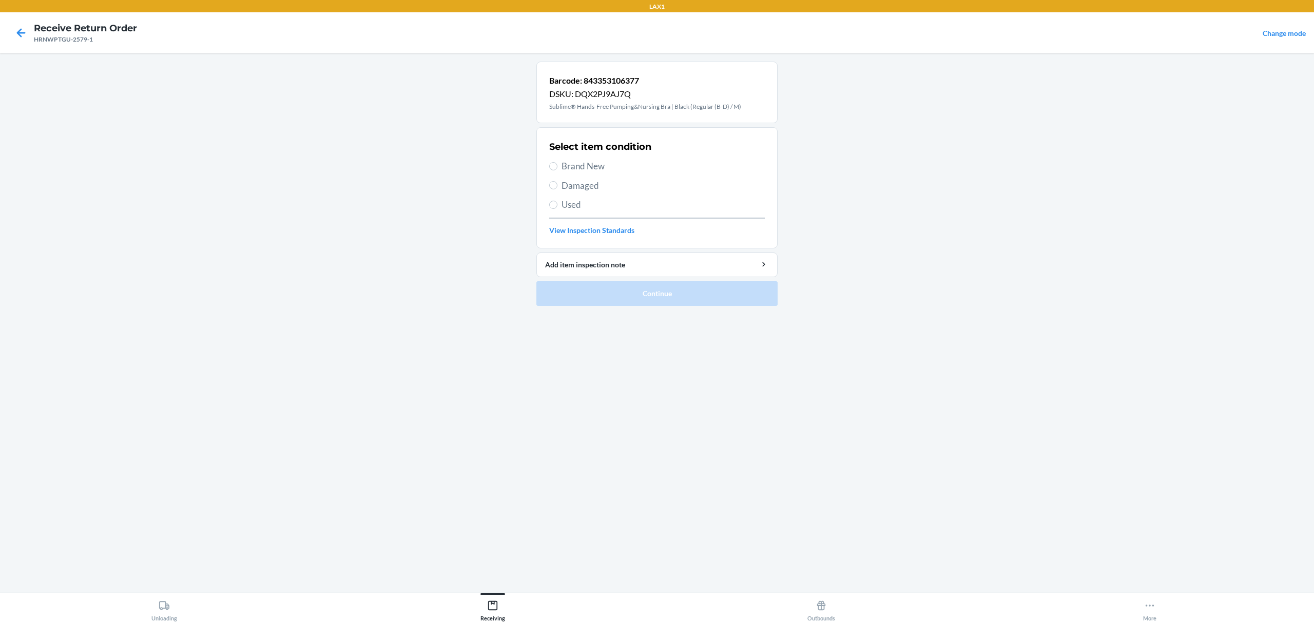
click at [587, 167] on span "Brand New" at bounding box center [663, 166] width 203 height 13
click at [557, 167] on input "Brand New" at bounding box center [553, 166] width 8 height 8
radio input "true"
drag, startPoint x: 678, startPoint y: 308, endPoint x: 683, endPoint y: 295, distance: 14.1
click at [679, 308] on ol "Barcode: 843353106377 DSKU: DQX2PJ9AJ7Q Sublime® Hands-Free Pumping&Nursing Bra…" at bounding box center [656, 188] width 241 height 253
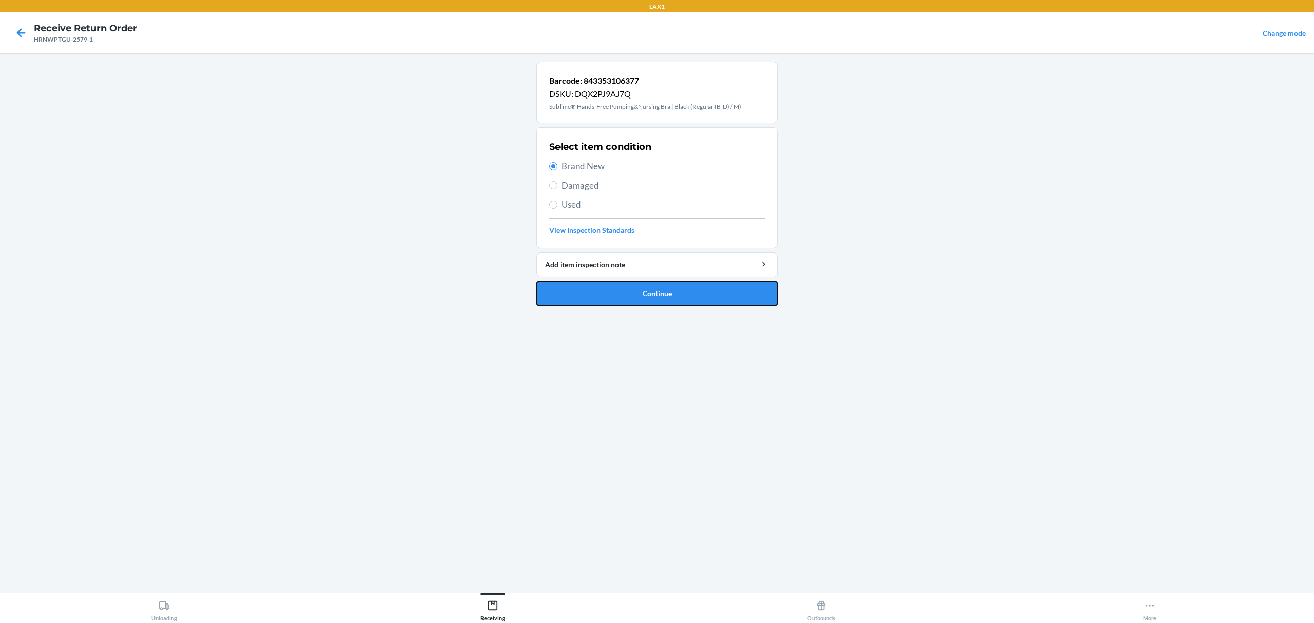
drag, startPoint x: 687, startPoint y: 285, endPoint x: 688, endPoint y: 279, distance: 6.3
click at [688, 283] on button "Continue" at bounding box center [656, 293] width 241 height 25
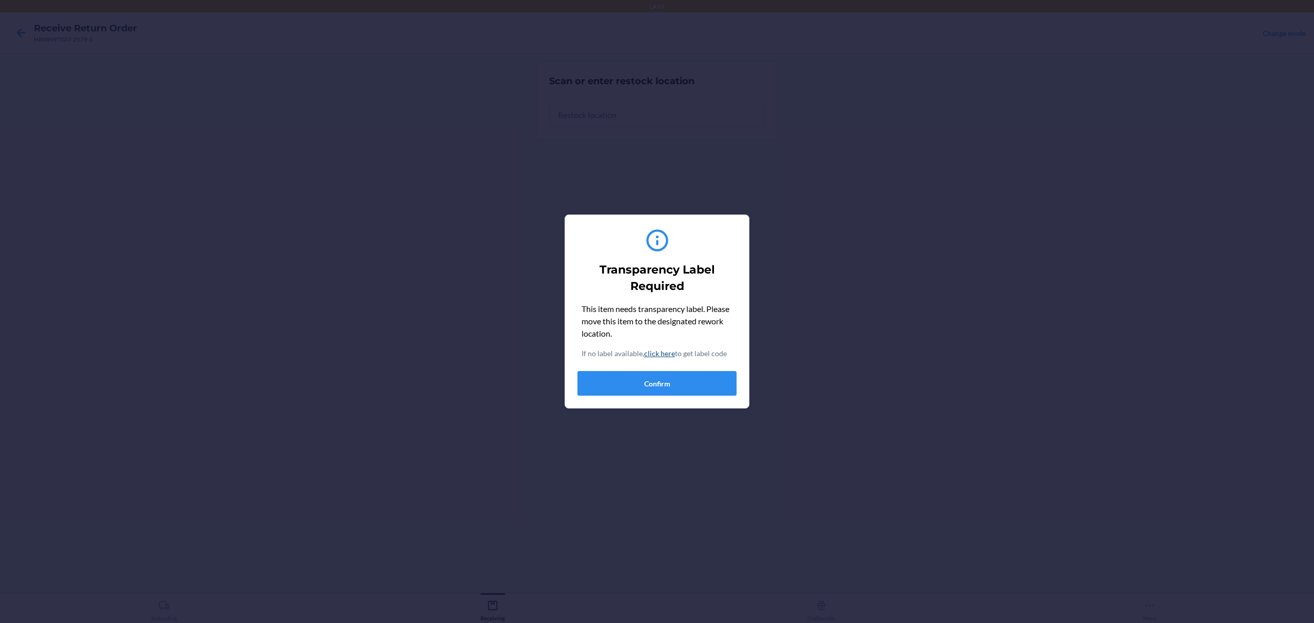
click at [659, 398] on div "Transparency Label Required This item needs transparency label. Please move thi…" at bounding box center [656, 311] width 159 height 177
click at [658, 384] on button "Confirm" at bounding box center [656, 383] width 159 height 25
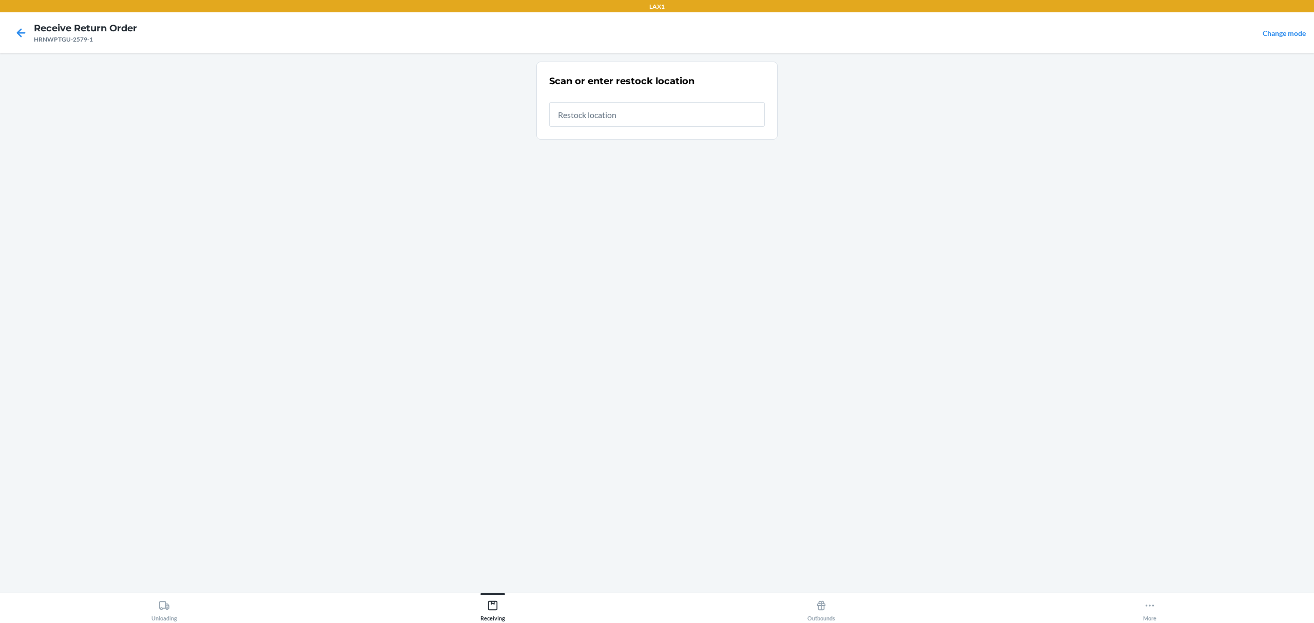
type input "RTCART022"
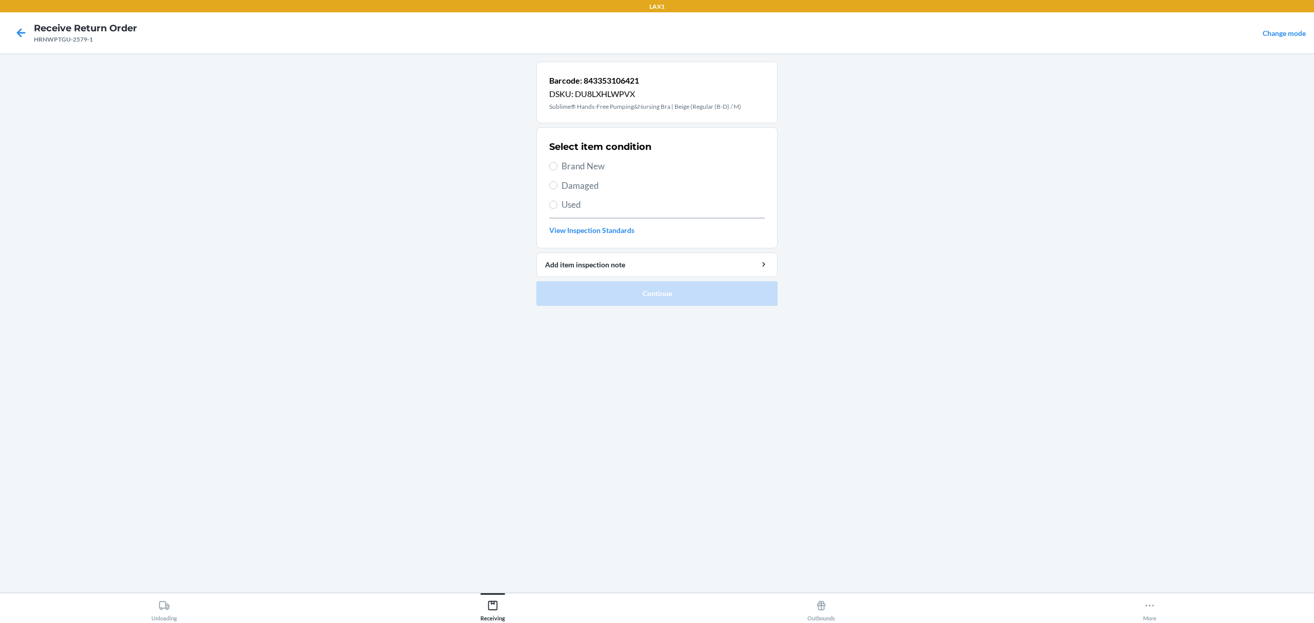
click at [591, 155] on div "Select item condition Brand New Damaged Used View Inspection Standards" at bounding box center [657, 188] width 216 height 102
click at [589, 167] on span "Brand New" at bounding box center [663, 166] width 203 height 13
click at [557, 167] on input "Brand New" at bounding box center [553, 166] width 8 height 8
radio input "true"
click at [684, 295] on button "Continue" at bounding box center [656, 293] width 241 height 25
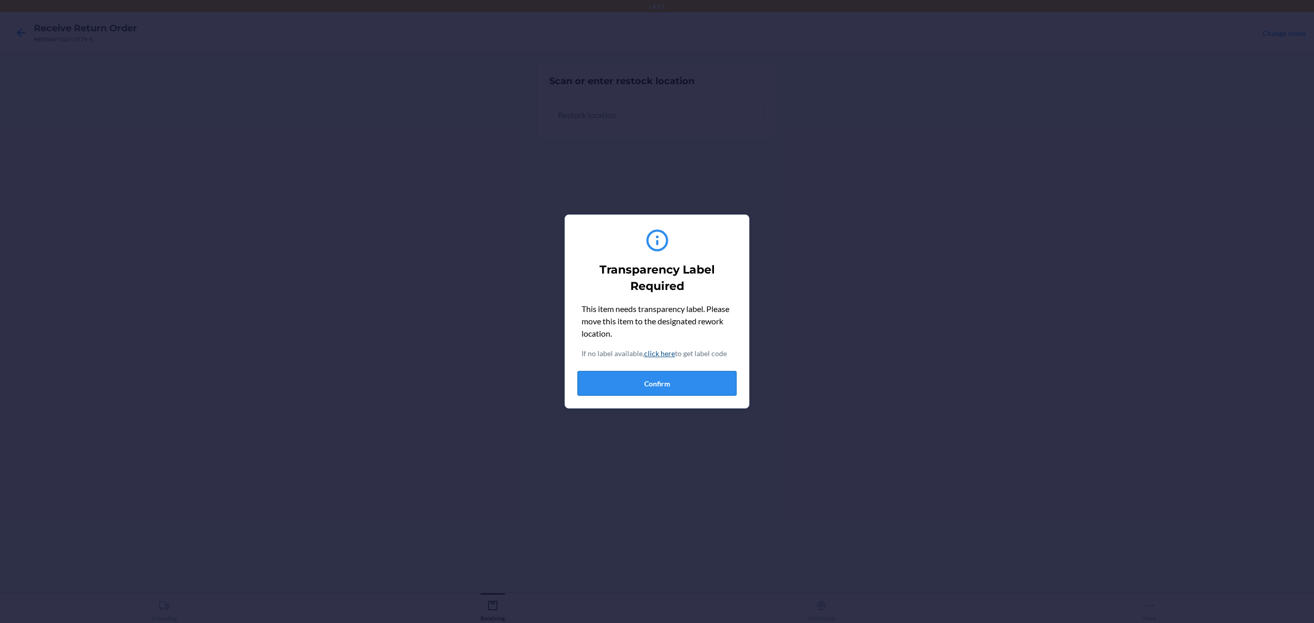
click at [655, 380] on button "Confirm" at bounding box center [656, 383] width 159 height 25
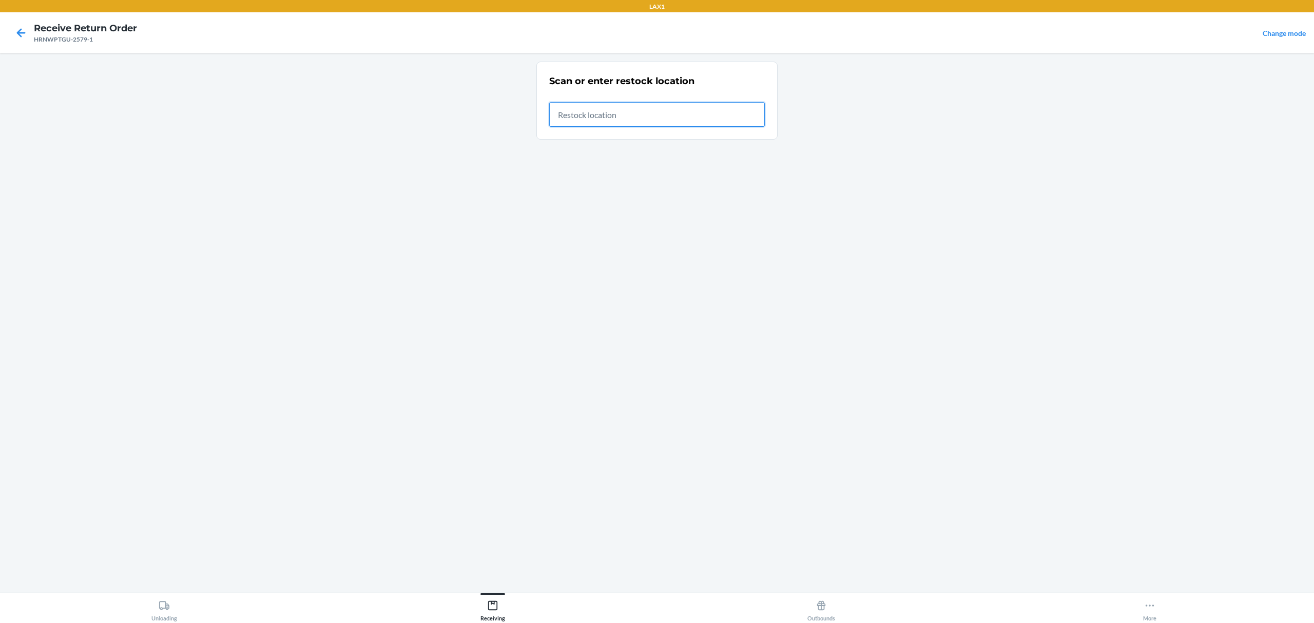
click at [658, 111] on input "text" at bounding box center [657, 114] width 216 height 25
type input "RTCART022"
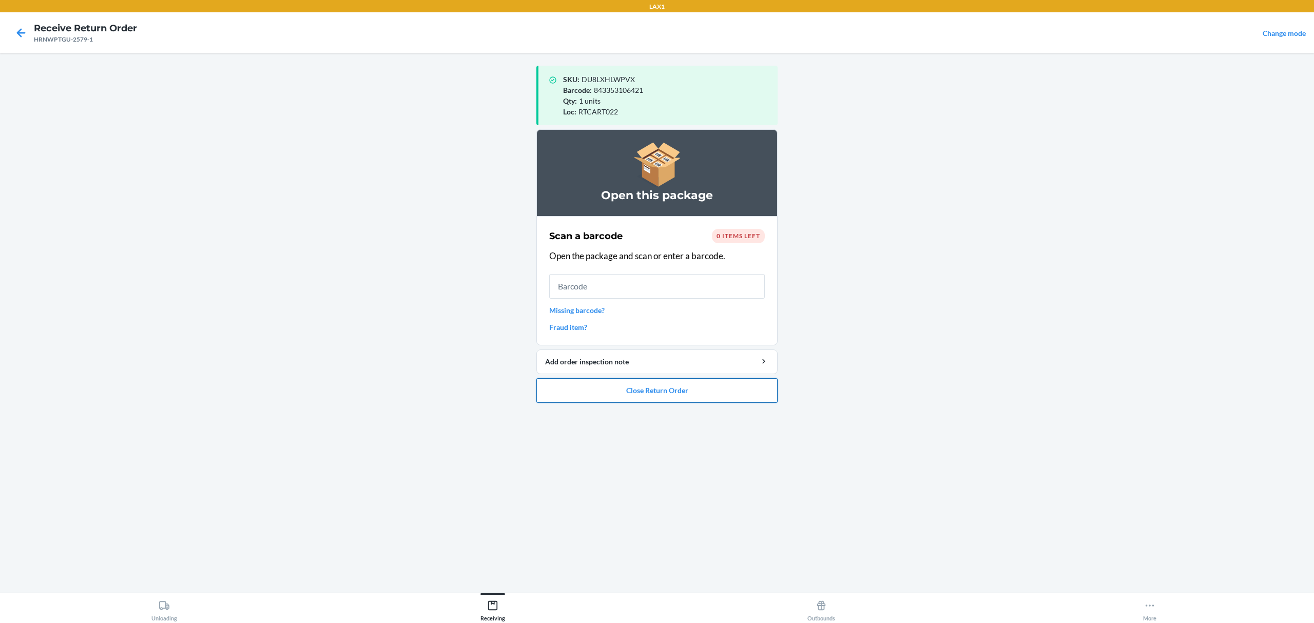
click at [725, 397] on button "Close Return Order" at bounding box center [656, 390] width 241 height 25
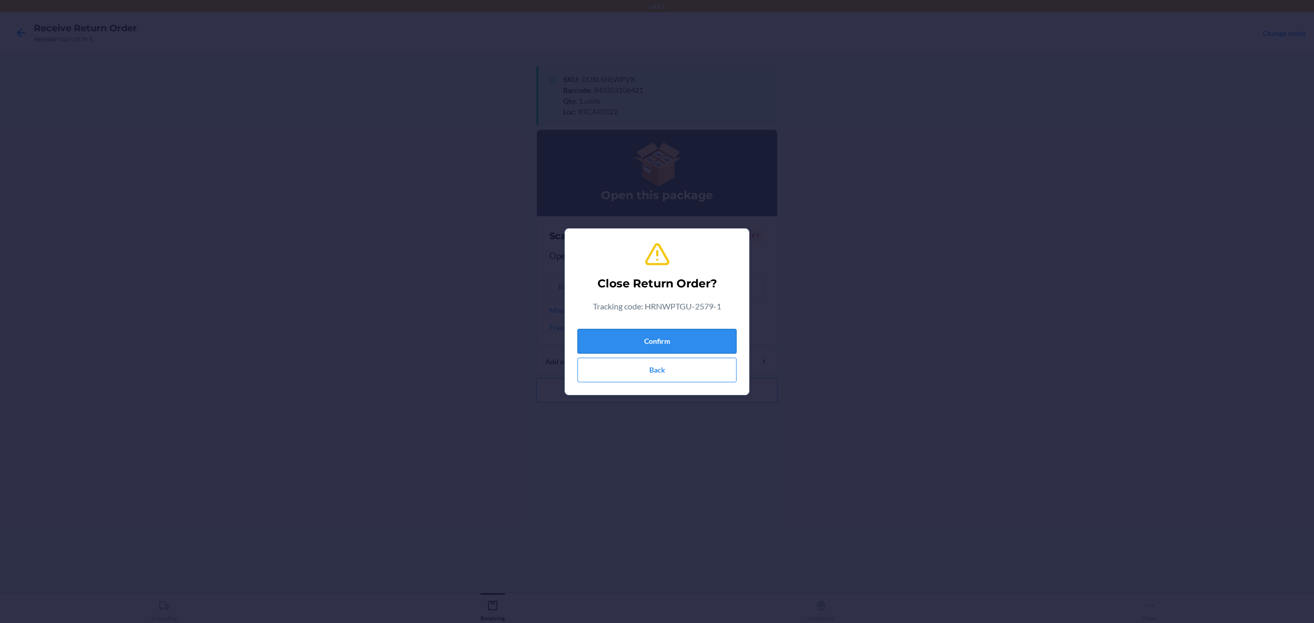
click at [699, 342] on button "Confirm" at bounding box center [656, 341] width 159 height 25
click at [666, 334] on button "Confirm" at bounding box center [656, 341] width 159 height 25
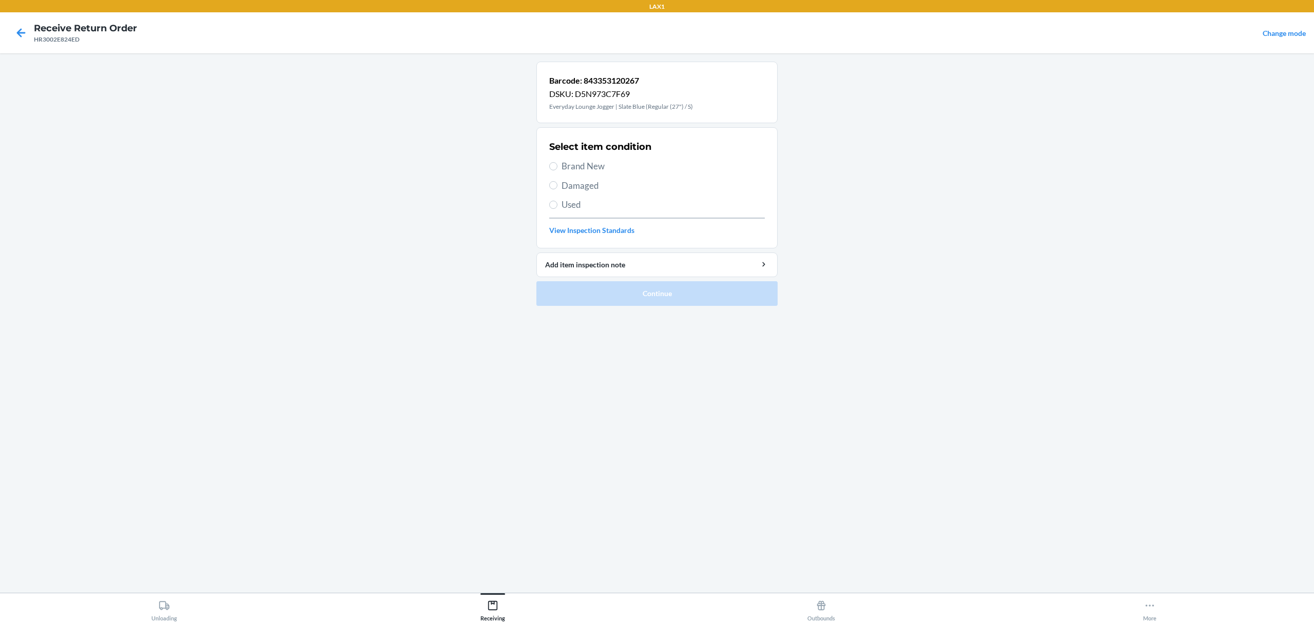
click at [575, 206] on span "Used" at bounding box center [663, 204] width 203 height 13
click at [557, 206] on input "Used" at bounding box center [553, 205] width 8 height 8
radio input "true"
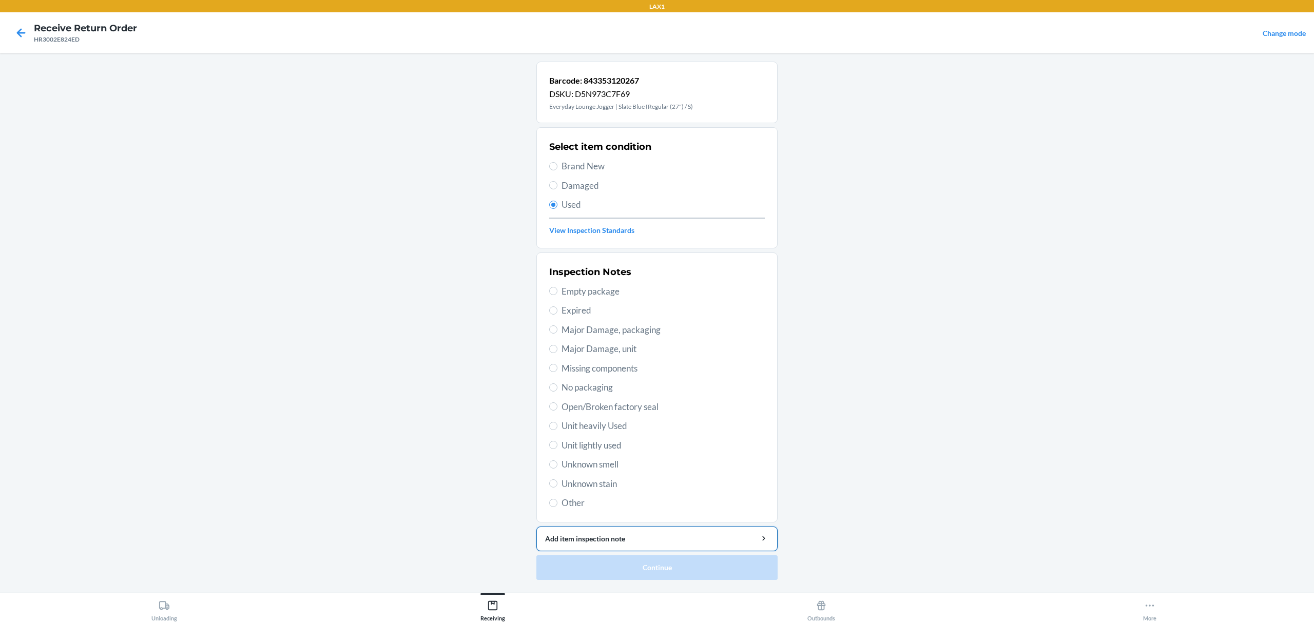
drag, startPoint x: 613, startPoint y: 444, endPoint x: 618, endPoint y: 531, distance: 86.9
click at [612, 446] on span "Unit lightly used" at bounding box center [663, 445] width 203 height 13
click at [557, 446] on input "Unit lightly used" at bounding box center [553, 445] width 8 height 8
radio input "true"
click at [653, 573] on button "Continue" at bounding box center [656, 567] width 241 height 25
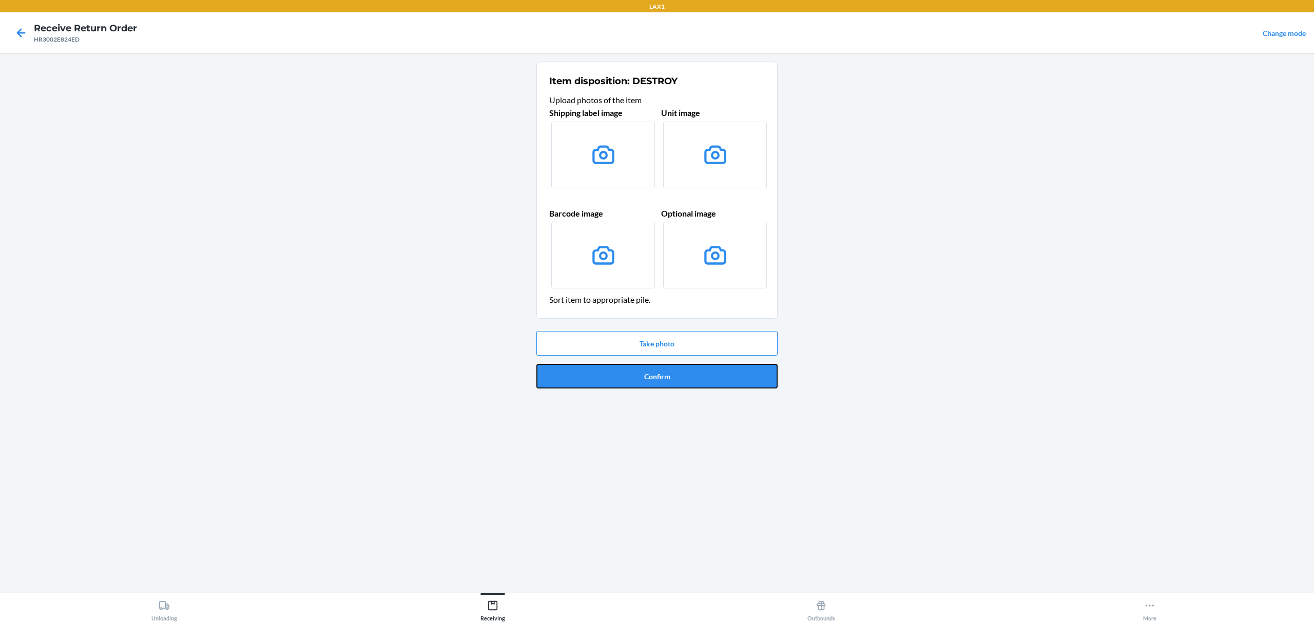
click at [690, 368] on button "Confirm" at bounding box center [656, 376] width 241 height 25
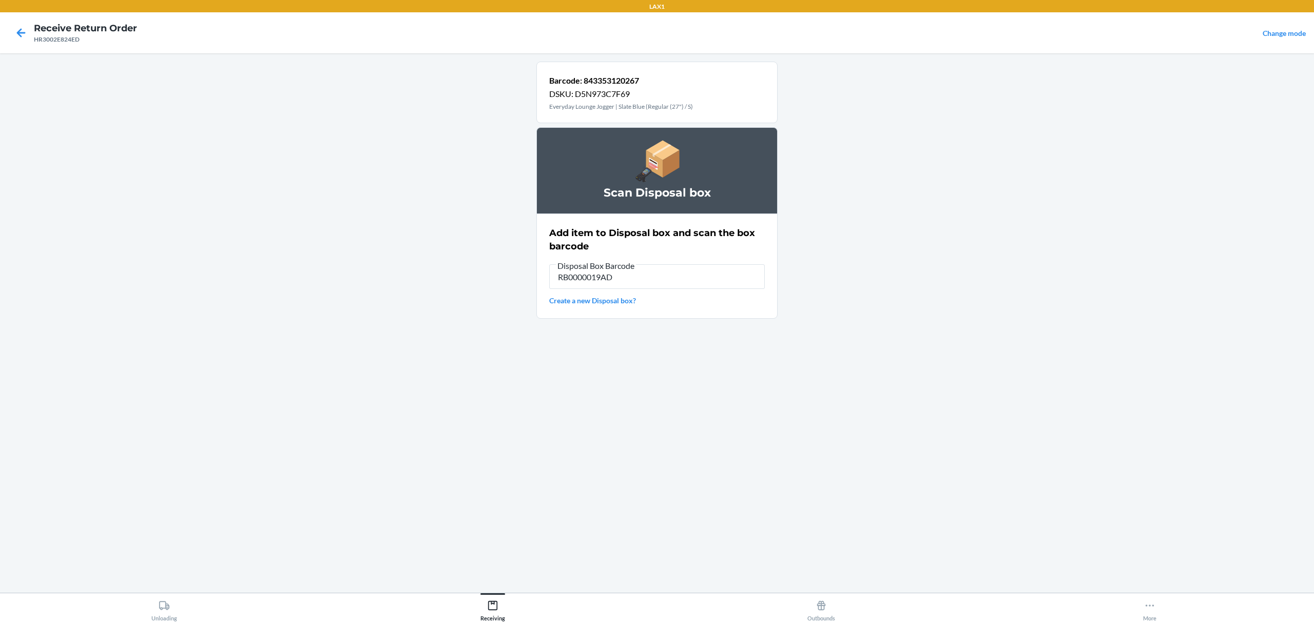
type input "RB0000019AD"
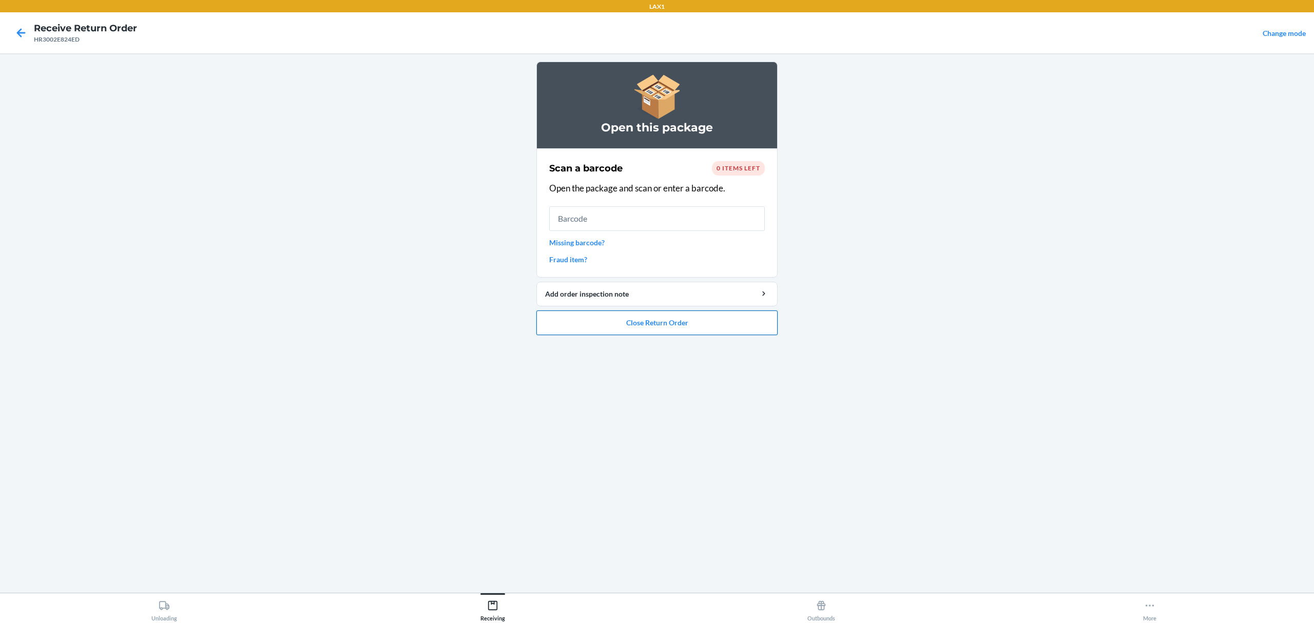
click at [693, 326] on button "Close Return Order" at bounding box center [656, 323] width 241 height 25
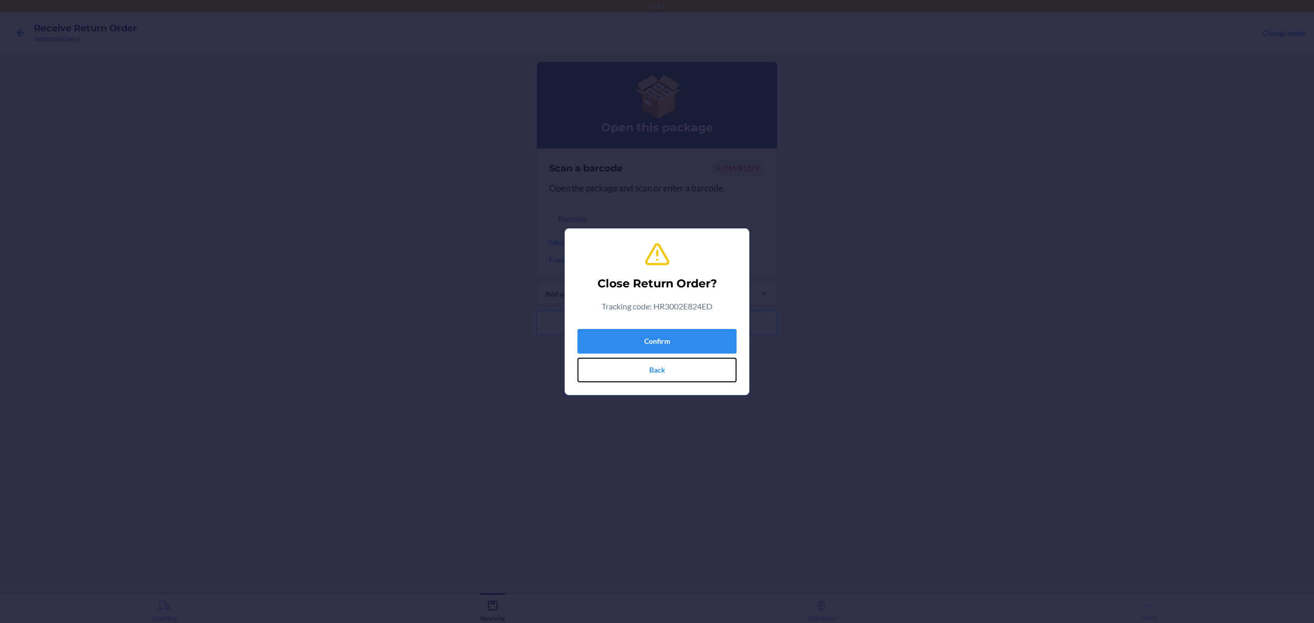
drag, startPoint x: 684, startPoint y: 366, endPoint x: 684, endPoint y: 349, distance: 17.5
click at [684, 366] on button "Back" at bounding box center [656, 370] width 159 height 25
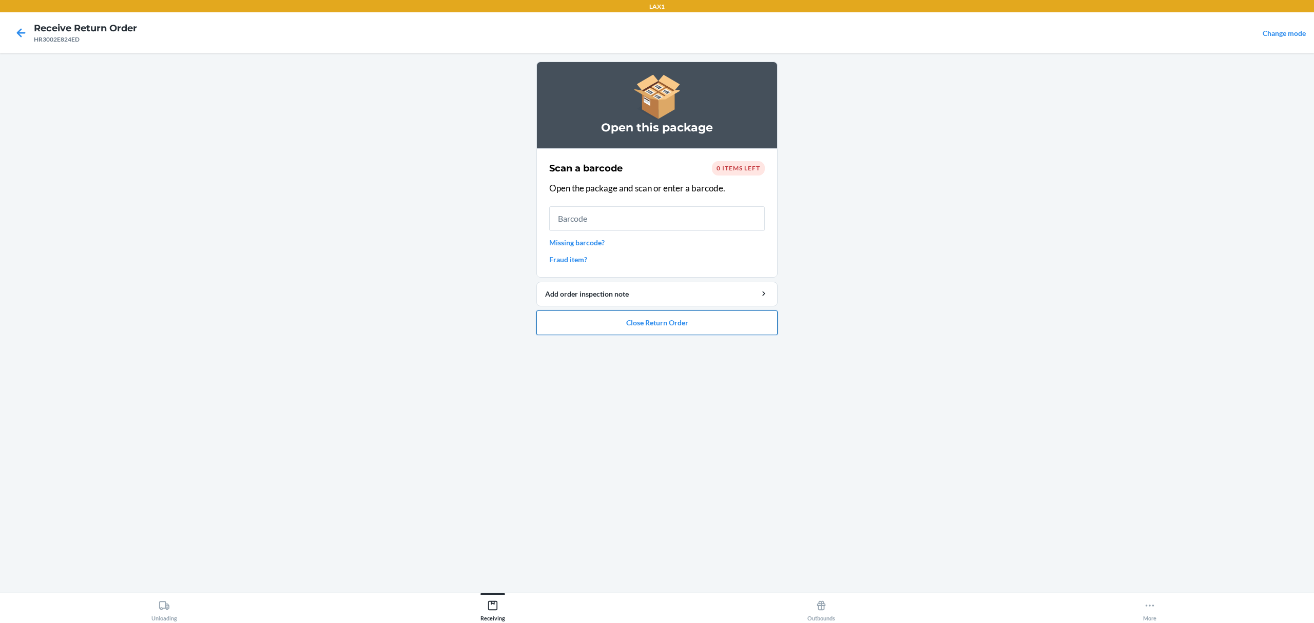
click at [680, 314] on button "Close Return Order" at bounding box center [656, 323] width 241 height 25
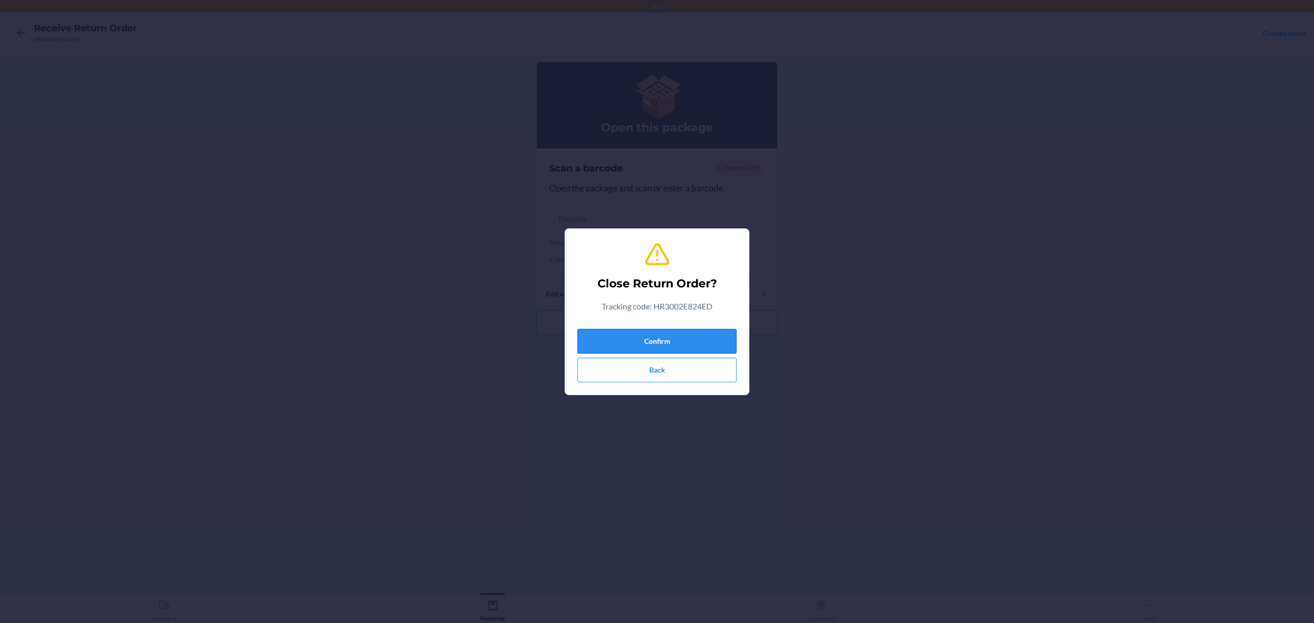
click at [670, 350] on button "Confirm" at bounding box center [656, 341] width 159 height 25
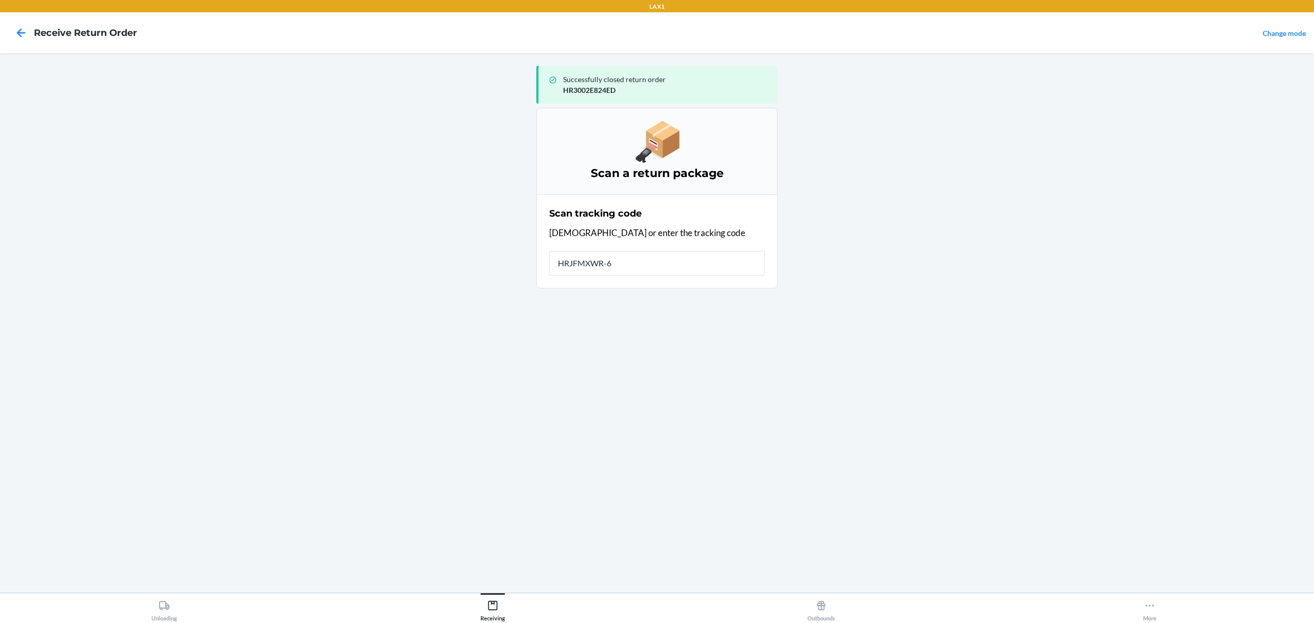
type input "HRJFMXWR-67"
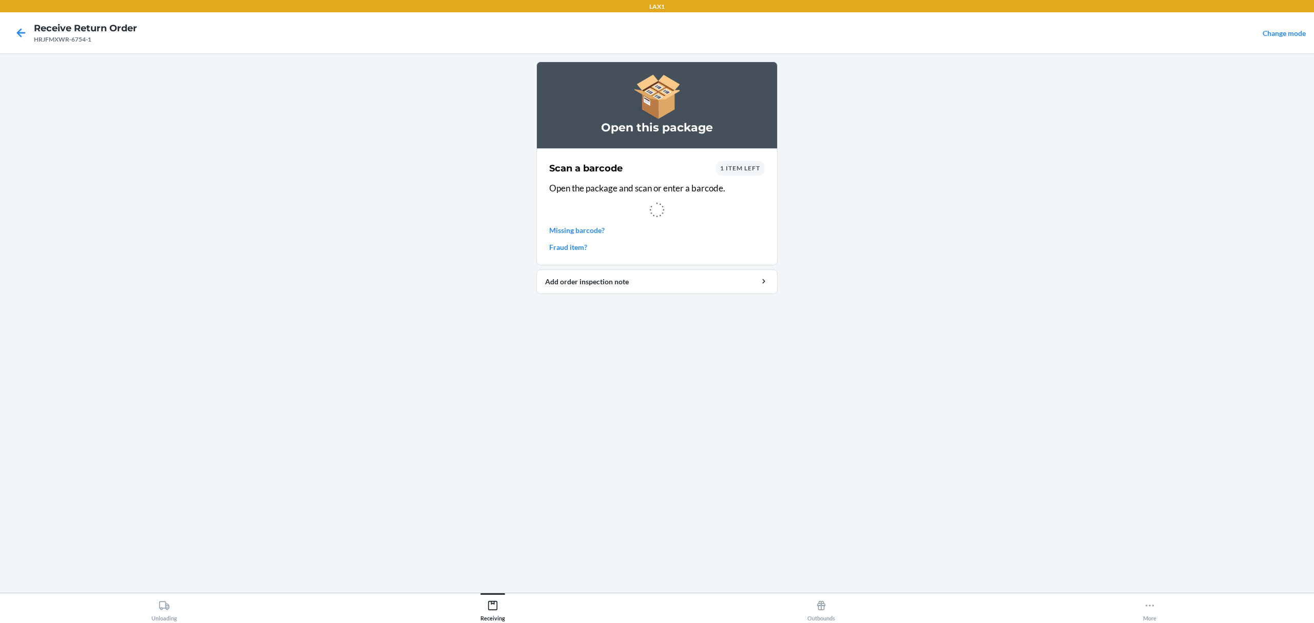
click at [647, 202] on div at bounding box center [657, 209] width 216 height 17
click at [662, 187] on p "Open the package and scan or enter a barcode." at bounding box center [657, 188] width 216 height 13
click at [664, 185] on p "Open the package and scan or enter a barcode." at bounding box center [657, 188] width 216 height 13
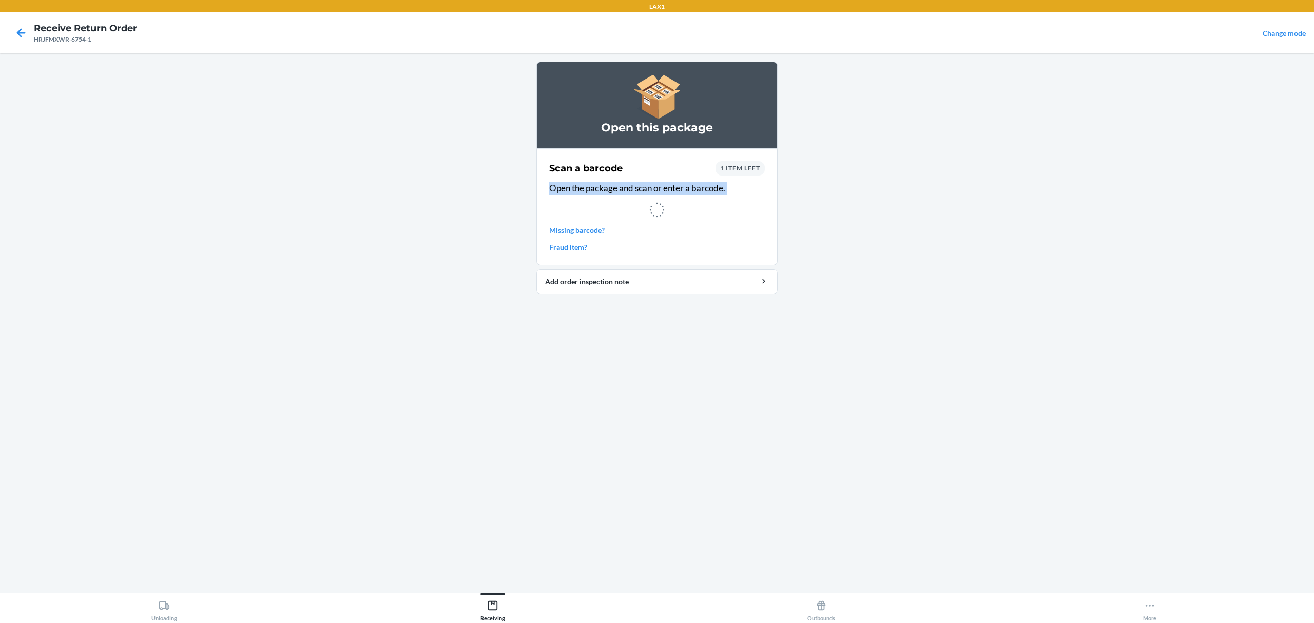
click at [659, 220] on div "Scan a barcode 1 item left Open the package and scan or enter a barcode. Missin…" at bounding box center [657, 207] width 216 height 98
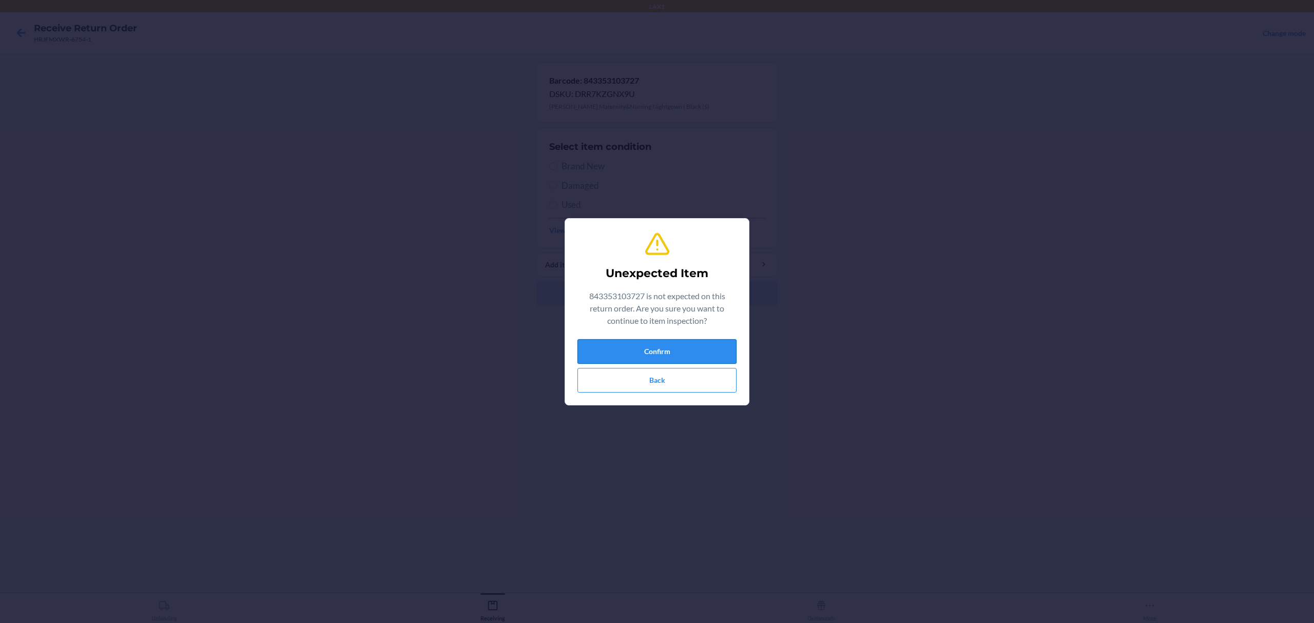
click at [675, 356] on button "Confirm" at bounding box center [656, 351] width 159 height 25
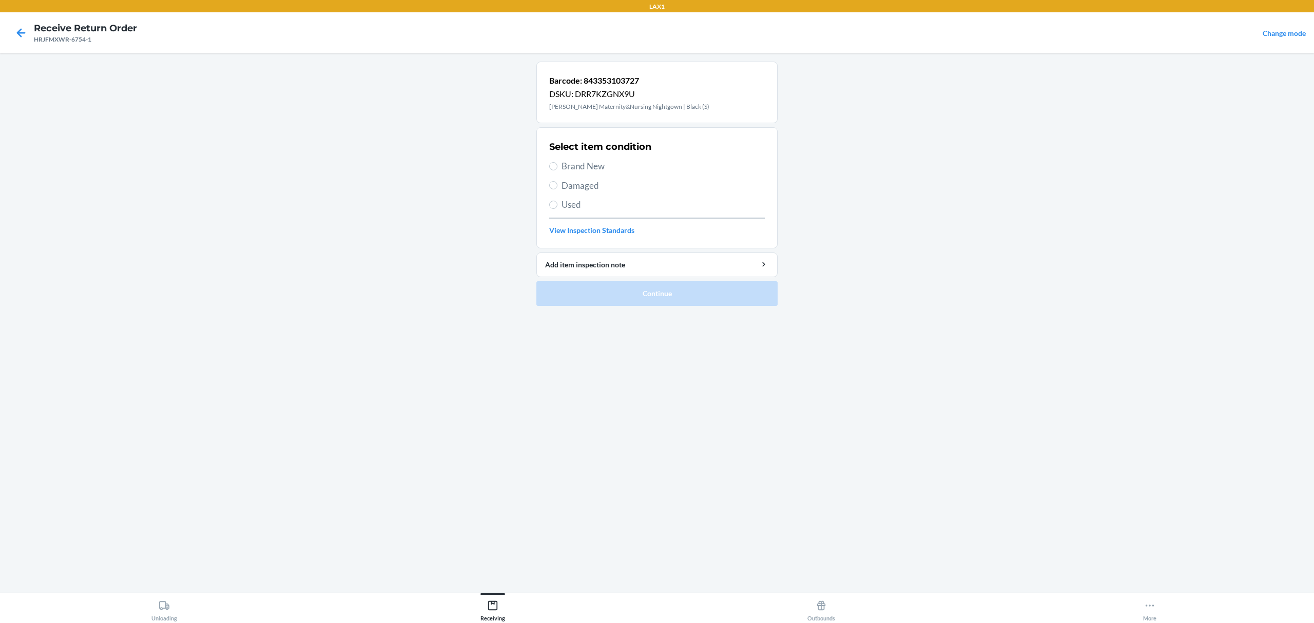
drag, startPoint x: 586, startPoint y: 198, endPoint x: 580, endPoint y: 206, distance: 10.7
click at [583, 200] on div "Select item condition Brand New Damaged Used View Inspection Standards" at bounding box center [657, 188] width 216 height 102
click at [580, 206] on span "Used" at bounding box center [663, 204] width 203 height 13
click at [557, 206] on input "Used" at bounding box center [553, 205] width 8 height 8
radio input "true"
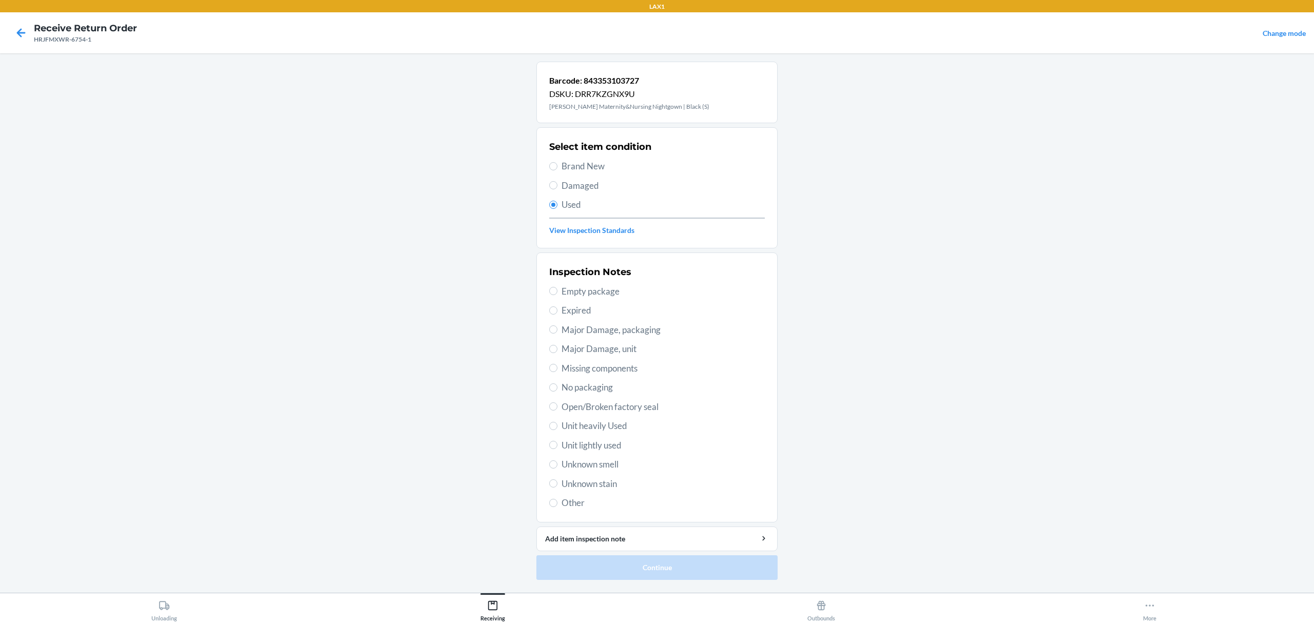
click at [605, 446] on span "Unit lightly used" at bounding box center [663, 445] width 203 height 13
click at [557, 446] on input "Unit lightly used" at bounding box center [553, 445] width 8 height 8
radio input "true"
click at [629, 569] on button "Continue" at bounding box center [656, 567] width 241 height 25
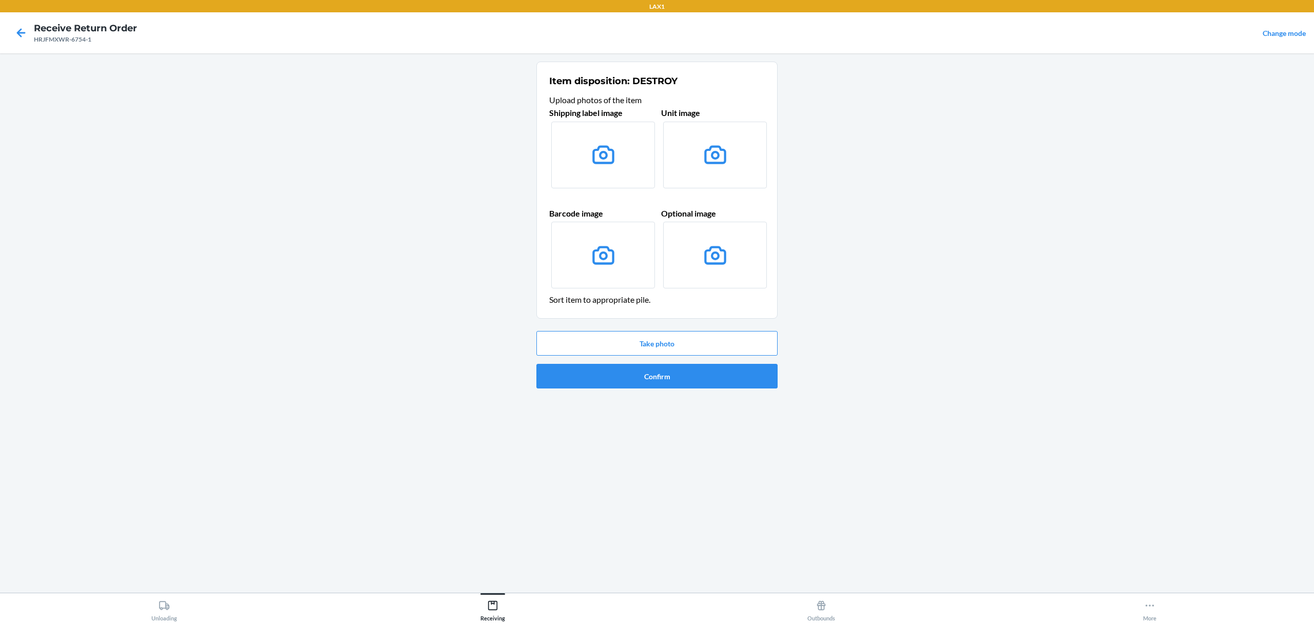
click at [667, 357] on div "Take photo Confirm" at bounding box center [656, 360] width 241 height 66
click at [662, 375] on button "Confirm" at bounding box center [656, 376] width 241 height 25
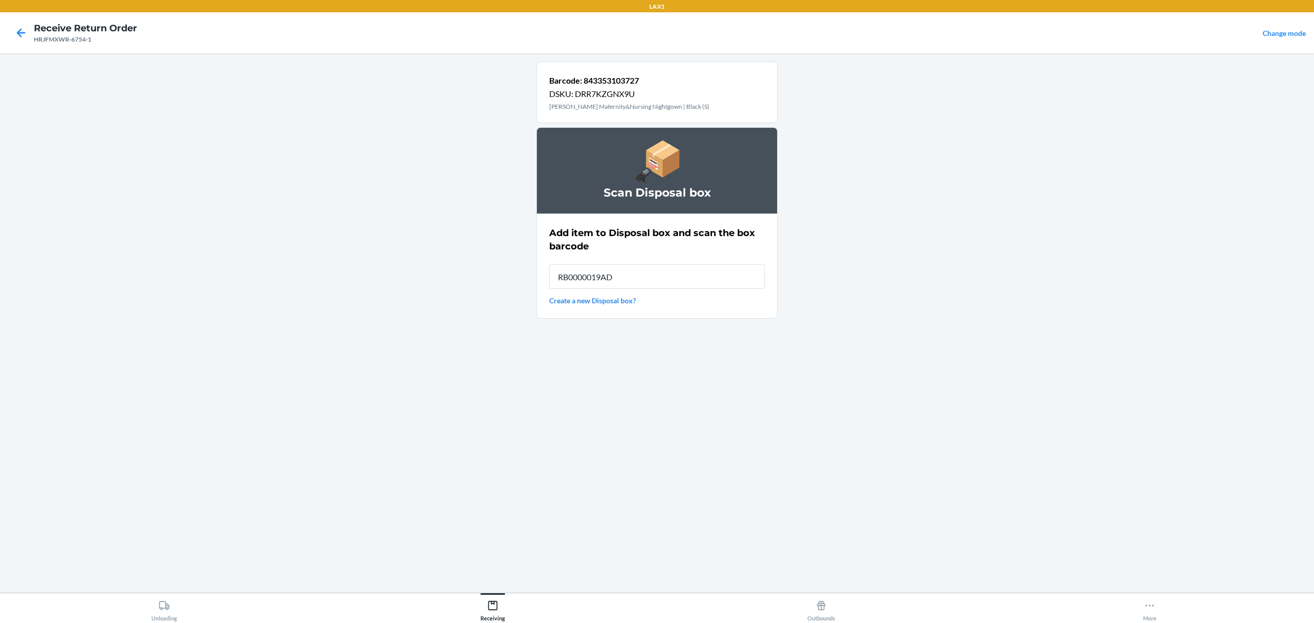
type input "RB0000019AD"
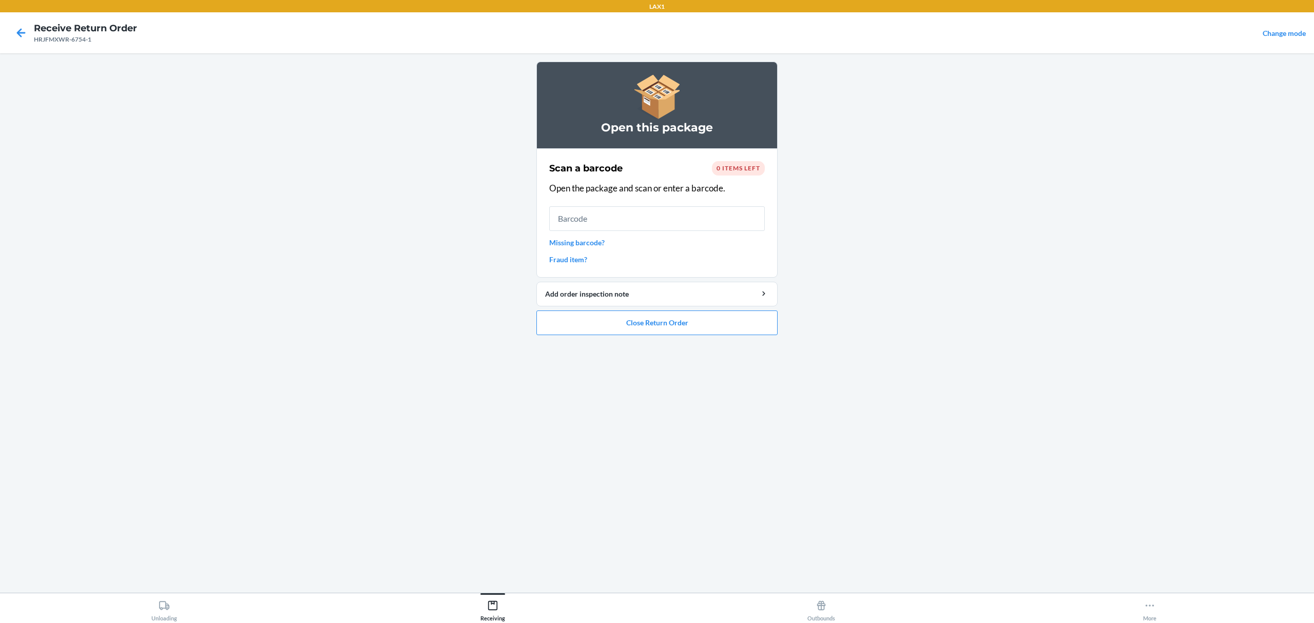
click at [715, 337] on ol "Open this package Scan a barcode 0 items left Open the package and scan or ente…" at bounding box center [656, 203] width 241 height 282
click at [691, 337] on ol "Open this package Scan a barcode 0 items left Open the package and scan or ente…" at bounding box center [656, 203] width 241 height 282
click at [685, 331] on button "Close Return Order" at bounding box center [656, 323] width 241 height 25
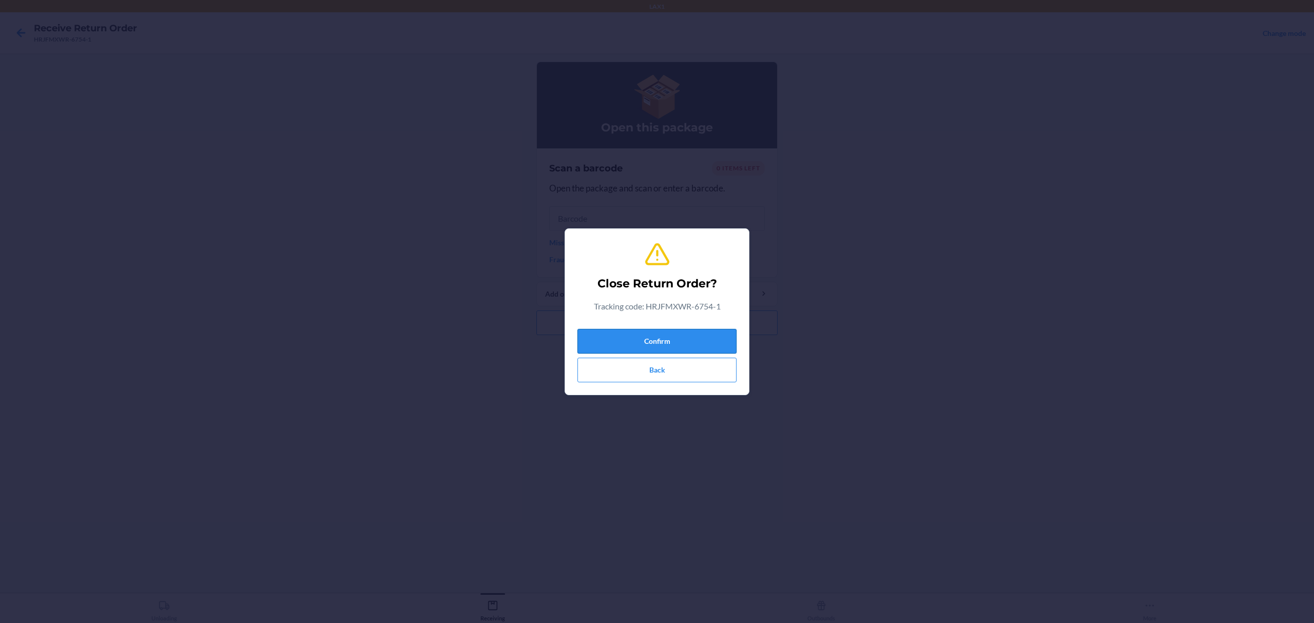
click at [657, 337] on button "Confirm" at bounding box center [656, 341] width 159 height 25
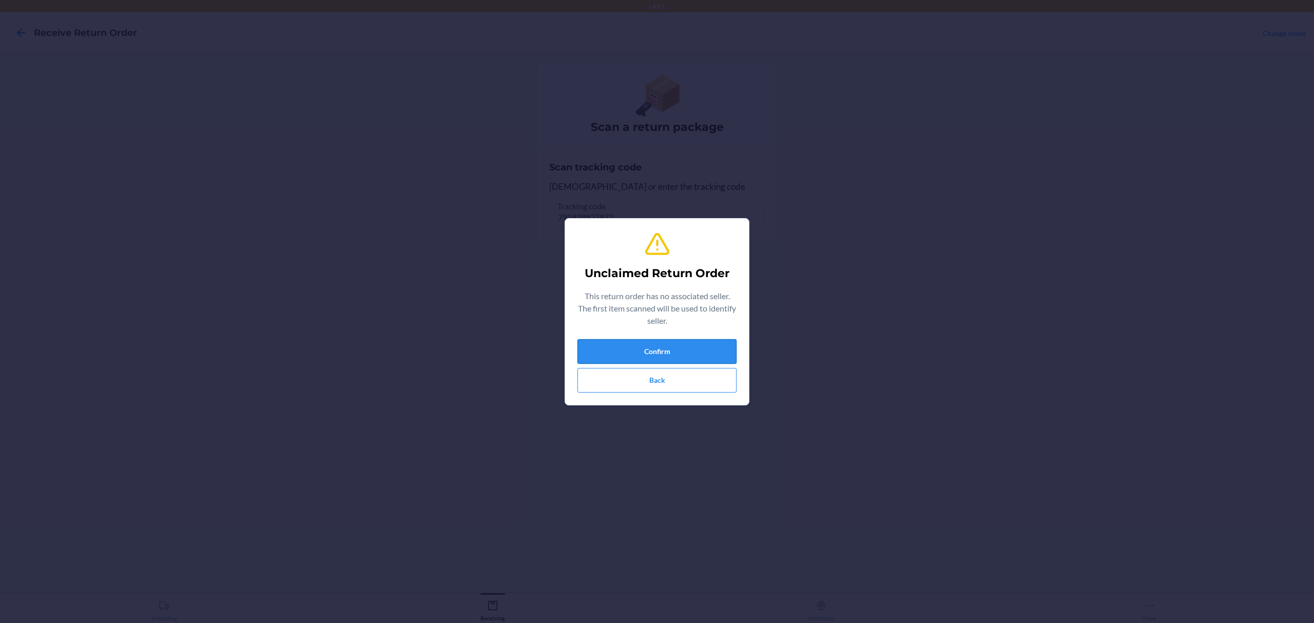
click at [657, 345] on button "Confirm" at bounding box center [656, 351] width 159 height 25
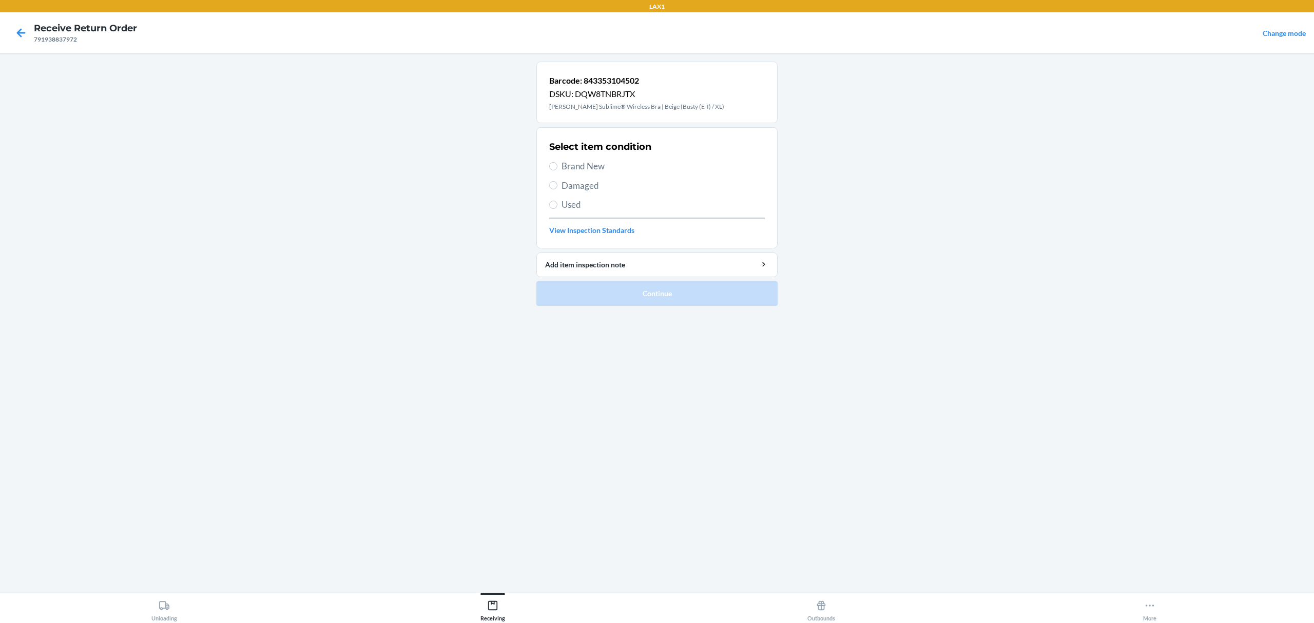
click at [603, 165] on span "Brand New" at bounding box center [663, 166] width 203 height 13
click at [557, 165] on input "Brand New" at bounding box center [553, 166] width 8 height 8
radio input "true"
drag, startPoint x: 676, startPoint y: 321, endPoint x: 678, endPoint y: 315, distance: 6.3
click at [677, 320] on div "Barcode: 843353104502 DSKU: DQW8TNBRJTX [PERSON_NAME] Sublime® Wireless Bra | B…" at bounding box center [656, 323] width 241 height 523
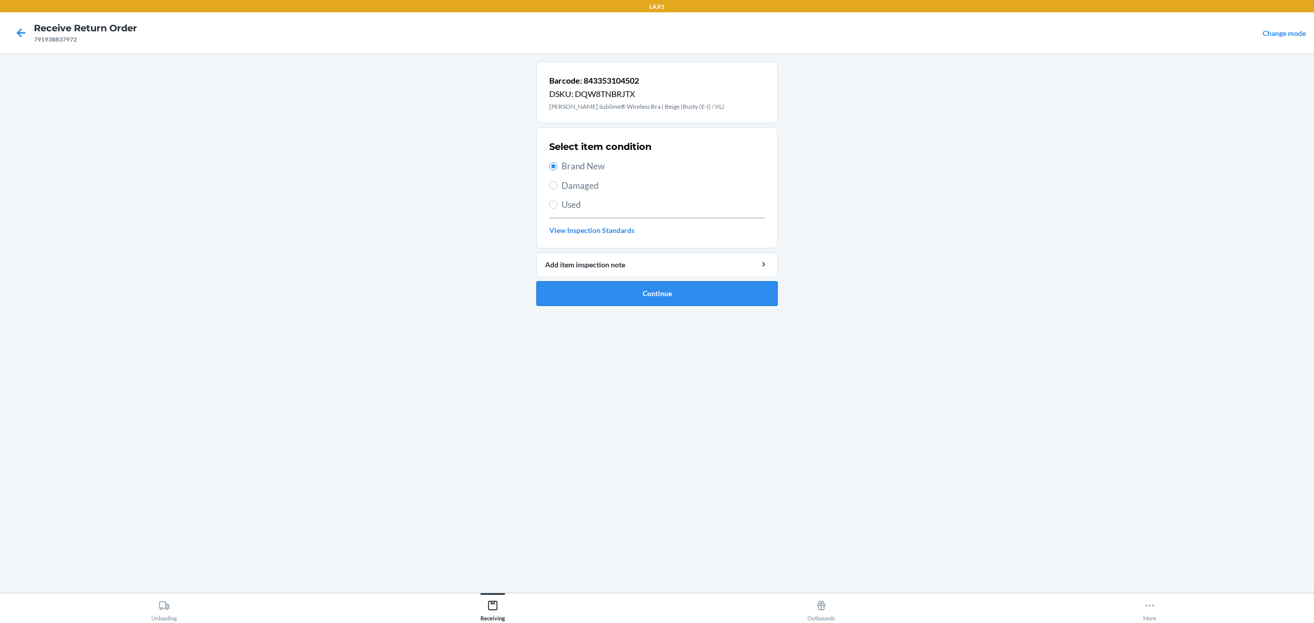
click at [679, 302] on button "Continue" at bounding box center [656, 293] width 241 height 25
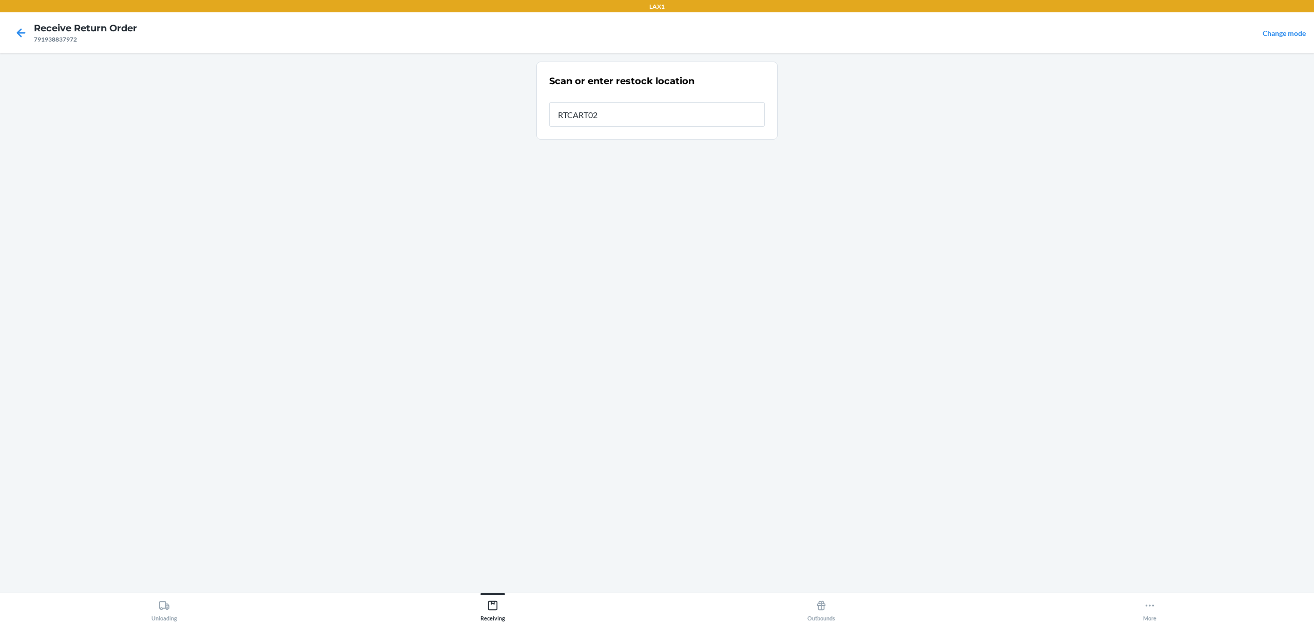
type input "RTCART022"
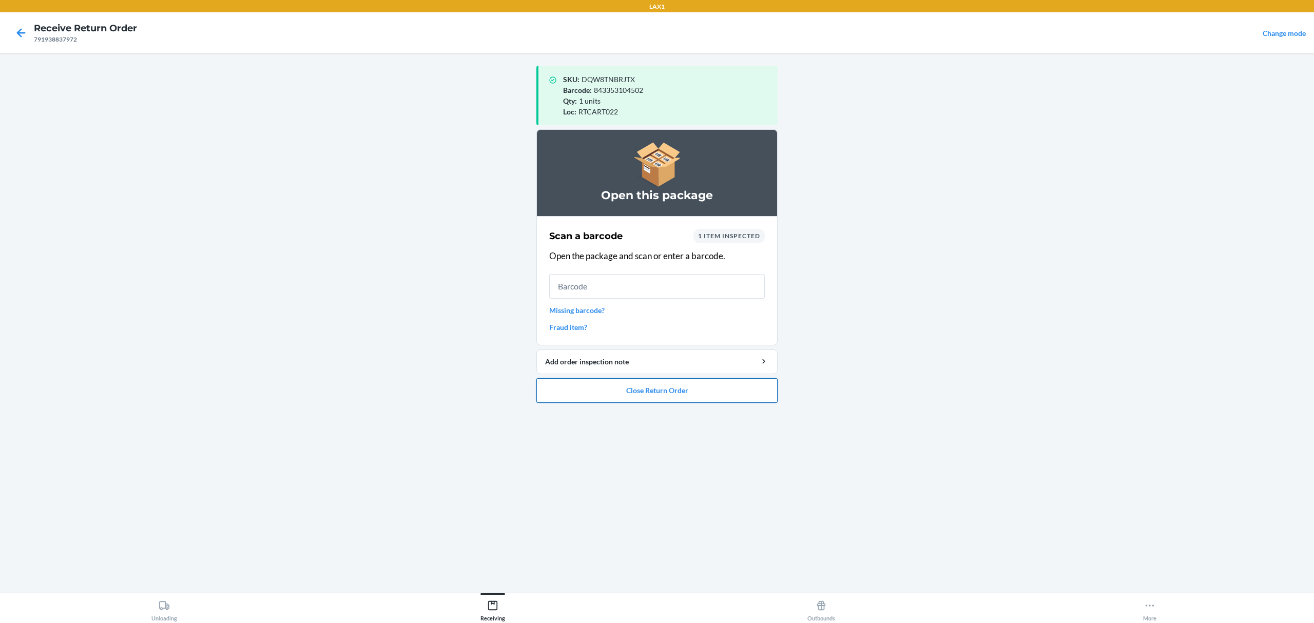
click at [551, 391] on button "Close Return Order" at bounding box center [656, 390] width 241 height 25
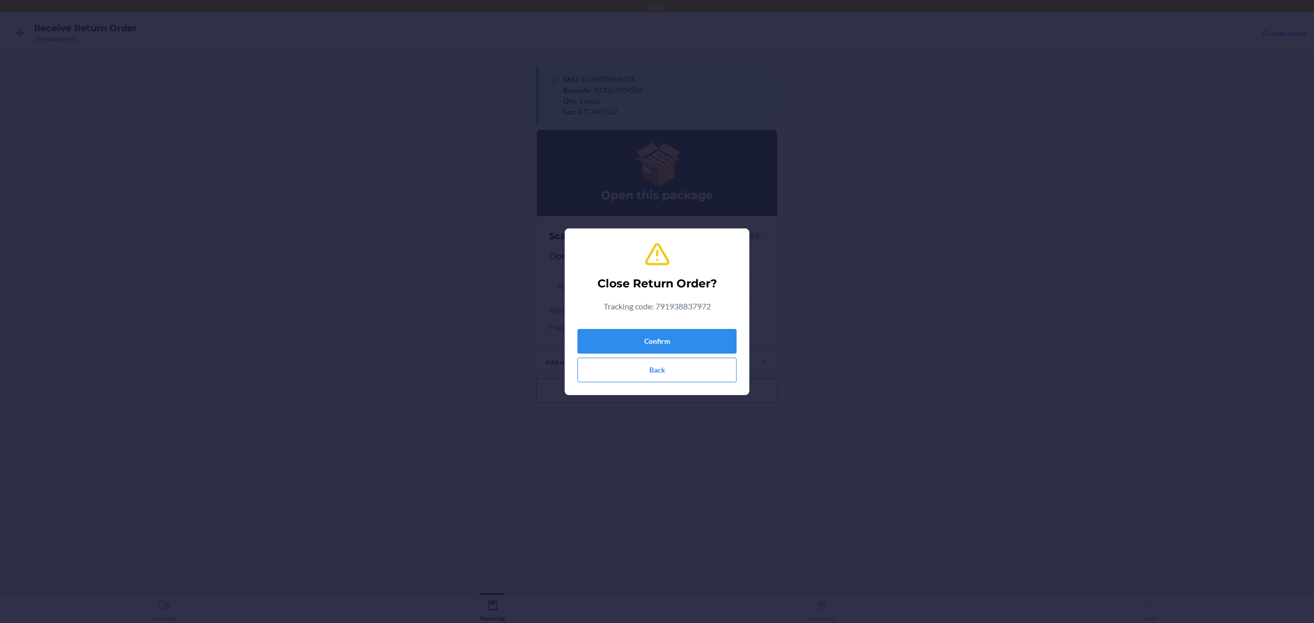
click at [645, 354] on div "Confirm Back" at bounding box center [656, 353] width 159 height 57
click at [648, 349] on button "Confirm" at bounding box center [656, 341] width 159 height 25
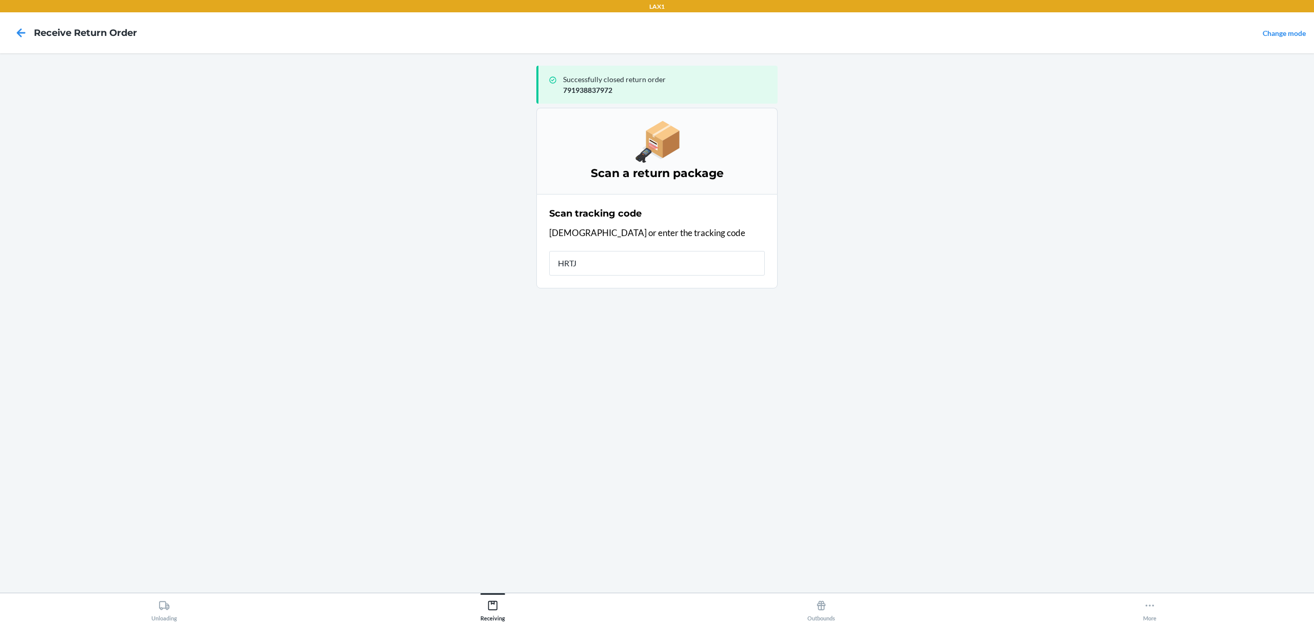
type input "HRTJC"
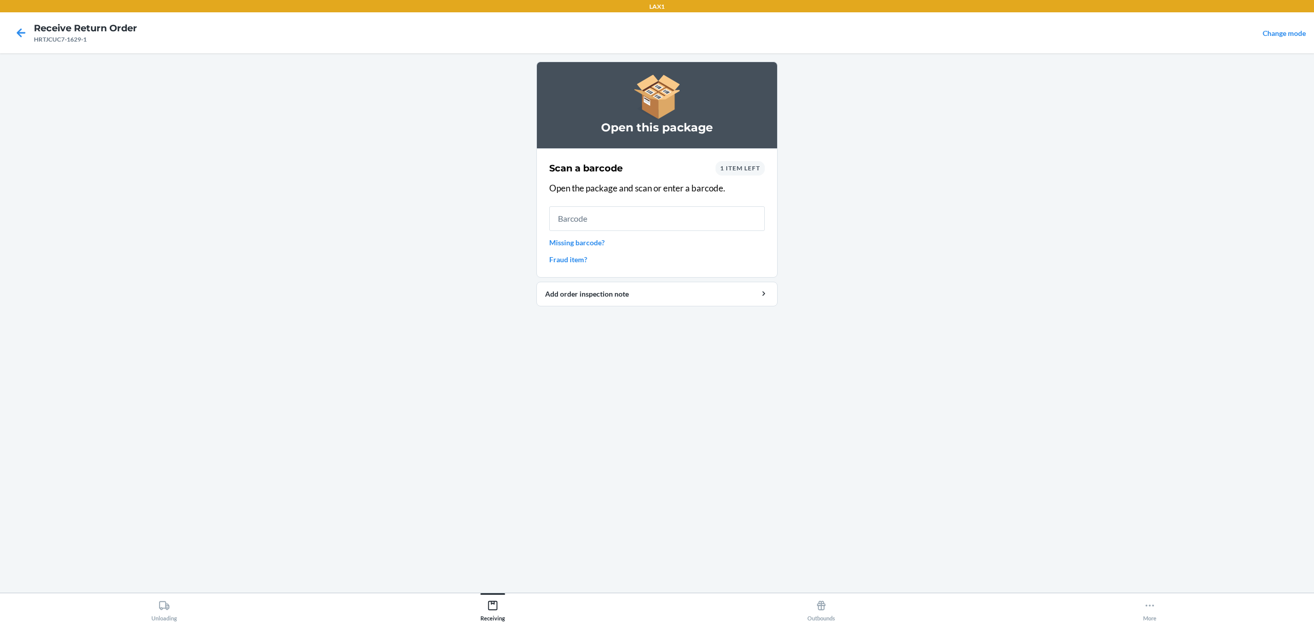
click at [596, 248] on div "Scan a barcode 1 item left Open the package and scan or enter a barcode. Missin…" at bounding box center [657, 213] width 216 height 110
click at [594, 241] on link "Missing barcode?" at bounding box center [657, 242] width 216 height 11
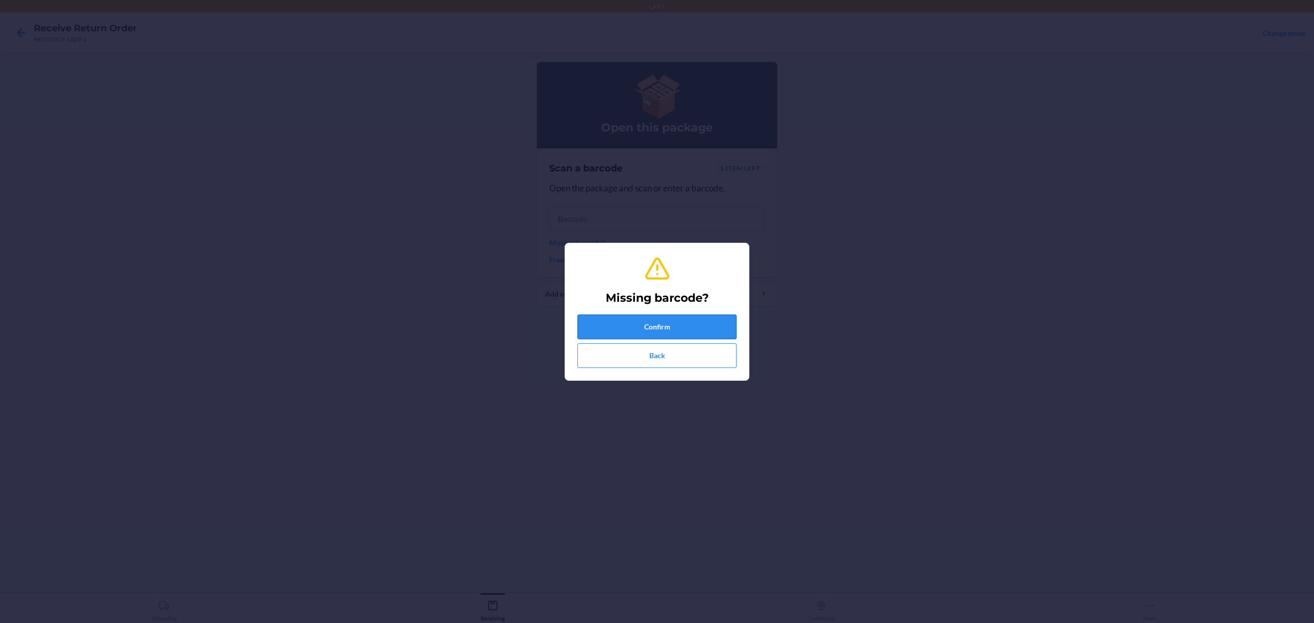
click at [641, 330] on button "Confirm" at bounding box center [656, 327] width 159 height 25
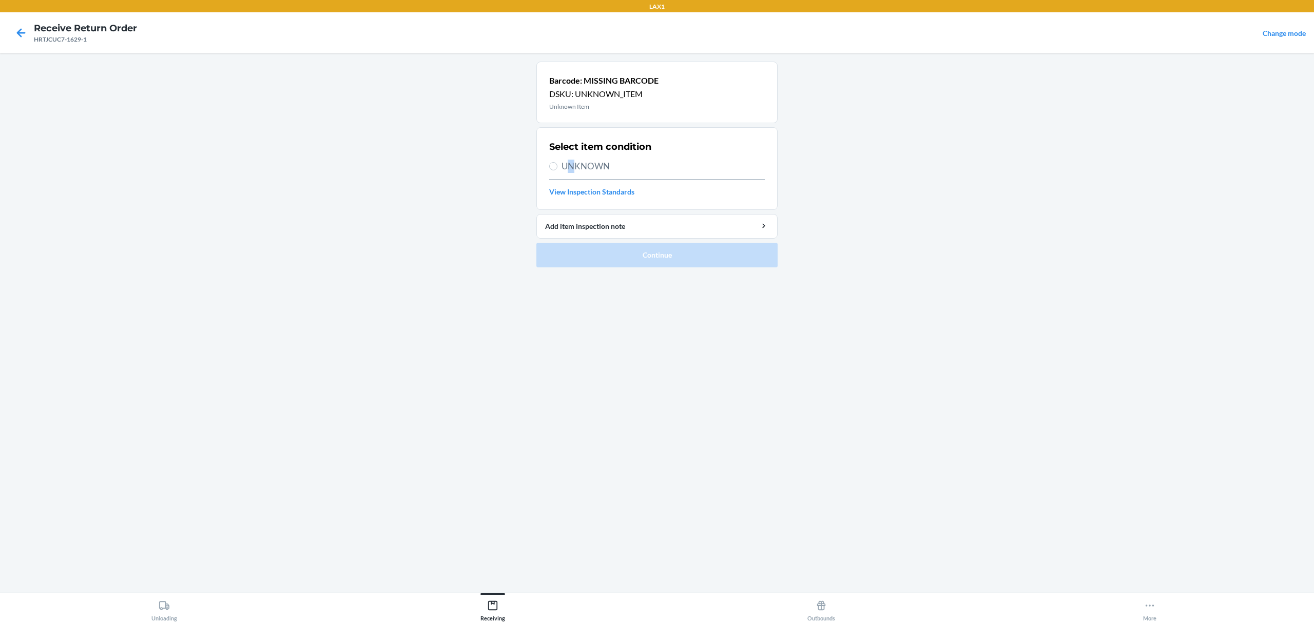
click at [572, 168] on span "UNKNOWN" at bounding box center [663, 166] width 203 height 13
drag, startPoint x: 541, startPoint y: 164, endPoint x: 553, endPoint y: 168, distance: 12.5
click at [545, 165] on section "Select item condition UNKNOWN View Inspection Standards" at bounding box center [656, 168] width 241 height 83
click at [561, 169] on label "UNKNOWN" at bounding box center [657, 166] width 216 height 13
click at [557, 169] on input "UNKNOWN" at bounding box center [553, 166] width 8 height 8
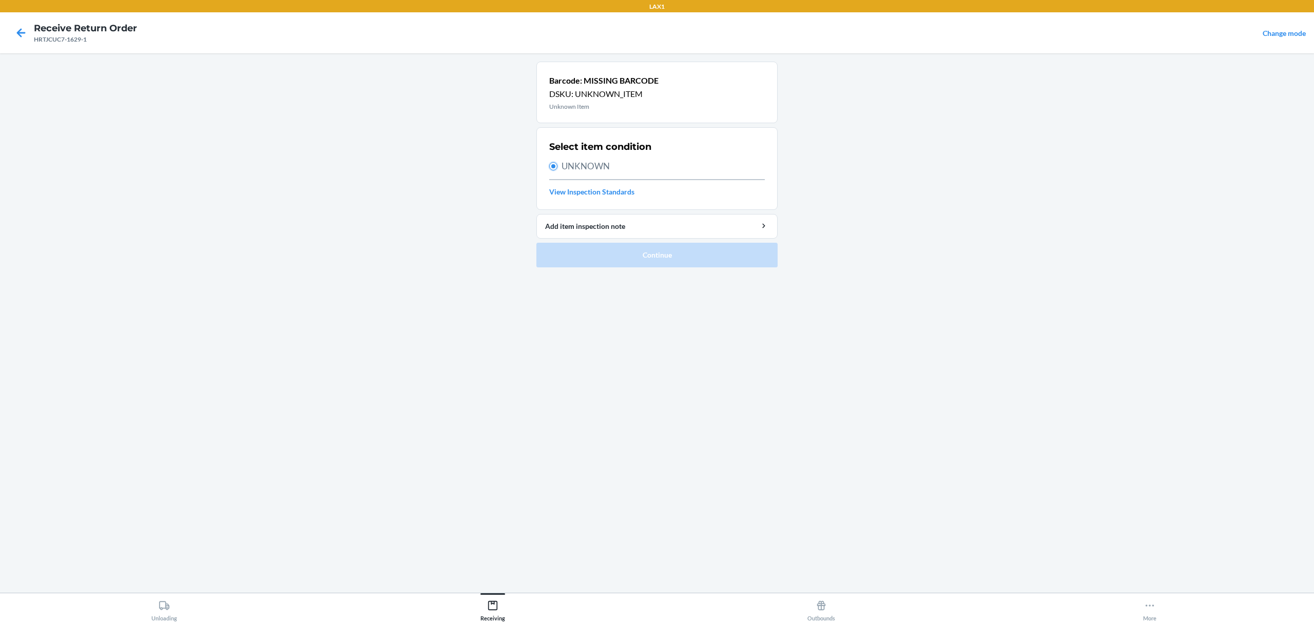
radio input "true"
click at [646, 253] on button "Continue" at bounding box center [656, 255] width 241 height 25
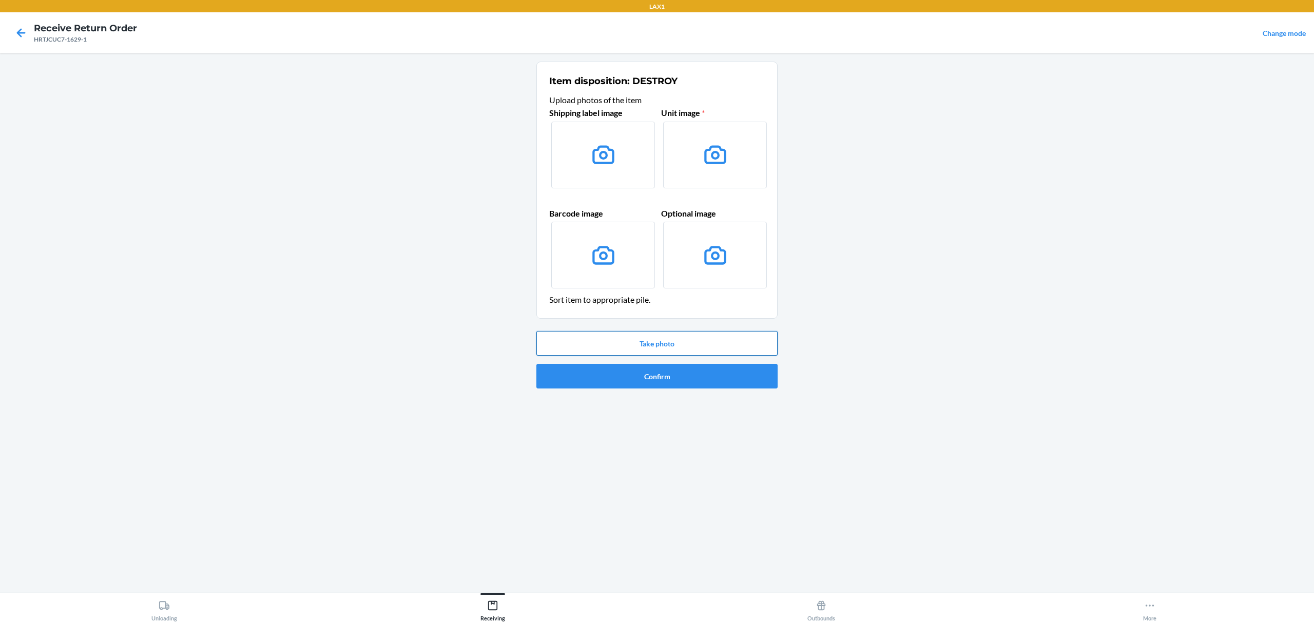
click at [664, 344] on button "Take photo" at bounding box center [656, 343] width 241 height 25
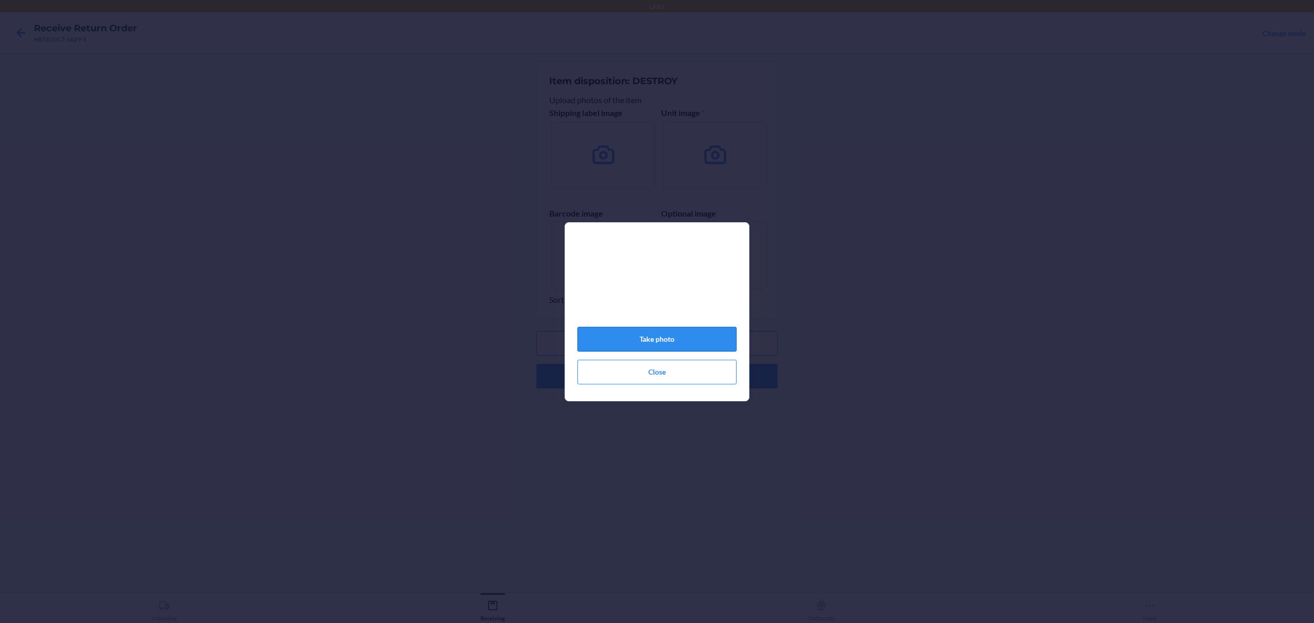
click at [658, 335] on button "Take photo" at bounding box center [656, 339] width 159 height 25
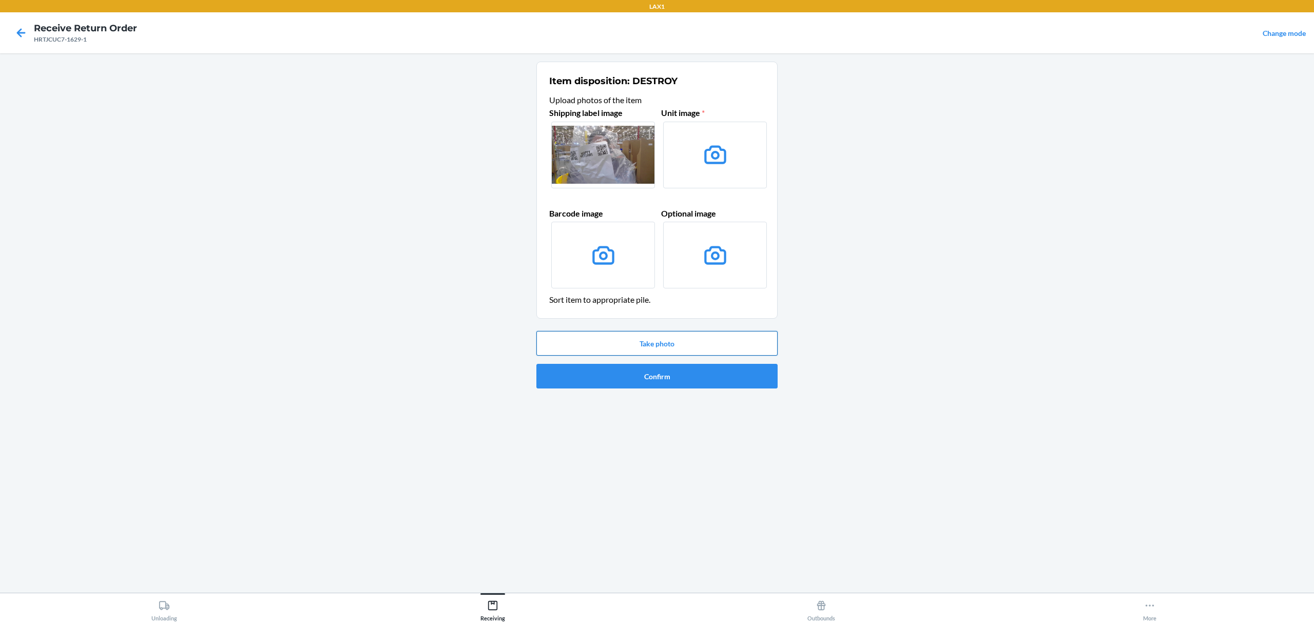
click at [668, 340] on button "Take photo" at bounding box center [656, 343] width 241 height 25
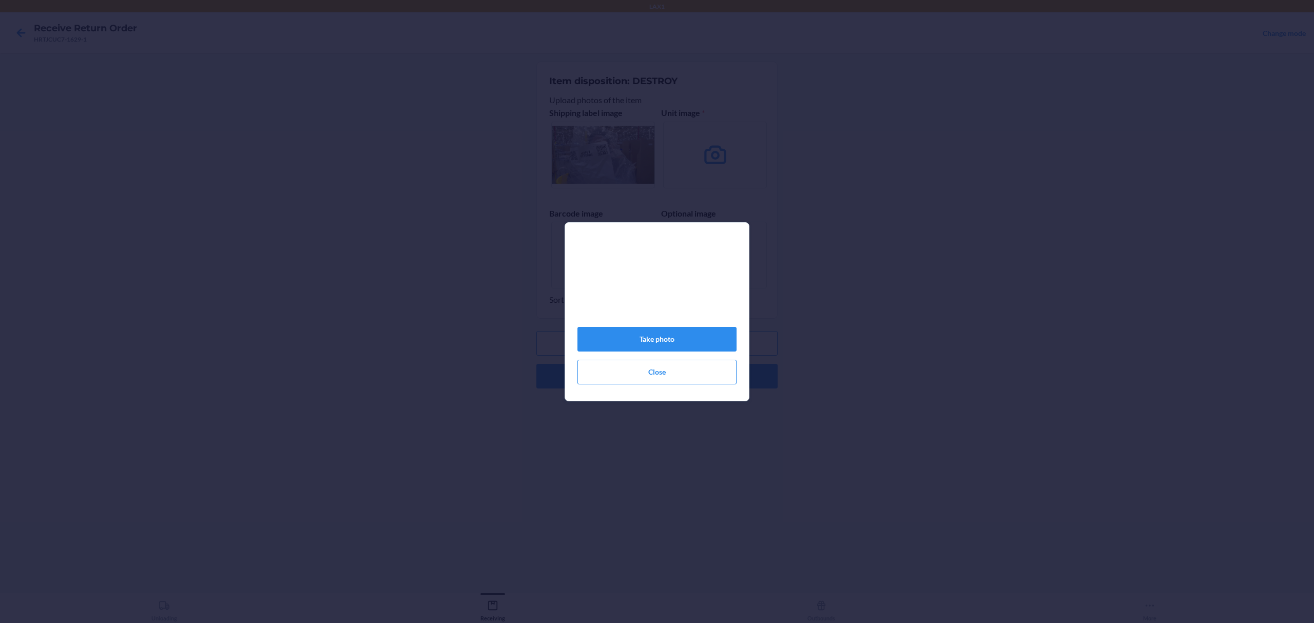
click at [674, 358] on div "Take photo Close" at bounding box center [656, 315] width 159 height 145
click at [692, 346] on button "Take photo" at bounding box center [656, 339] width 159 height 25
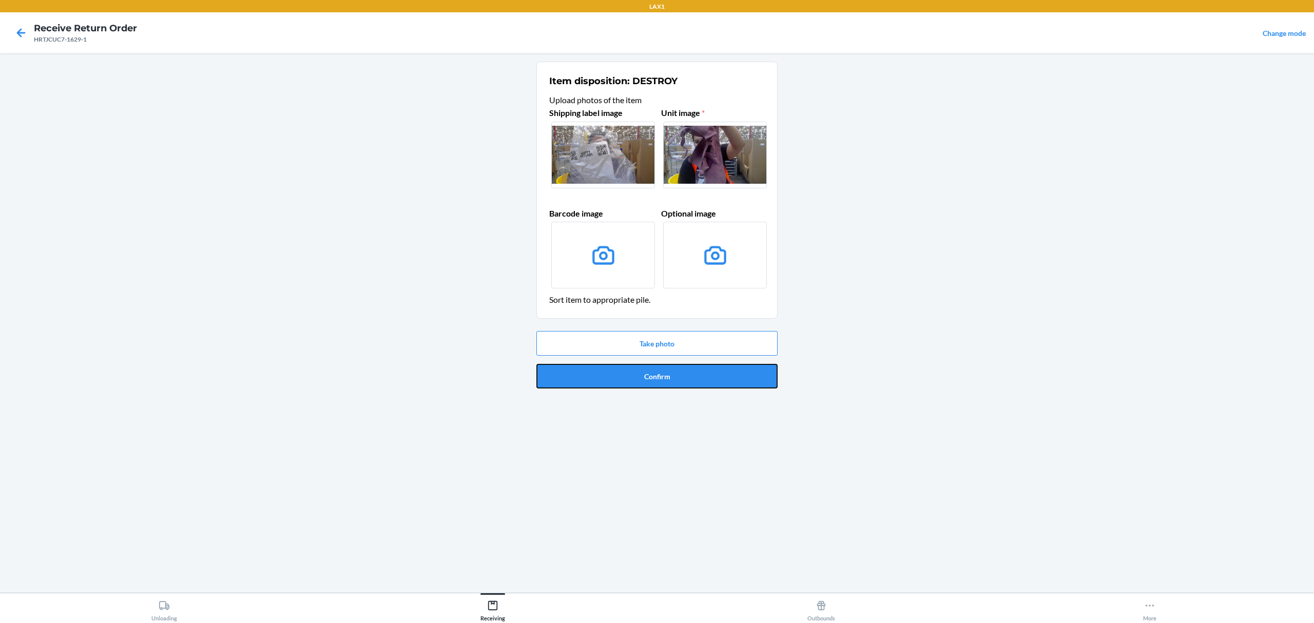
click at [657, 382] on button "Confirm" at bounding box center [656, 376] width 241 height 25
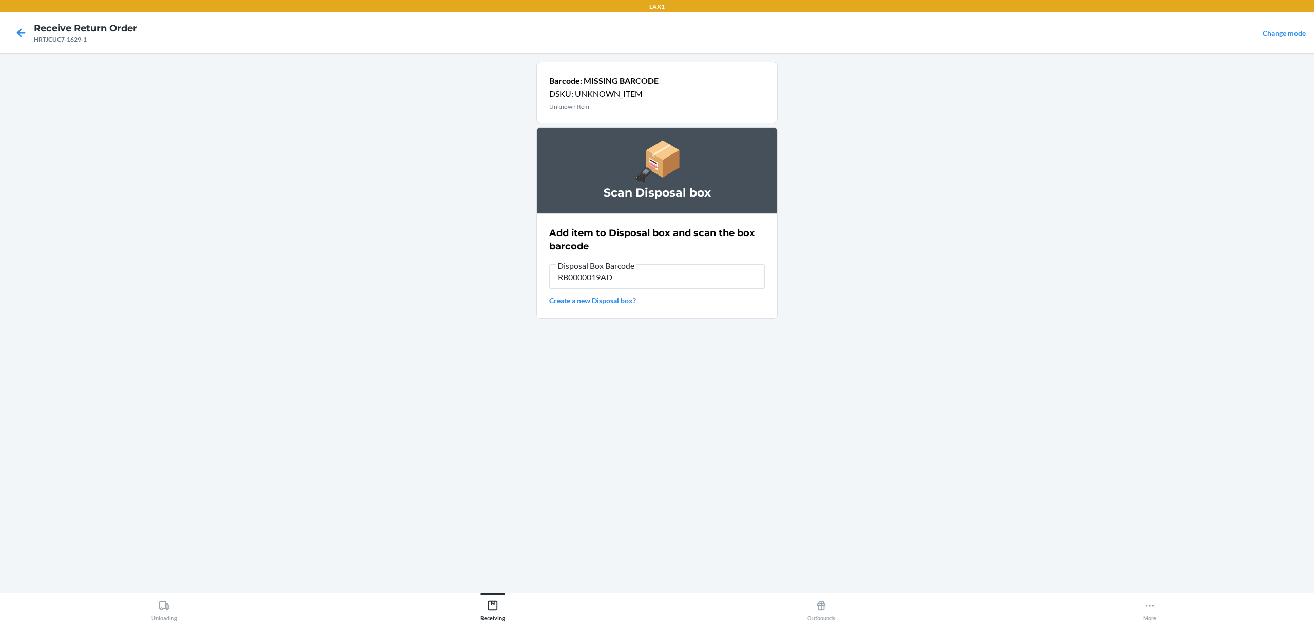
type input "RB0000019AD"
